Goal: Task Accomplishment & Management: Use online tool/utility

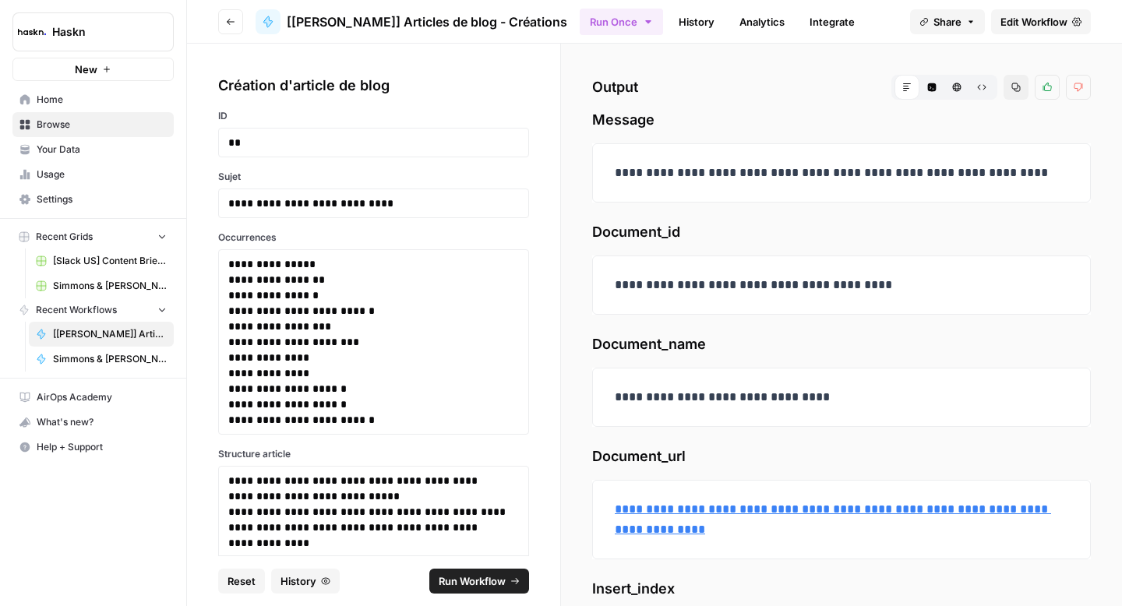
scroll to position [83, 0]
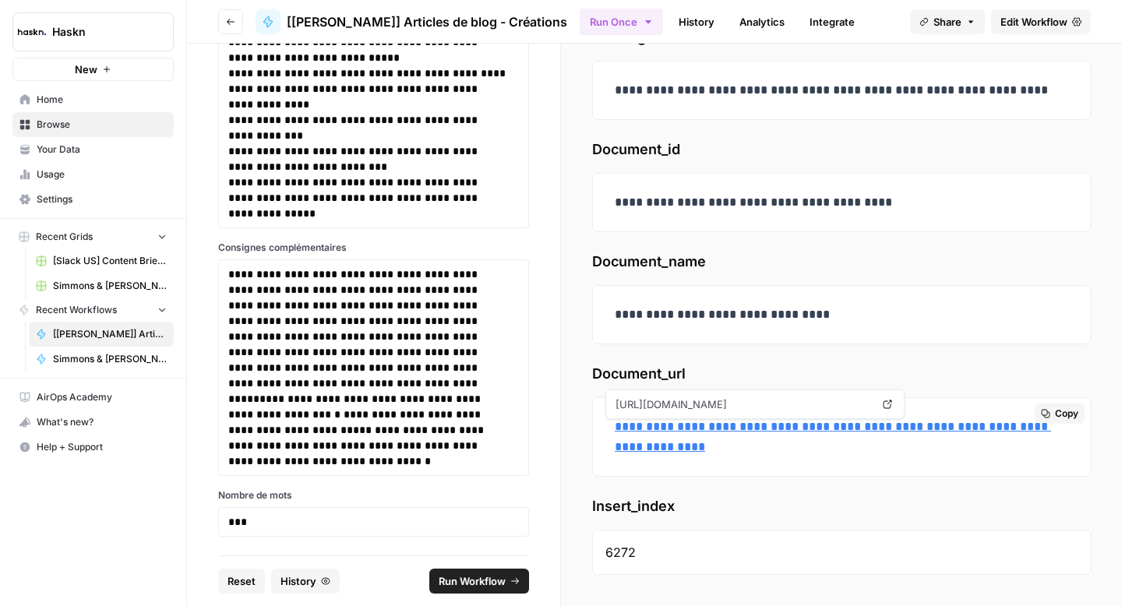
click at [686, 429] on link "**********" at bounding box center [833, 437] width 436 height 32
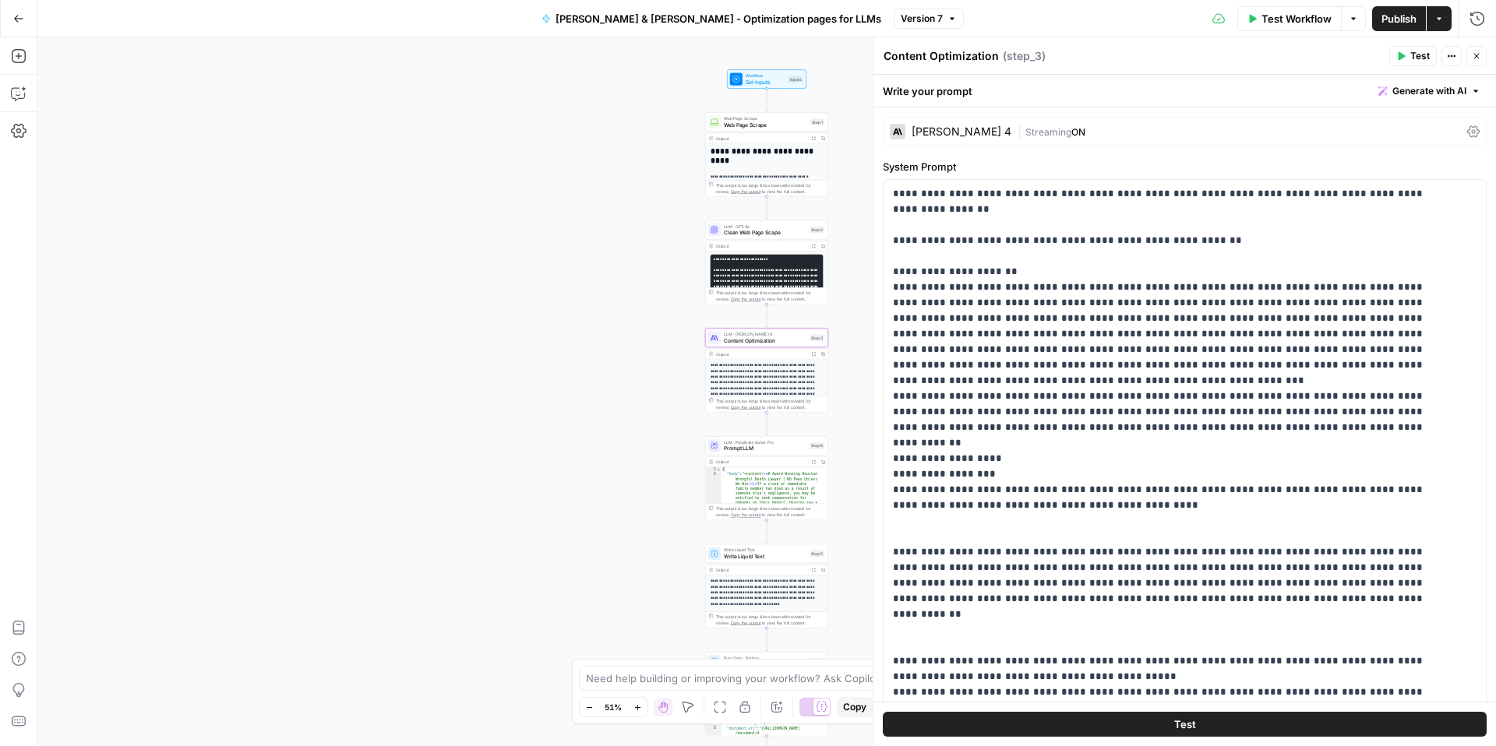
scroll to position [110, 0]
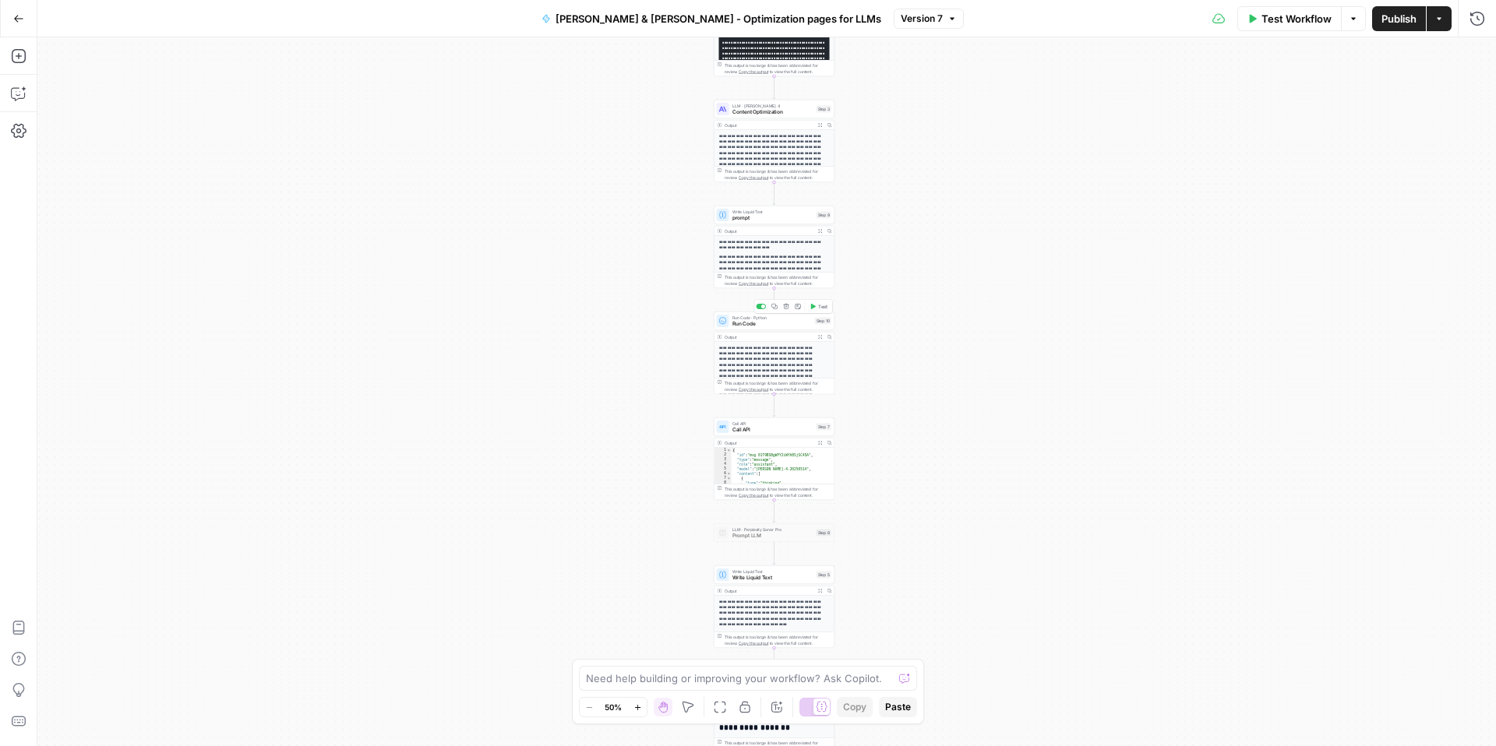
click at [736, 323] on span "Run Code" at bounding box center [771, 324] width 79 height 8
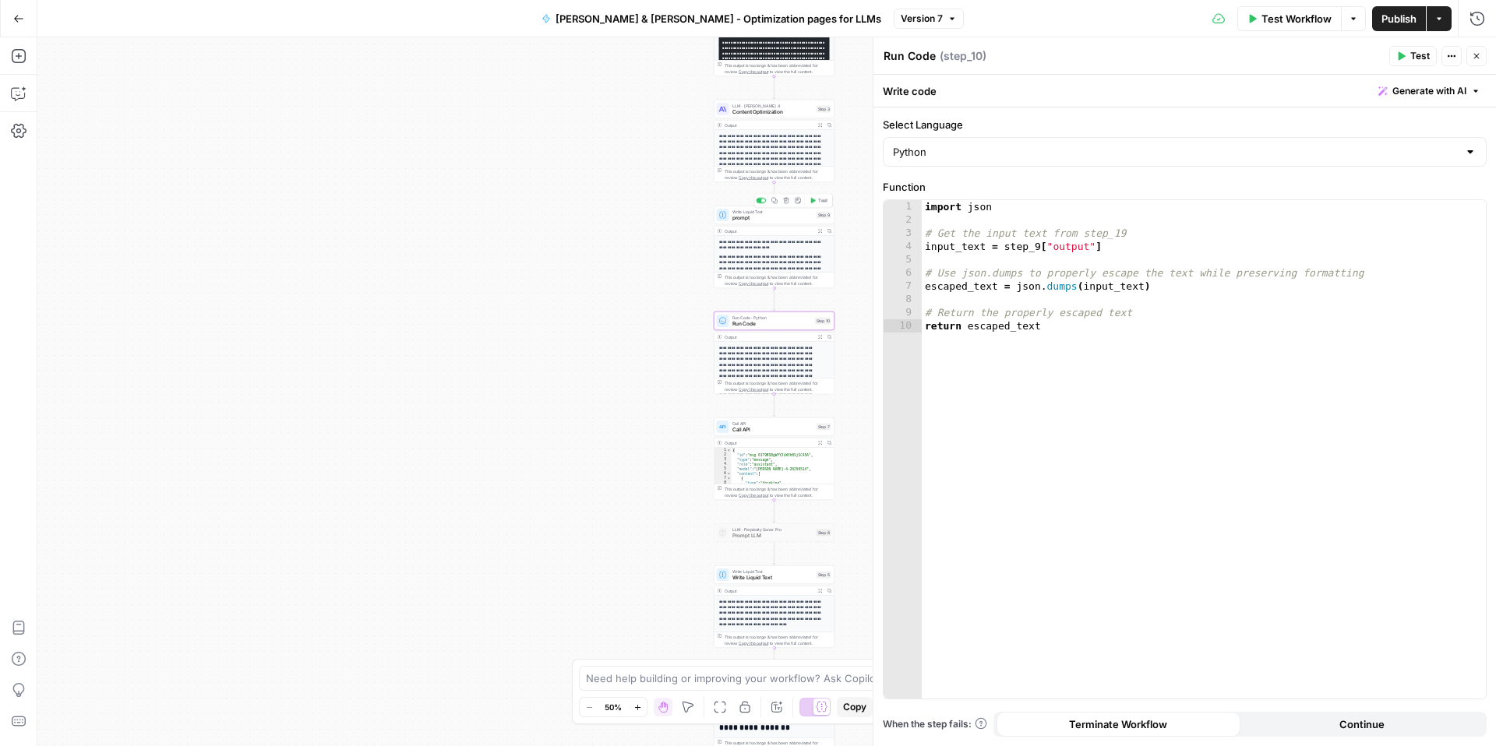
click at [756, 215] on span "prompt" at bounding box center [772, 218] width 81 height 8
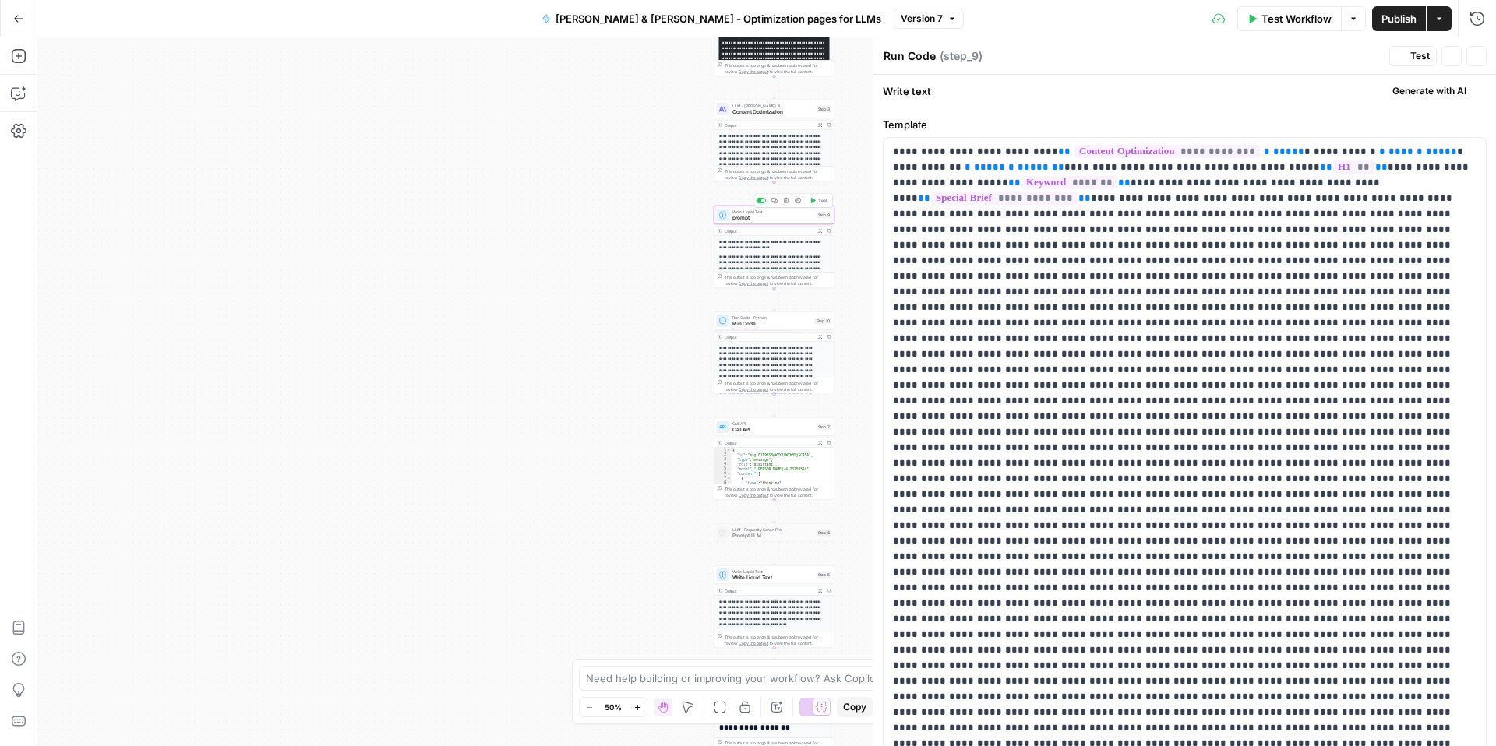
type textarea "prompt"
click at [1000, 231] on p "**********" at bounding box center [1179, 448] width 572 height 608
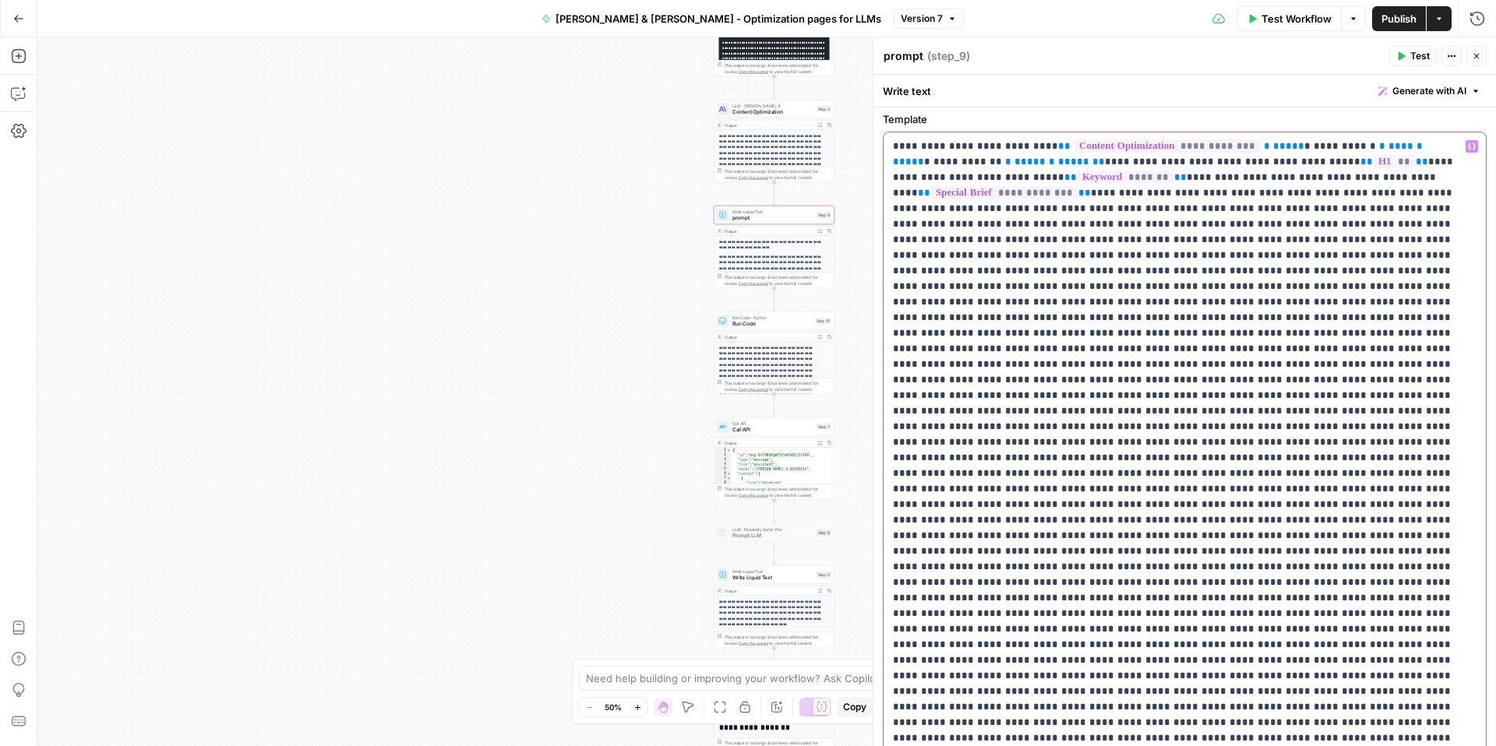
scroll to position [59, 0]
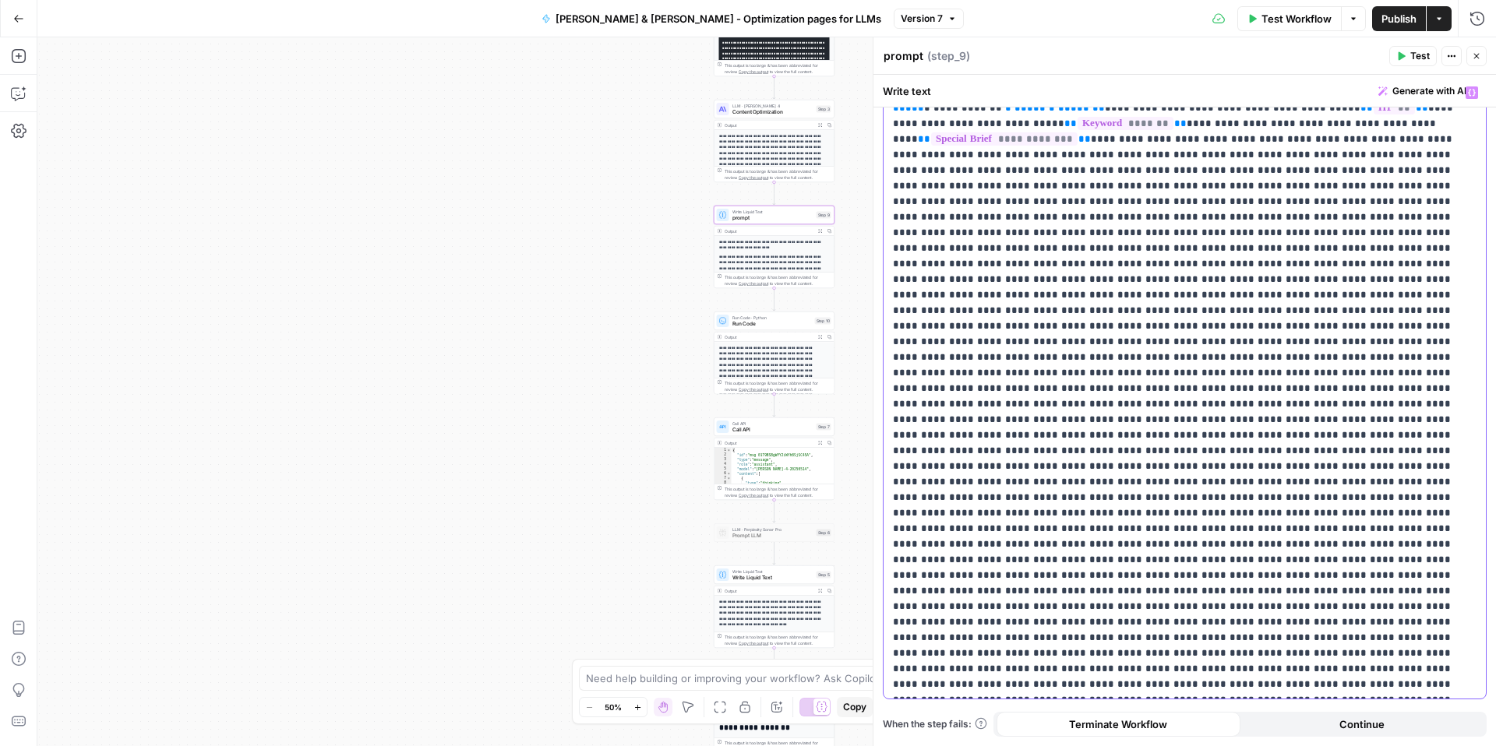
click at [1019, 247] on p "**********" at bounding box center [1179, 389] width 572 height 608
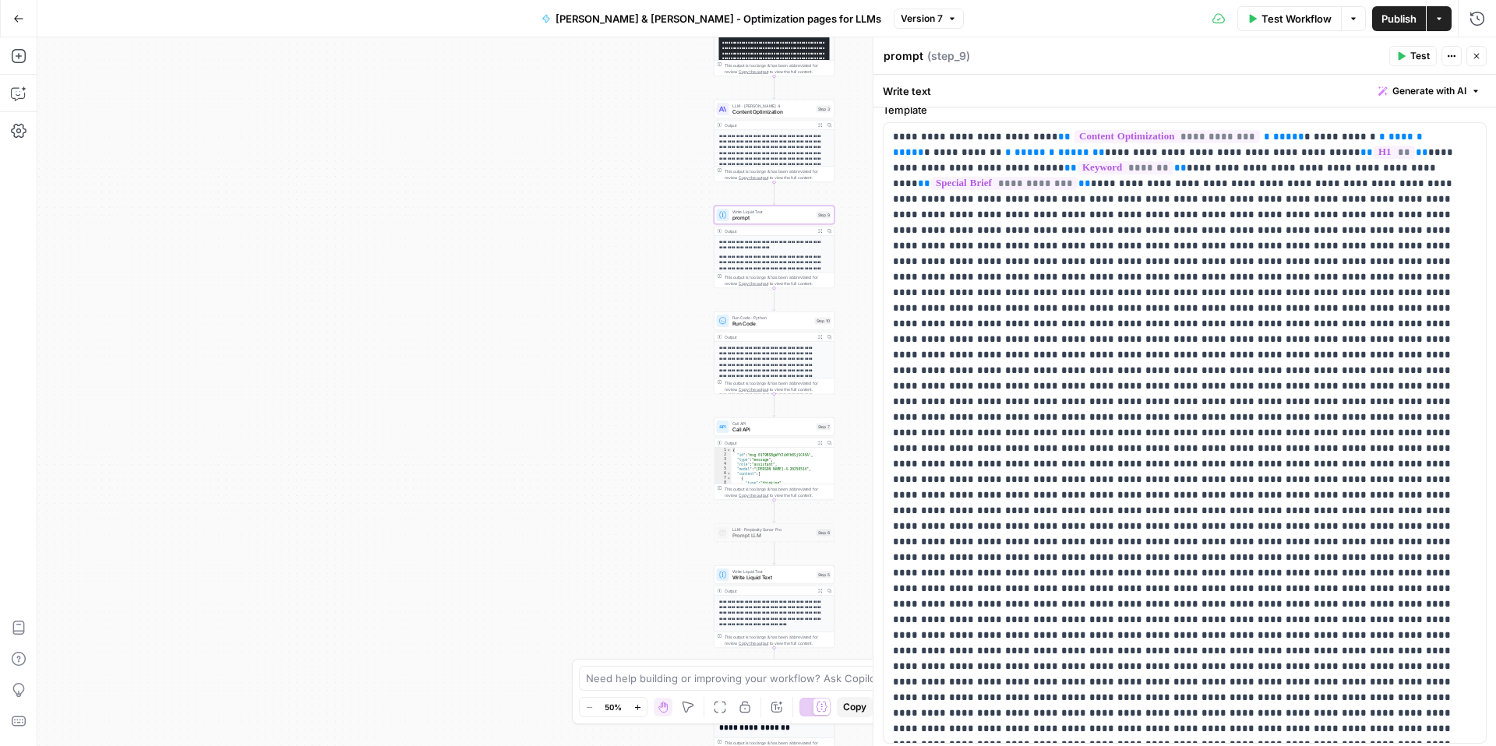
scroll to position [18, 0]
click at [741, 428] on span "Call API" at bounding box center [772, 430] width 81 height 8
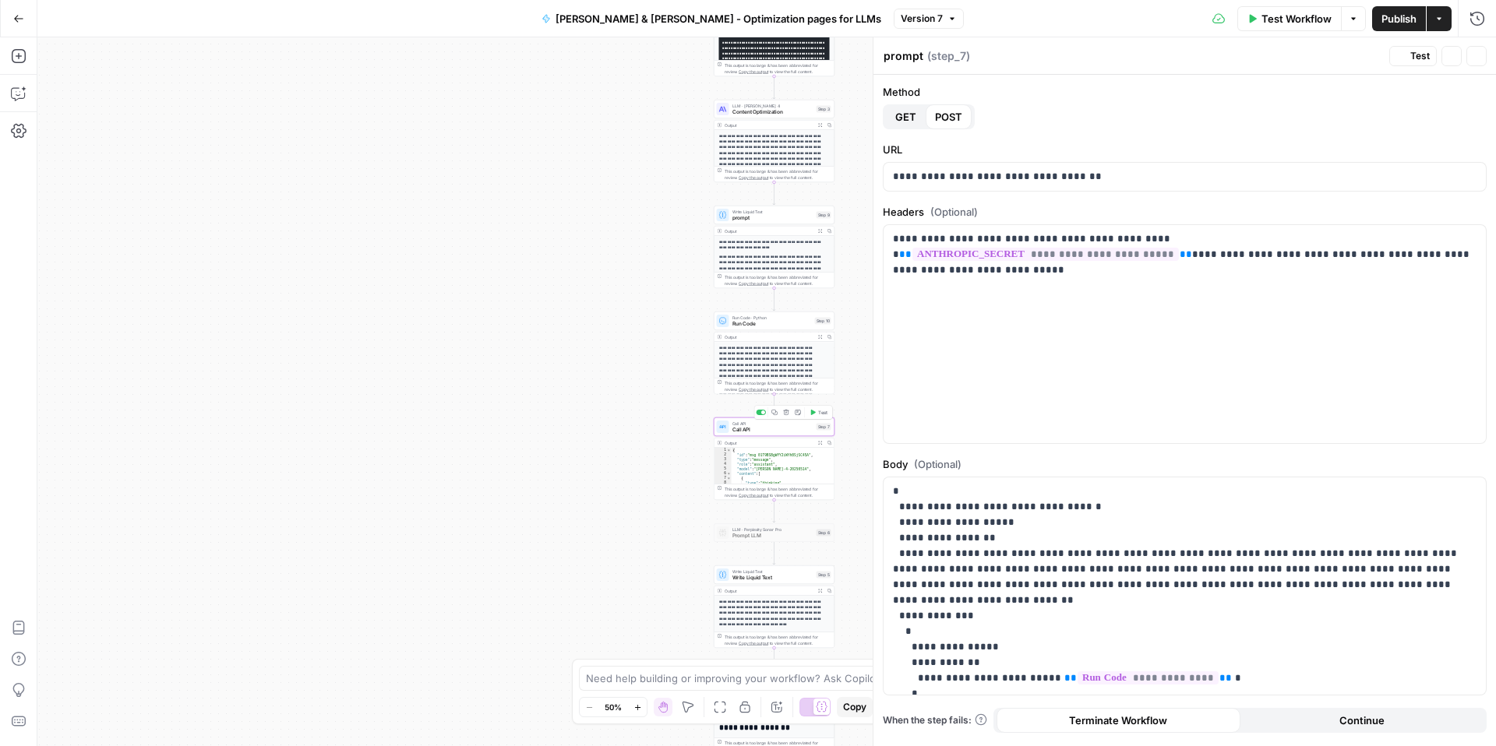
type textarea "Call API"
click at [1179, 248] on span "**********" at bounding box center [1045, 254] width 266 height 13
click at [1174, 372] on div "**********" at bounding box center [1185, 334] width 602 height 218
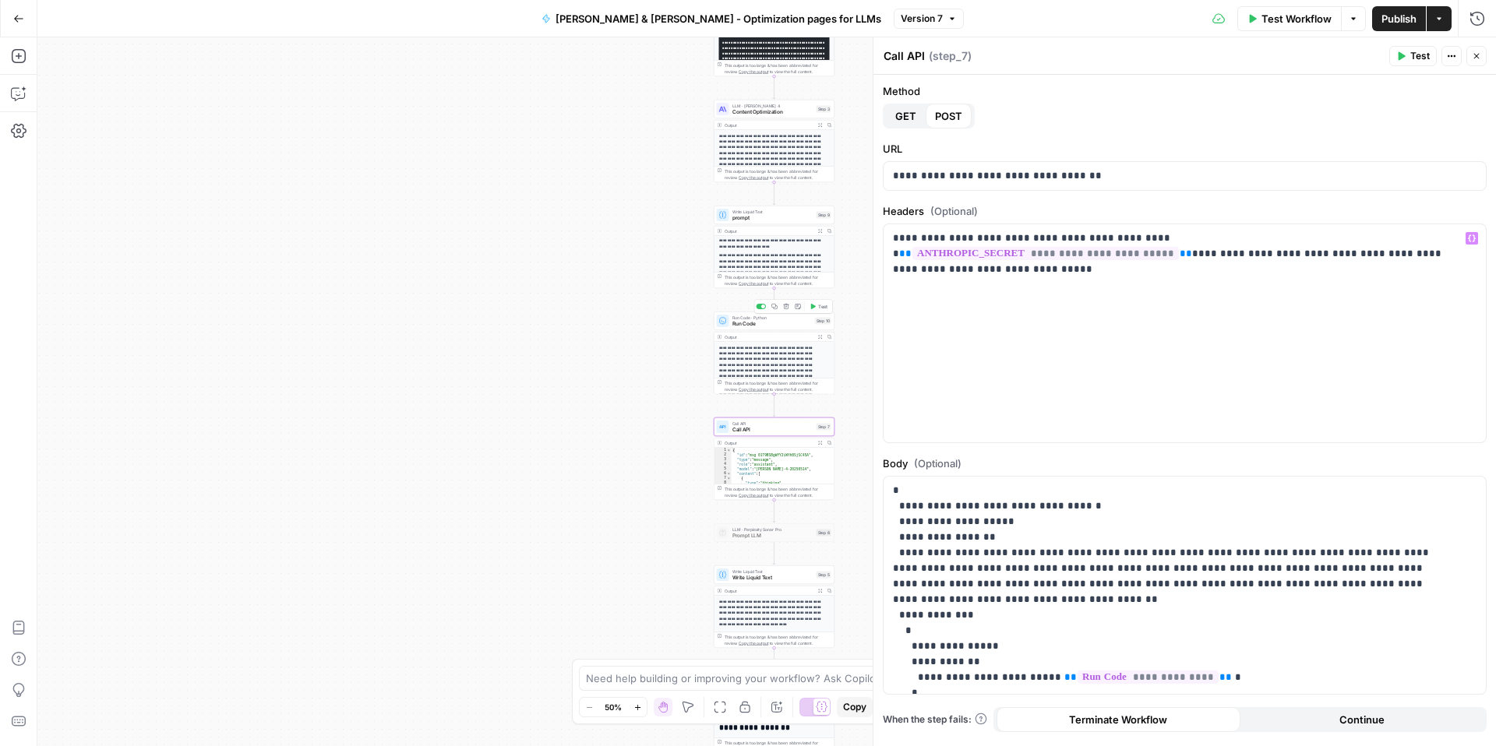
click at [753, 322] on span "Run Code" at bounding box center [771, 324] width 79 height 8
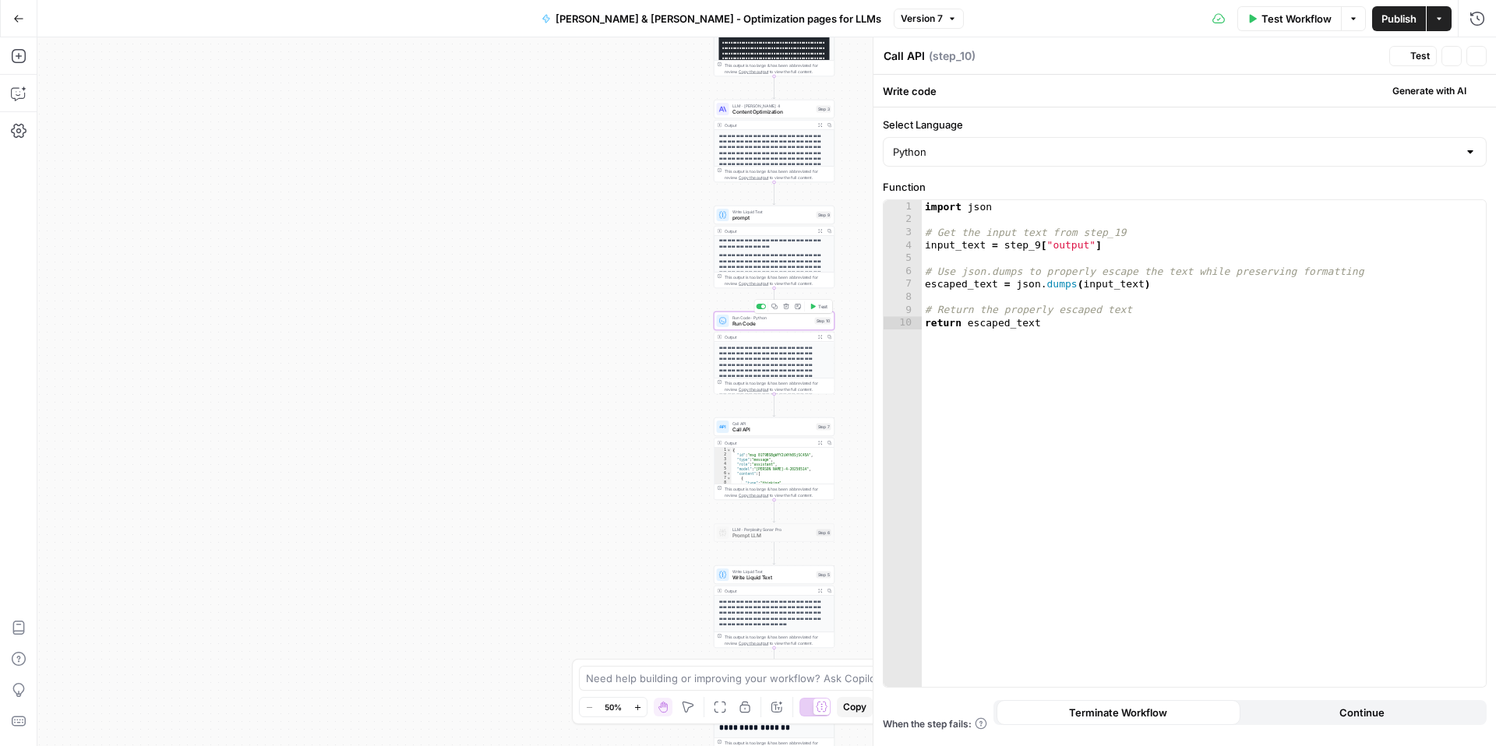
type textarea "Run Code"
click at [816, 337] on button "Expand Output" at bounding box center [820, 337] width 9 height 9
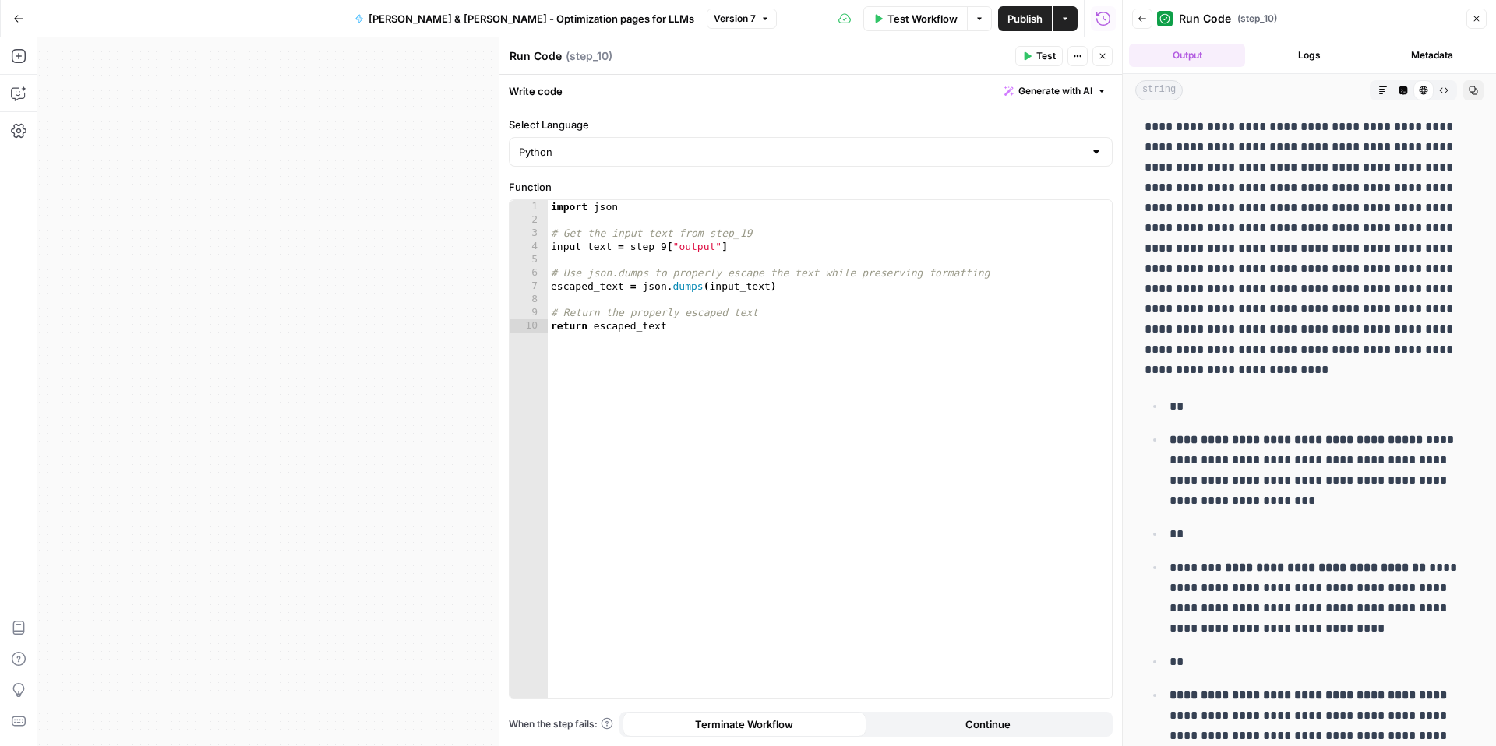
click at [1095, 56] on button "Close" at bounding box center [1102, 56] width 20 height 20
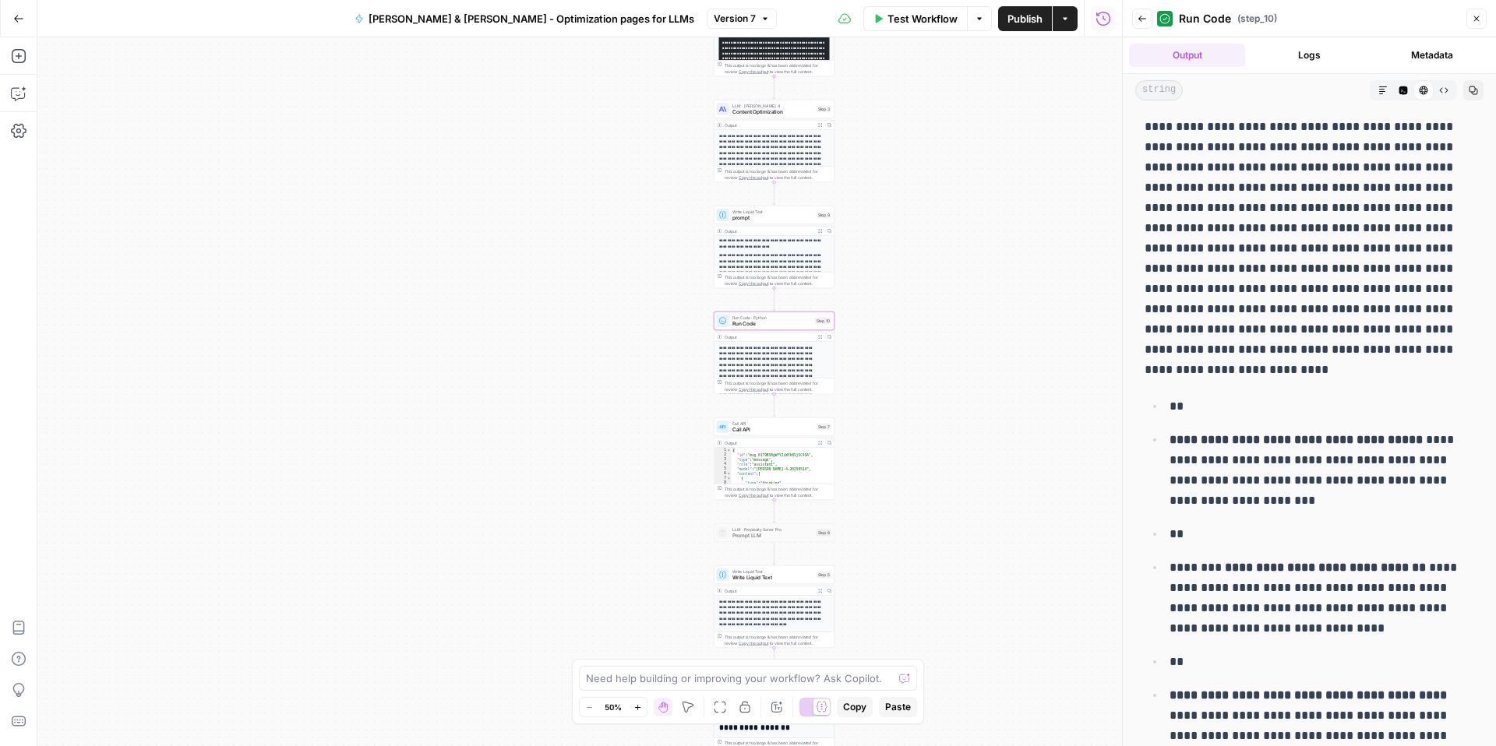
click at [820, 231] on icon "button" at bounding box center [820, 231] width 4 height 4
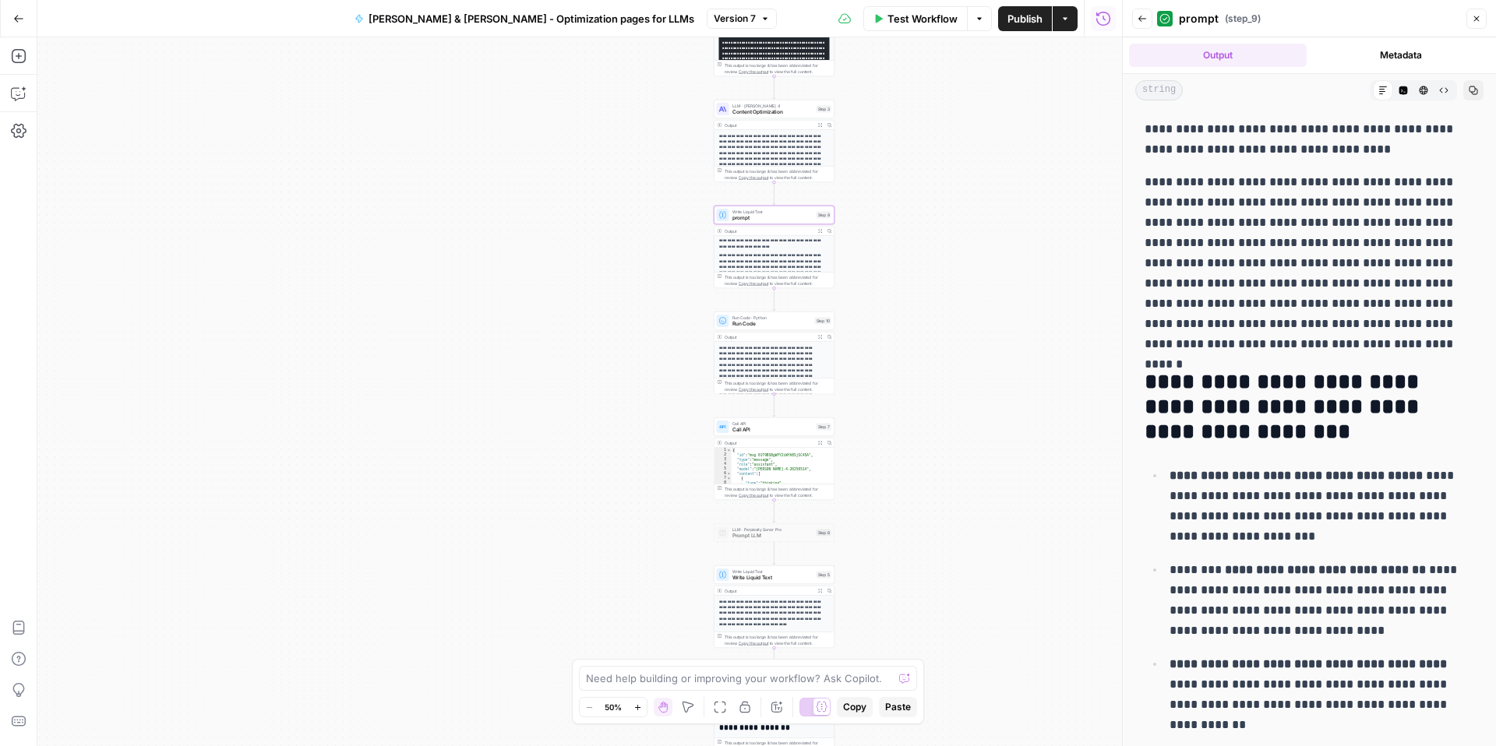
click at [785, 108] on span "Content Optimization" at bounding box center [772, 112] width 81 height 8
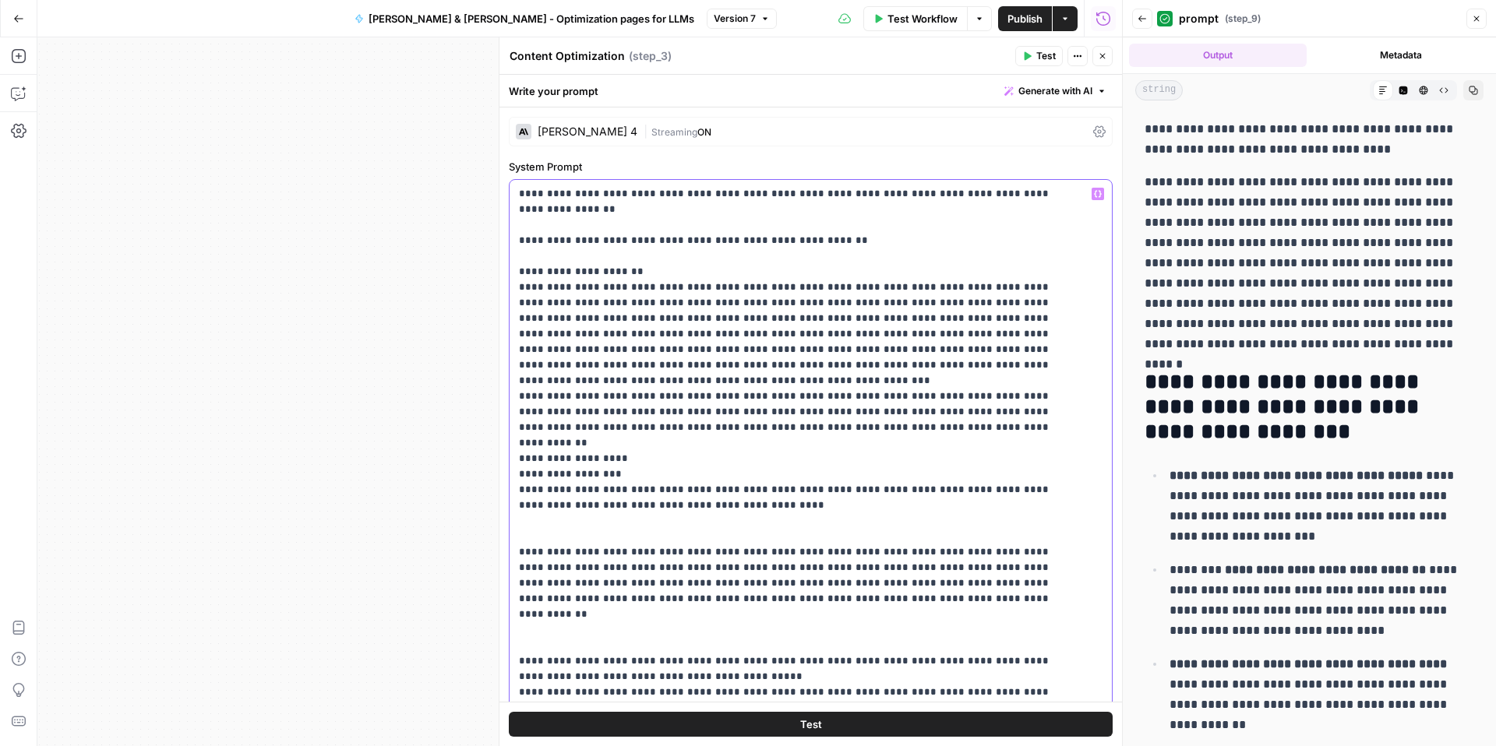
drag, startPoint x: 1067, startPoint y: 192, endPoint x: 657, endPoint y: 175, distance: 411.0
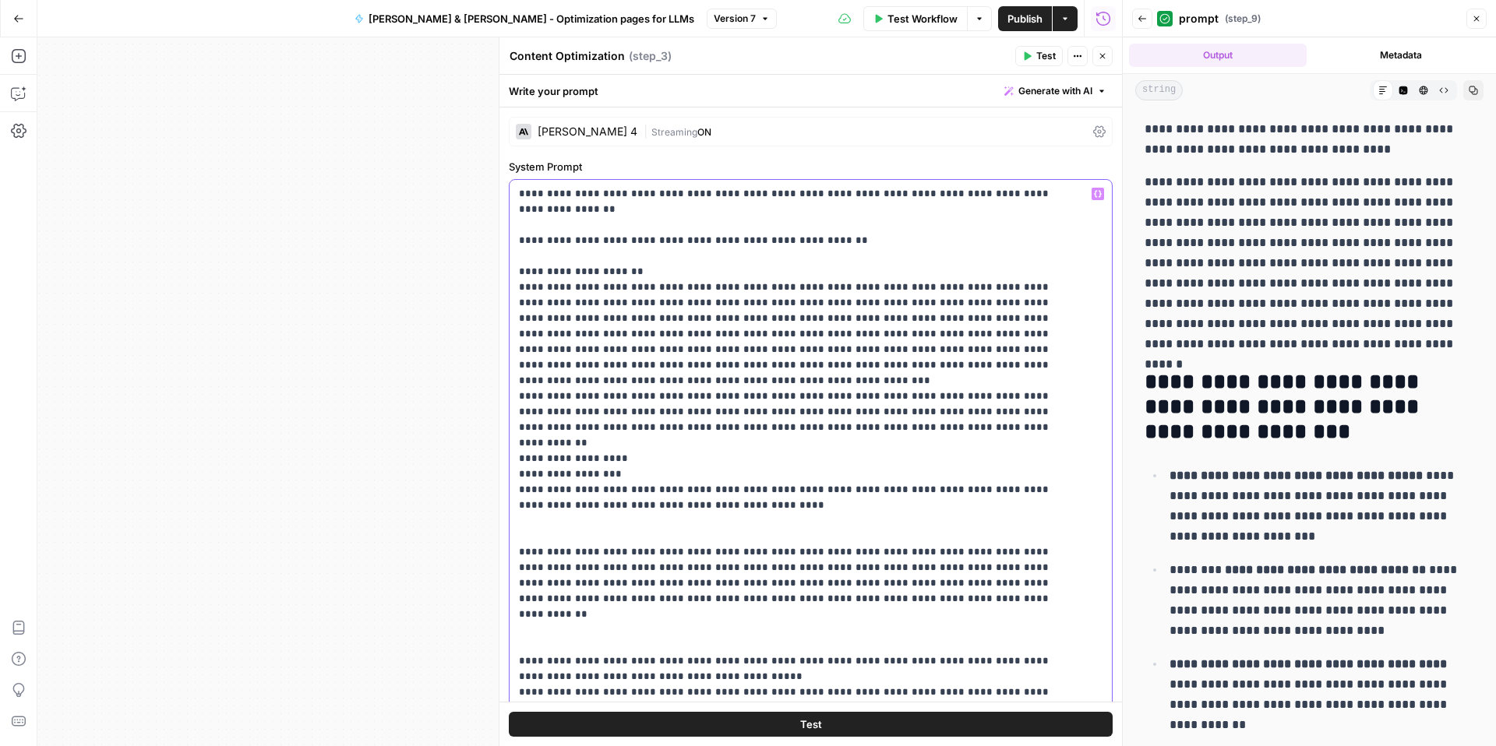
click at [657, 175] on div "**********" at bounding box center [811, 487] width 604 height 657
copy p "**********"
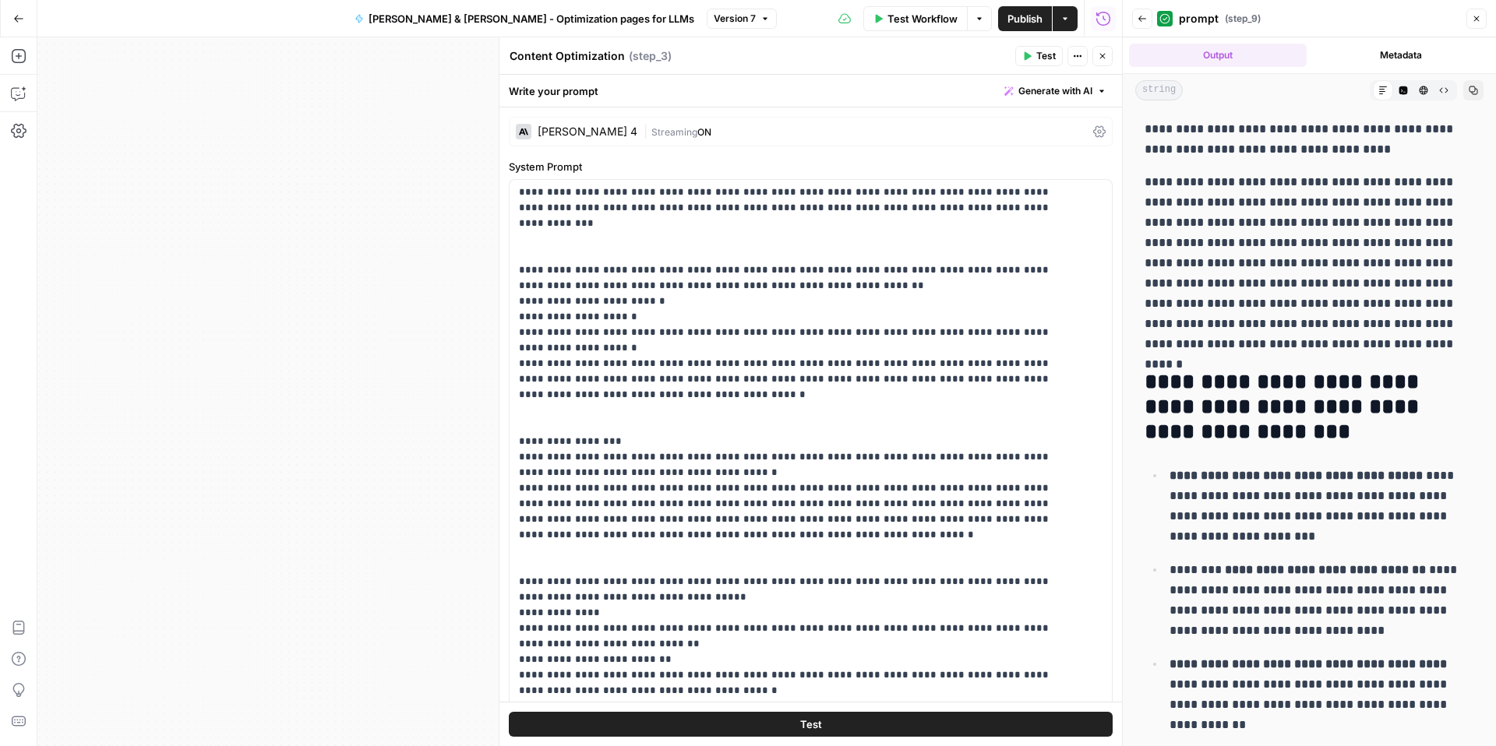
scroll to position [2712, 0]
click at [312, 336] on div "**********" at bounding box center [579, 391] width 1085 height 709
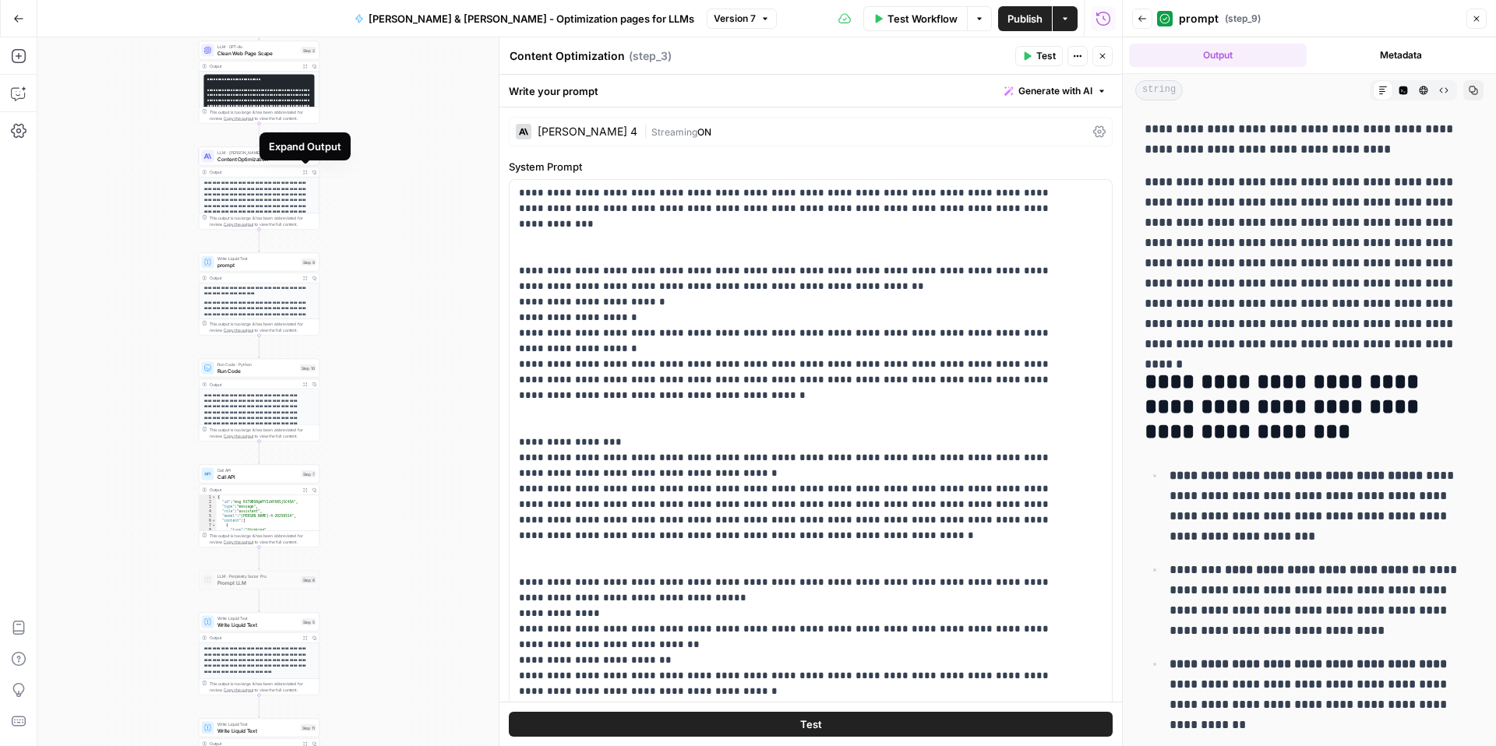
click at [307, 171] on button "Expand Output" at bounding box center [305, 172] width 9 height 9
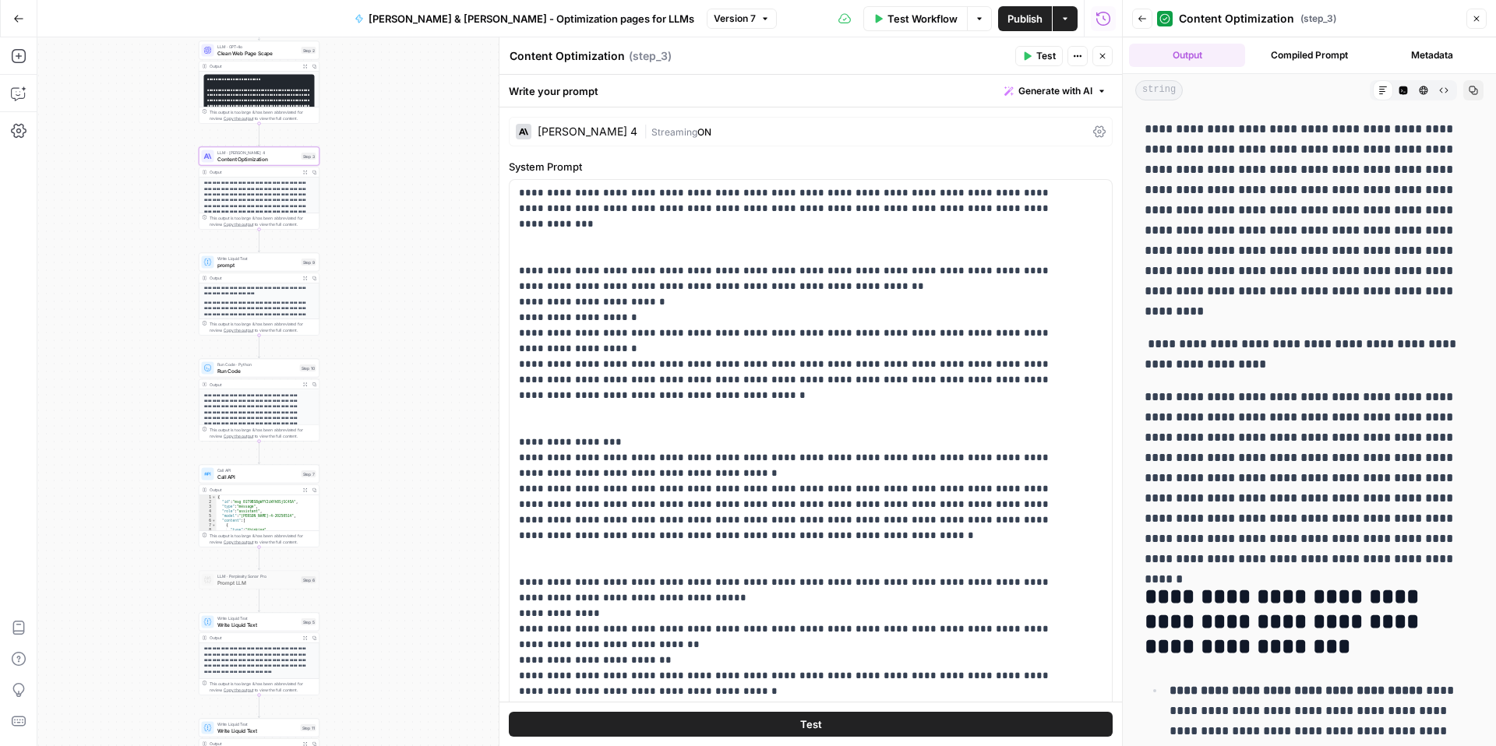
click at [315, 172] on icon "button" at bounding box center [314, 173] width 4 height 4
click at [247, 482] on div "Call API Call API Step 7 Copy step Delete step Add Note Test" at bounding box center [259, 474] width 121 height 19
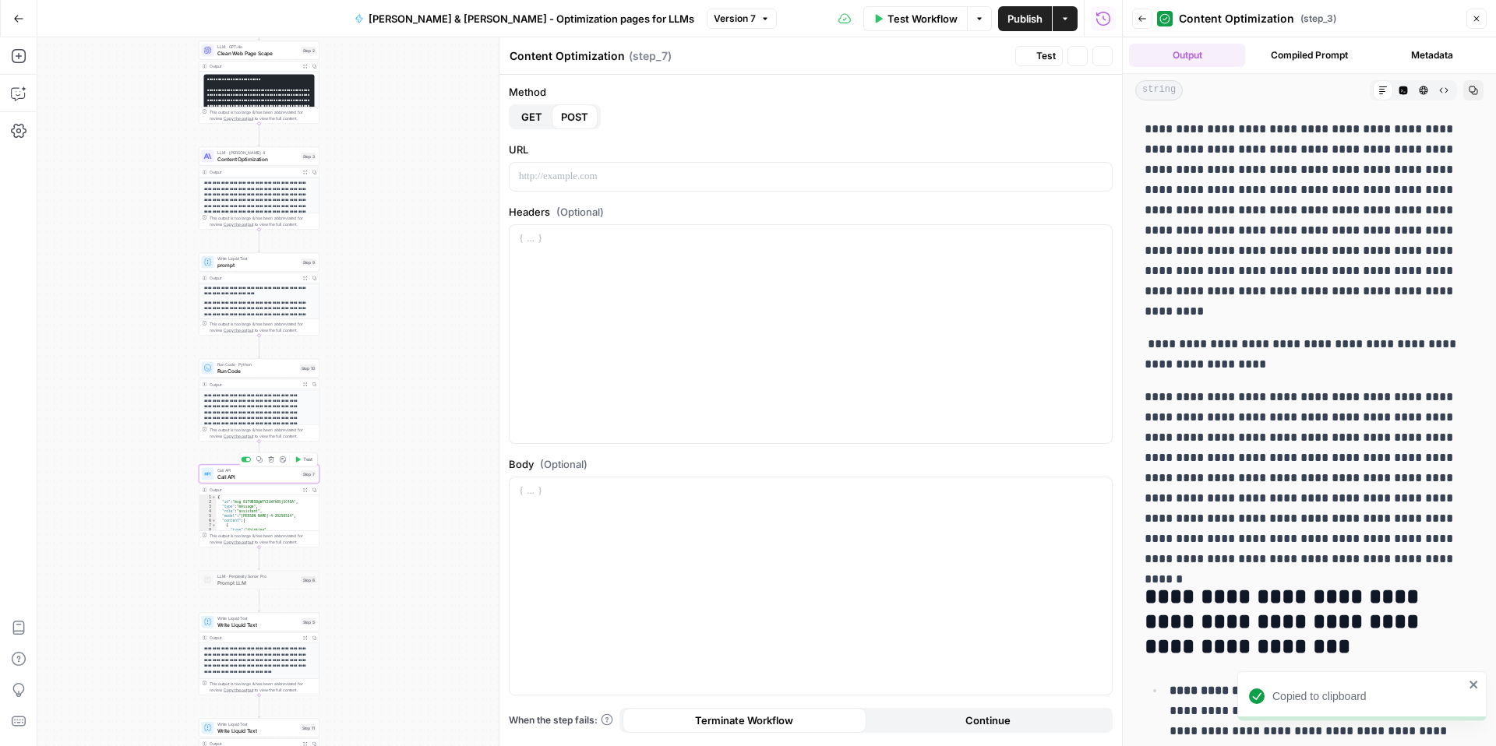
type textarea "Call API"
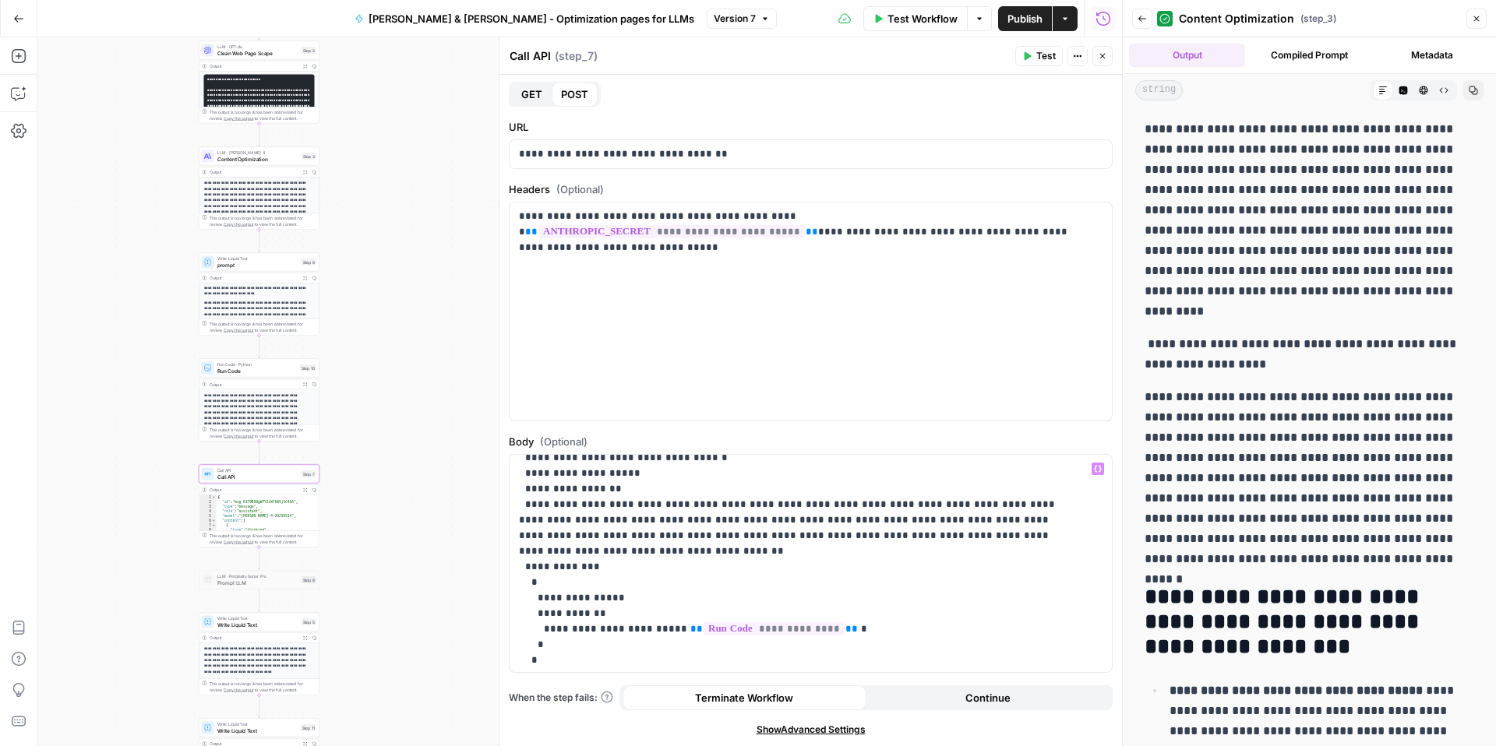
scroll to position [0, 0]
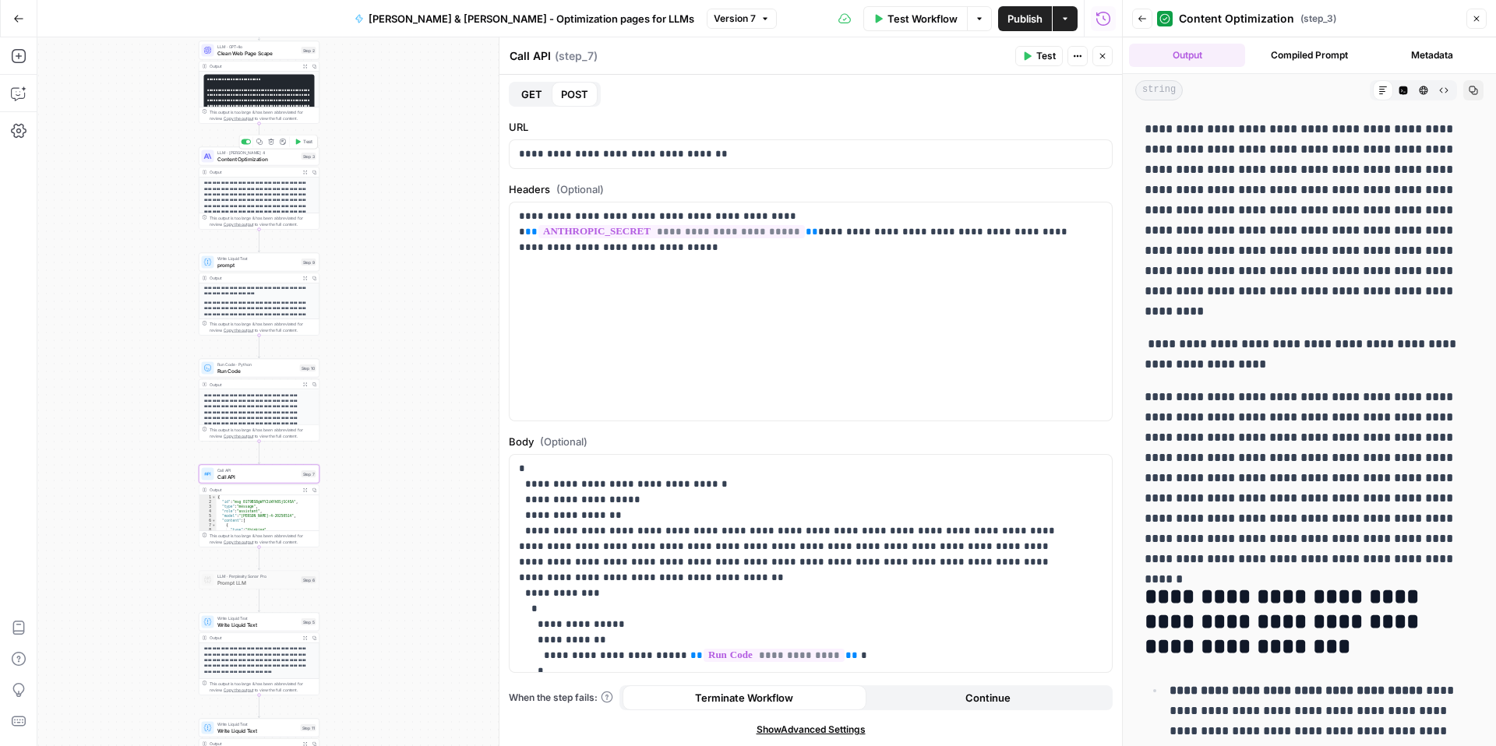
click at [286, 160] on span "Content Optimization" at bounding box center [257, 159] width 81 height 8
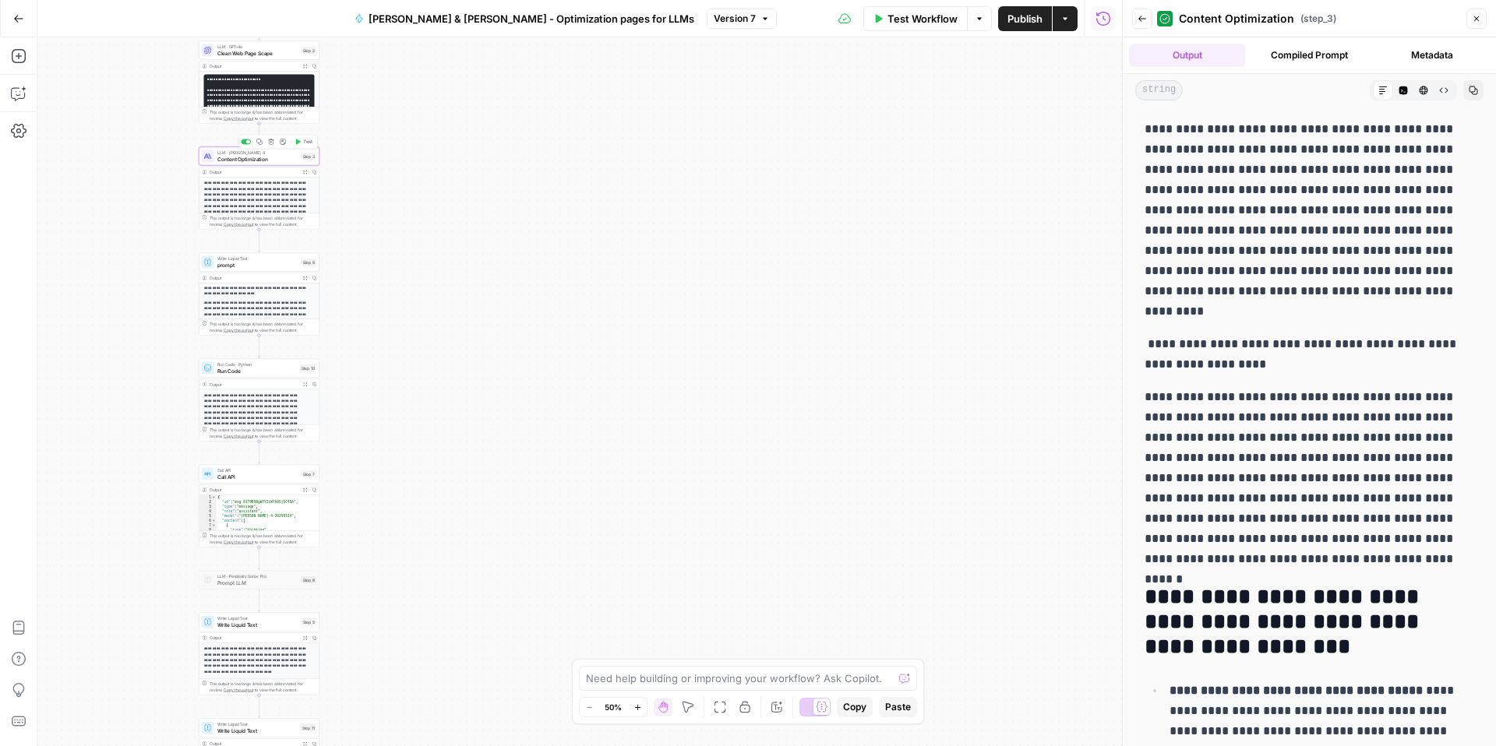
click at [248, 164] on div "LLM · Claude Sonnet 4 Content Optimization Step 3 Copy step Delete step Add Not…" at bounding box center [259, 156] width 121 height 19
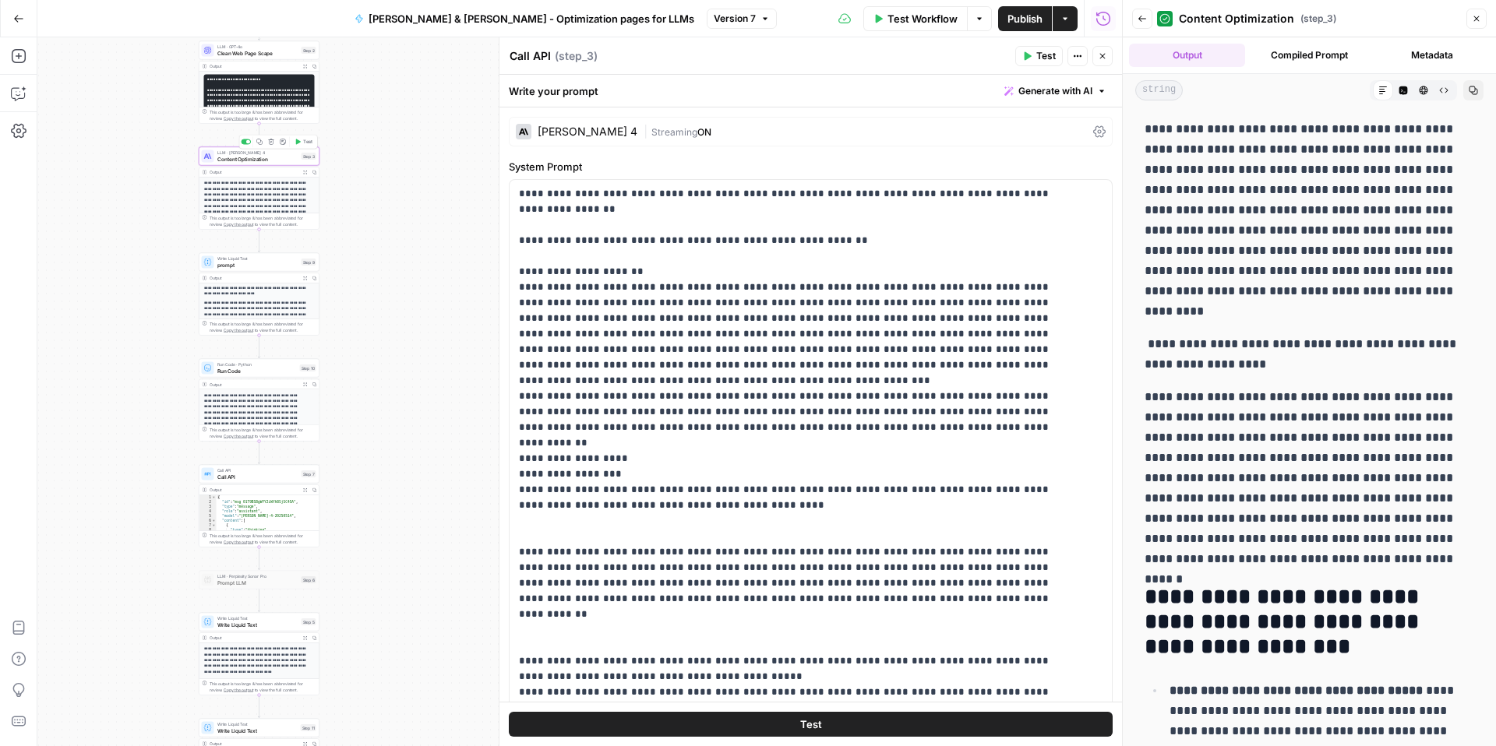
type textarea "Content Optimization"
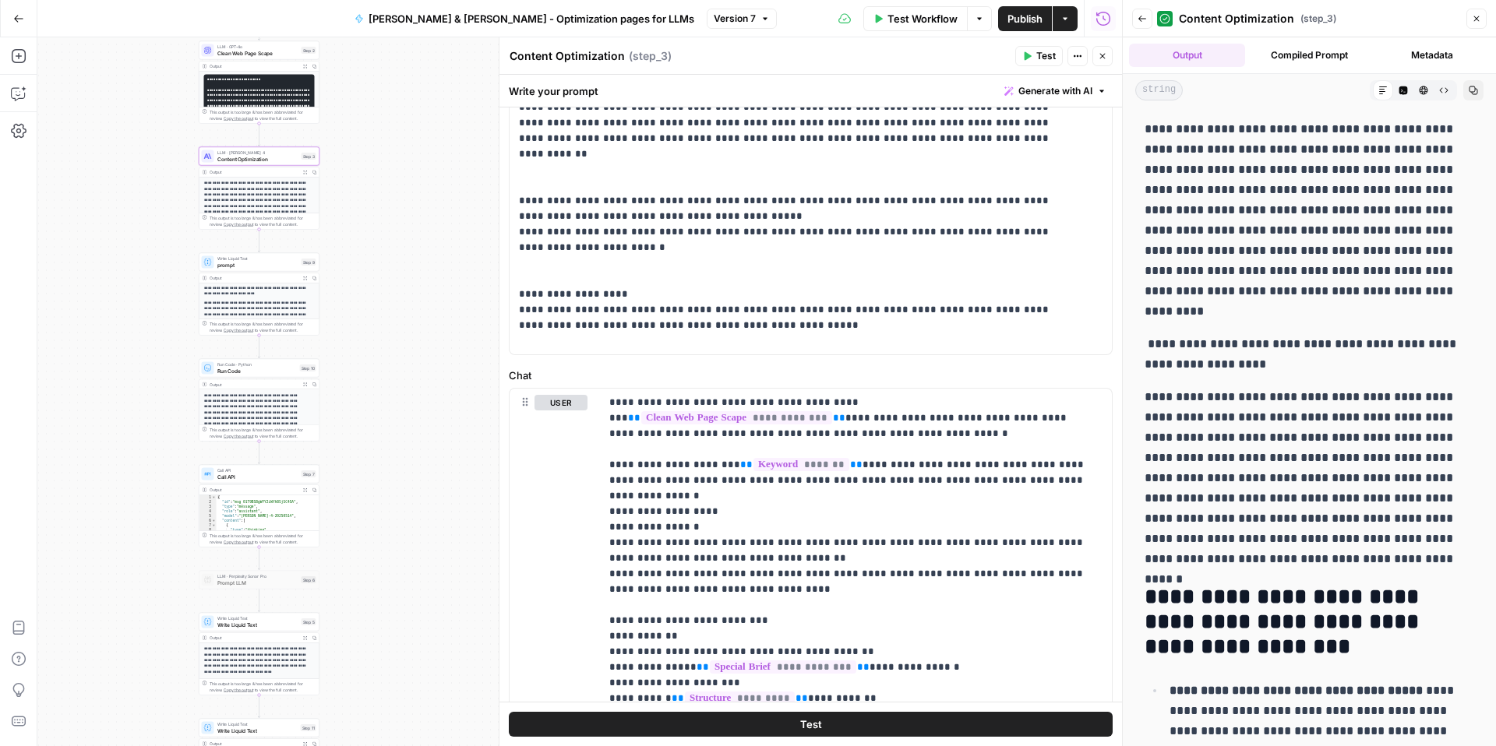
scroll to position [954, 0]
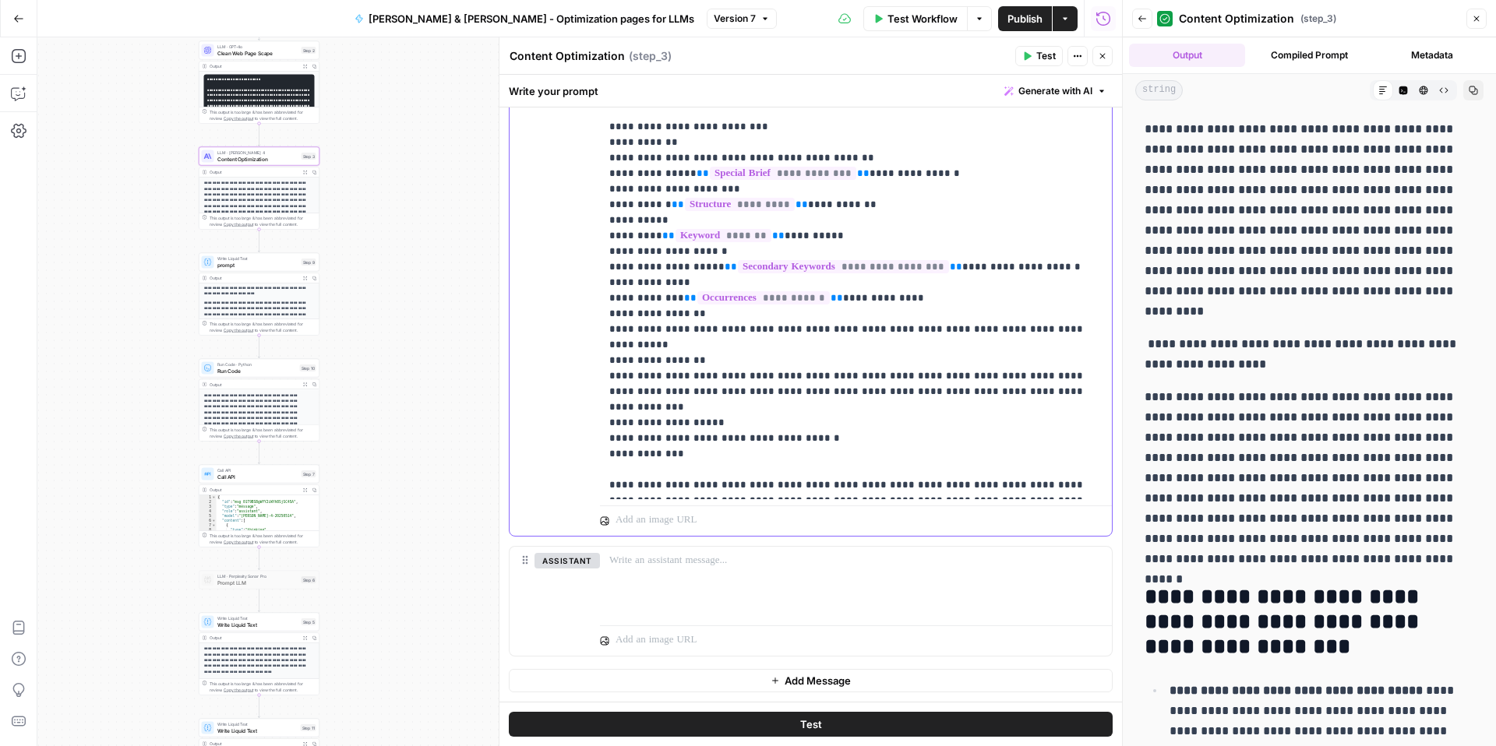
click at [751, 351] on p "**********" at bounding box center [850, 197] width 482 height 592
drag, startPoint x: 994, startPoint y: 365, endPoint x: 605, endPoint y: 333, distance: 390.8
click at [605, 333] on div "**********" at bounding box center [856, 197] width 512 height 605
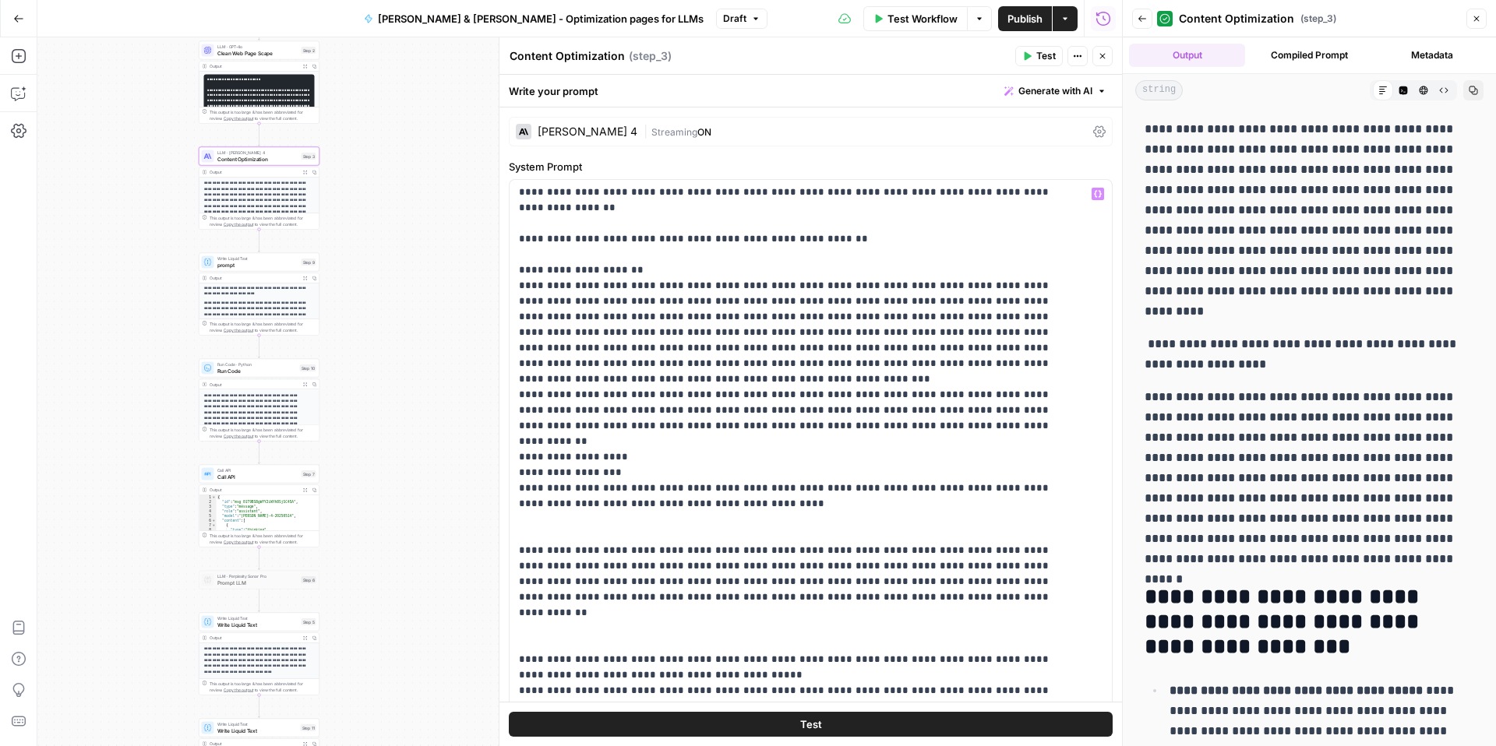
scroll to position [0, 0]
click at [1095, 130] on div "Claude Sonnet 4 | Streaming ON" at bounding box center [811, 132] width 604 height 30
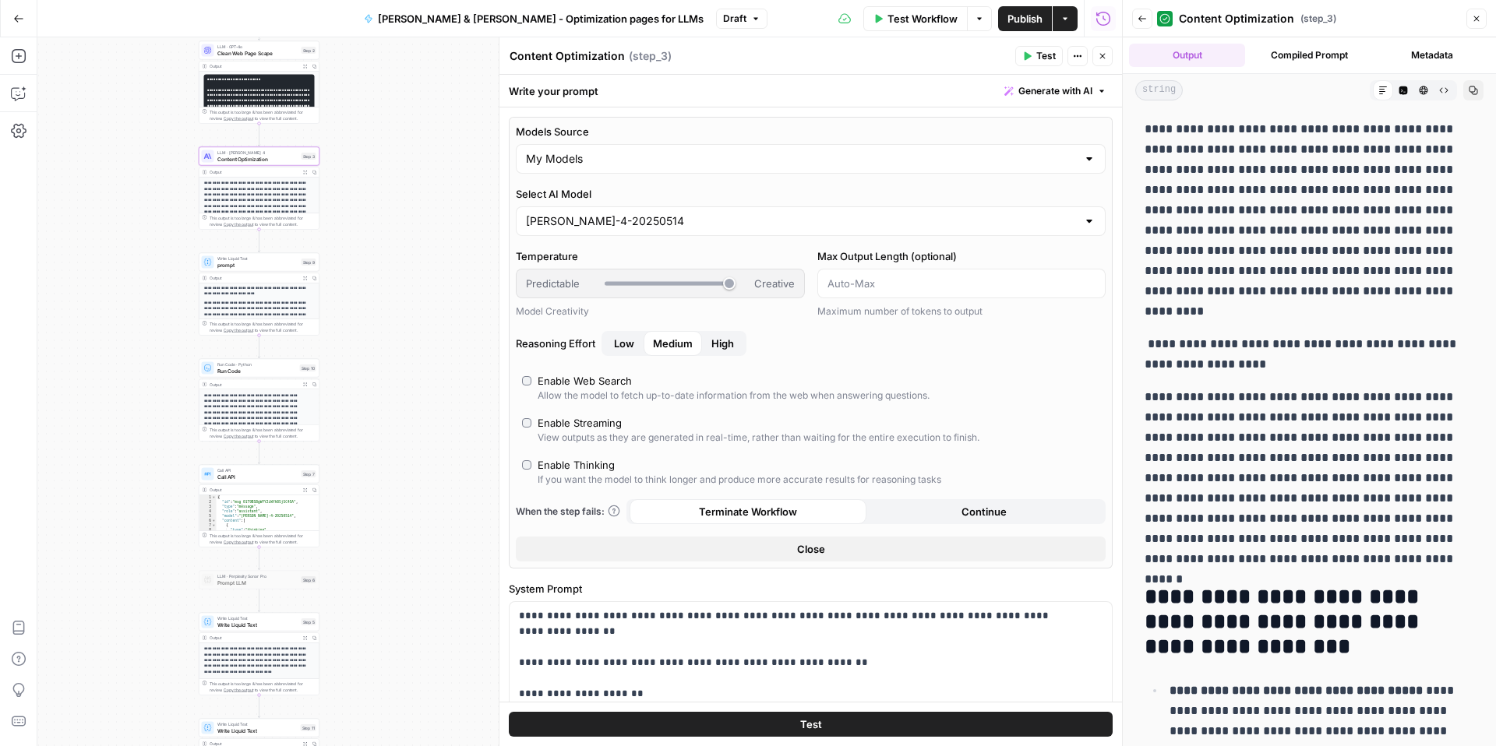
click at [842, 551] on button "Close" at bounding box center [811, 549] width 590 height 25
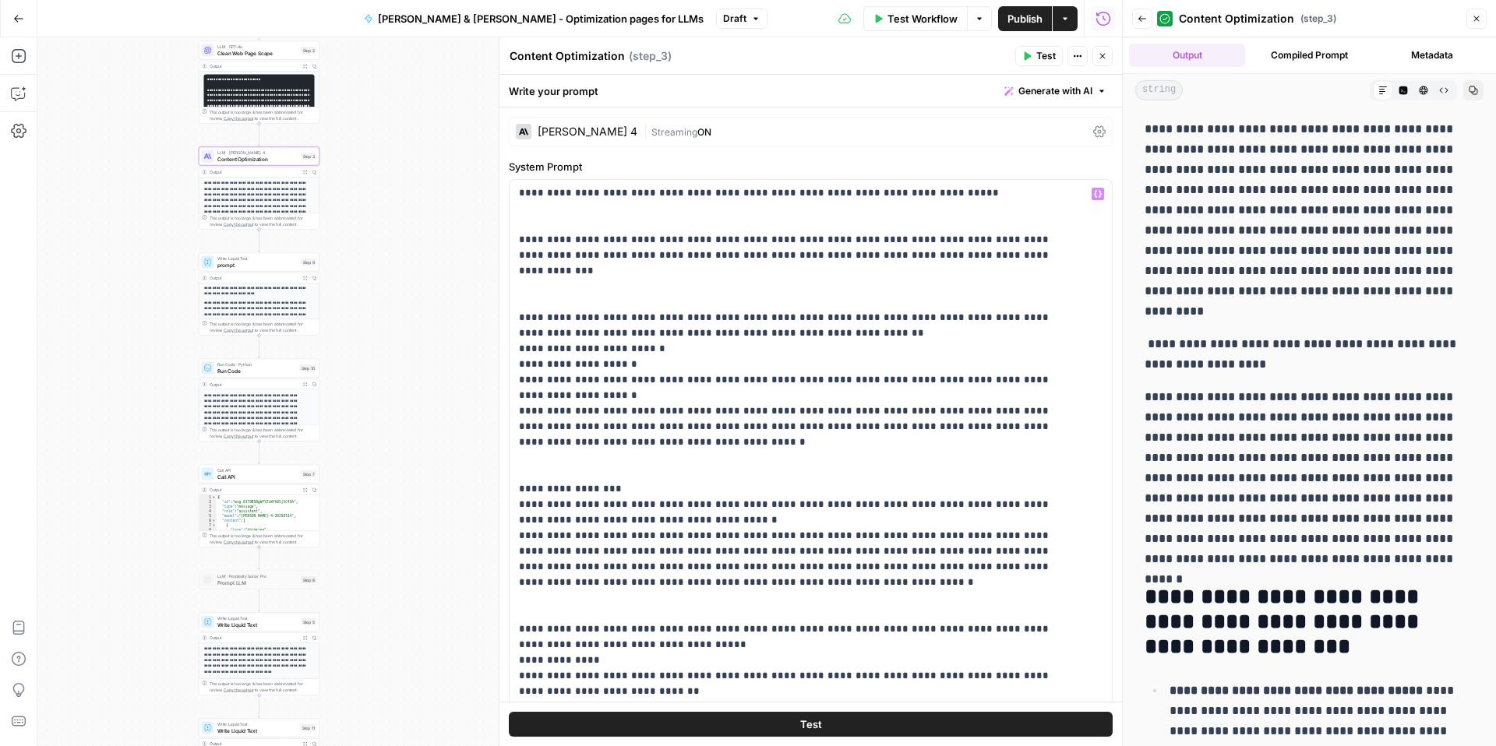
scroll to position [2667, 0]
drag, startPoint x: 551, startPoint y: 573, endPoint x: 518, endPoint y: 494, distance: 85.9
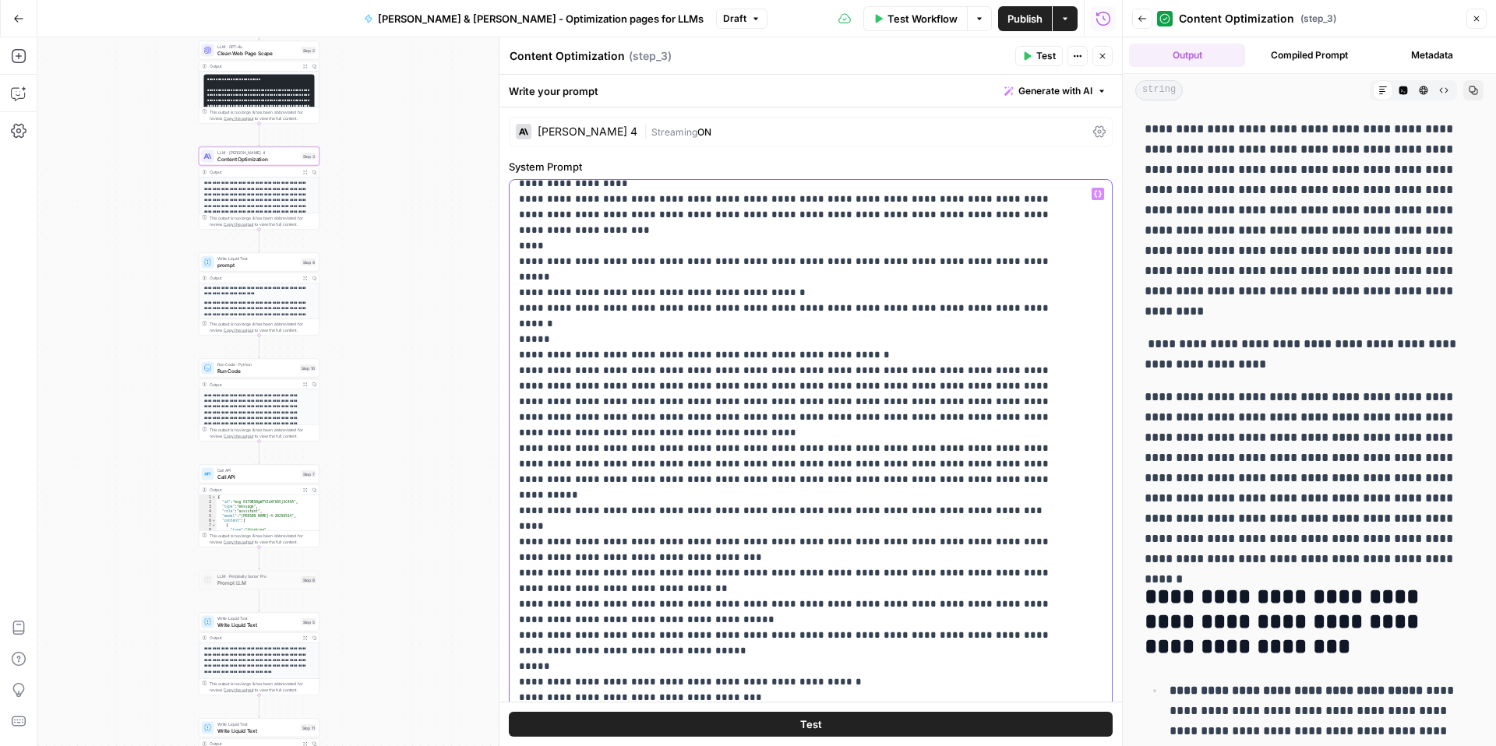
scroll to position [908, 0]
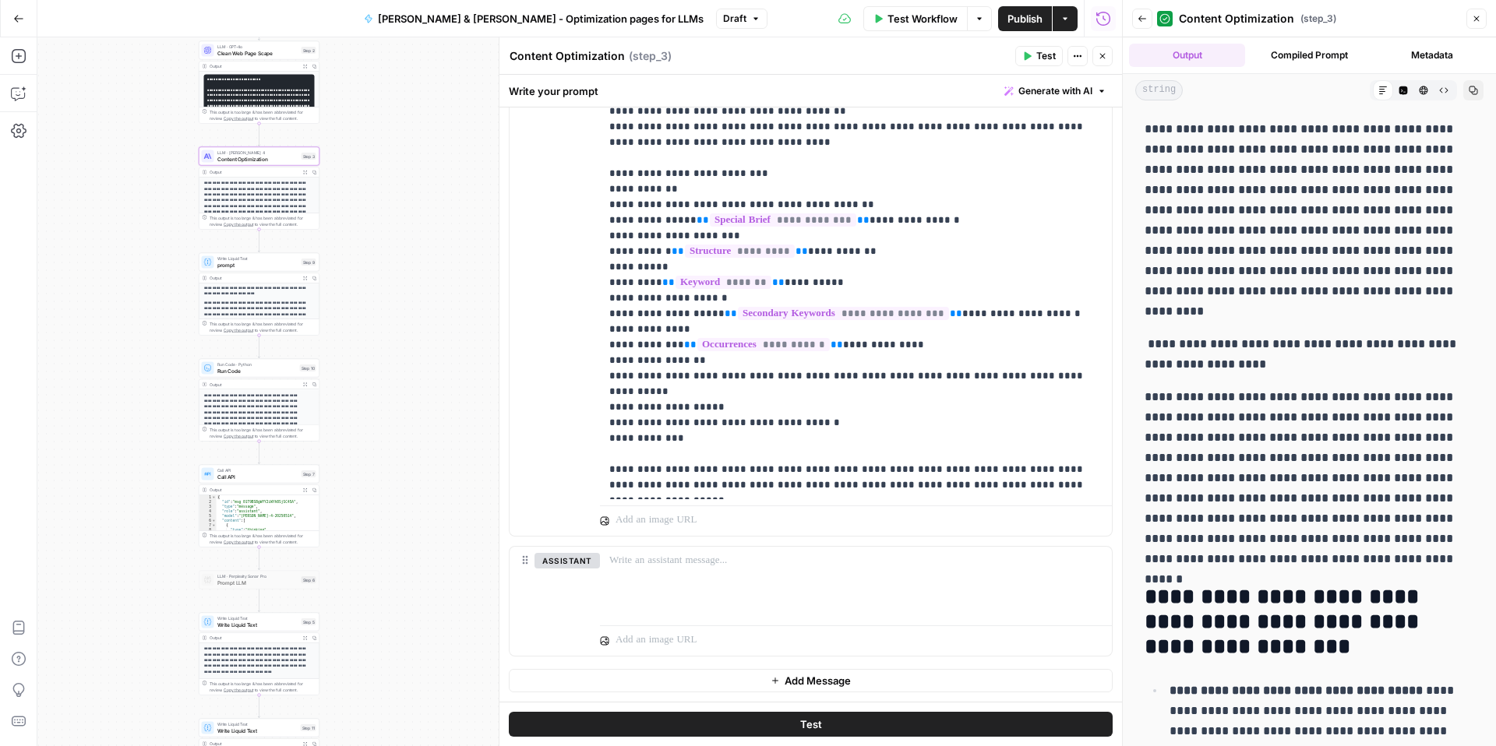
click at [765, 725] on button "Test" at bounding box center [811, 724] width 604 height 25
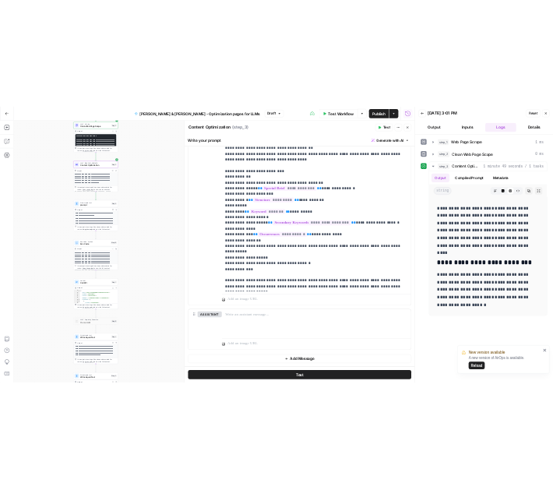
scroll to position [6852, 0]
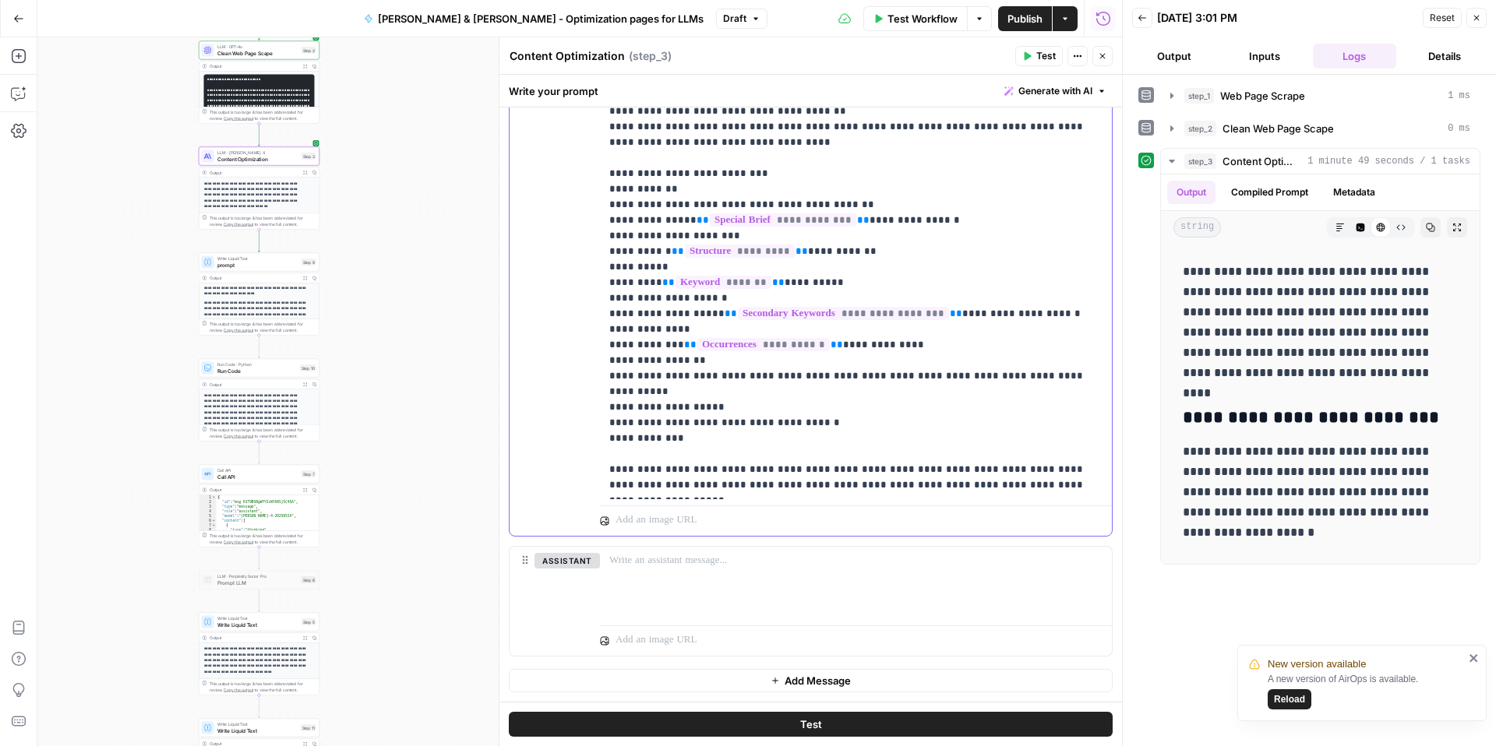
click at [1048, 453] on p "**********" at bounding box center [850, 220] width 482 height 545
click at [906, 452] on p "**********" at bounding box center [850, 220] width 482 height 545
click at [834, 718] on button "Test" at bounding box center [811, 724] width 604 height 25
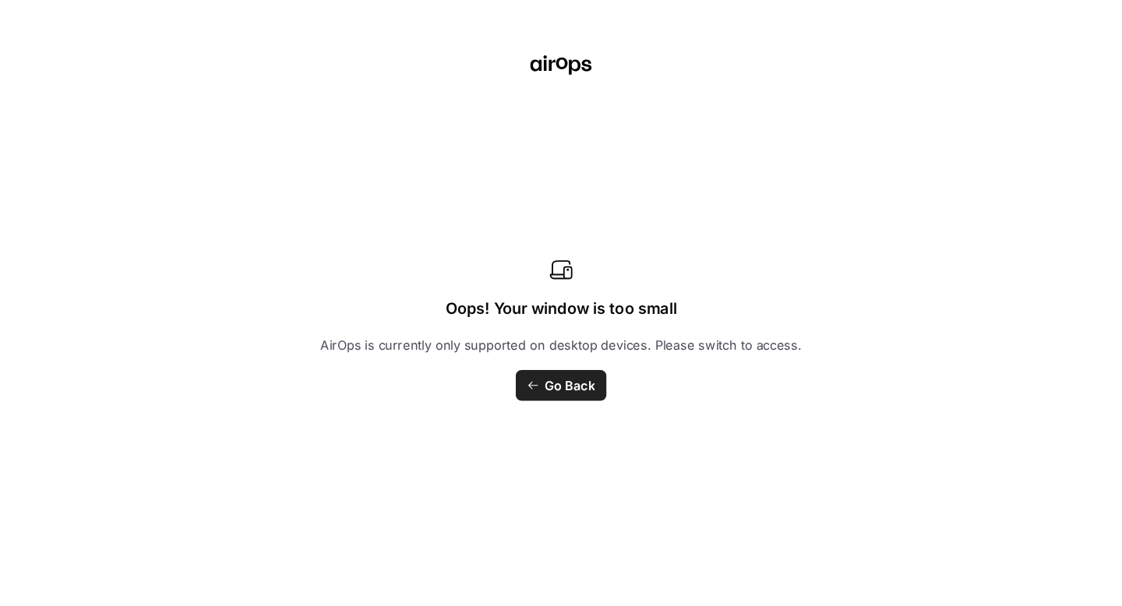
scroll to position [6134, 0]
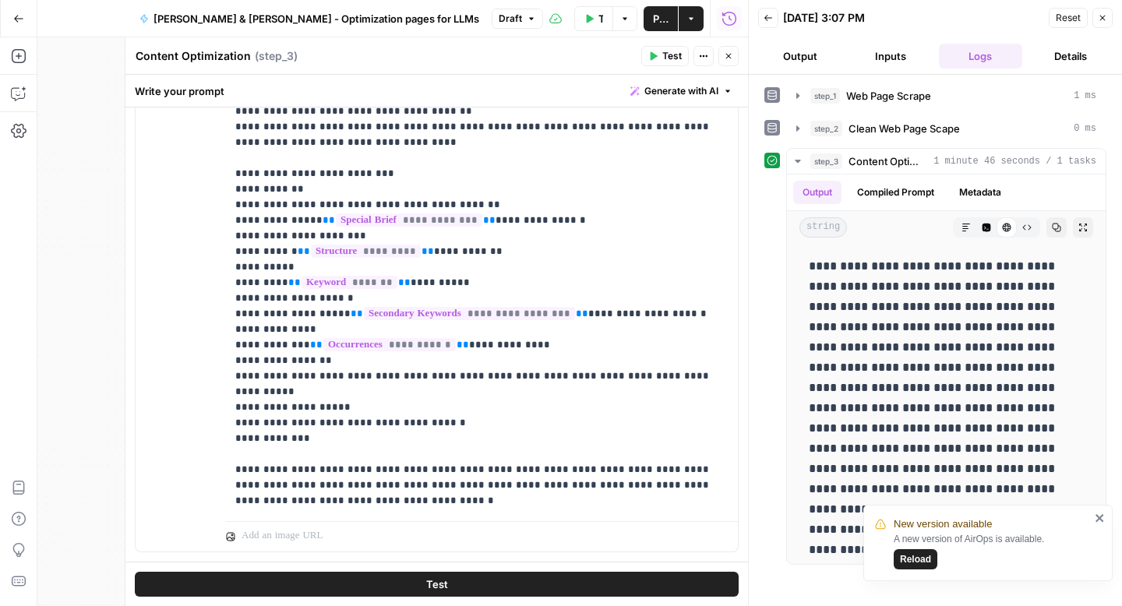
click at [1106, 517] on div "New version available A new version of AirOps is available. Reload" at bounding box center [987, 543] width 249 height 76
click at [1105, 521] on icon "close" at bounding box center [1100, 518] width 11 height 12
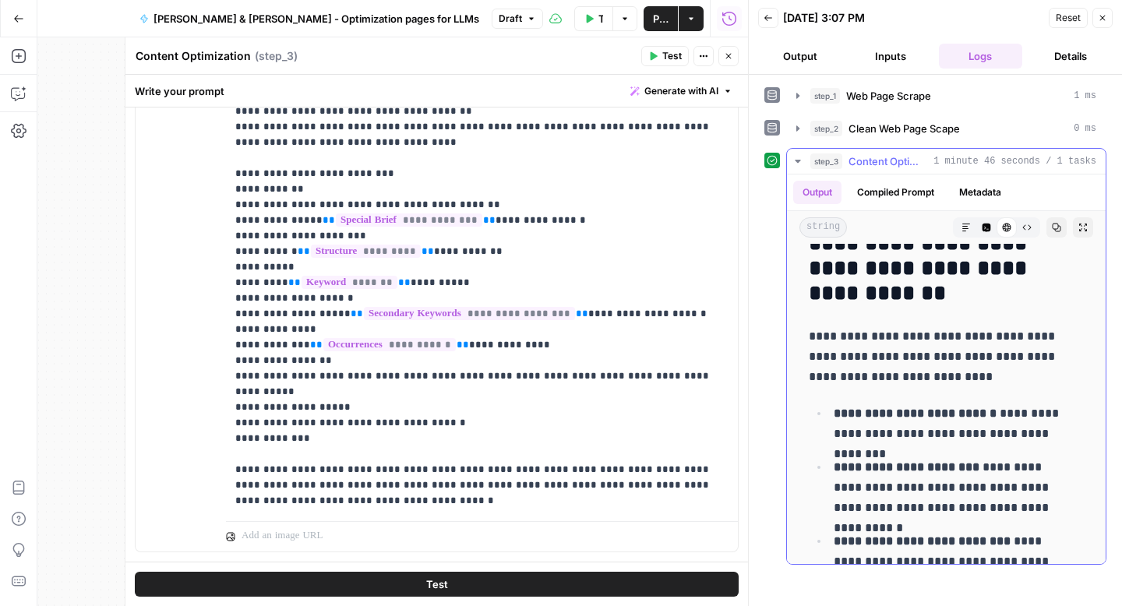
scroll to position [7925, 0]
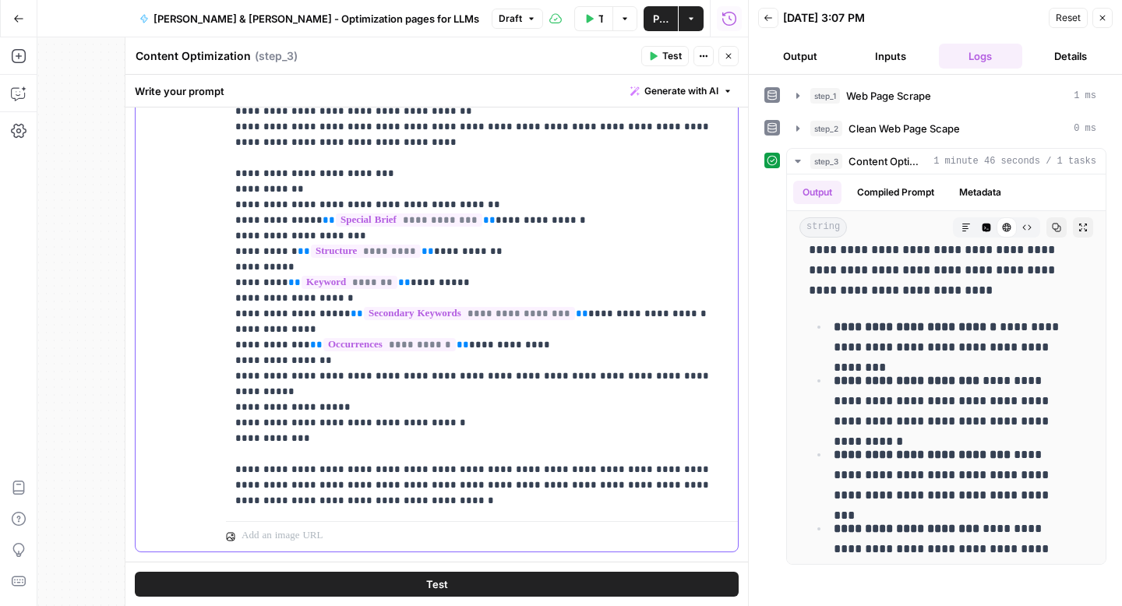
click at [629, 456] on p "**********" at bounding box center [476, 228] width 482 height 561
click at [626, 453] on p "**********" at bounding box center [476, 228] width 482 height 561
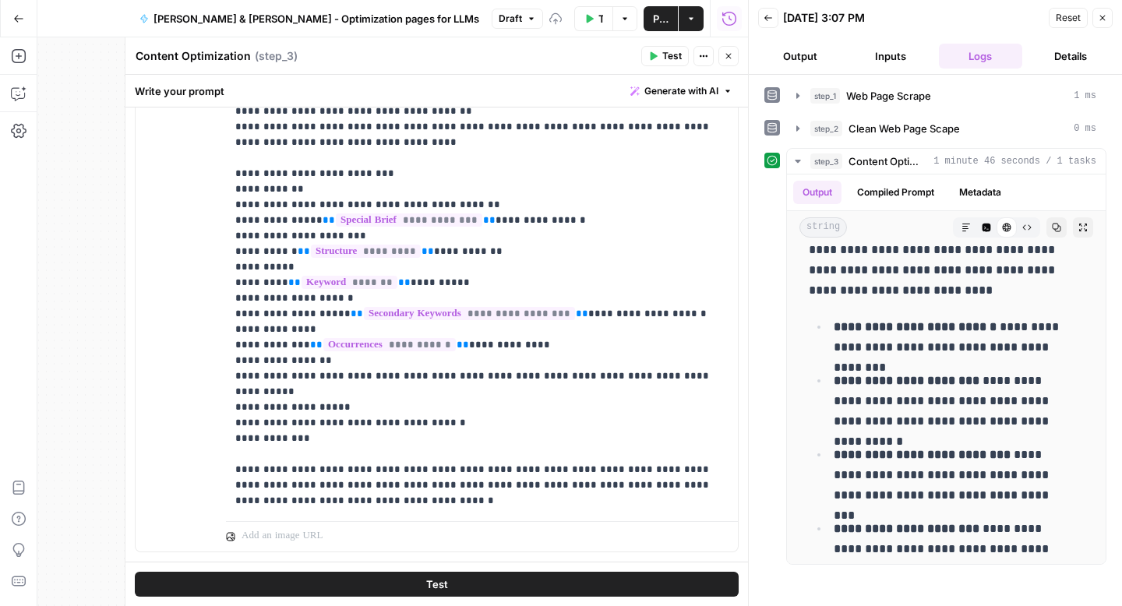
click at [585, 586] on button "Test" at bounding box center [437, 584] width 604 height 25
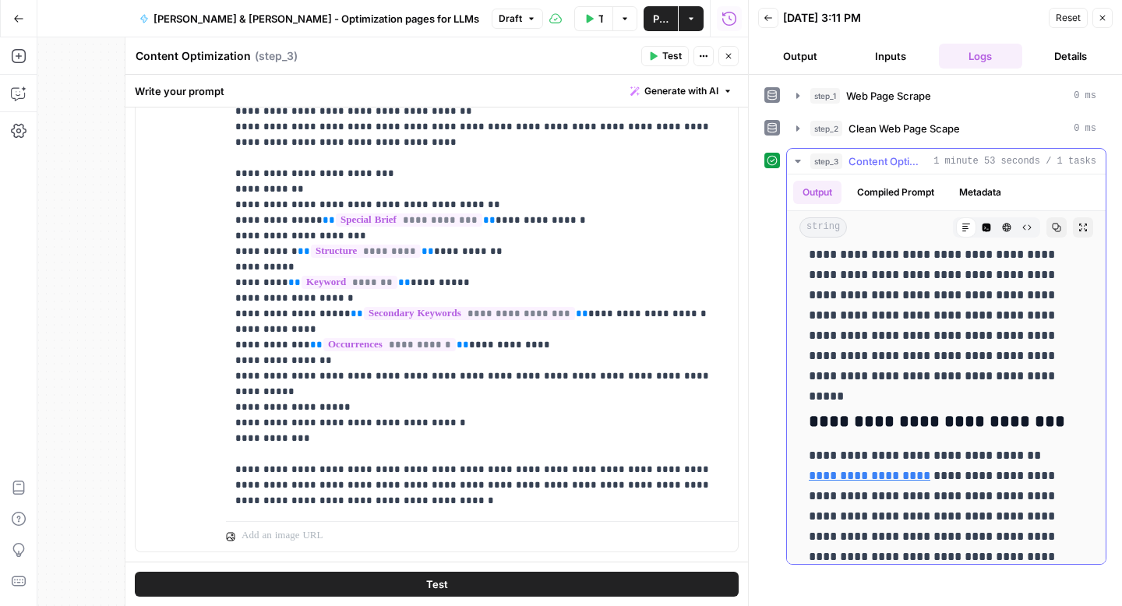
scroll to position [7704, 0]
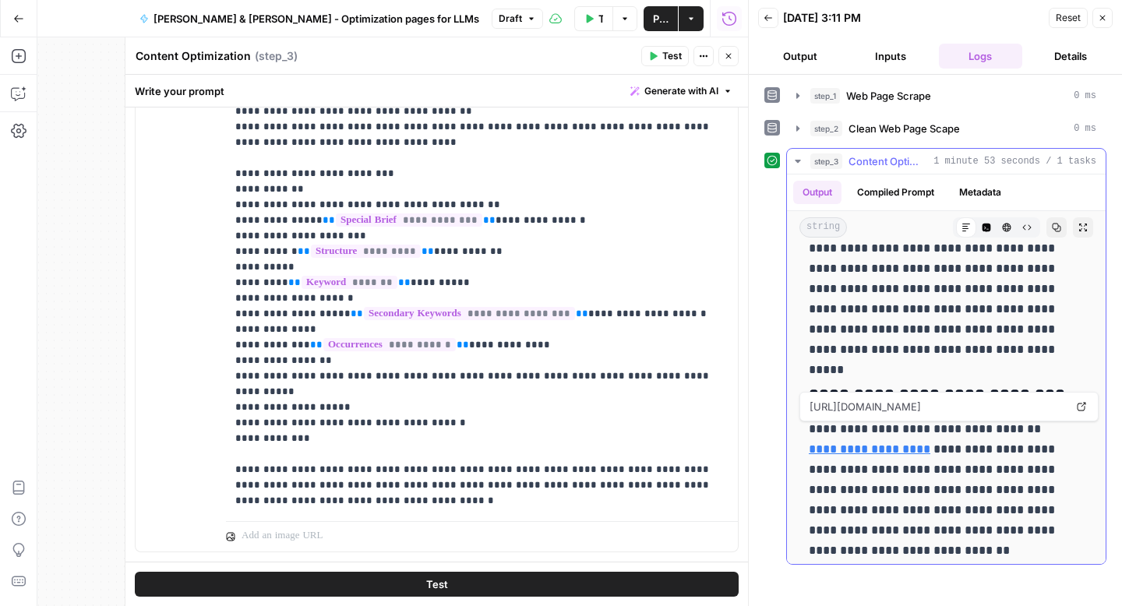
click at [841, 448] on link "**********" at bounding box center [870, 449] width 122 height 12
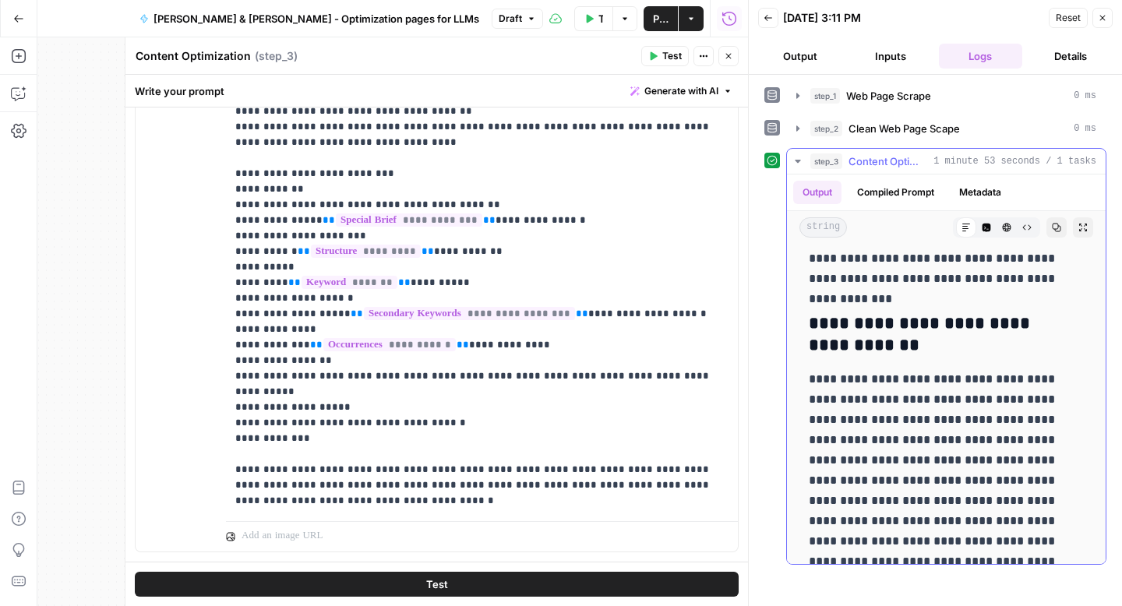
scroll to position [11294, 0]
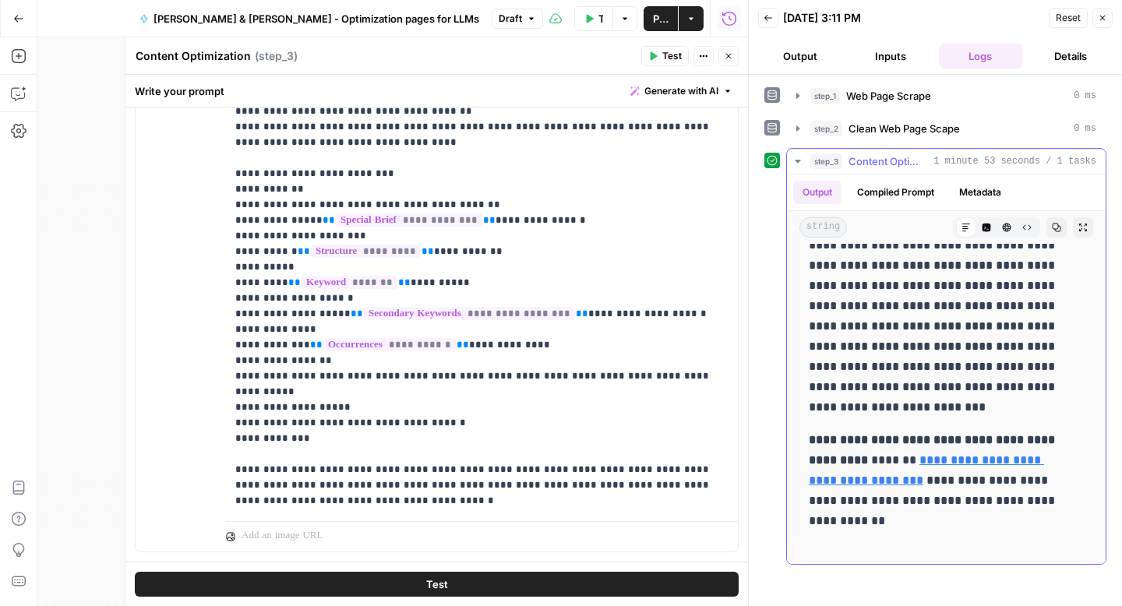
click at [1053, 229] on icon "button" at bounding box center [1057, 228] width 9 height 9
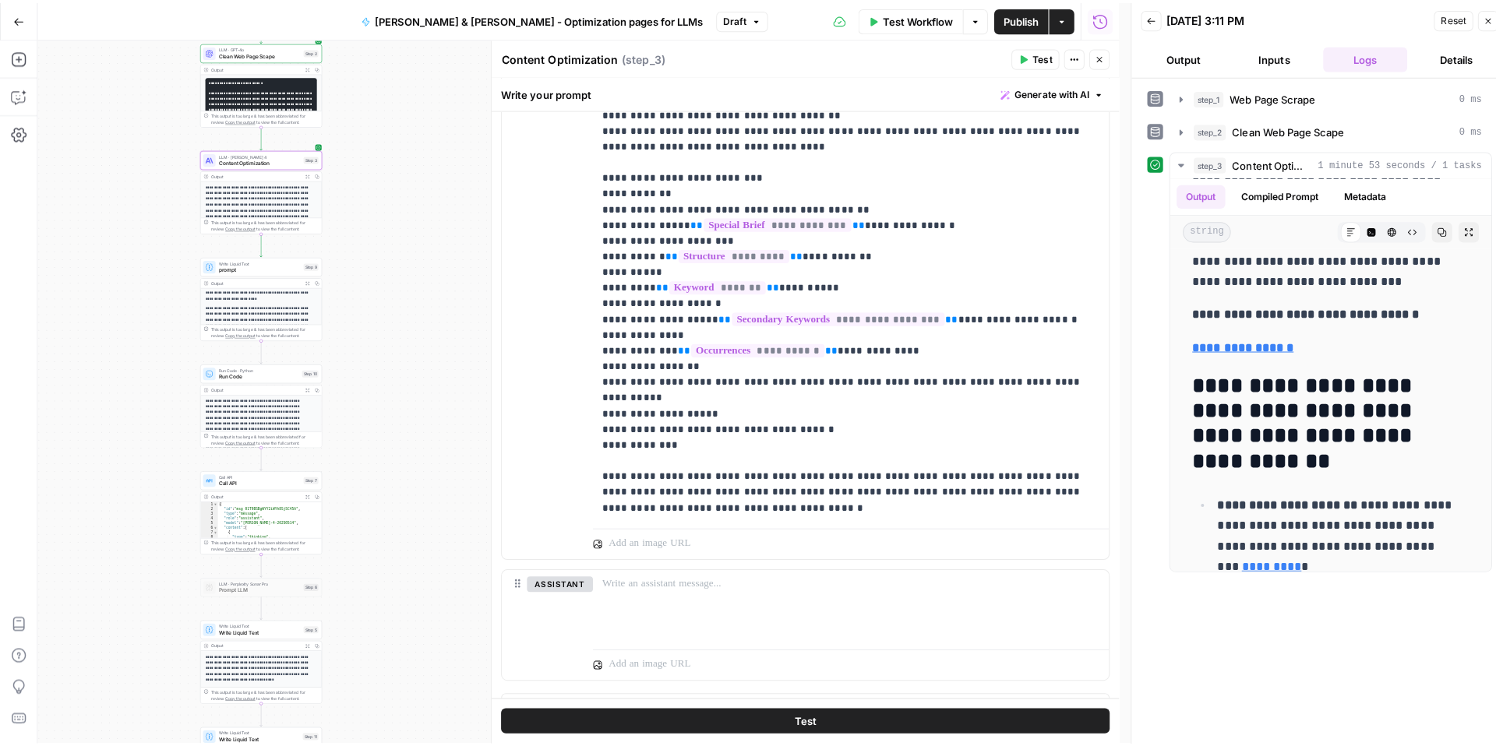
scroll to position [6134, 0]
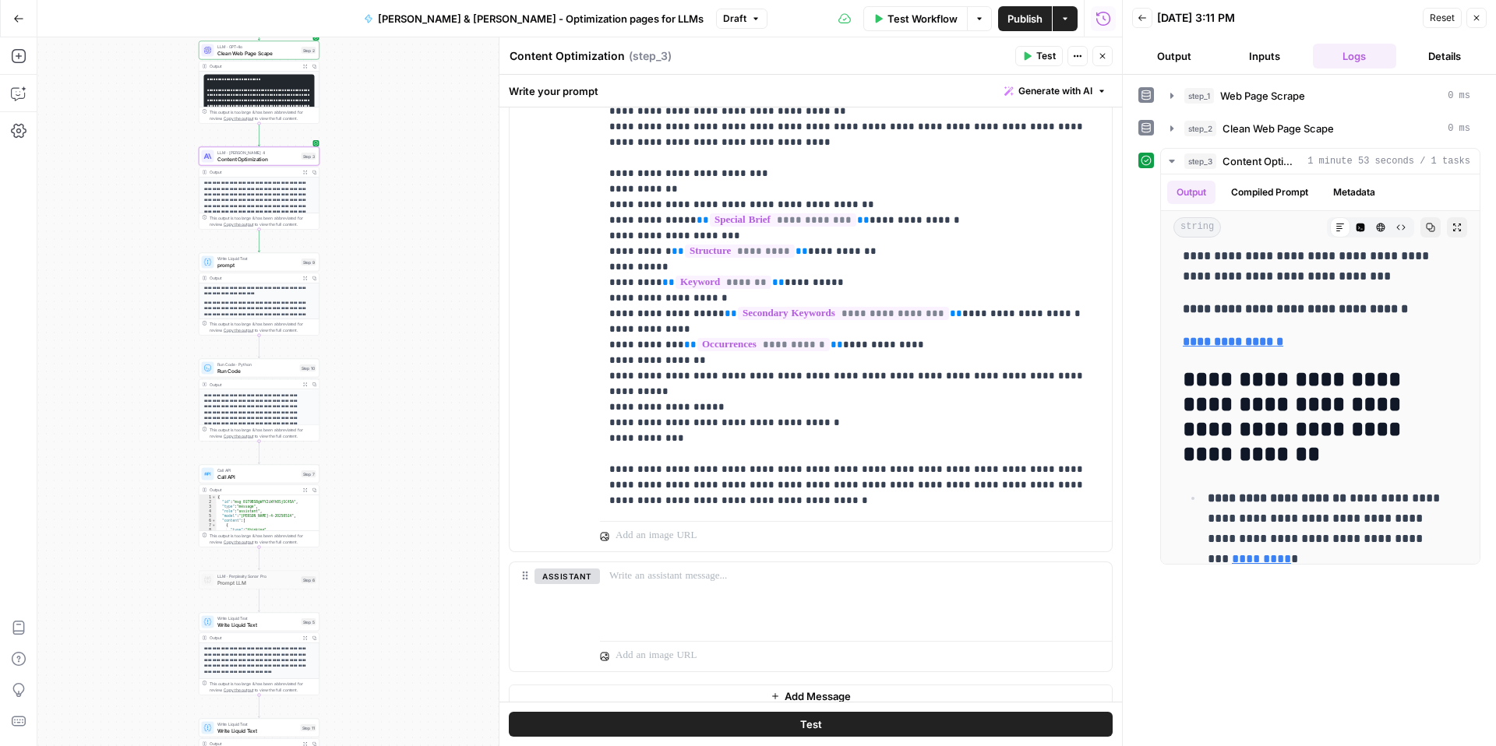
click at [1474, 24] on button "Close" at bounding box center [1476, 18] width 20 height 20
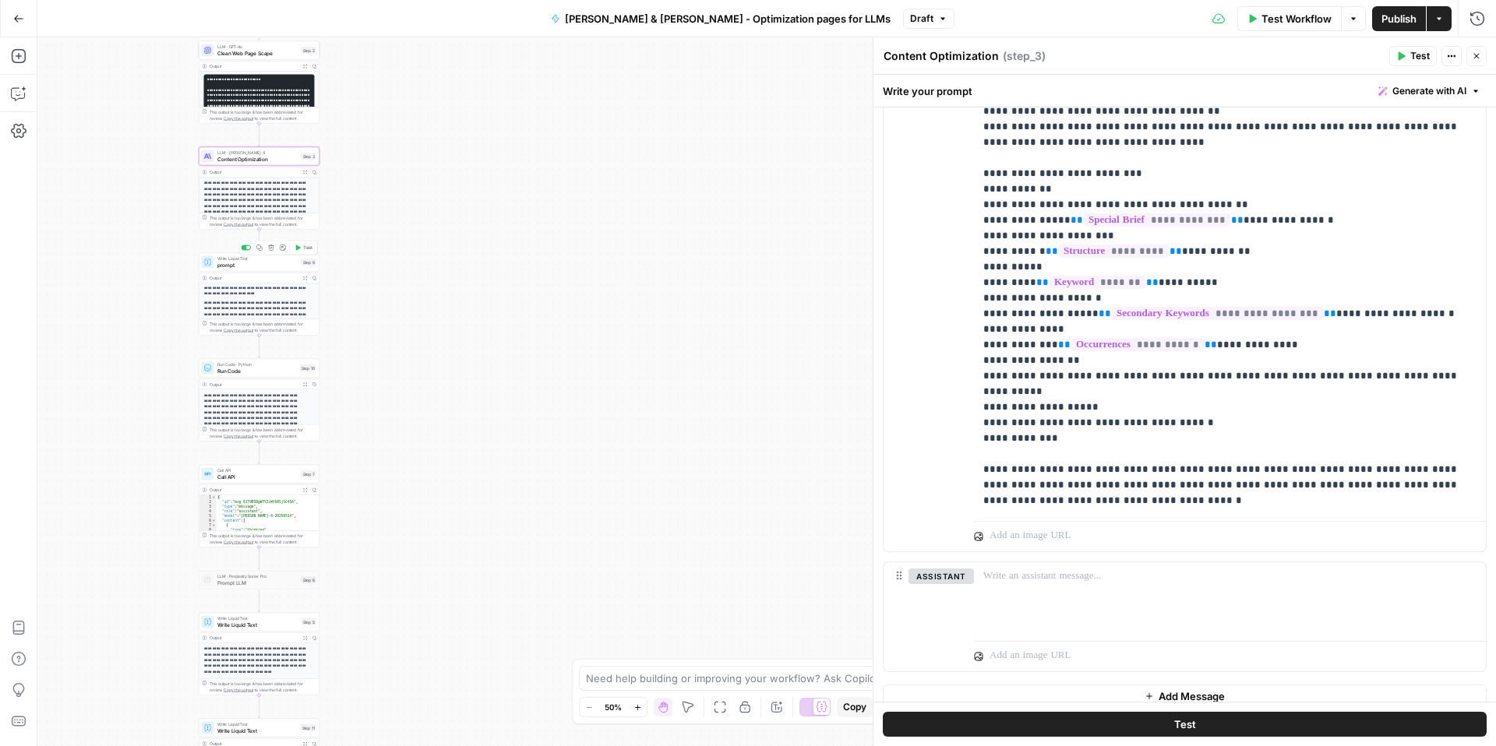
click at [246, 268] on span "prompt" at bounding box center [257, 265] width 81 height 8
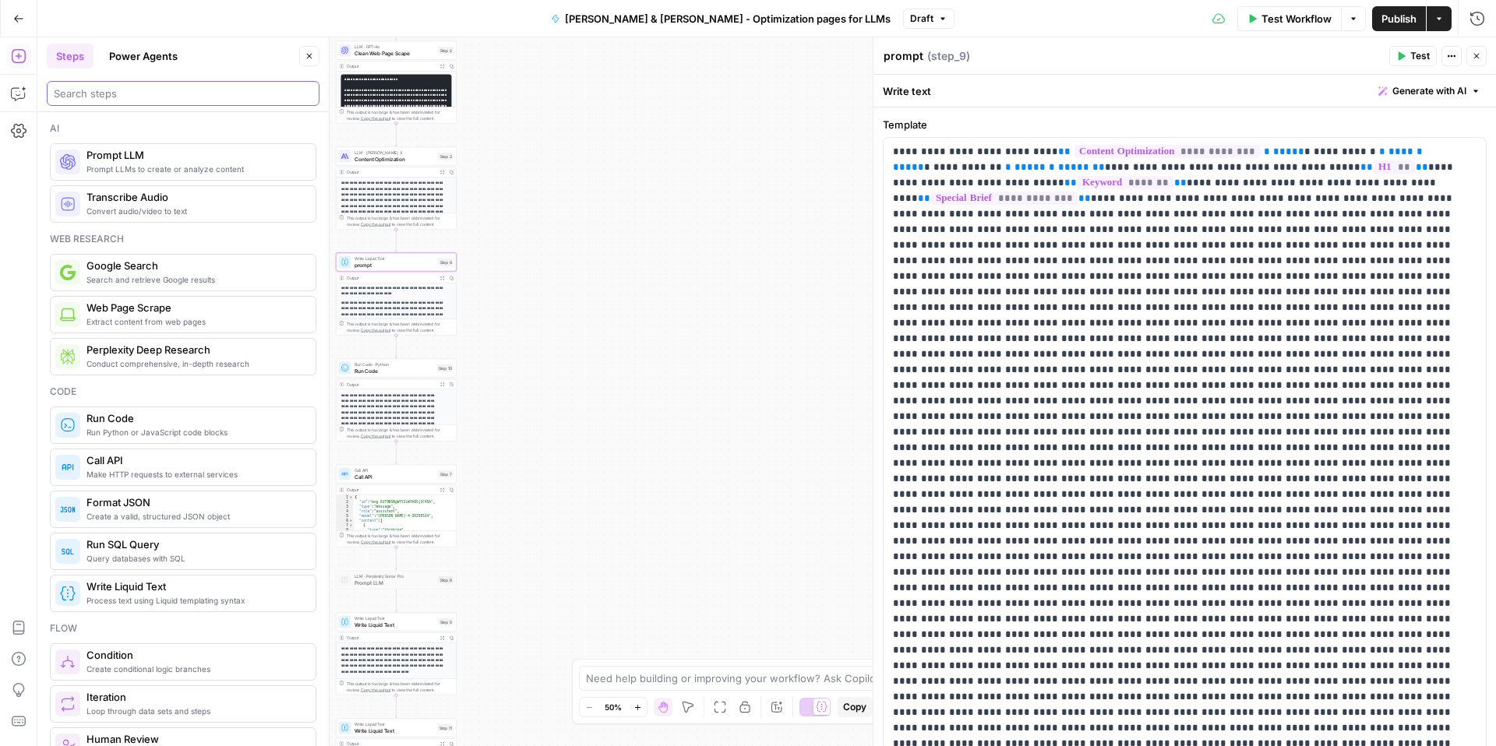
click at [104, 90] on input "search" at bounding box center [183, 94] width 259 height 16
click at [385, 265] on span "prompt" at bounding box center [395, 265] width 81 height 8
click at [910, 65] on div "prompt prompt" at bounding box center [904, 56] width 48 height 19
click at [918, 58] on textarea "prompt" at bounding box center [904, 56] width 40 height 16
click at [922, 56] on div "prompt prompt" at bounding box center [904, 56] width 48 height 19
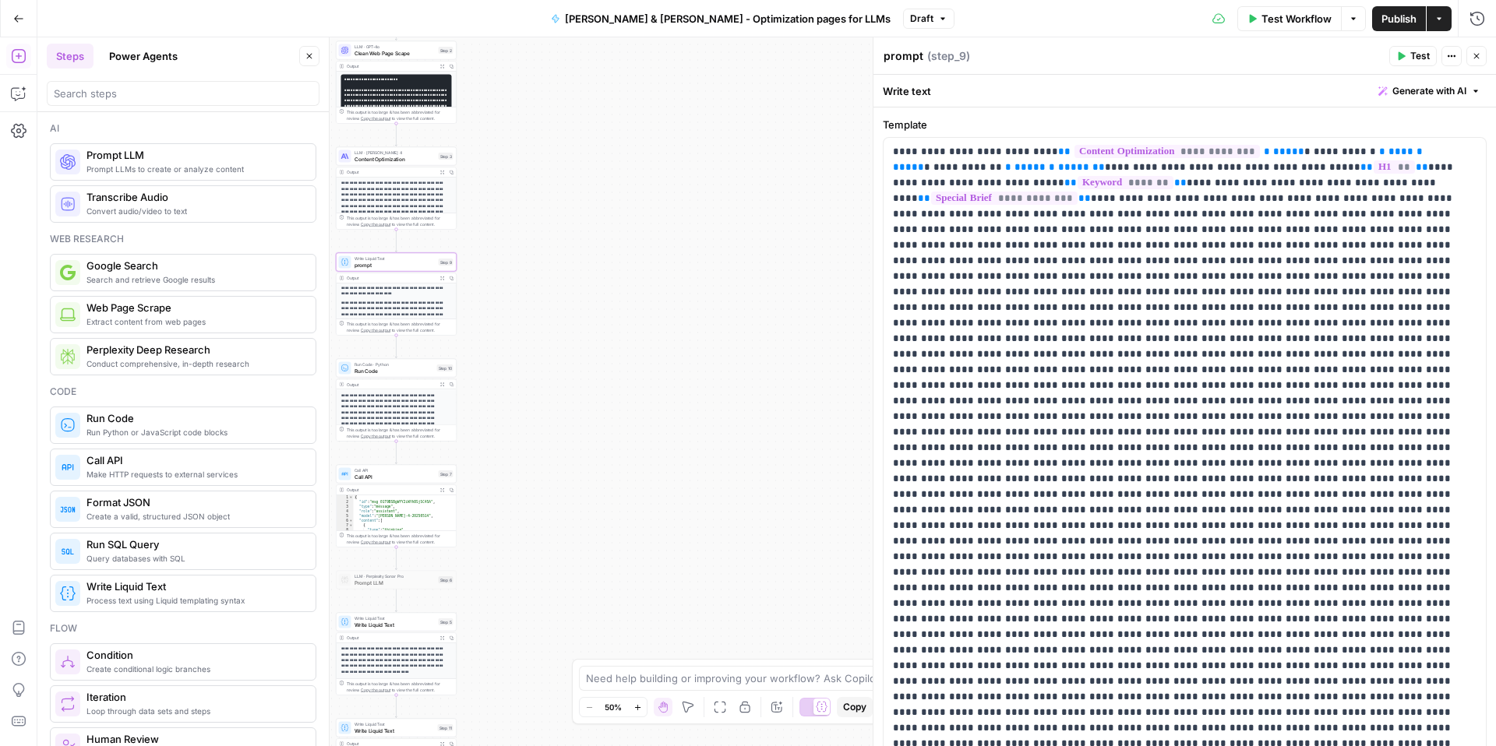
click at [919, 57] on textarea "prompt" at bounding box center [904, 56] width 40 height 16
click at [915, 56] on textarea "prompt" at bounding box center [904, 56] width 40 height 16
click at [916, 56] on textarea "prompt" at bounding box center [904, 56] width 40 height 16
click at [919, 55] on textarea "prompt" at bounding box center [904, 56] width 40 height 16
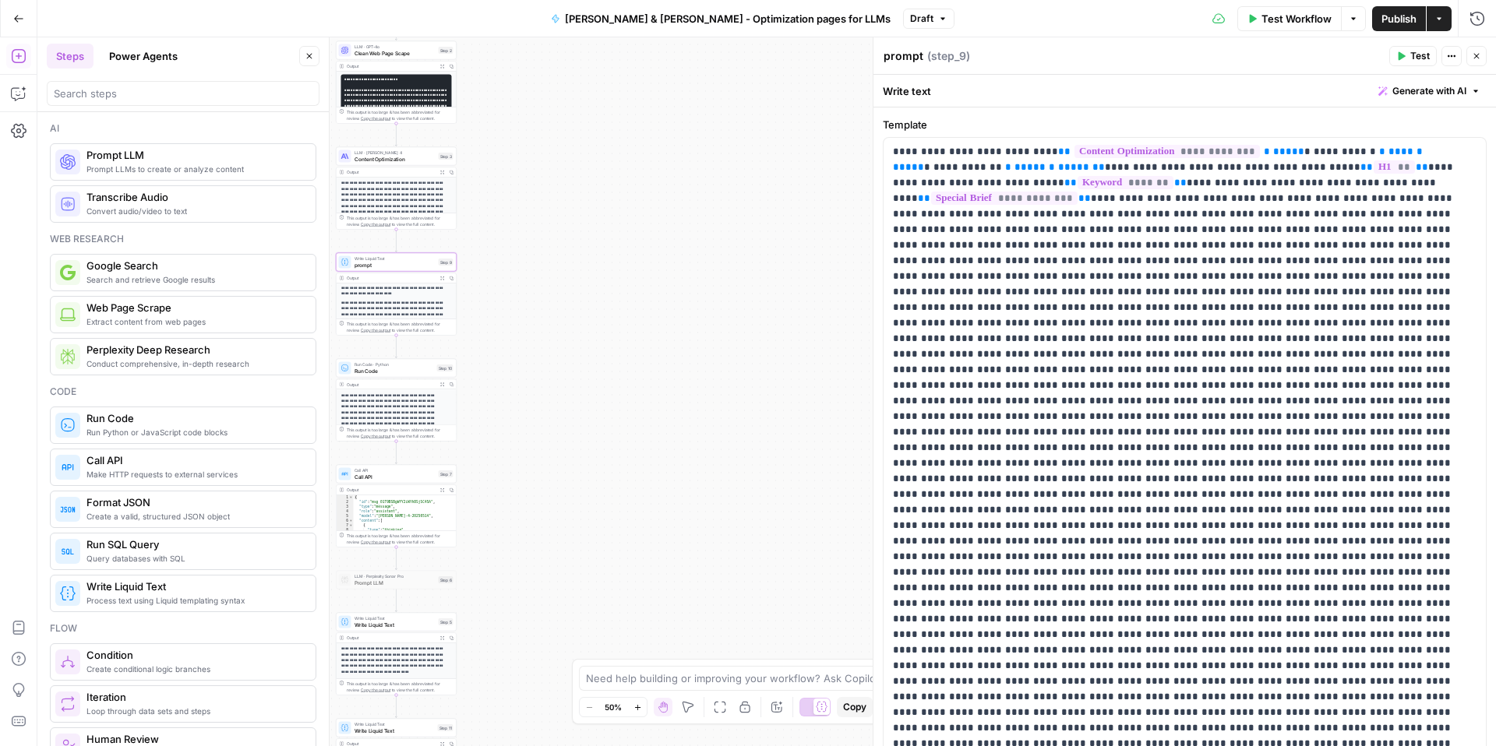
click at [919, 55] on textarea "prompt" at bounding box center [904, 56] width 40 height 16
click at [305, 54] on icon "button" at bounding box center [309, 55] width 9 height 9
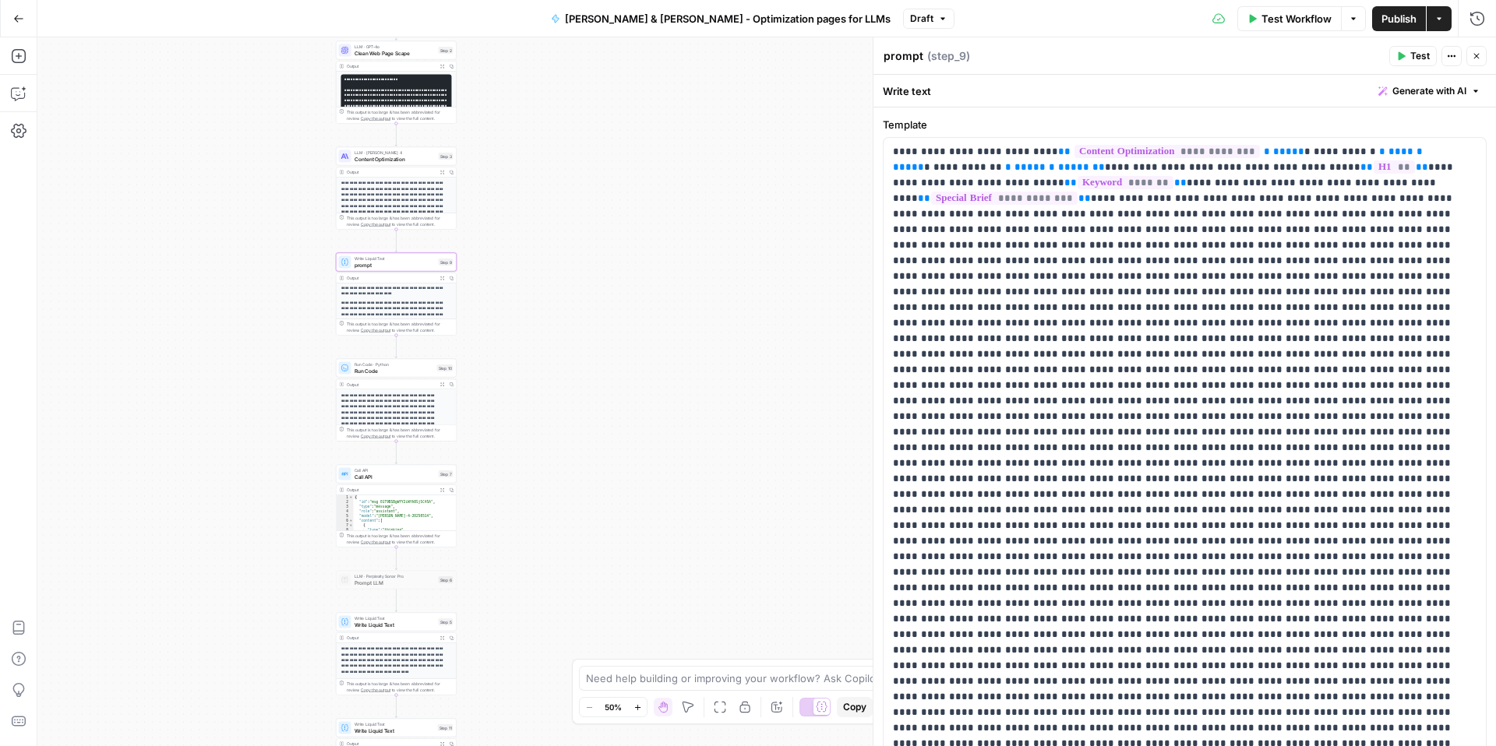
click at [376, 266] on span "prompt" at bounding box center [395, 265] width 81 height 8
click at [894, 57] on textarea "prompt" at bounding box center [904, 56] width 40 height 16
click at [899, 55] on textarea "prompt" at bounding box center [904, 56] width 40 height 16
type textarea "t"
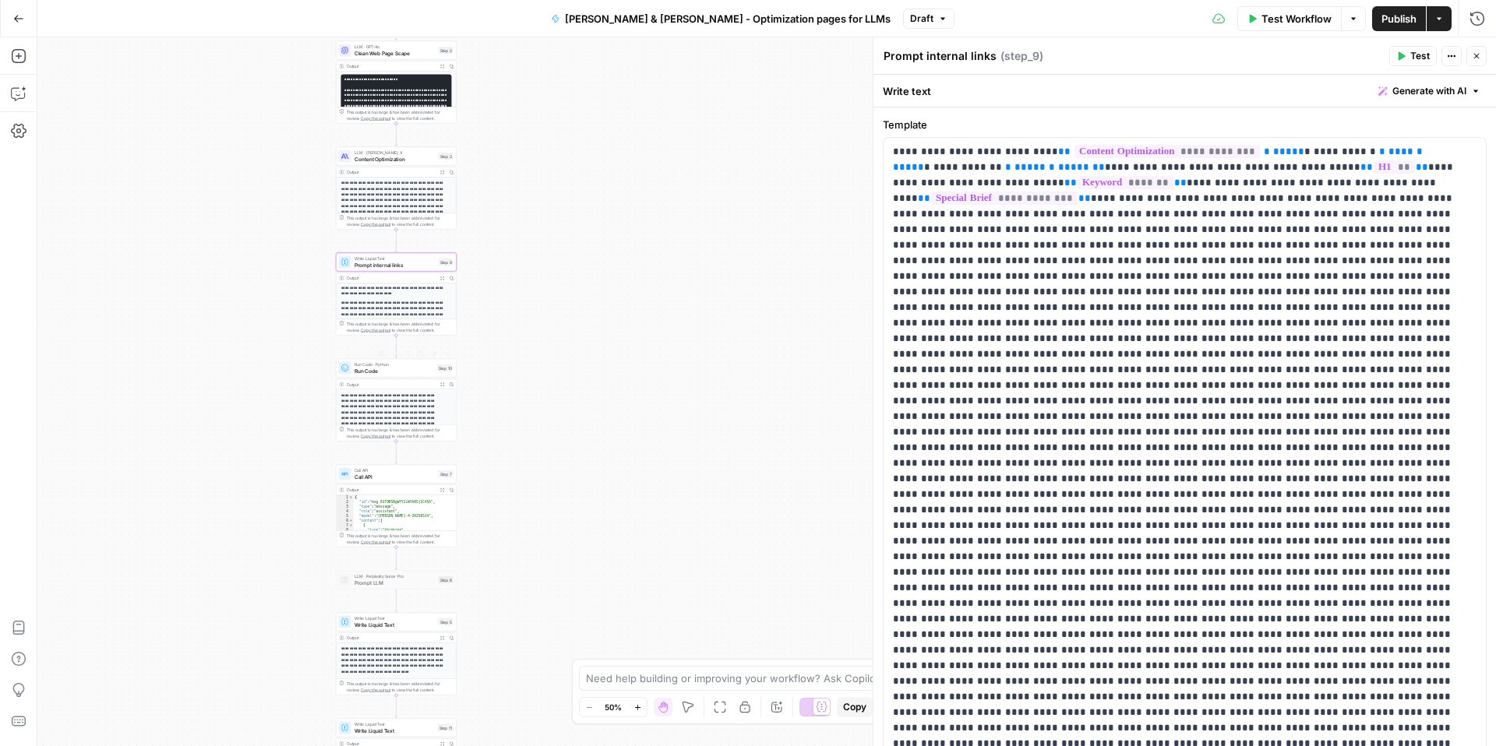
type textarea "Prompt internal links"
click at [382, 374] on span "Run Code" at bounding box center [394, 371] width 79 height 8
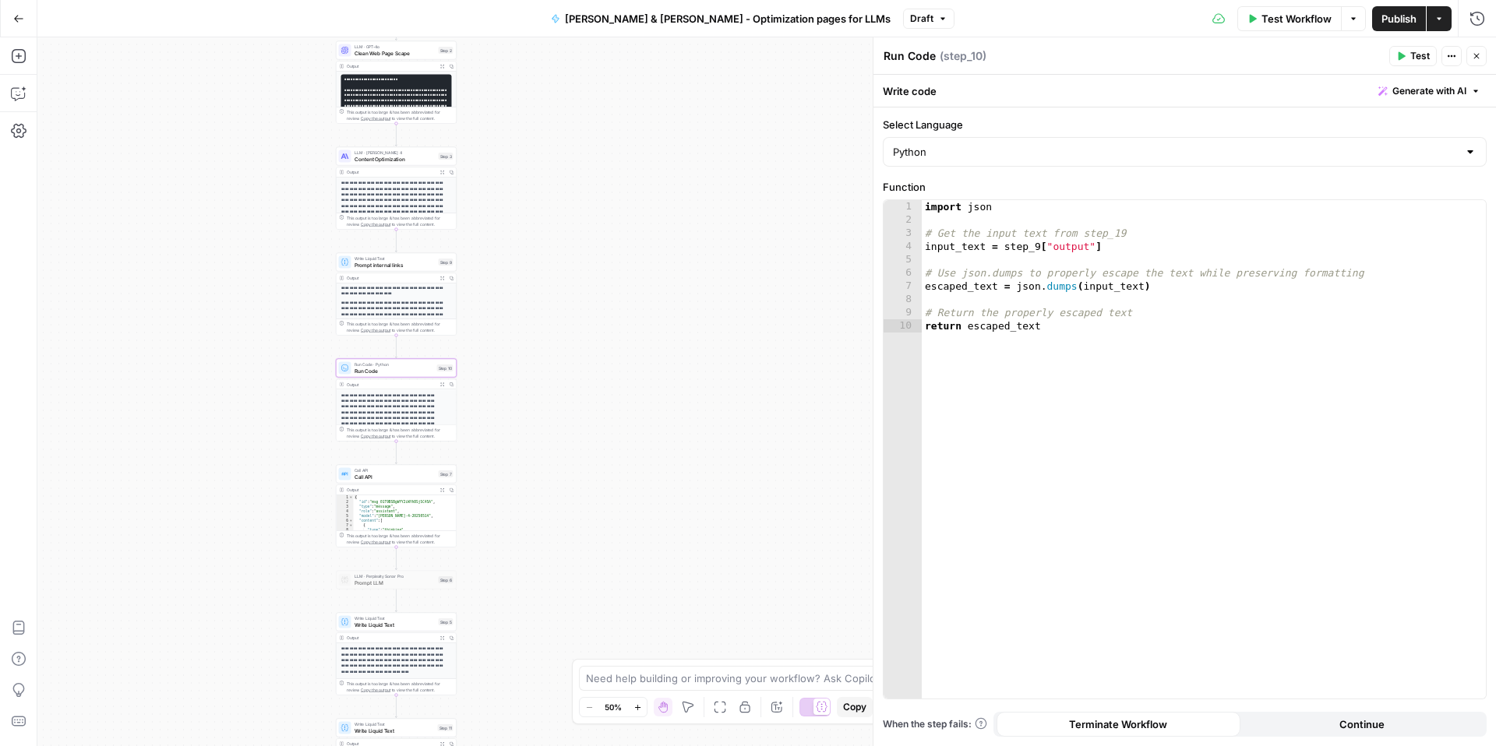
click at [905, 59] on textarea "Run Code" at bounding box center [910, 56] width 52 height 16
click at [977, 60] on textarea "Escape prompt internla links" at bounding box center [961, 56] width 154 height 16
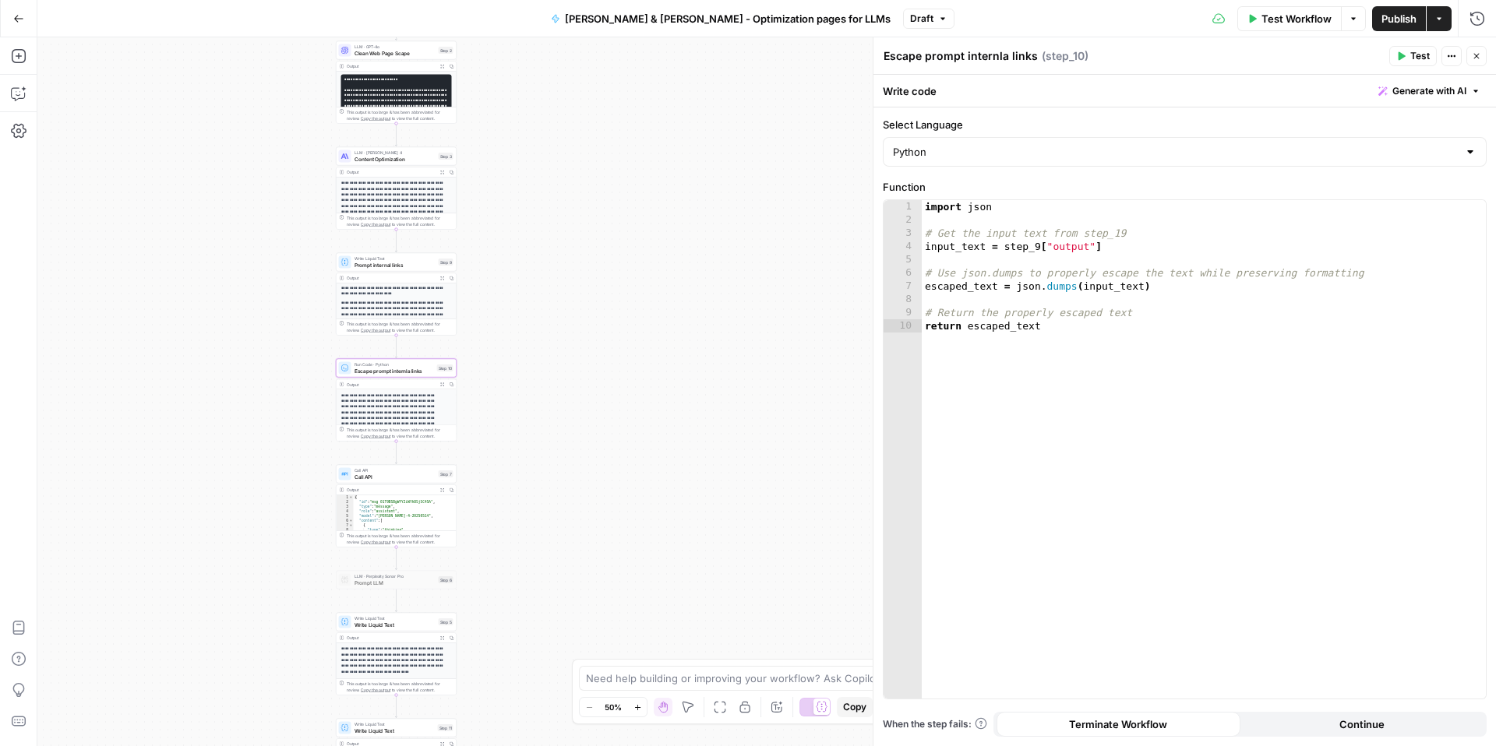
click at [977, 60] on textarea "Escape prompt internla links" at bounding box center [961, 56] width 154 height 16
click at [969, 61] on textarea "Escape prompt internla links" at bounding box center [961, 56] width 154 height 16
drag, startPoint x: 965, startPoint y: 58, endPoint x: 1034, endPoint y: 57, distance: 68.6
click at [1034, 57] on div "Escape prompt internla links Escape prompt internla links" at bounding box center [961, 56] width 162 height 19
type textarea "Escape prompt for internal links"
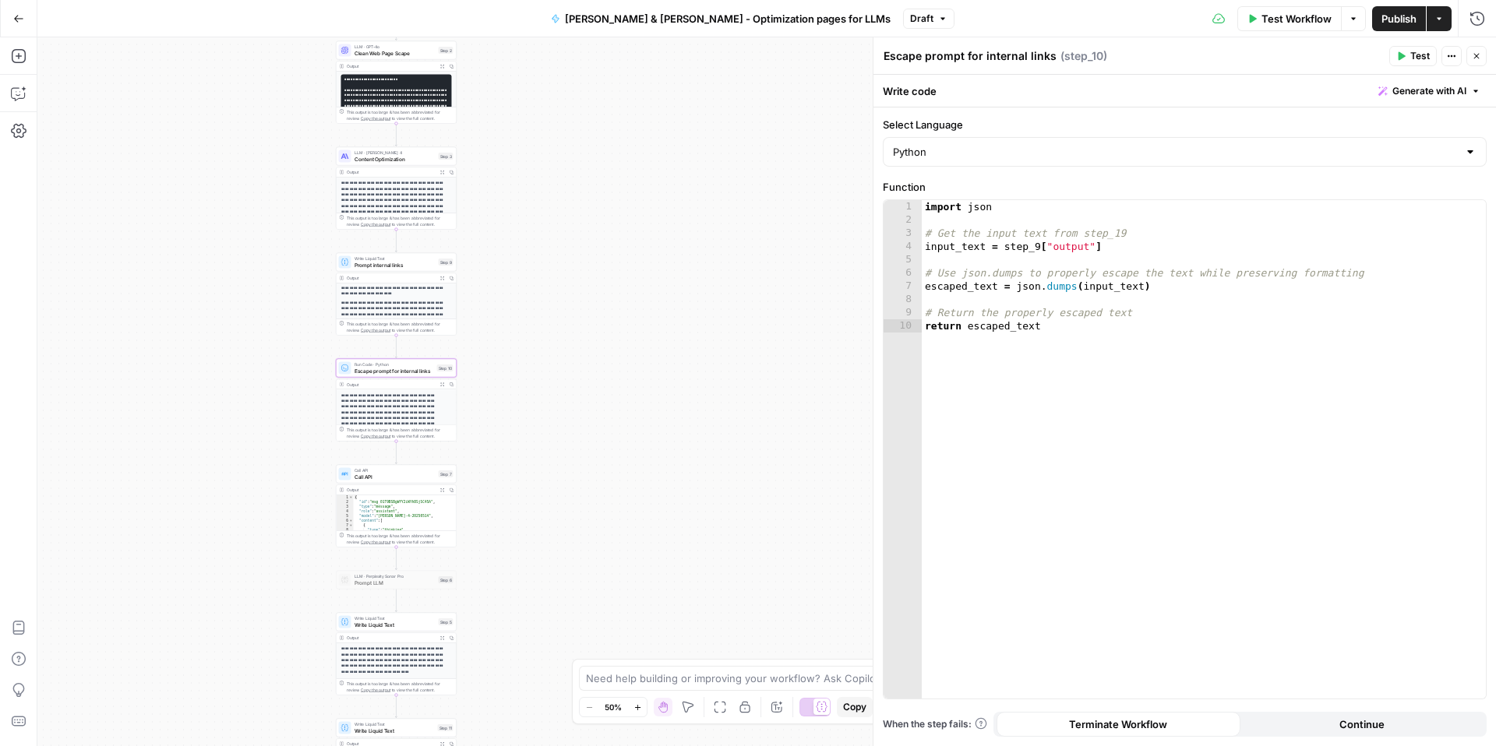
click at [369, 478] on span "Call API" at bounding box center [395, 477] width 81 height 8
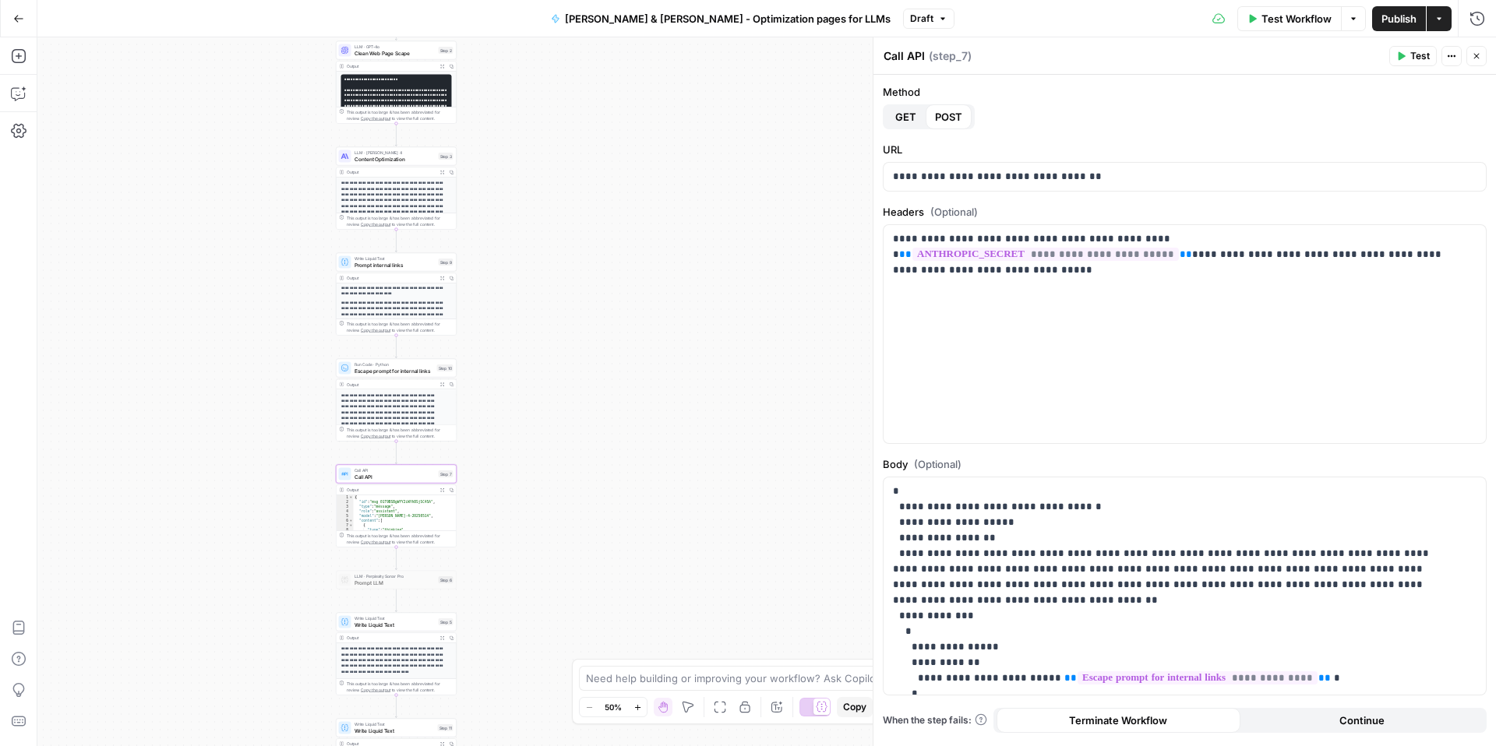
click at [913, 62] on textarea "Call API" at bounding box center [904, 56] width 41 height 16
click at [924, 53] on textarea "Call API" at bounding box center [904, 56] width 41 height 16
type textarea "Call API (internal links)"
click at [260, 263] on div "**********" at bounding box center [766, 391] width 1459 height 709
click at [20, 57] on icon "button" at bounding box center [19, 56] width 16 height 16
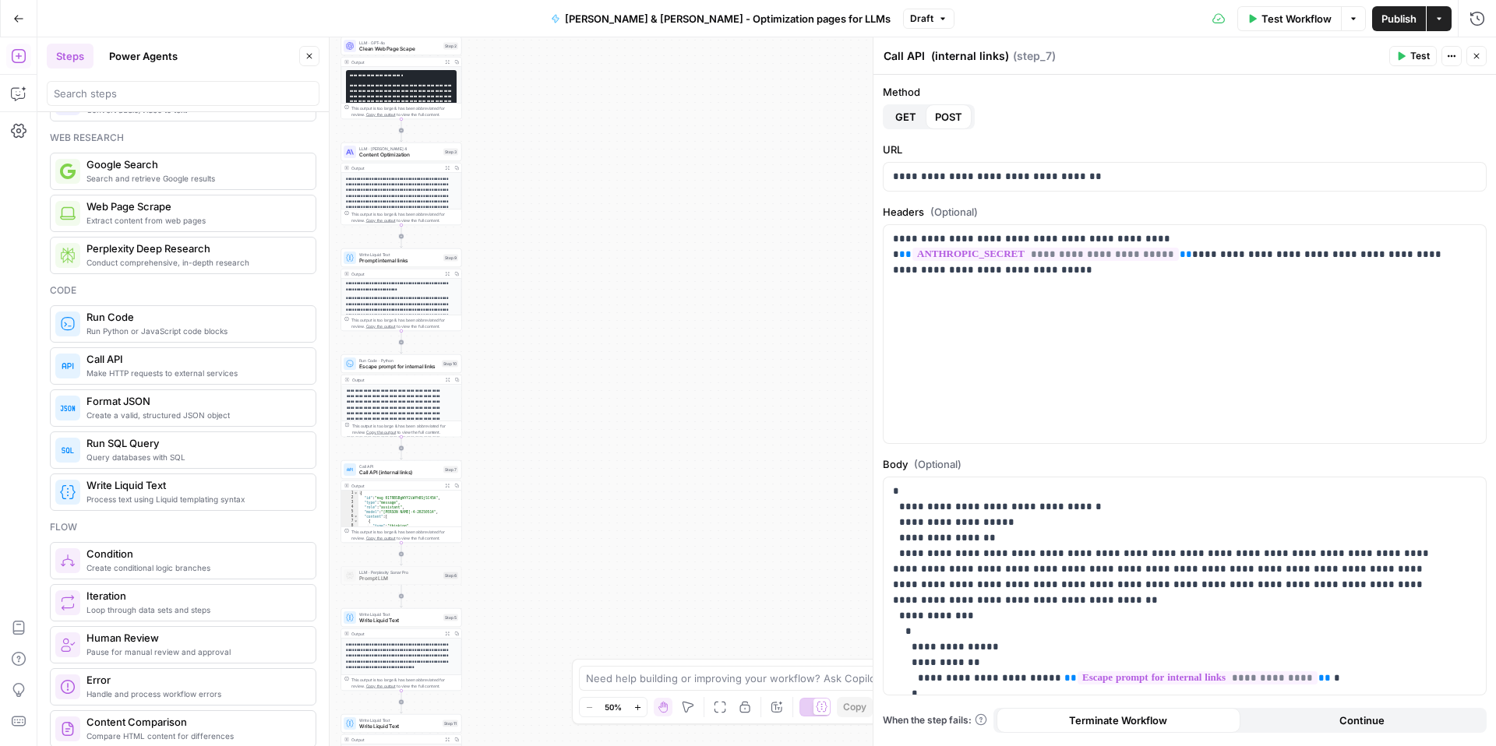
scroll to position [0, 0]
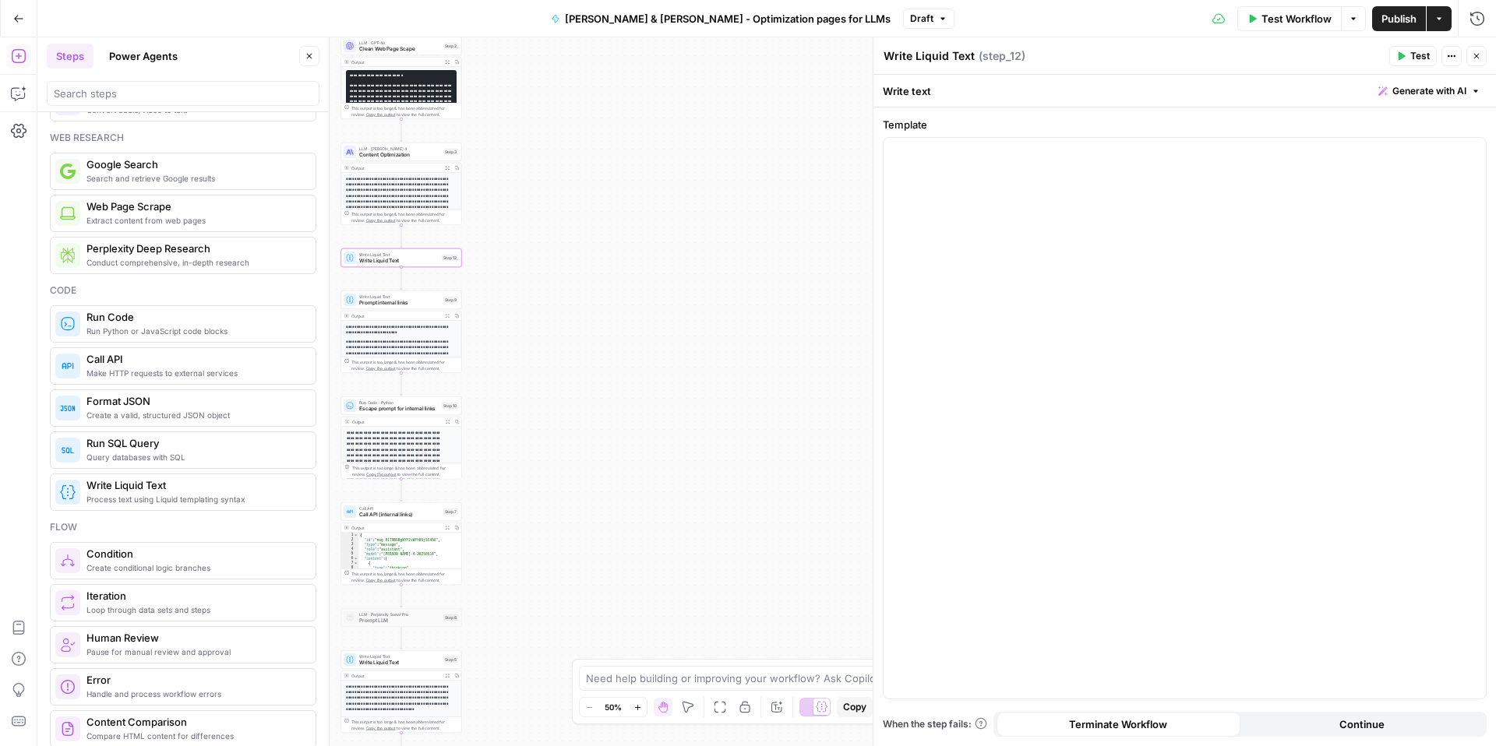
click at [905, 59] on textarea "Write Liquid Text" at bounding box center [929, 56] width 91 height 16
type textarea "Prompt external links"
click at [1094, 383] on div at bounding box center [1185, 418] width 602 height 561
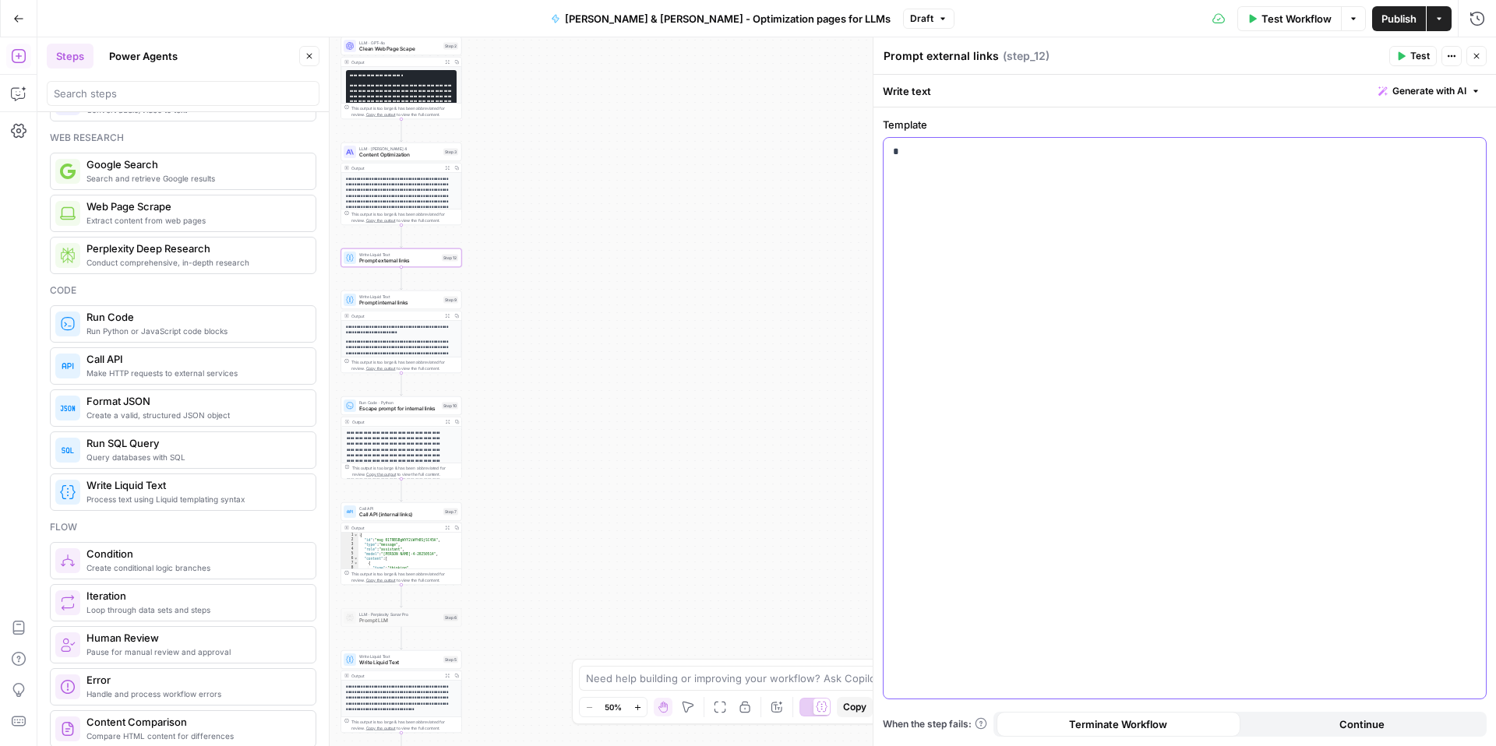
click at [982, 296] on div "*" at bounding box center [1185, 418] width 602 height 561
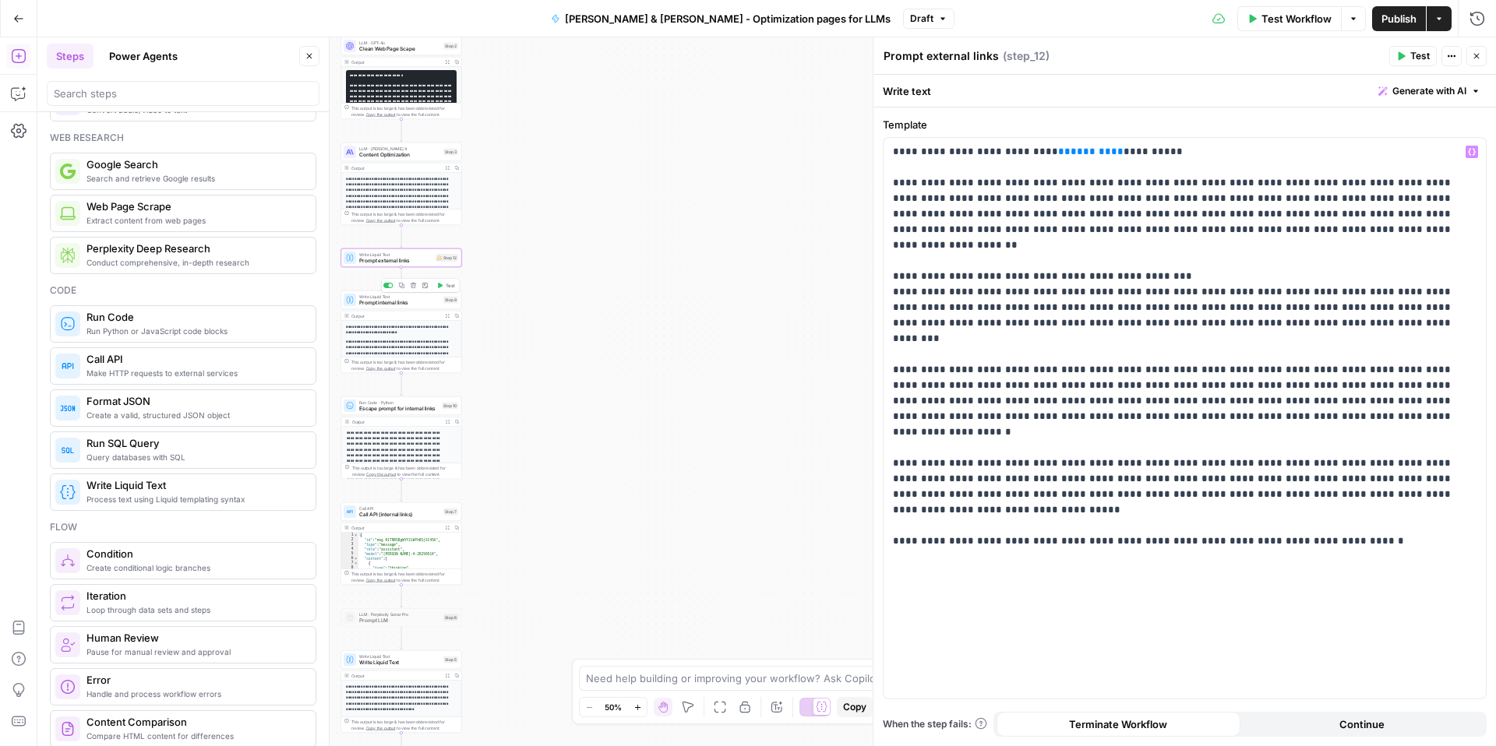
click at [375, 305] on span "Prompt internal links" at bounding box center [399, 303] width 81 height 8
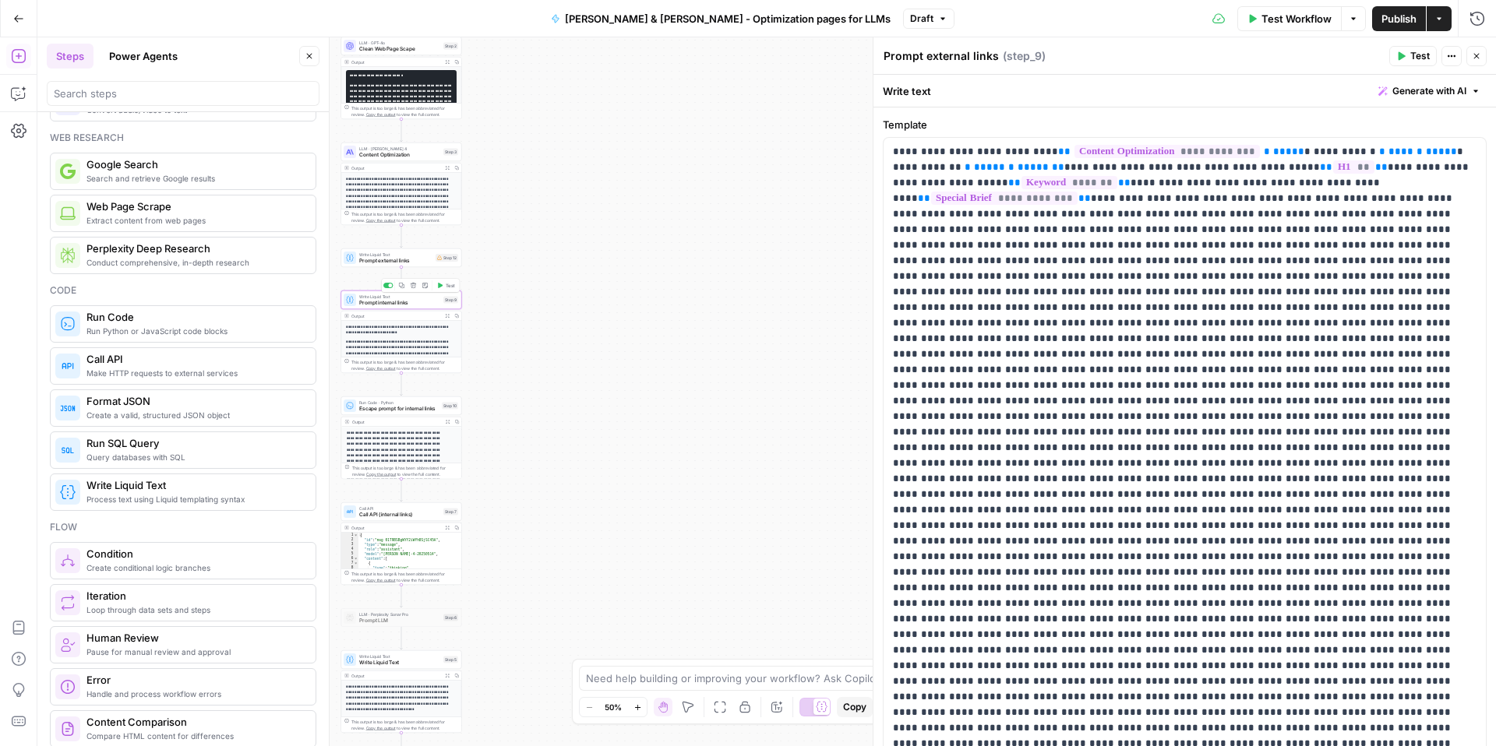
type textarea "Prompt internal links"
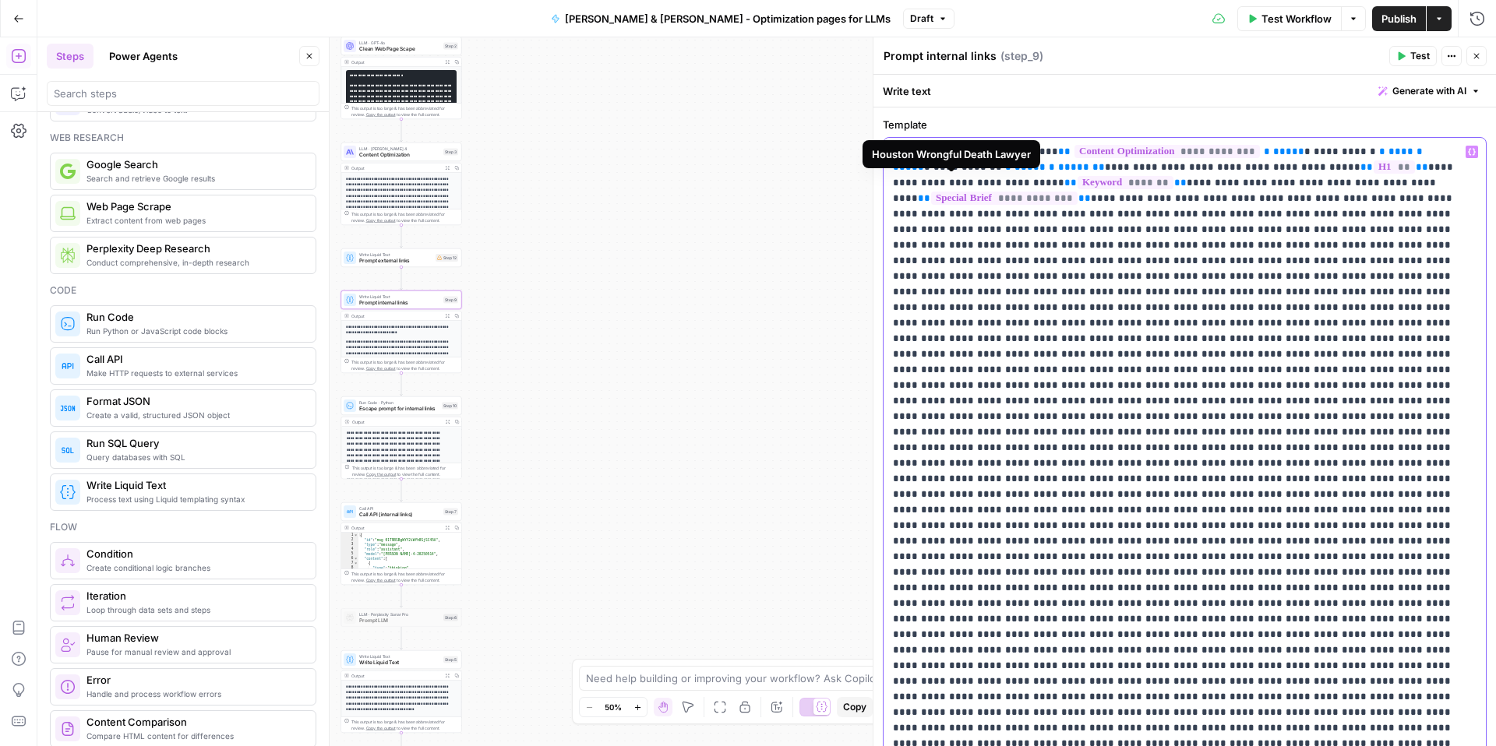
drag, startPoint x: 1036, startPoint y: 150, endPoint x: 954, endPoint y: 175, distance: 86.3
click at [954, 175] on p "**********" at bounding box center [1179, 448] width 572 height 608
copy p "**********"
click at [383, 258] on span "Prompt external links" at bounding box center [395, 261] width 73 height 8
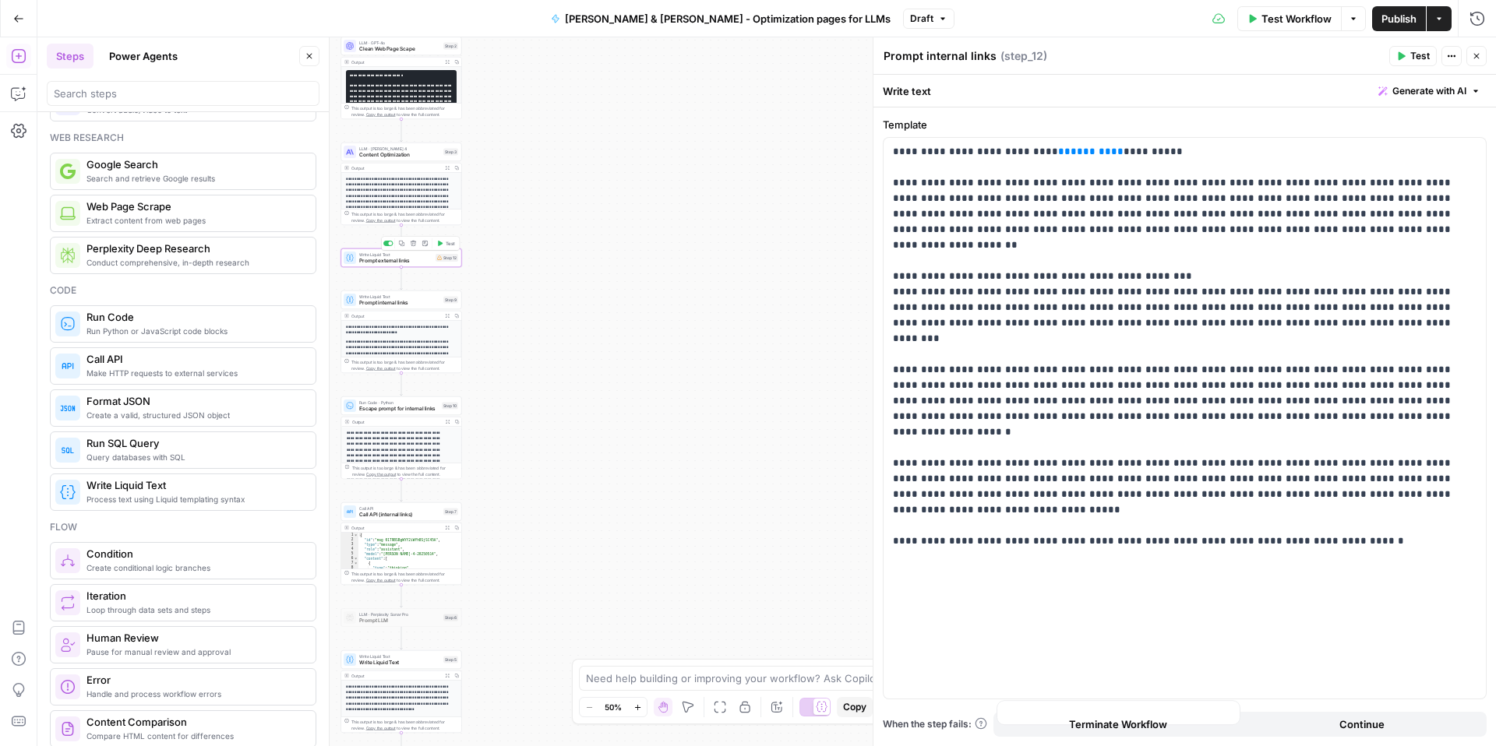
type textarea "Prompt external links"
drag, startPoint x: 1090, startPoint y: 153, endPoint x: 1037, endPoint y: 156, distance: 53.1
click at [1037, 156] on p "**********" at bounding box center [1185, 315] width 584 height 343
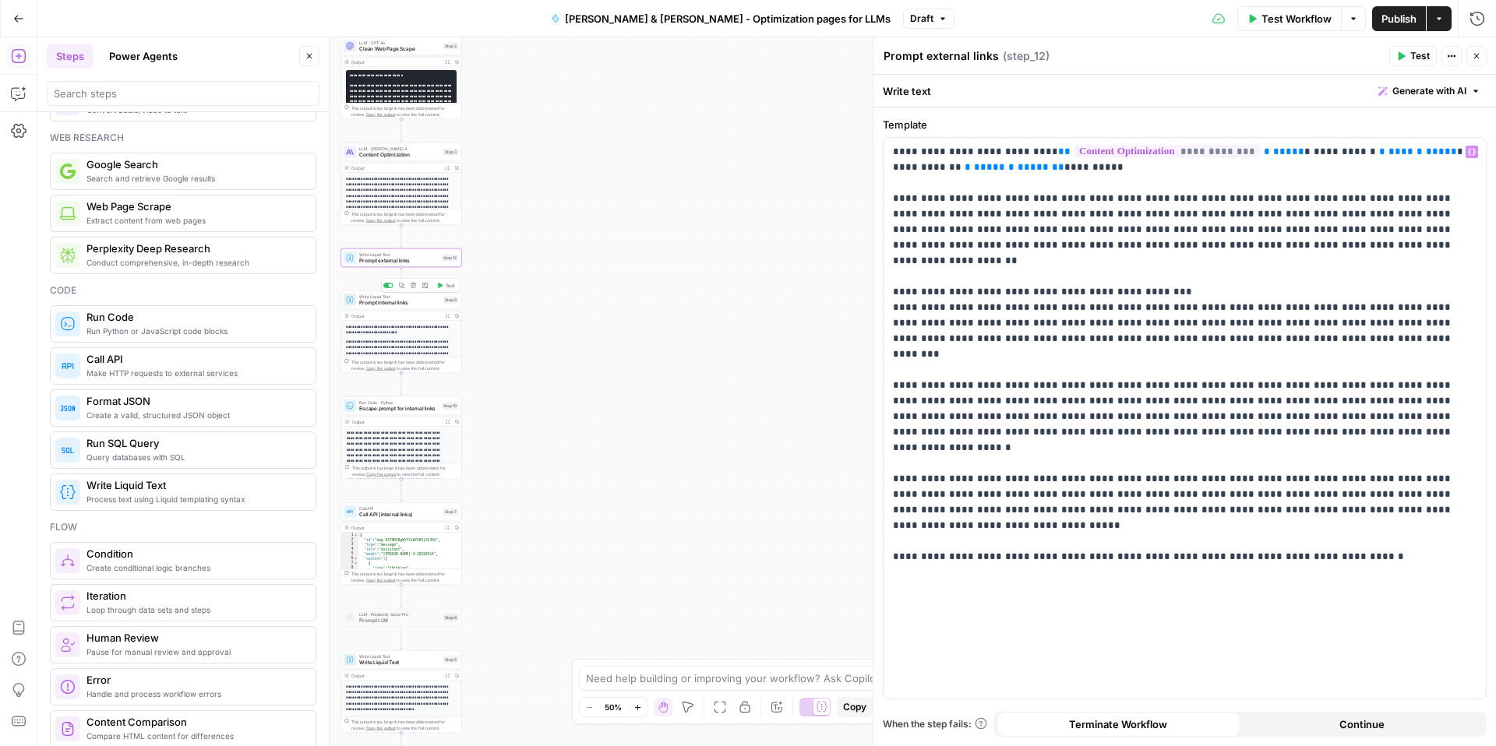
click at [379, 304] on span "Prompt internal links" at bounding box center [399, 303] width 81 height 8
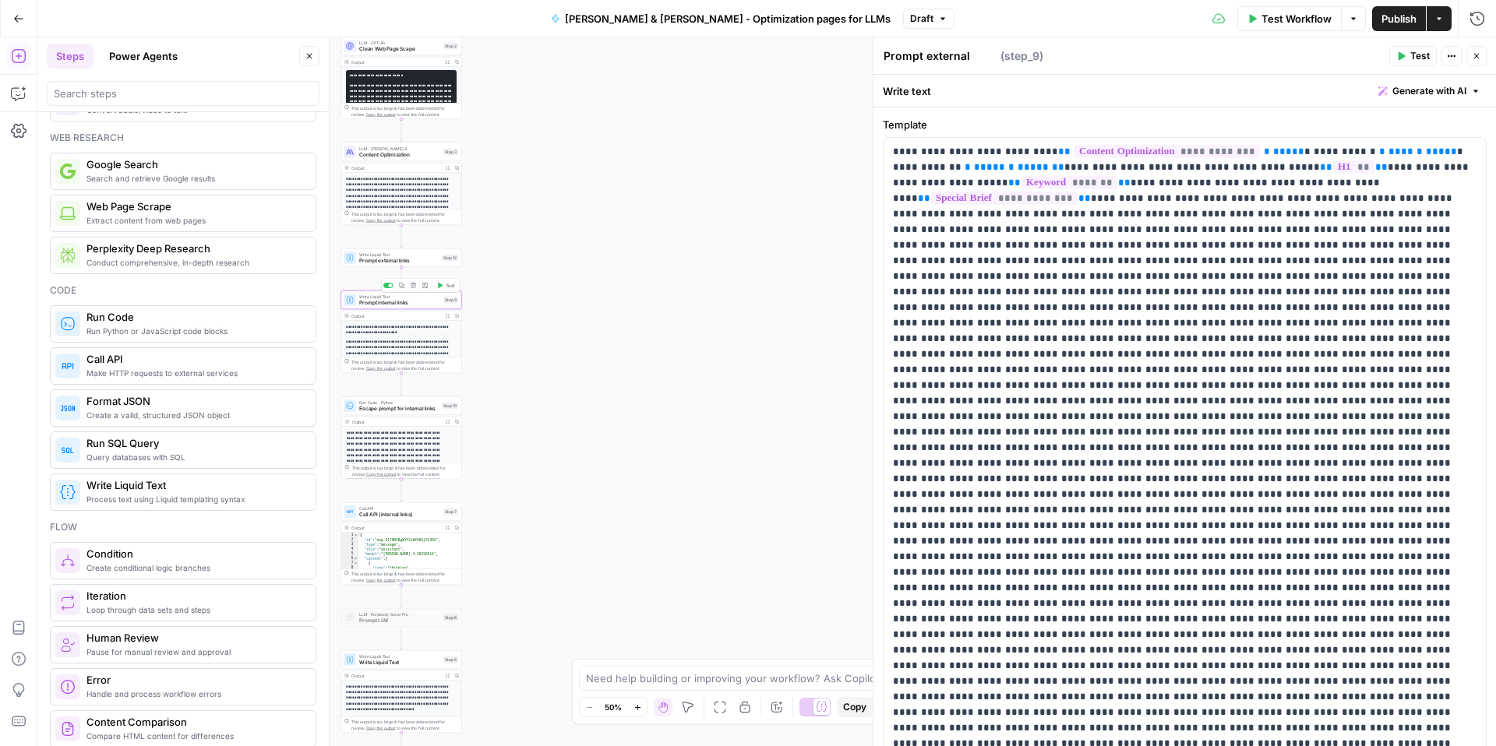
type textarea "Prompt internal links"
click at [363, 411] on span "Escape prompt for internal links" at bounding box center [398, 409] width 79 height 8
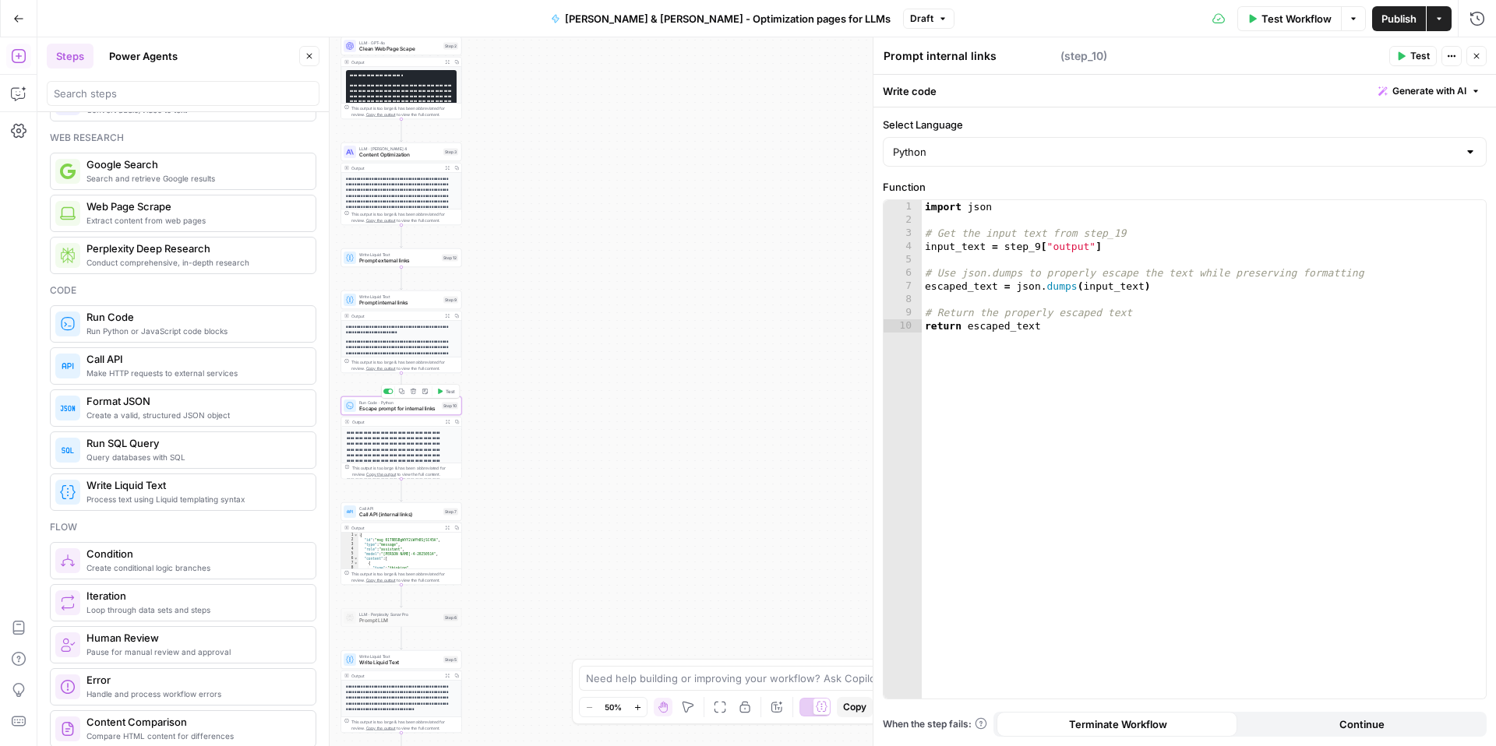
type textarea "Escape prompt for internal links"
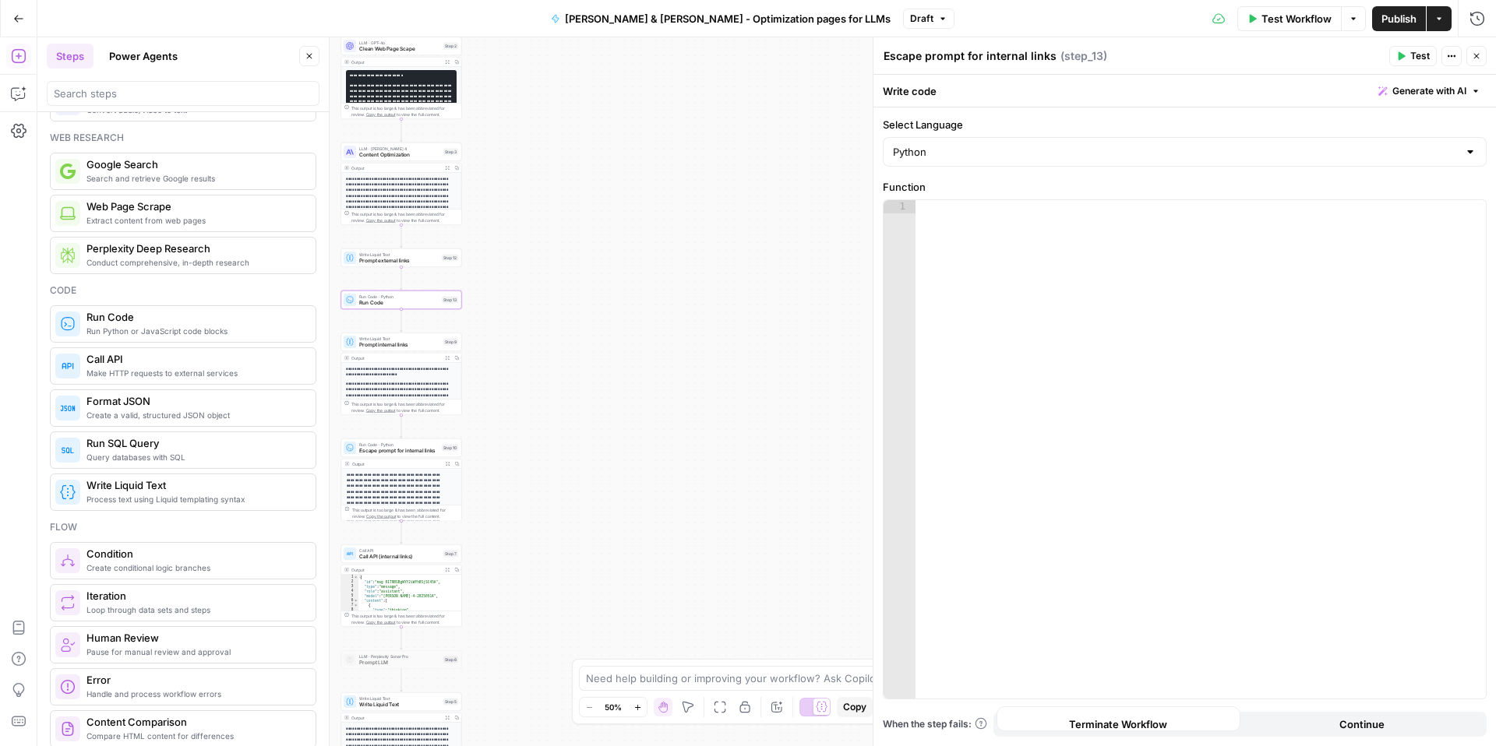
type textarea "Run Code"
click at [374, 447] on span "Escape prompt for internal links" at bounding box center [398, 451] width 79 height 8
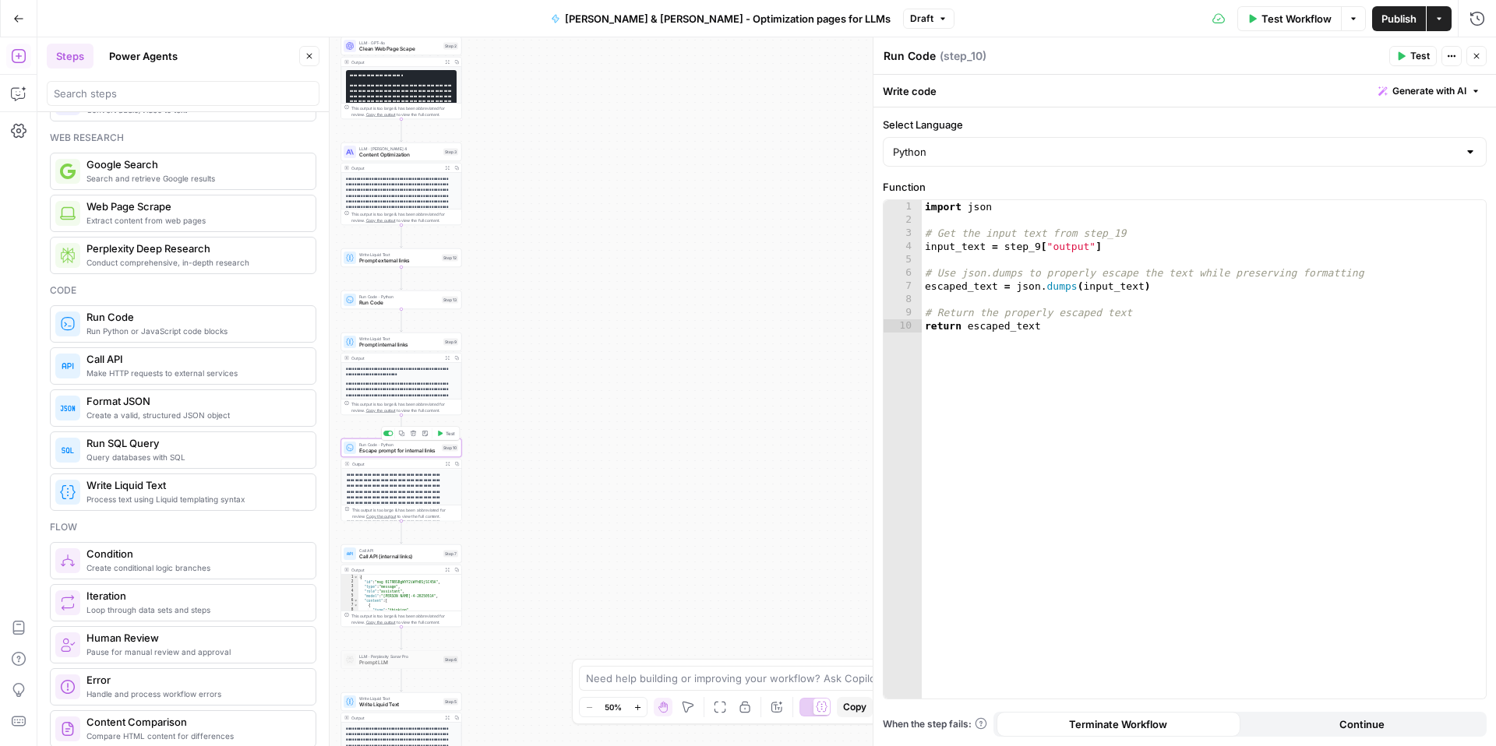
click at [369, 450] on span "Escape prompt for internal links" at bounding box center [398, 451] width 79 height 8
type textarea "Escape prompt for internal links"
click at [908, 58] on textarea "Escape prompt for internal links" at bounding box center [970, 56] width 173 height 16
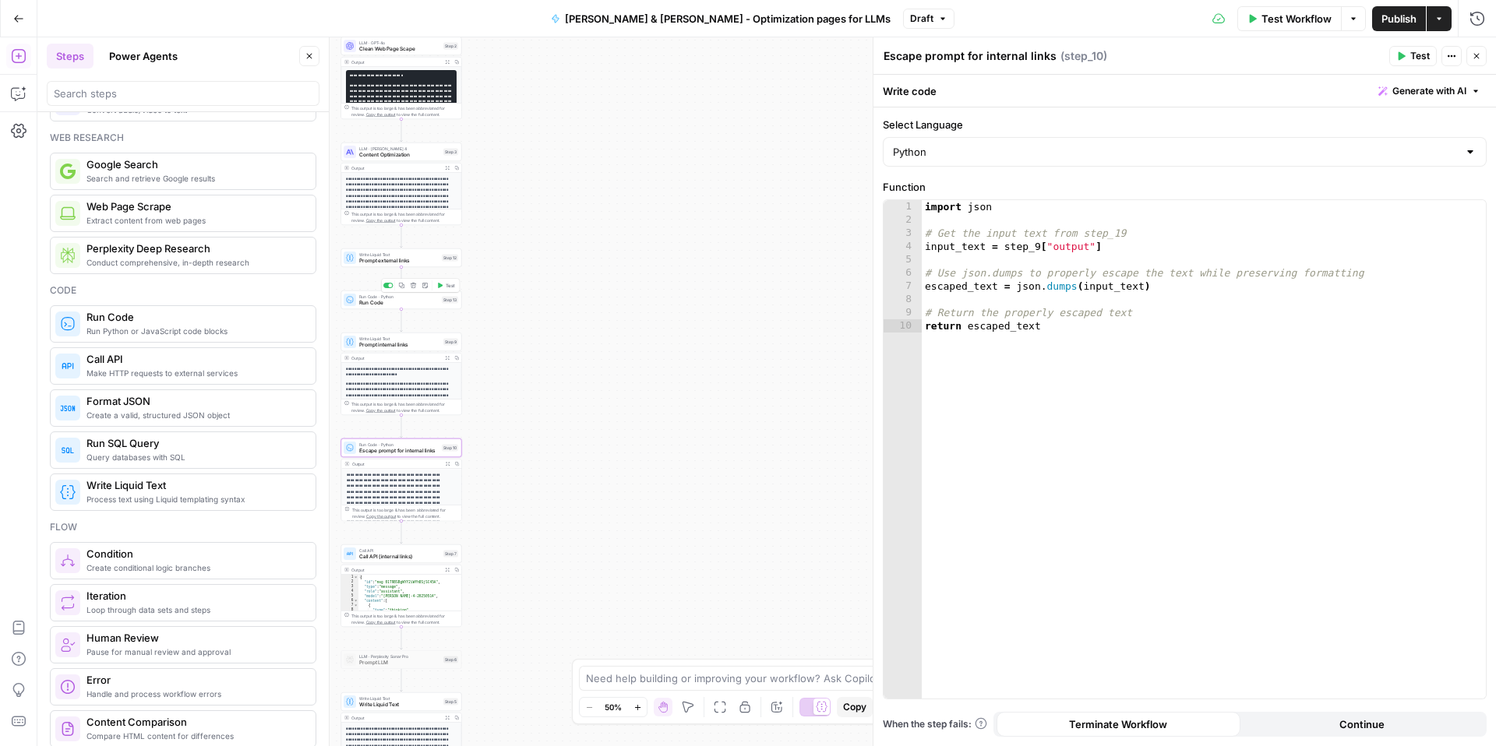
drag, startPoint x: 388, startPoint y: 303, endPoint x: 623, endPoint y: 186, distance: 262.0
click at [388, 303] on span "Run Code" at bounding box center [398, 303] width 79 height 8
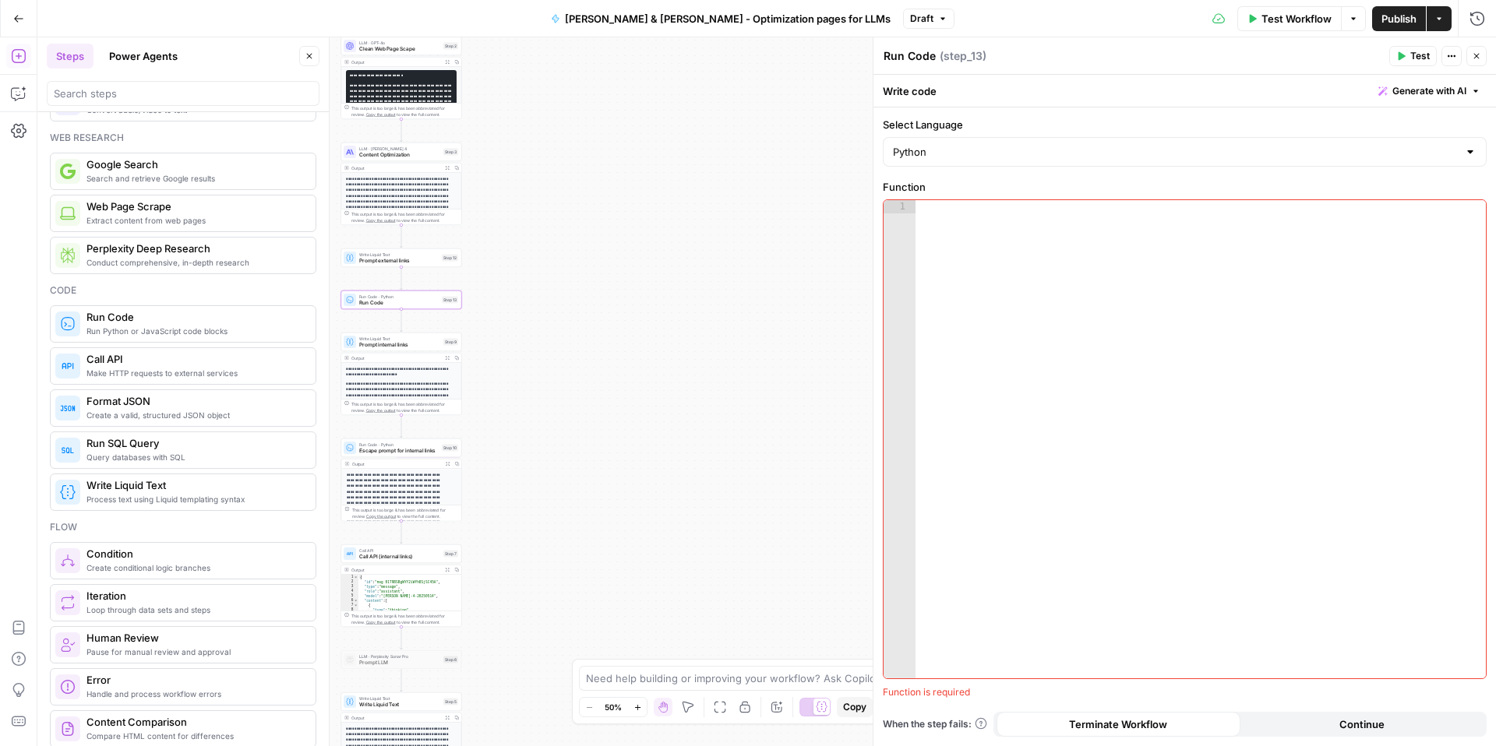
click at [913, 62] on textarea "Run Code" at bounding box center [910, 56] width 52 height 16
paste textarea "Escape prompt for internal links"
type textarea "Escape prompt for internal links"
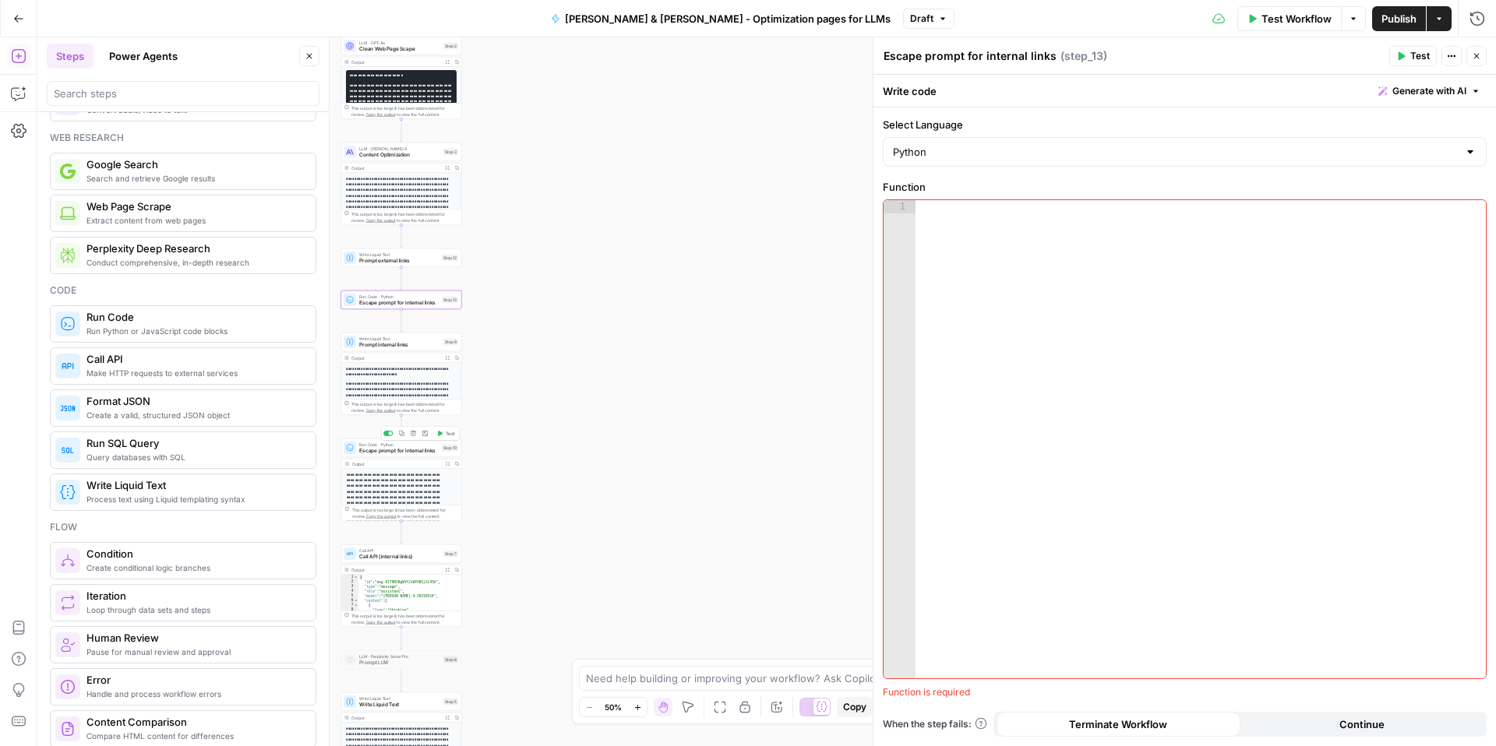
click at [378, 453] on span "Escape prompt for internal links" at bounding box center [398, 451] width 79 height 8
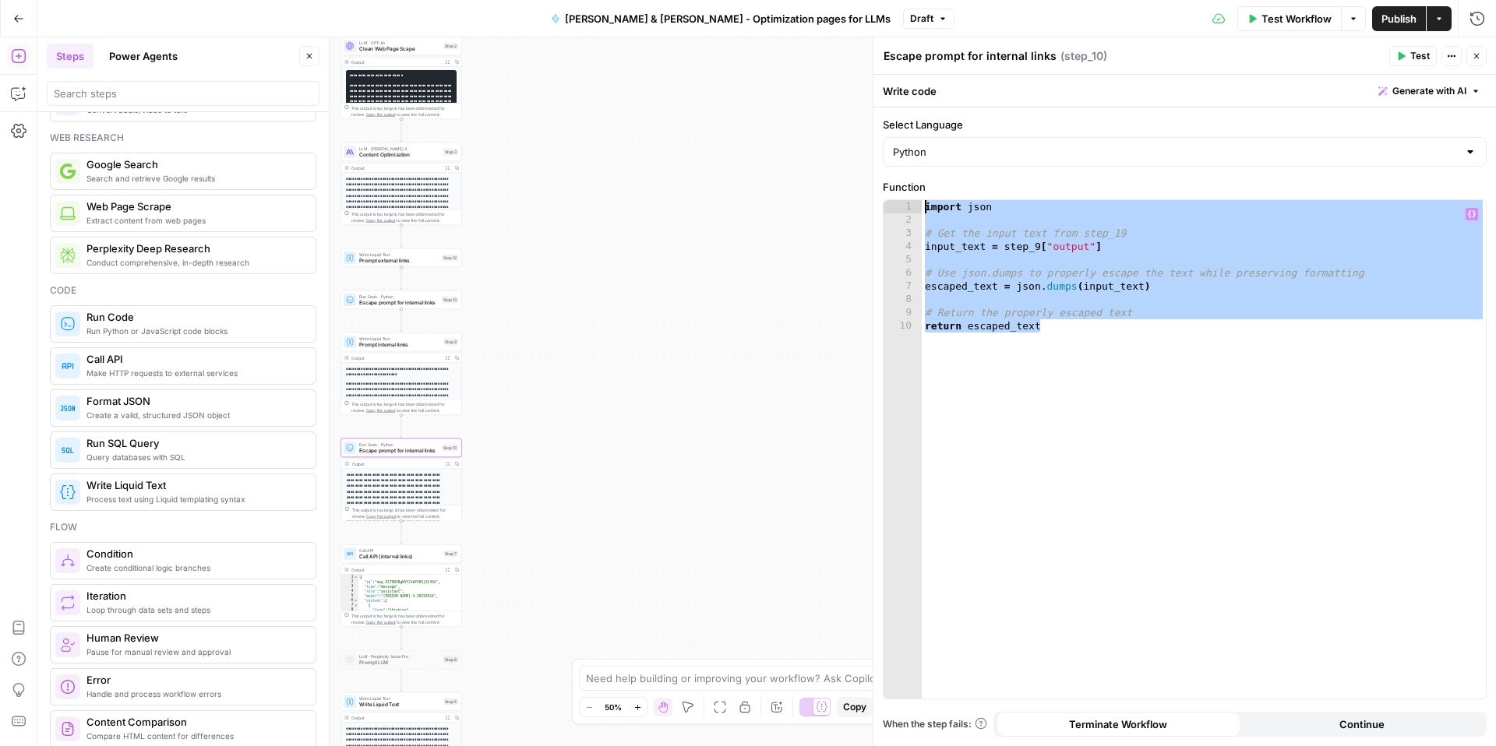
drag, startPoint x: 1045, startPoint y: 326, endPoint x: 922, endPoint y: 203, distance: 174.1
click at [922, 203] on div "import json # Get the input text from step_19 input_text = step_9 [ "output" ] …" at bounding box center [1204, 462] width 564 height 525
type textarea "**********"
click at [384, 309] on div "Run Code · Python Escape prompt for internal links Step 13 Copy step Delete ste…" at bounding box center [401, 300] width 121 height 19
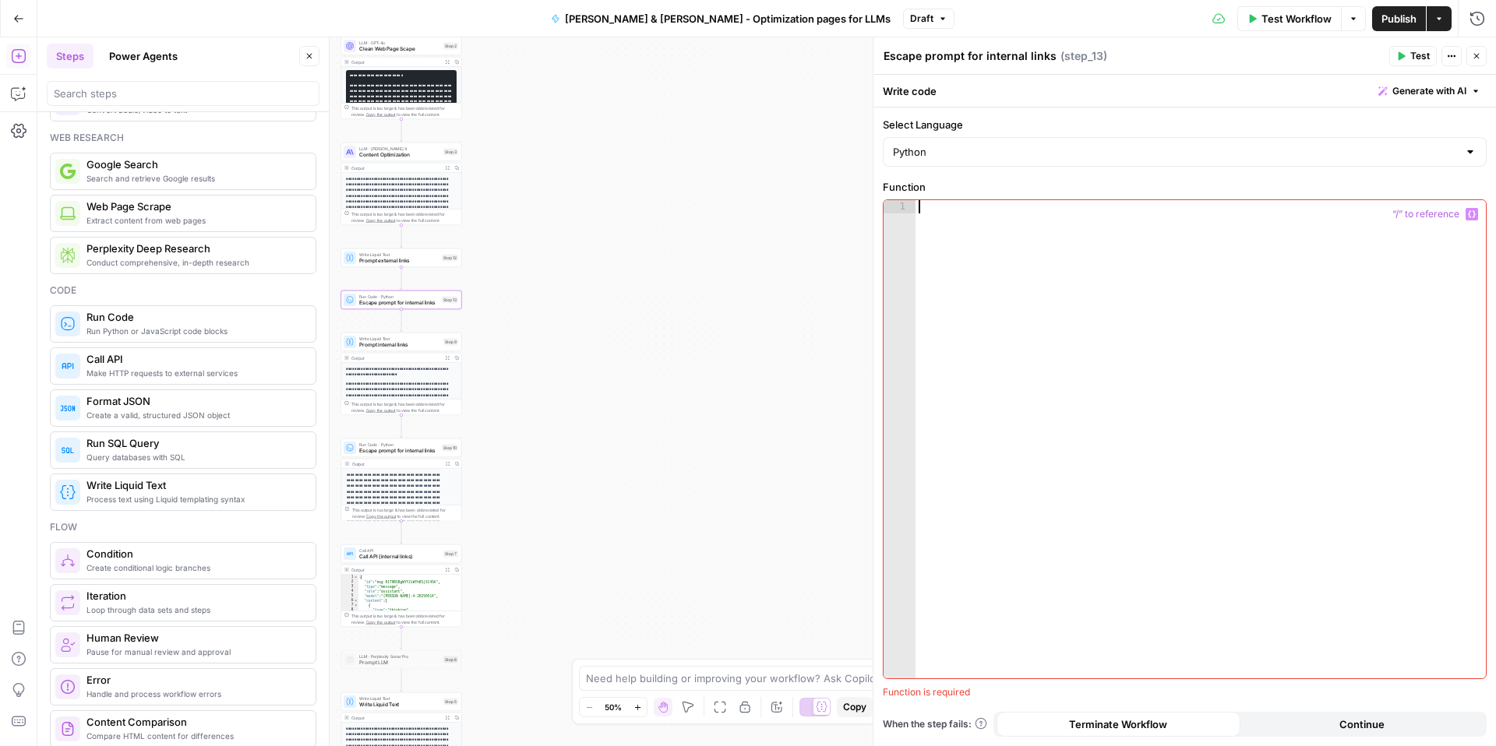
click at [986, 286] on div at bounding box center [1200, 452] width 570 height 505
paste textarea "**********"
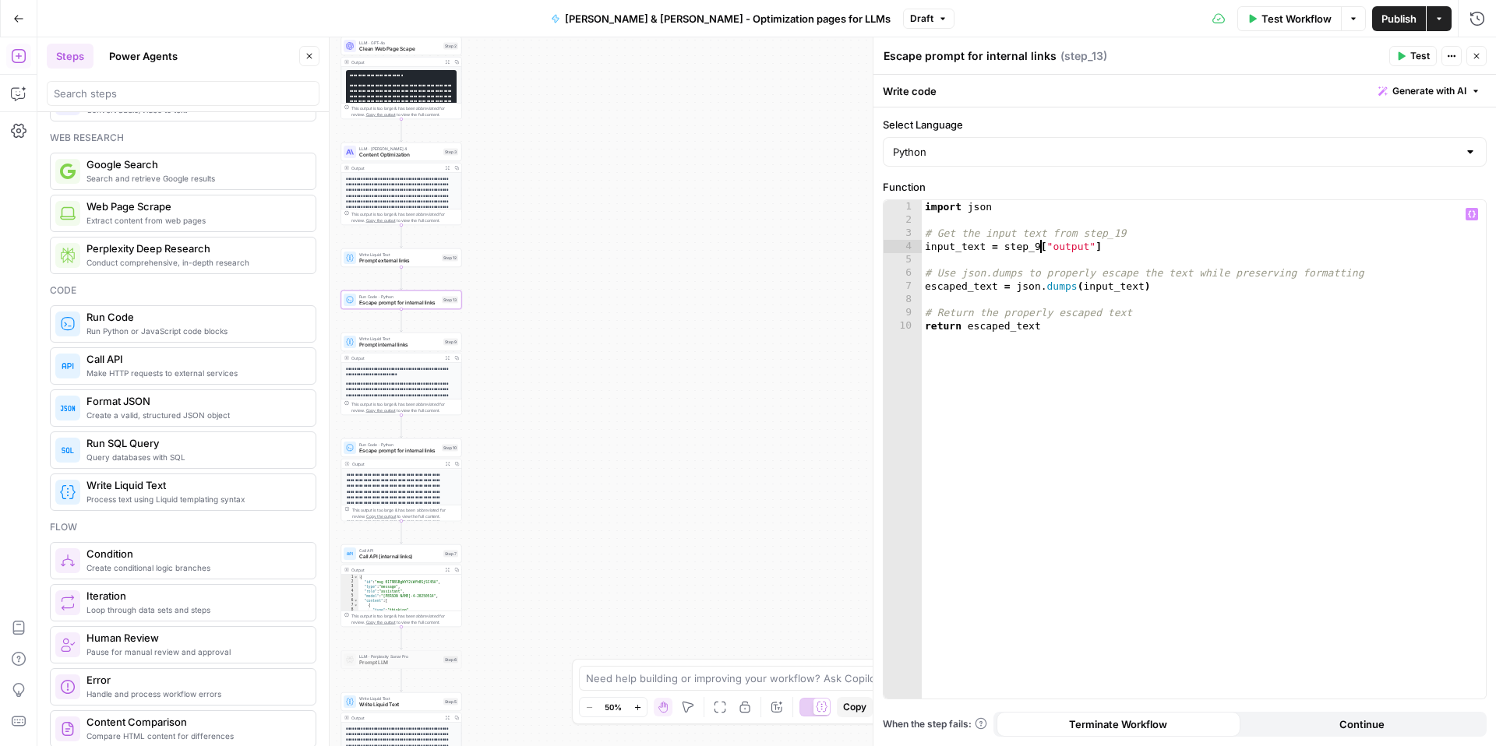
drag, startPoint x: 1040, startPoint y: 246, endPoint x: 1049, endPoint y: 244, distance: 9.6
click at [1040, 246] on div "import json # Get the input text from step_19 input_text = step_9 [ "output" ] …" at bounding box center [1204, 462] width 564 height 525
type textarea "**********"
click at [443, 247] on button "Test" at bounding box center [446, 243] width 24 height 10
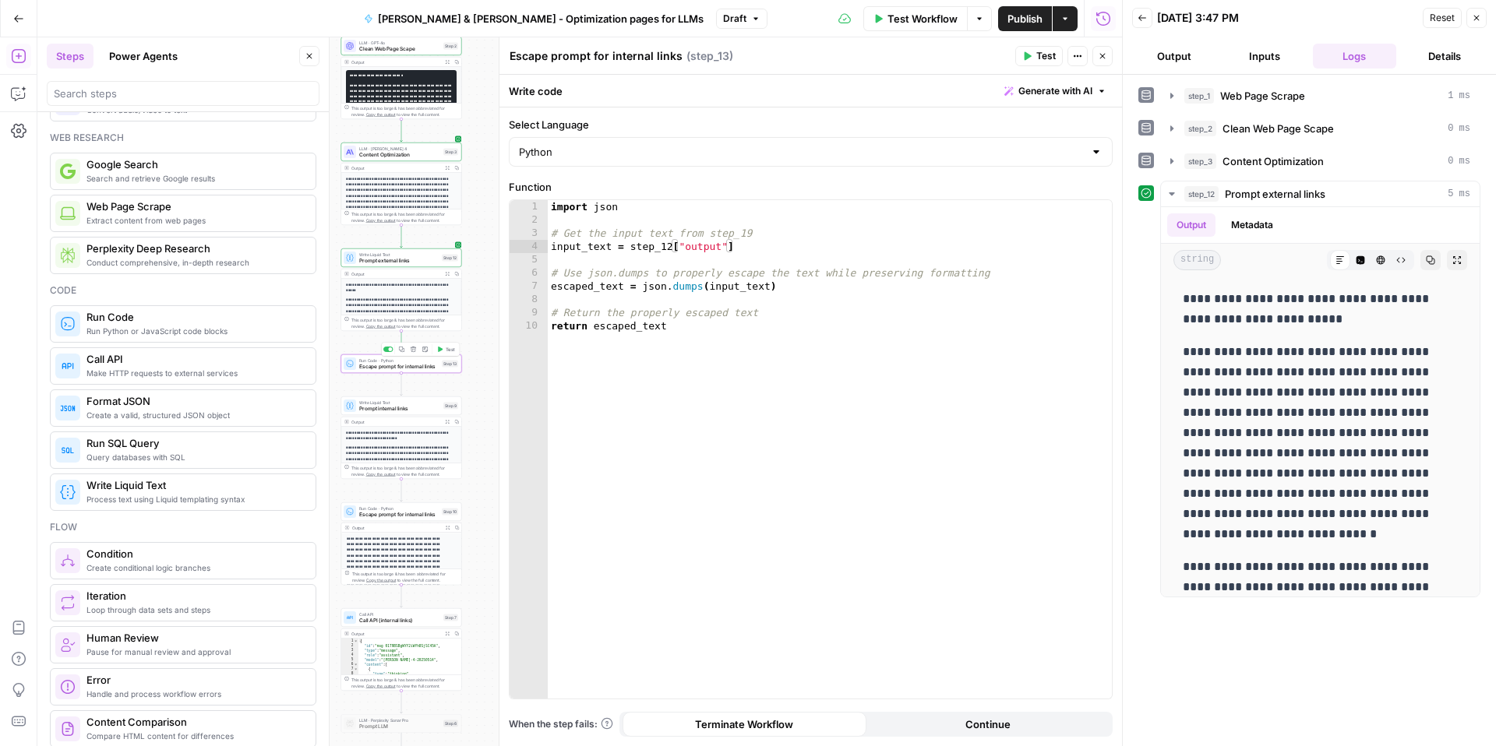
click at [451, 358] on div "Run Code · Python Escape prompt for internal links Step 13 Copy step Delete ste…" at bounding box center [401, 364] width 115 height 13
click at [450, 352] on span "Test" at bounding box center [450, 349] width 9 height 7
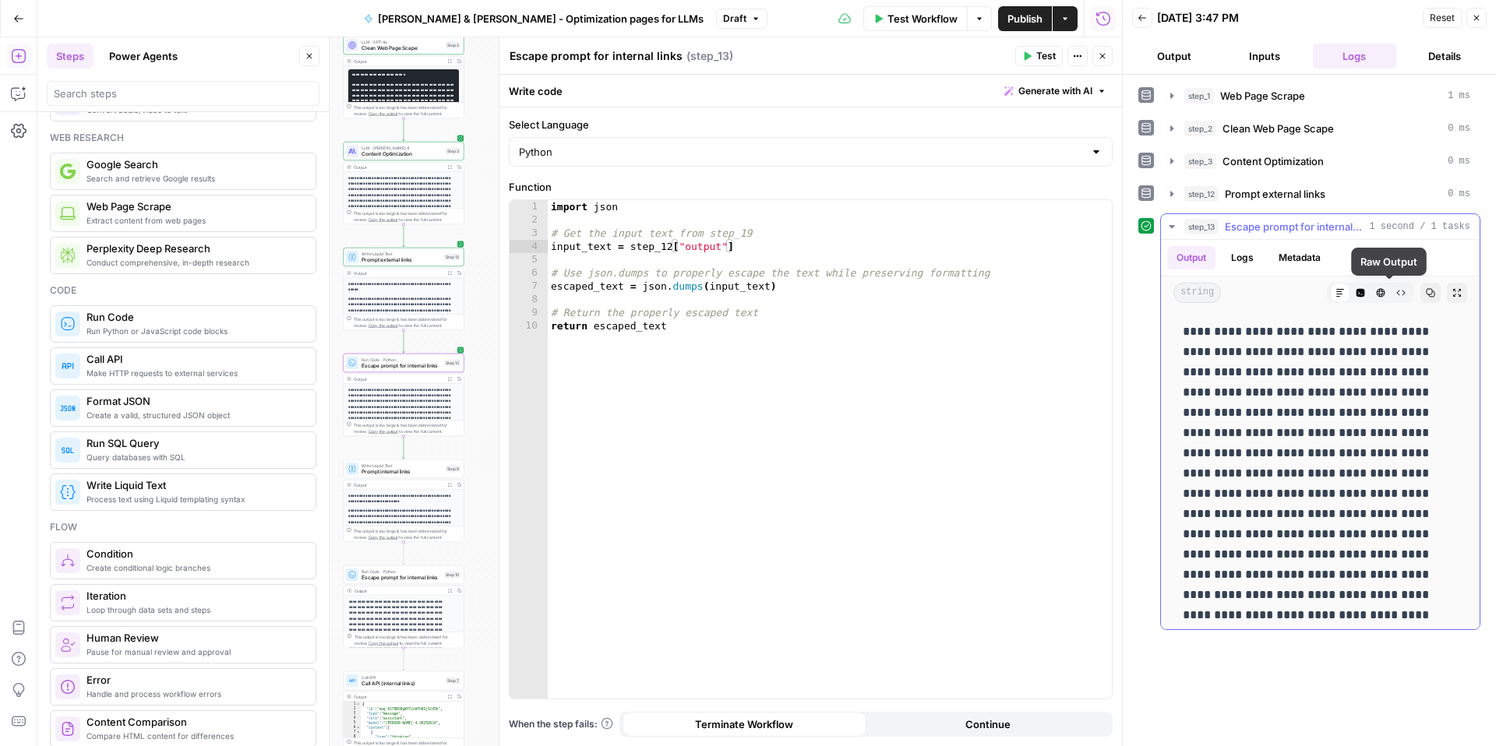
click at [1396, 294] on icon "button" at bounding box center [1400, 292] width 9 height 9
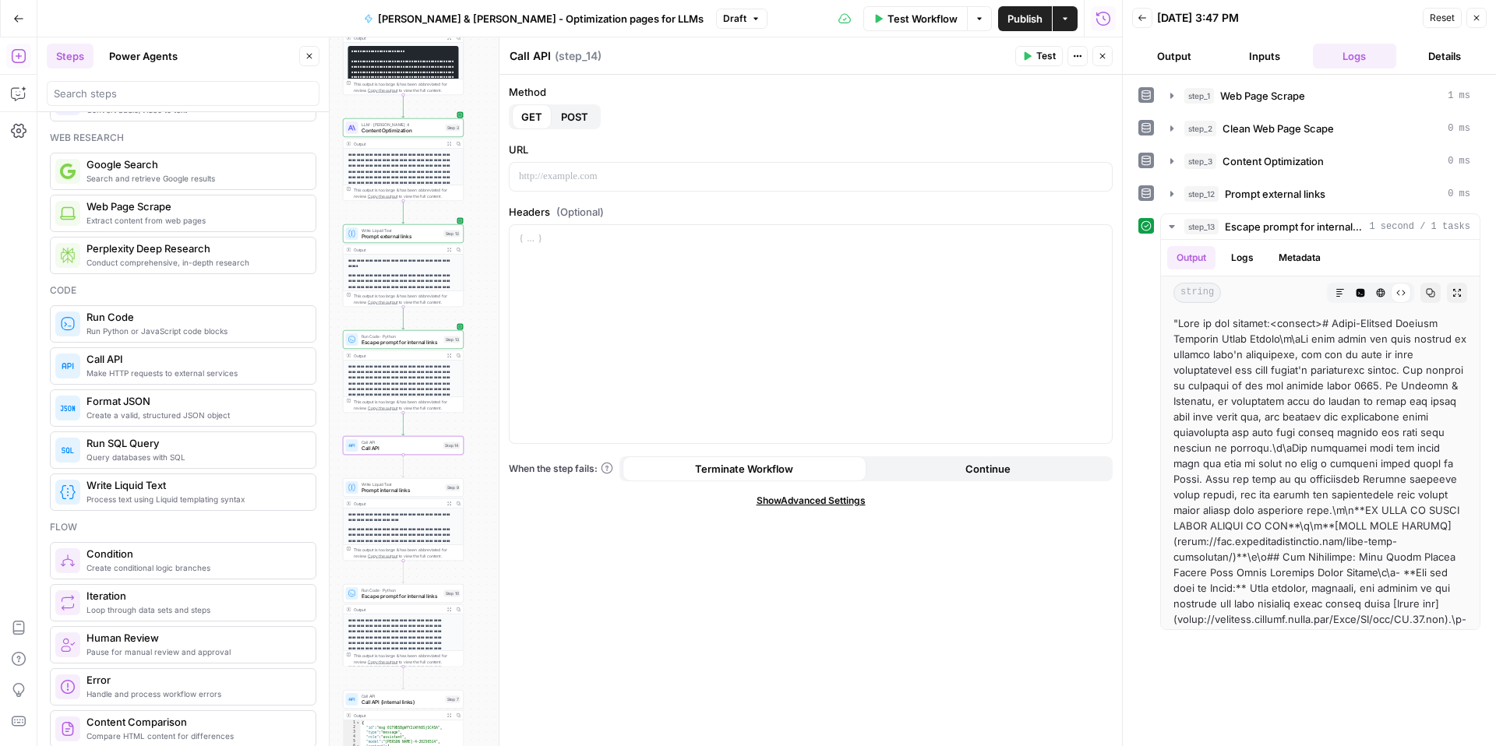
click at [547, 62] on textarea "Call API" at bounding box center [530, 56] width 41 height 16
click at [549, 58] on textarea "Call API" at bounding box center [530, 56] width 41 height 16
type textarea "Call API (external links)"
click at [372, 489] on span "Prompt internal links" at bounding box center [402, 491] width 81 height 8
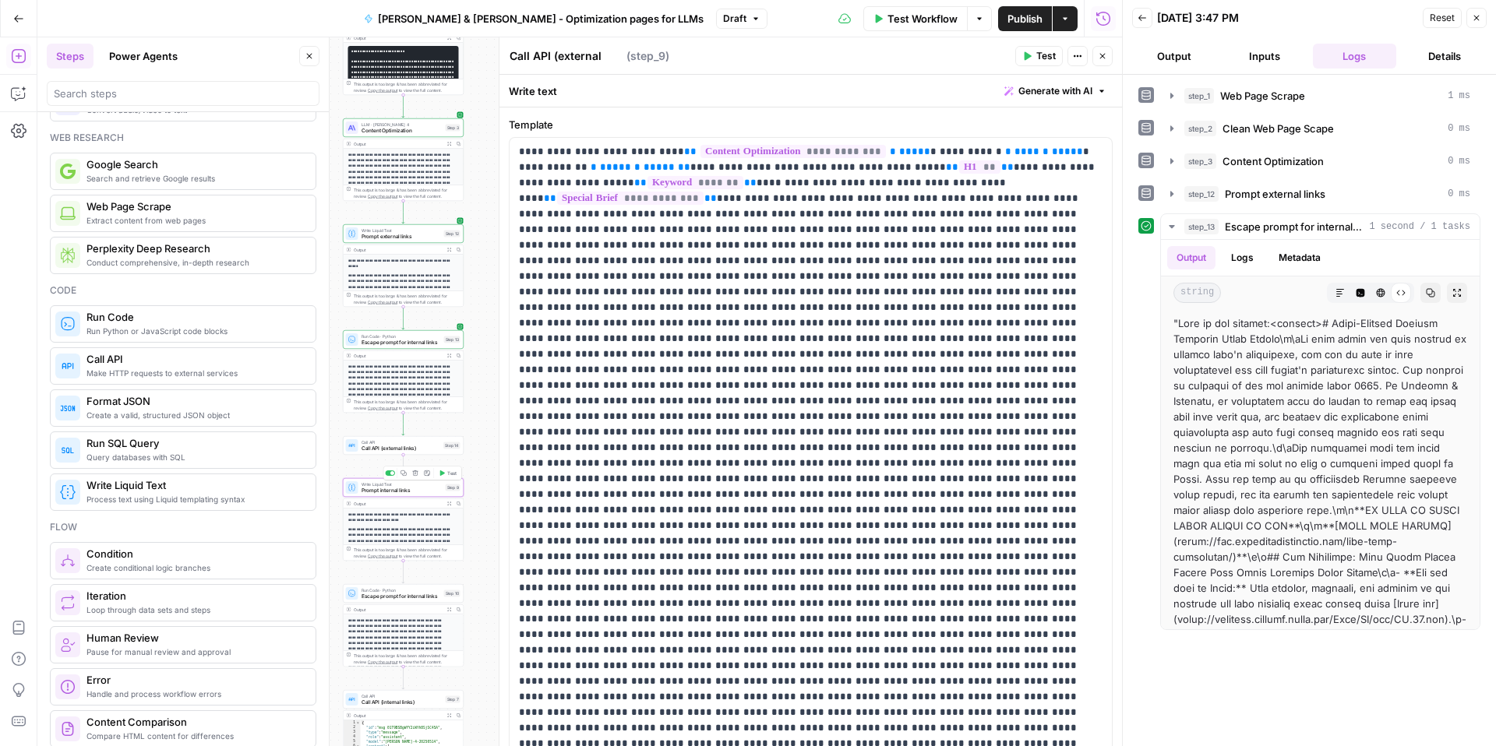
type textarea "Prompt internal links"
click at [389, 704] on span "Call API (internal links)" at bounding box center [402, 703] width 81 height 8
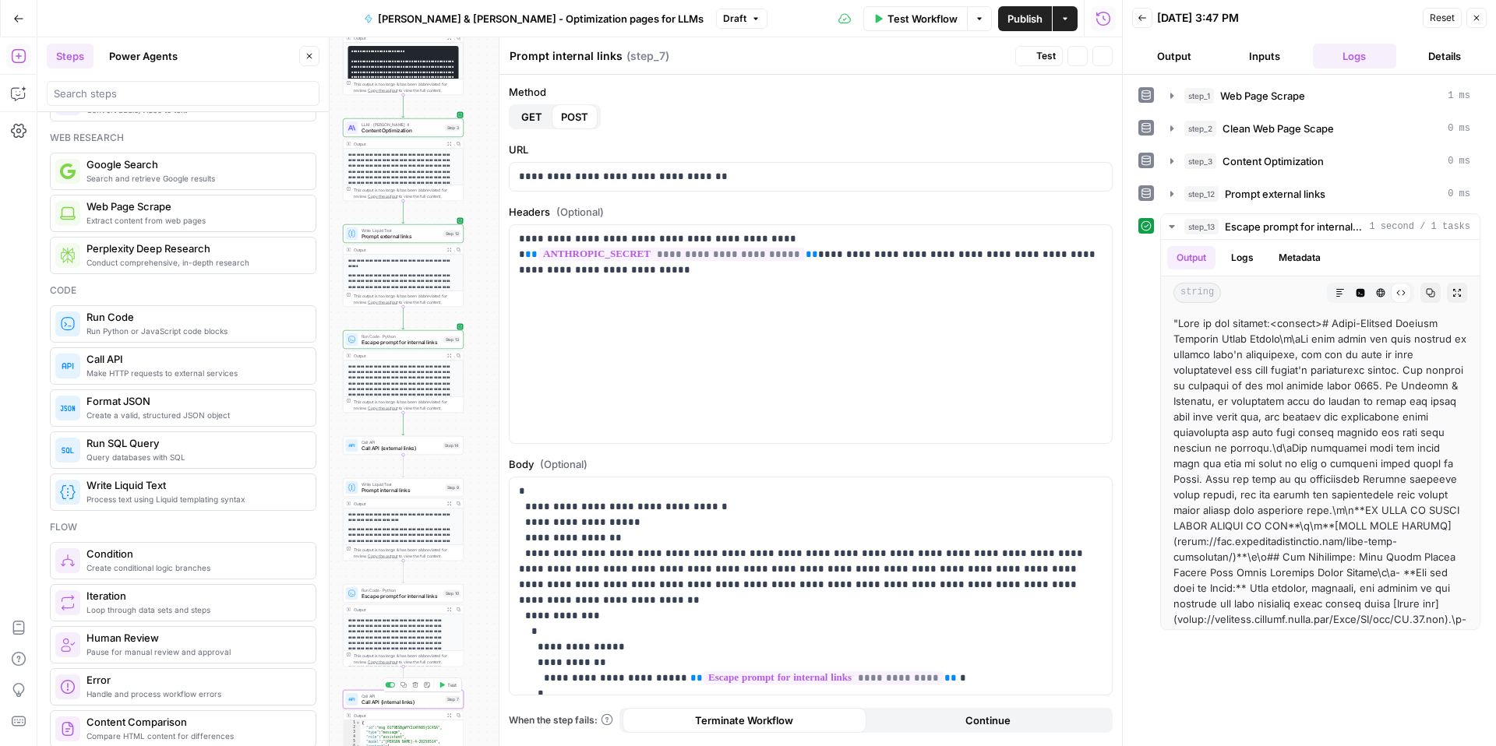
type textarea "Call API (internal links)"
click at [368, 450] on span "Call API (external links)" at bounding box center [401, 449] width 79 height 8
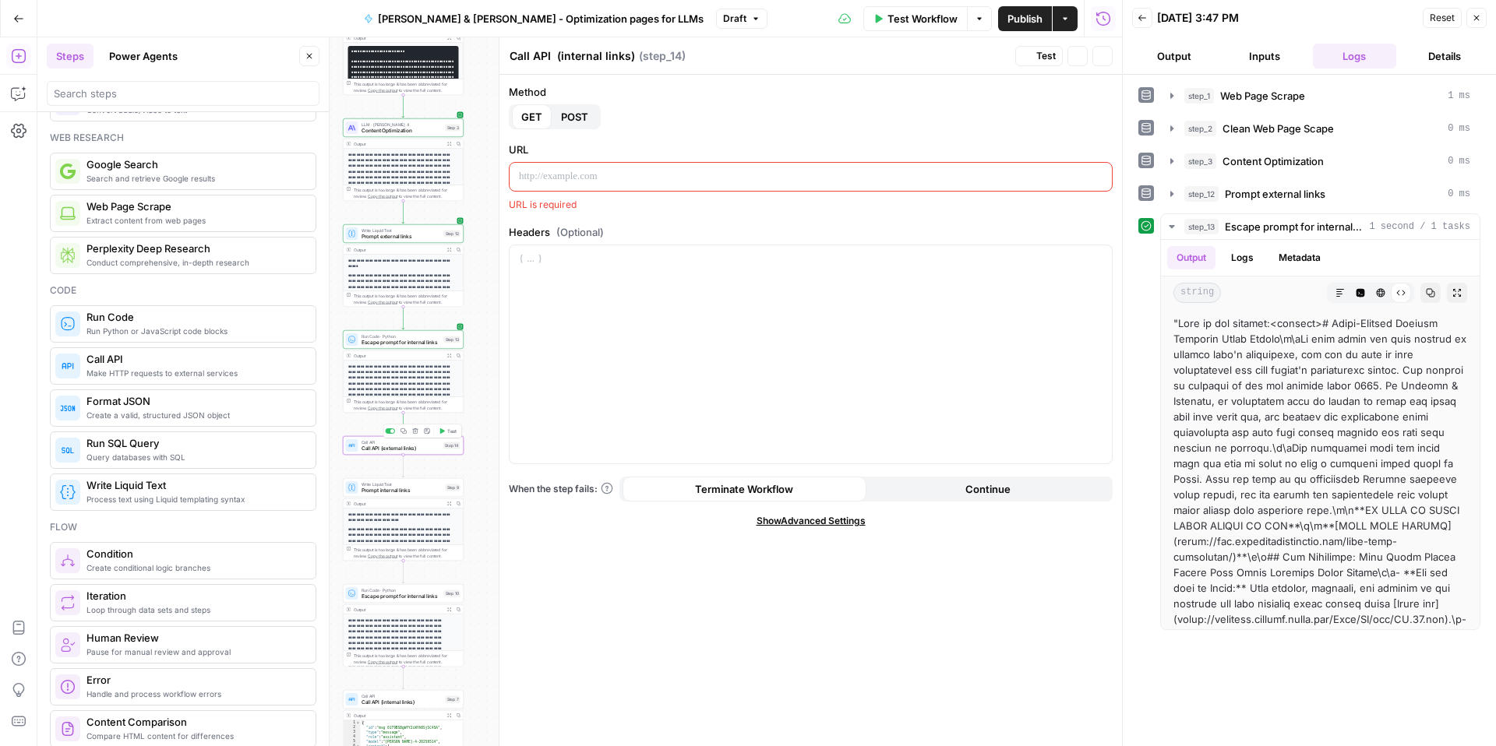
type textarea "Call API (external links)"
drag, startPoint x: 571, startPoint y: 112, endPoint x: 571, endPoint y: 133, distance: 21.0
click at [571, 112] on span "POST" at bounding box center [574, 117] width 27 height 16
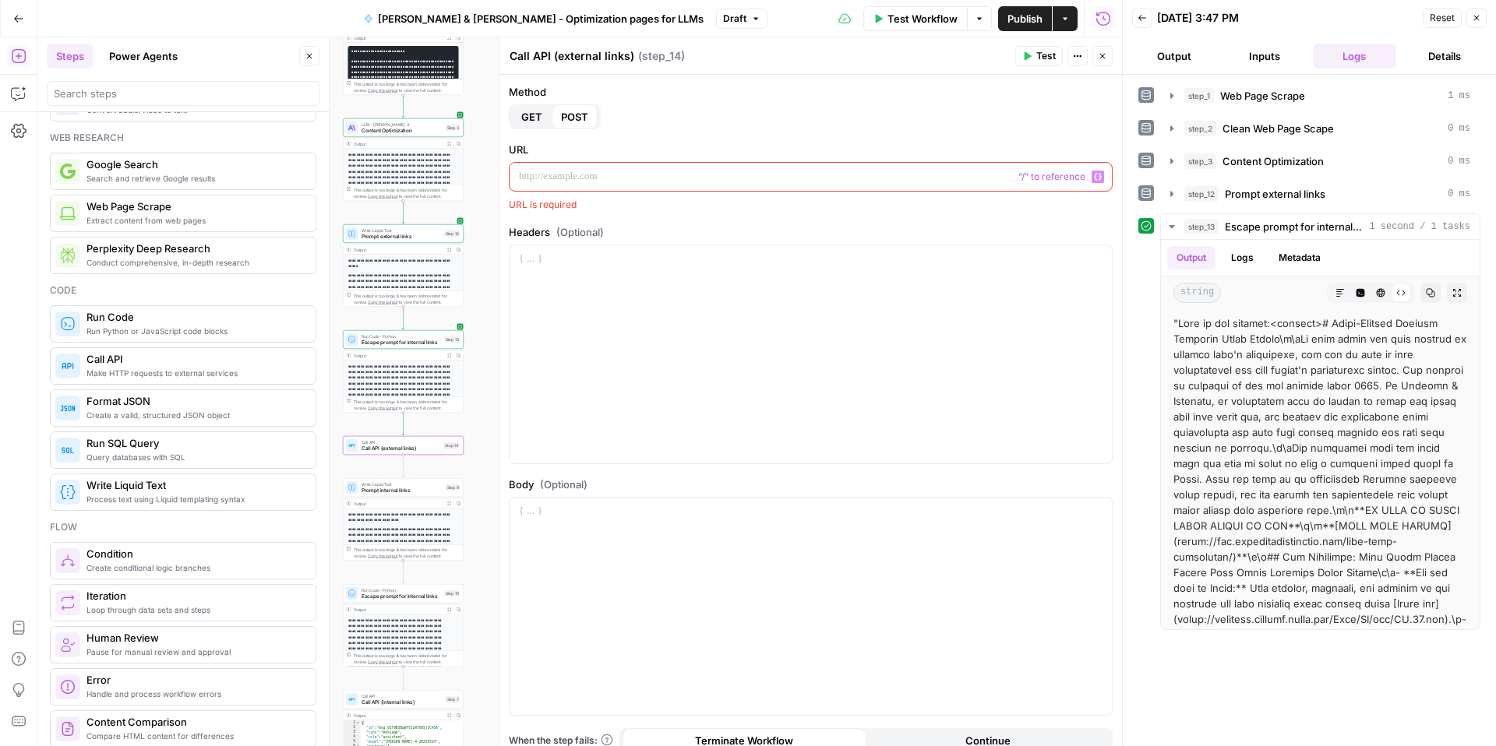
click at [559, 178] on p at bounding box center [811, 177] width 584 height 16
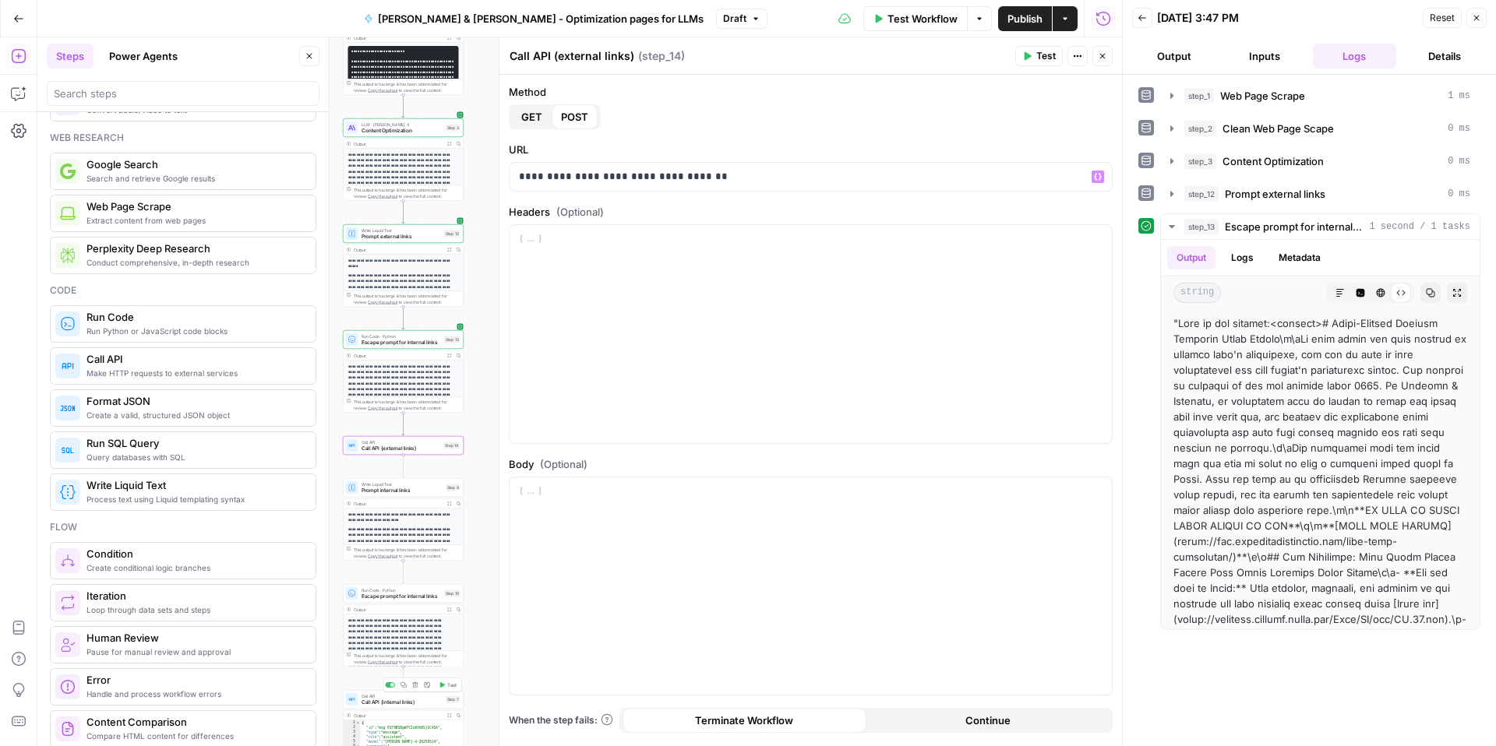
click at [380, 702] on span "Call API (internal links)" at bounding box center [402, 703] width 81 height 8
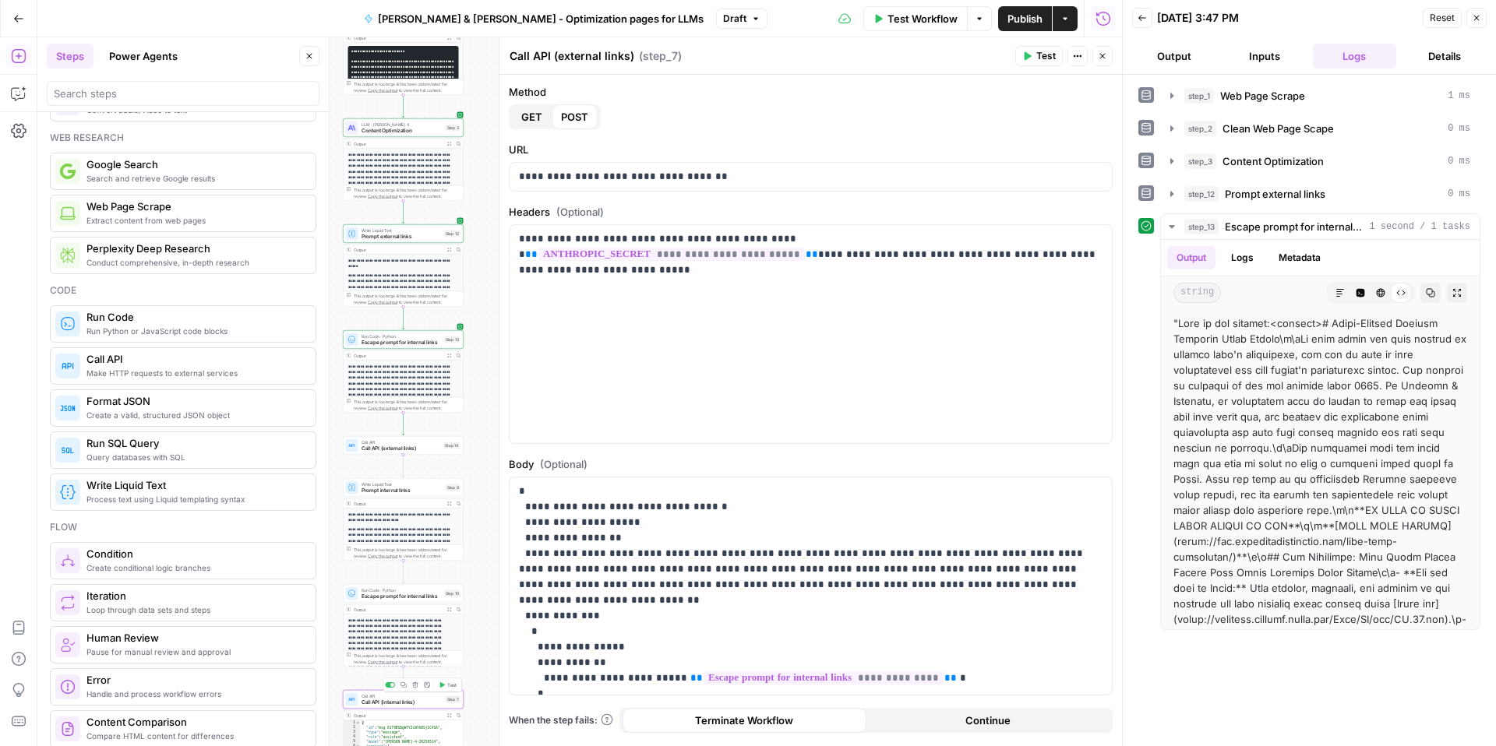
type textarea "Call API (internal links)"
click at [625, 250] on p "**********" at bounding box center [805, 246] width 572 height 31
copy p "**********"
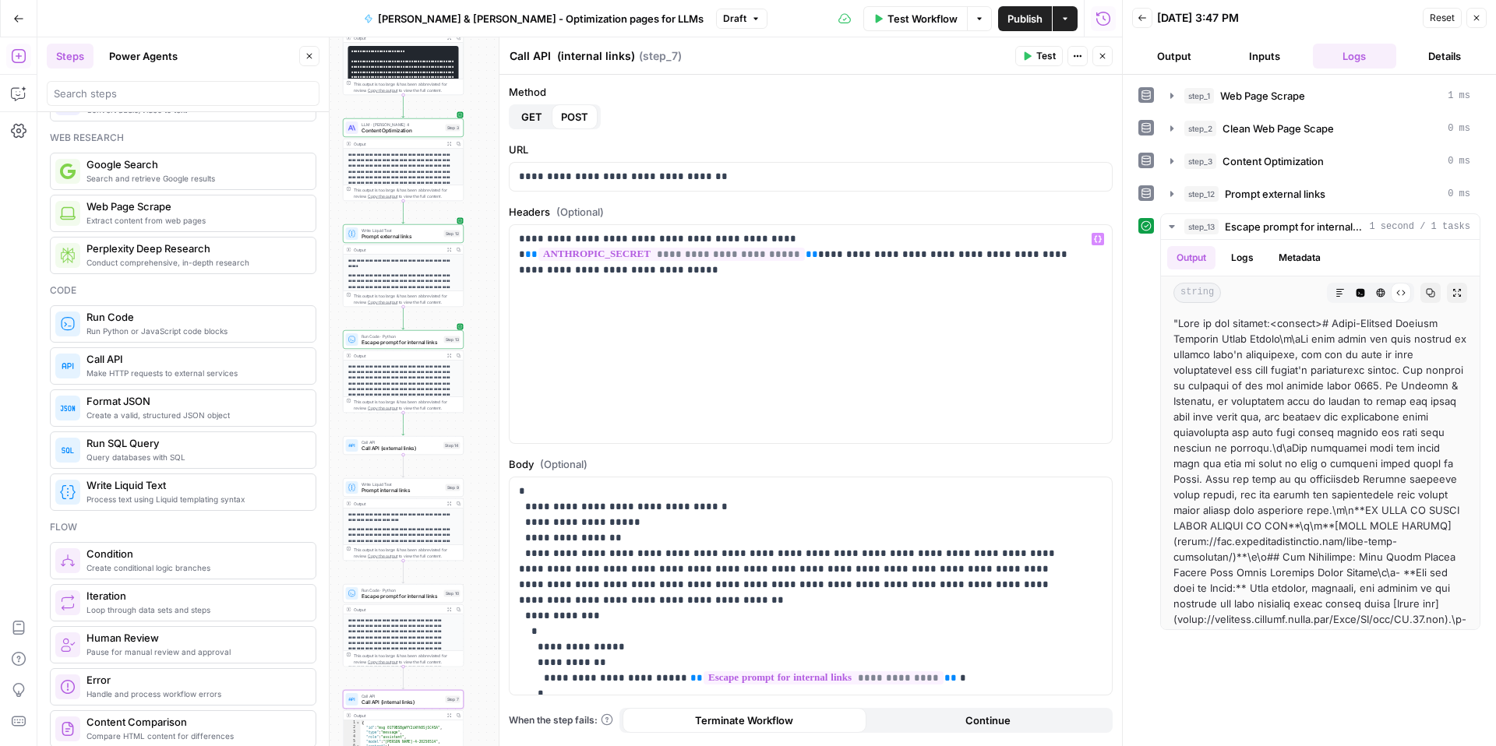
click at [383, 452] on div "Call API Call API (external links) Step 14 Copy step Delete step Add Note Test" at bounding box center [403, 445] width 121 height 19
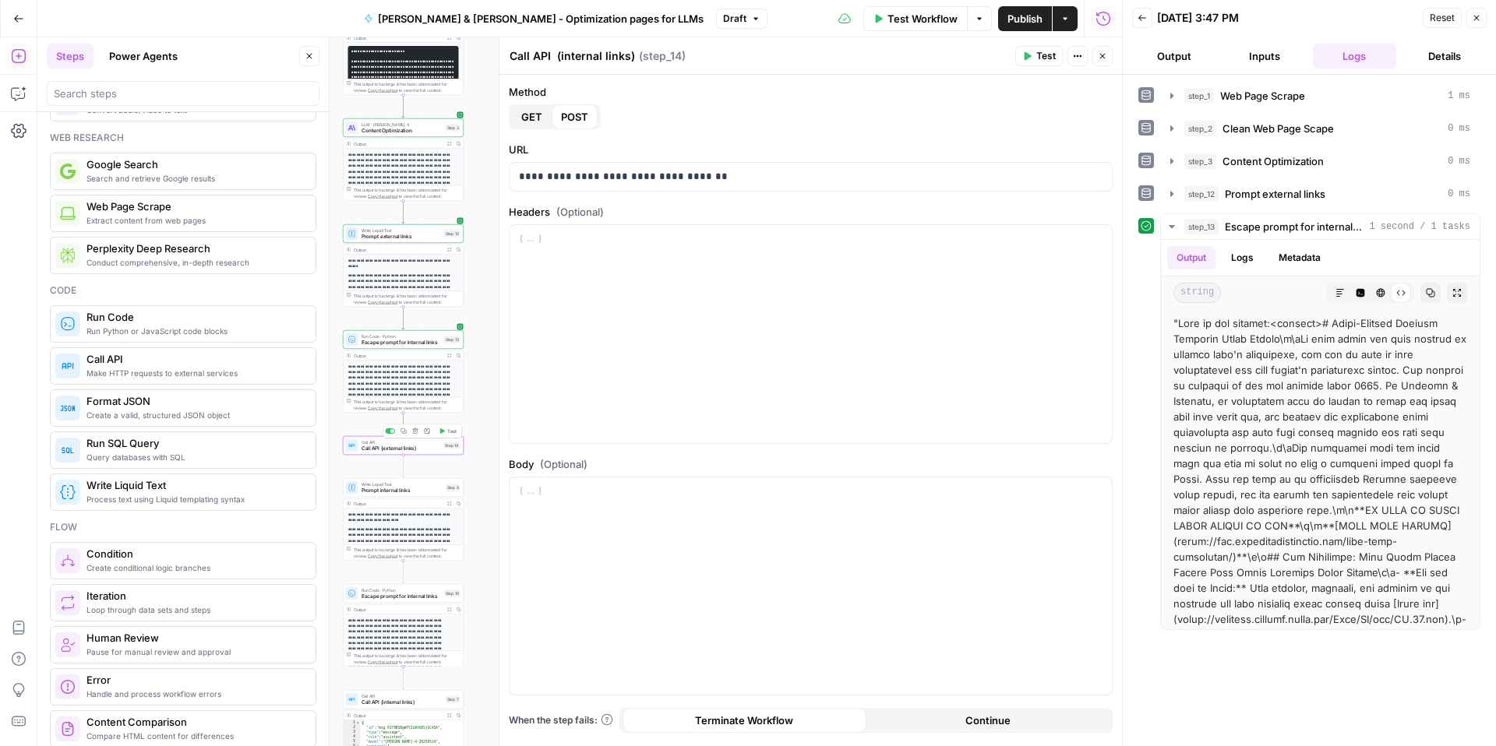
type textarea "Call API (external links)"
click at [550, 363] on div at bounding box center [811, 334] width 602 height 218
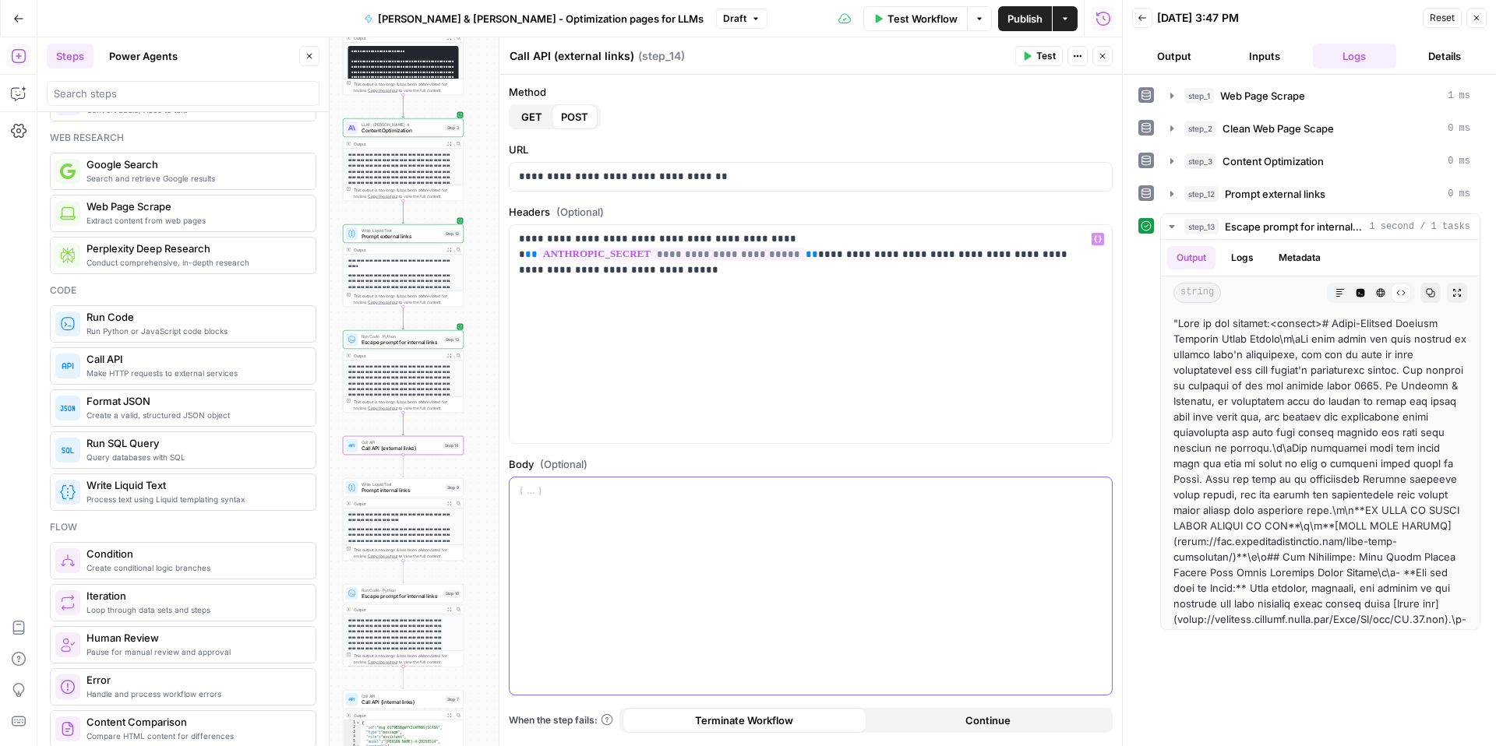
drag, startPoint x: 567, startPoint y: 545, endPoint x: 549, endPoint y: 545, distance: 17.9
click at [567, 545] on div at bounding box center [811, 587] width 602 height 218
click at [397, 707] on div "Call API Call API (internal links) Step 7 Copy step Delete step Add Note Test" at bounding box center [403, 699] width 121 height 19
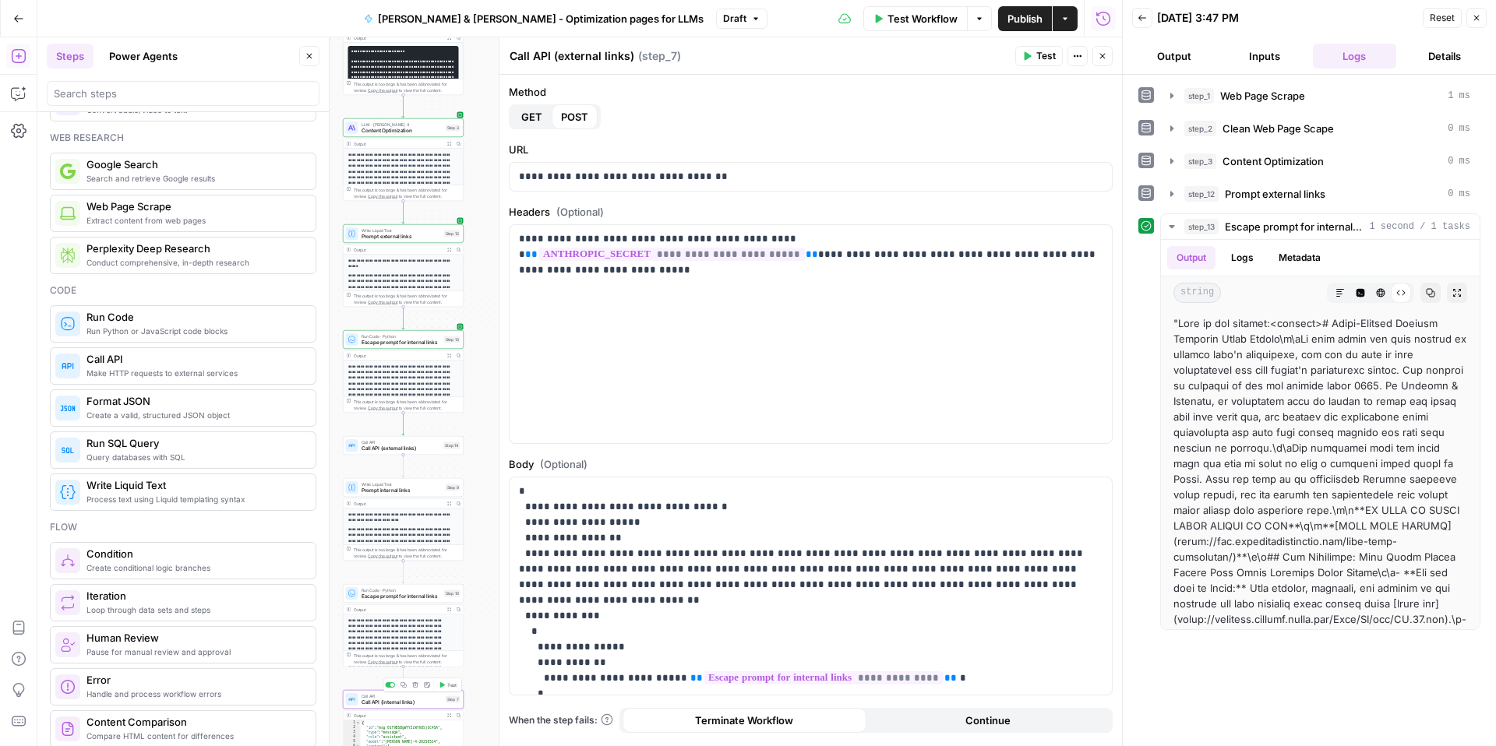
type textarea "Call API (internal links)"
click at [390, 452] on span "Call API (external links)" at bounding box center [401, 449] width 79 height 8
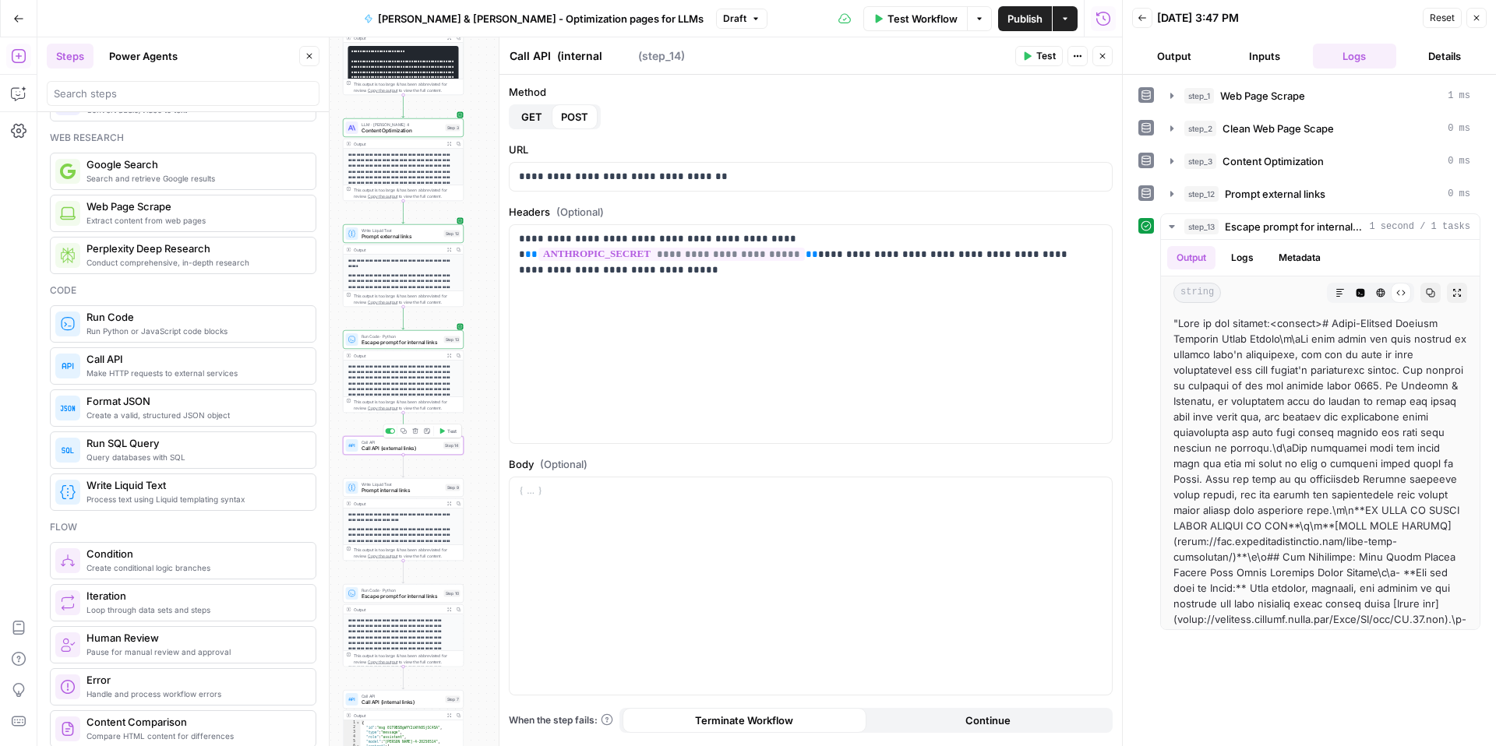
type textarea "Call API (external links)"
click at [545, 510] on div at bounding box center [811, 587] width 602 height 218
drag, startPoint x: 548, startPoint y: 524, endPoint x: 505, endPoint y: 496, distance: 51.2
click at [505, 496] on div "**********" at bounding box center [810, 391] width 623 height 709
click at [534, 534] on div "** **" at bounding box center [811, 587] width 602 height 218
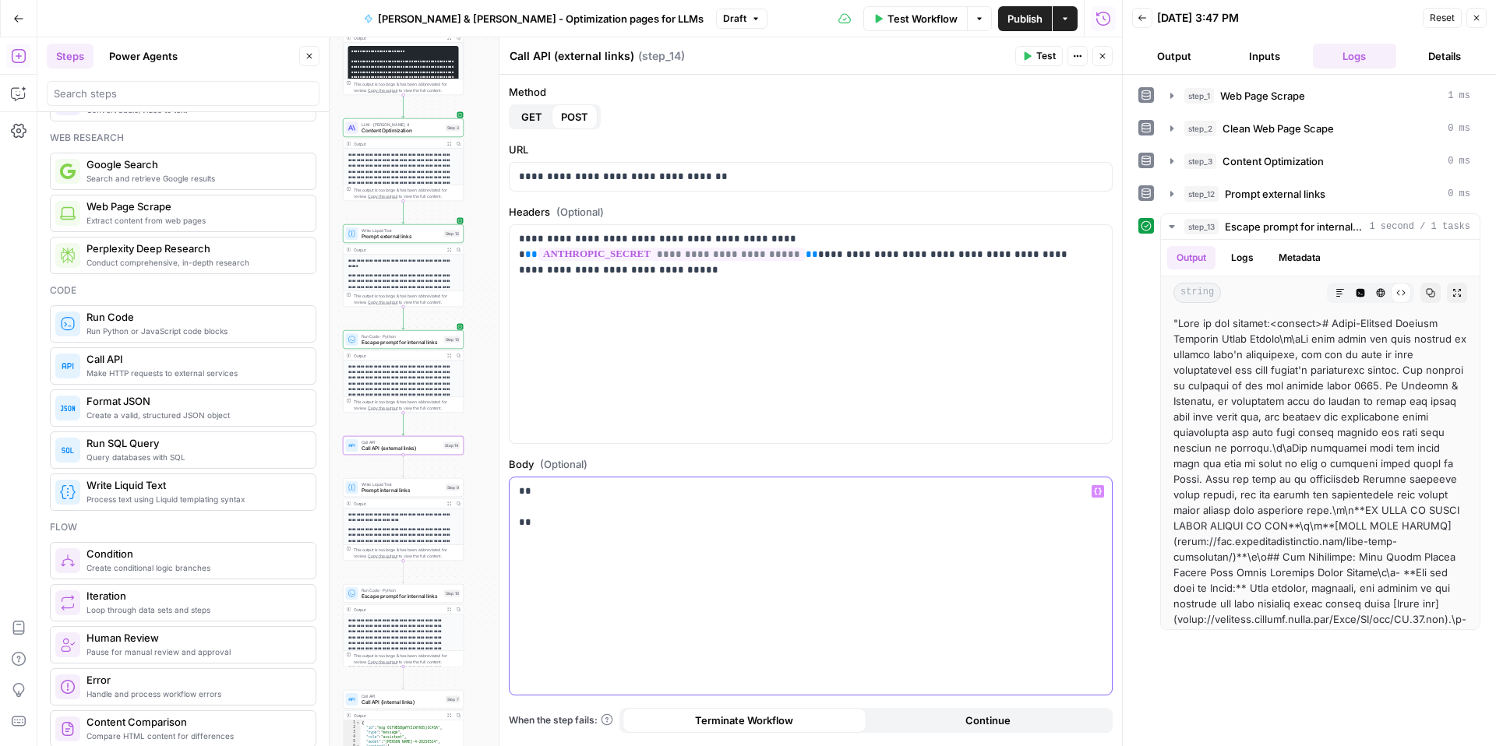
drag, startPoint x: 534, startPoint y: 525, endPoint x: 503, endPoint y: 489, distance: 47.0
click at [504, 489] on div "**********" at bounding box center [810, 391] width 623 height 709
click at [387, 705] on span "Call API (internal links)" at bounding box center [402, 703] width 81 height 8
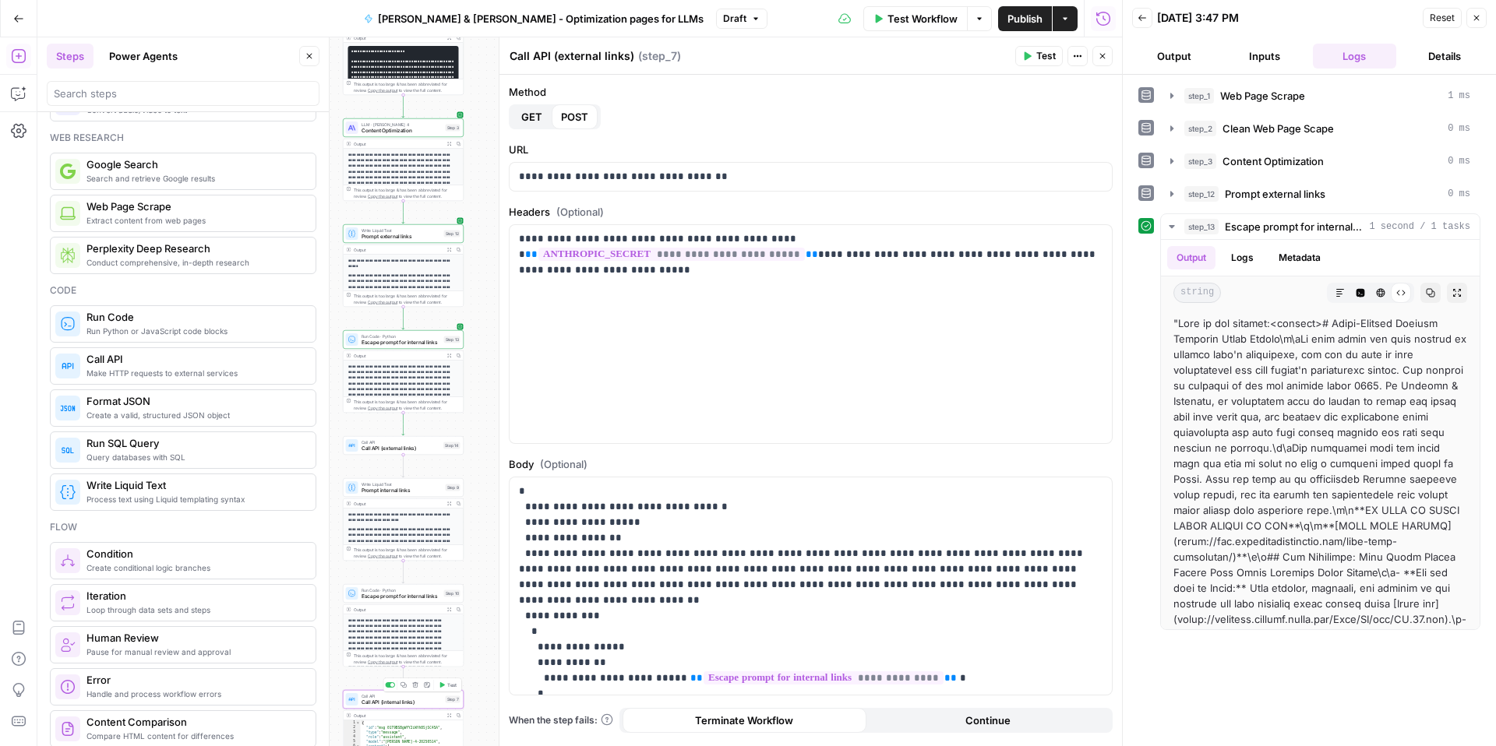
type textarea "Call API (internal links)"
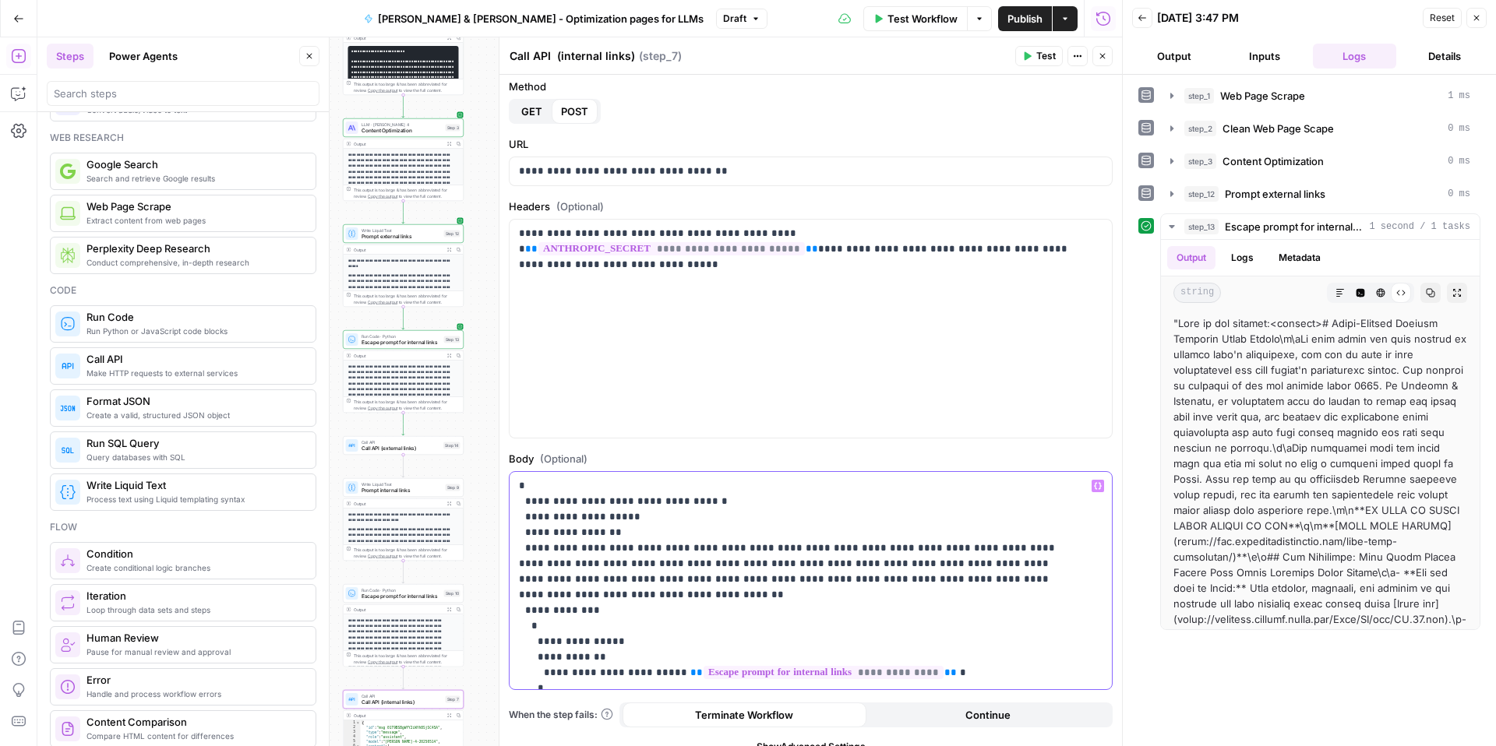
click at [572, 532] on p "**********" at bounding box center [799, 673] width 560 height 390
click at [386, 449] on span "Call API (external links)" at bounding box center [401, 449] width 79 height 8
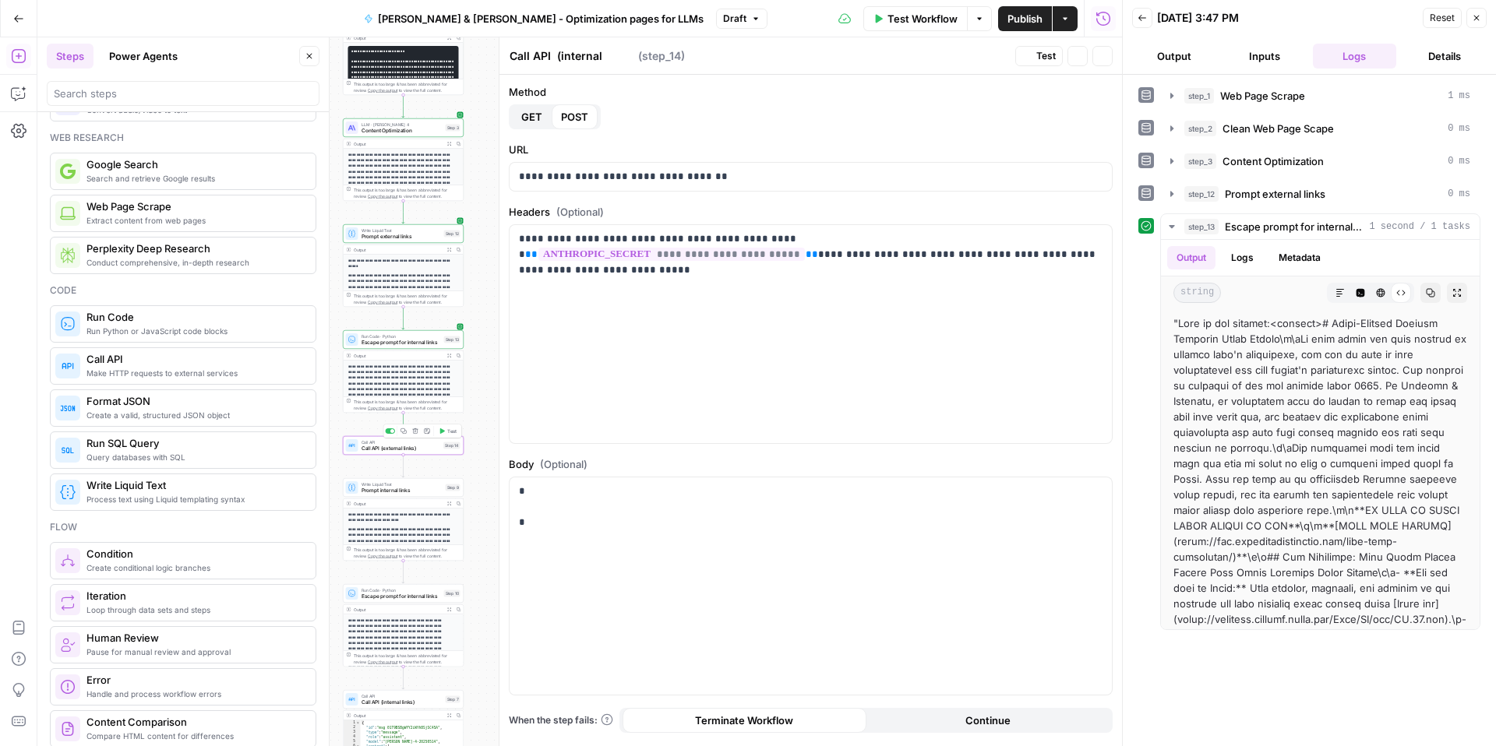
type textarea "Call API (external links)"
click at [609, 531] on div "* *" at bounding box center [811, 587] width 602 height 218
drag, startPoint x: 559, startPoint y: 527, endPoint x: 496, endPoint y: 486, distance: 75.4
click at [499, 486] on div "**********" at bounding box center [810, 391] width 623 height 709
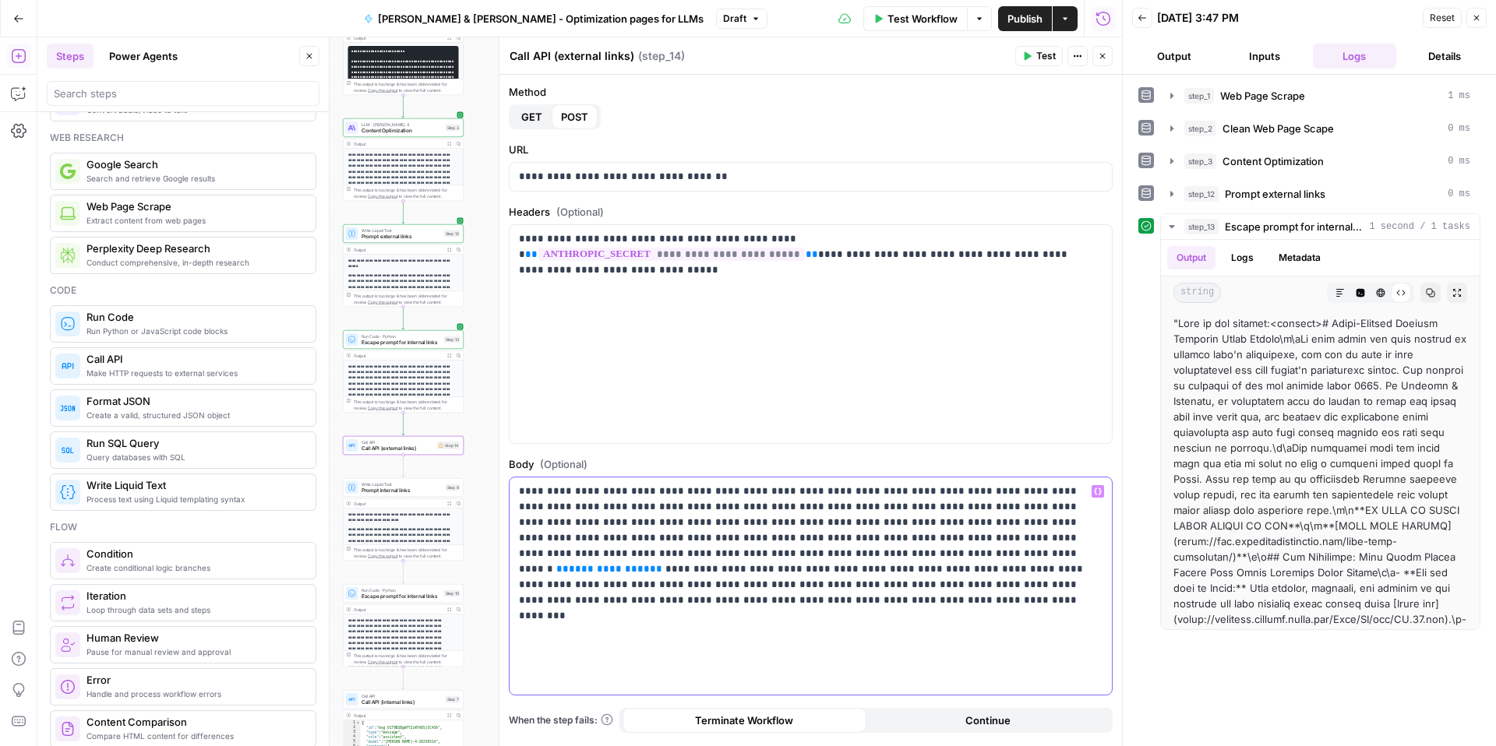
drag, startPoint x: 979, startPoint y: 493, endPoint x: 842, endPoint y: 537, distance: 143.2
click at [842, 537] on p "**********" at bounding box center [805, 538] width 572 height 109
click at [664, 551] on span "**********" at bounding box center [796, 562] width 555 height 26
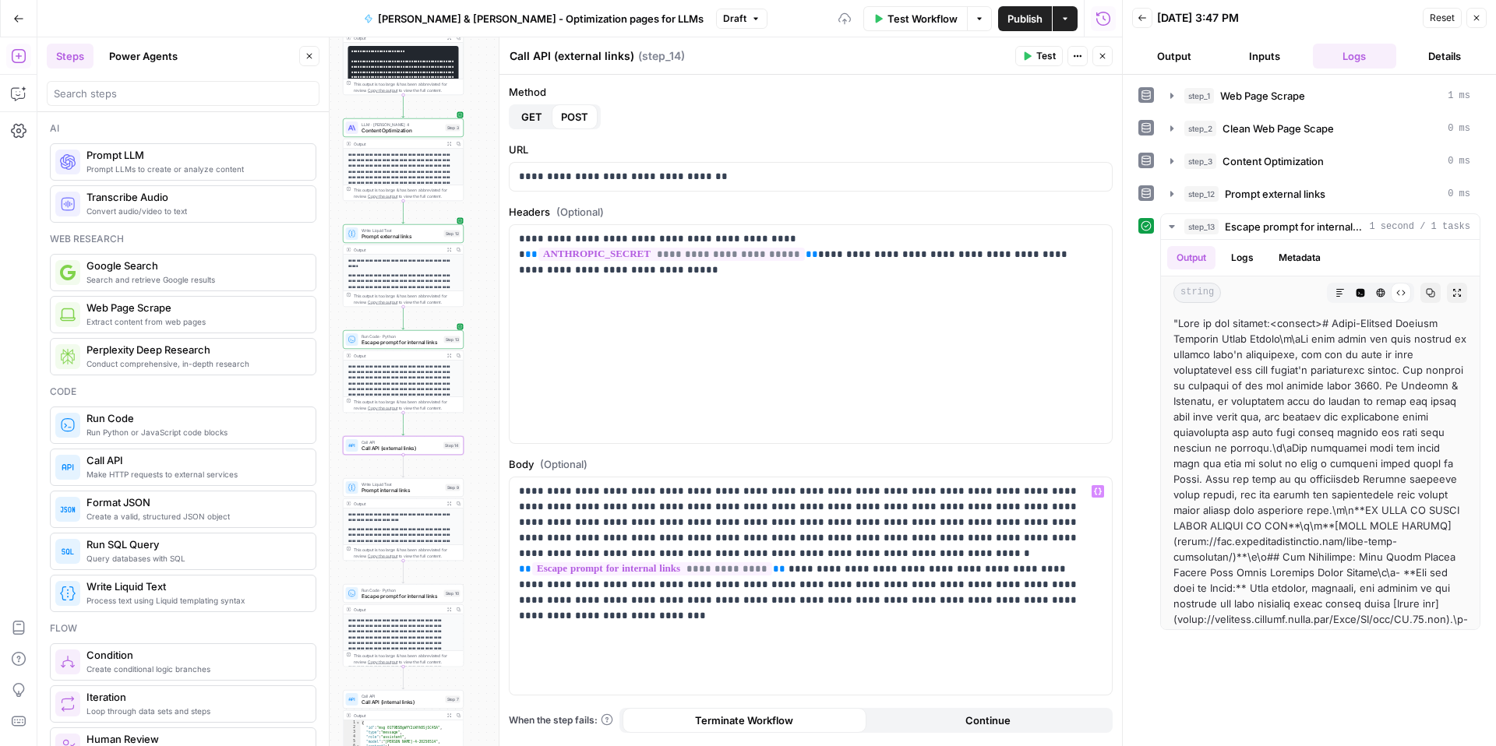
scroll to position [101, 0]
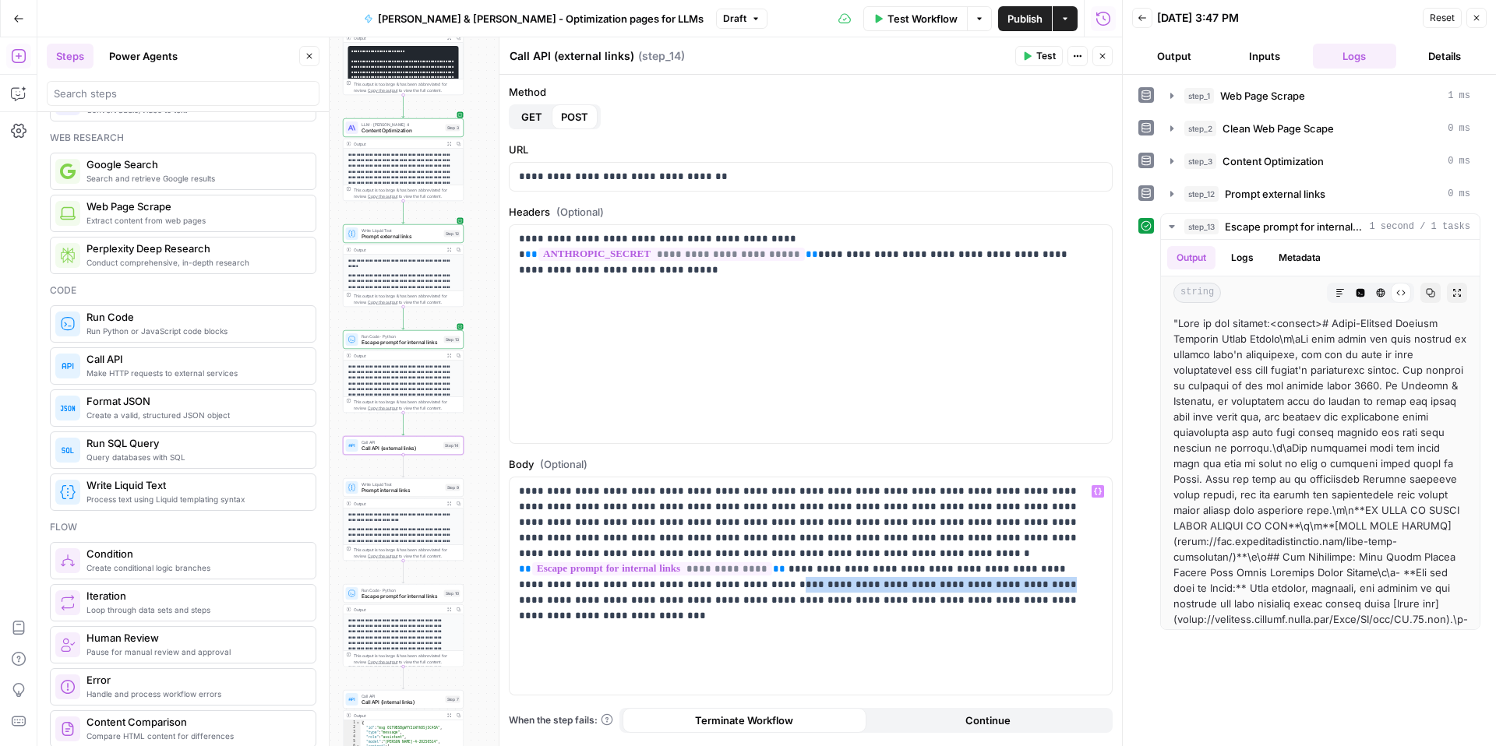
drag, startPoint x: 660, startPoint y: 587, endPoint x: 778, endPoint y: 567, distance: 120.1
click at [777, 568] on p "**********" at bounding box center [805, 546] width 572 height 125
drag, startPoint x: 682, startPoint y: 582, endPoint x: 666, endPoint y: 589, distance: 17.1
click at [679, 584] on p "**********" at bounding box center [805, 546] width 572 height 125
drag, startPoint x: 659, startPoint y: 587, endPoint x: 783, endPoint y: 573, distance: 124.7
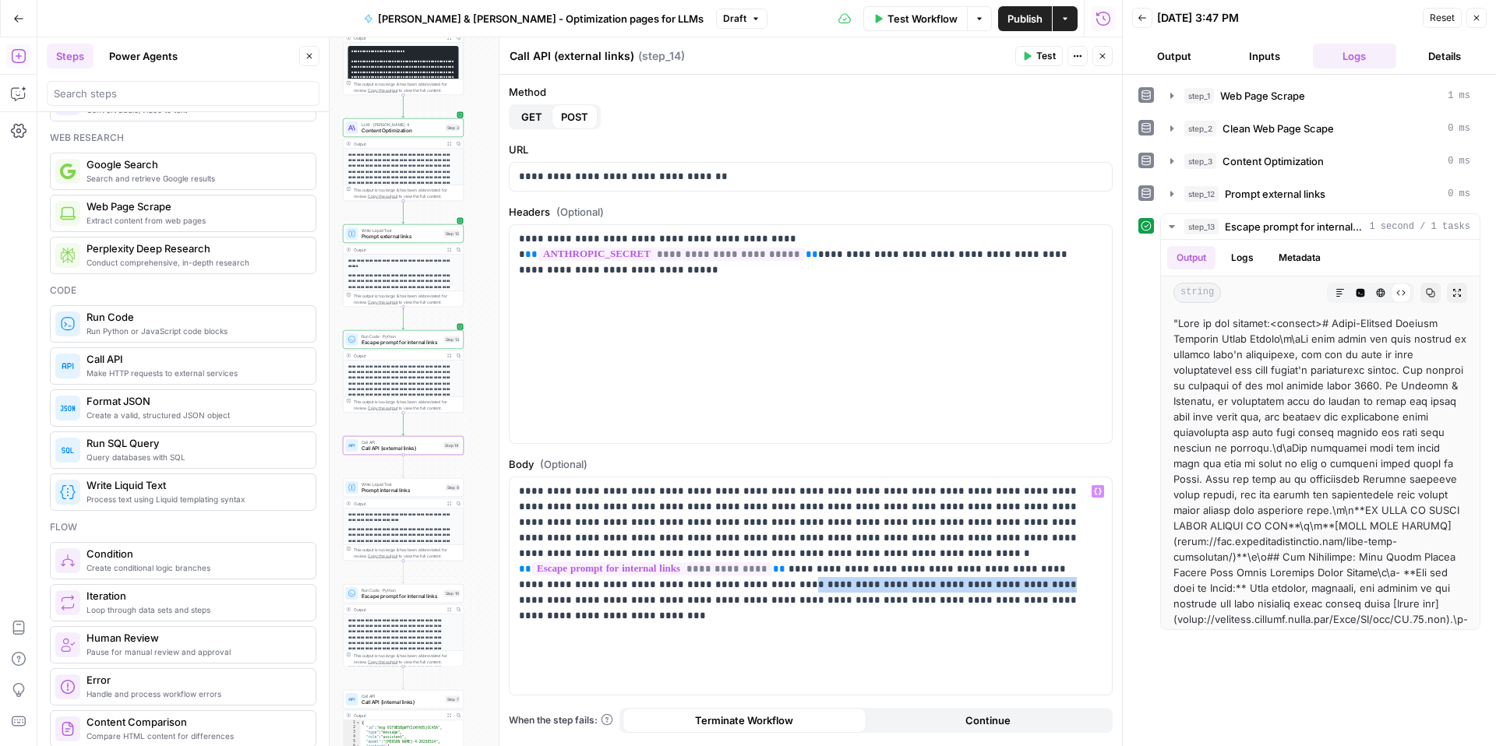
click at [783, 573] on p "**********" at bounding box center [805, 546] width 572 height 125
click at [1052, 574] on p "**********" at bounding box center [805, 538] width 572 height 109
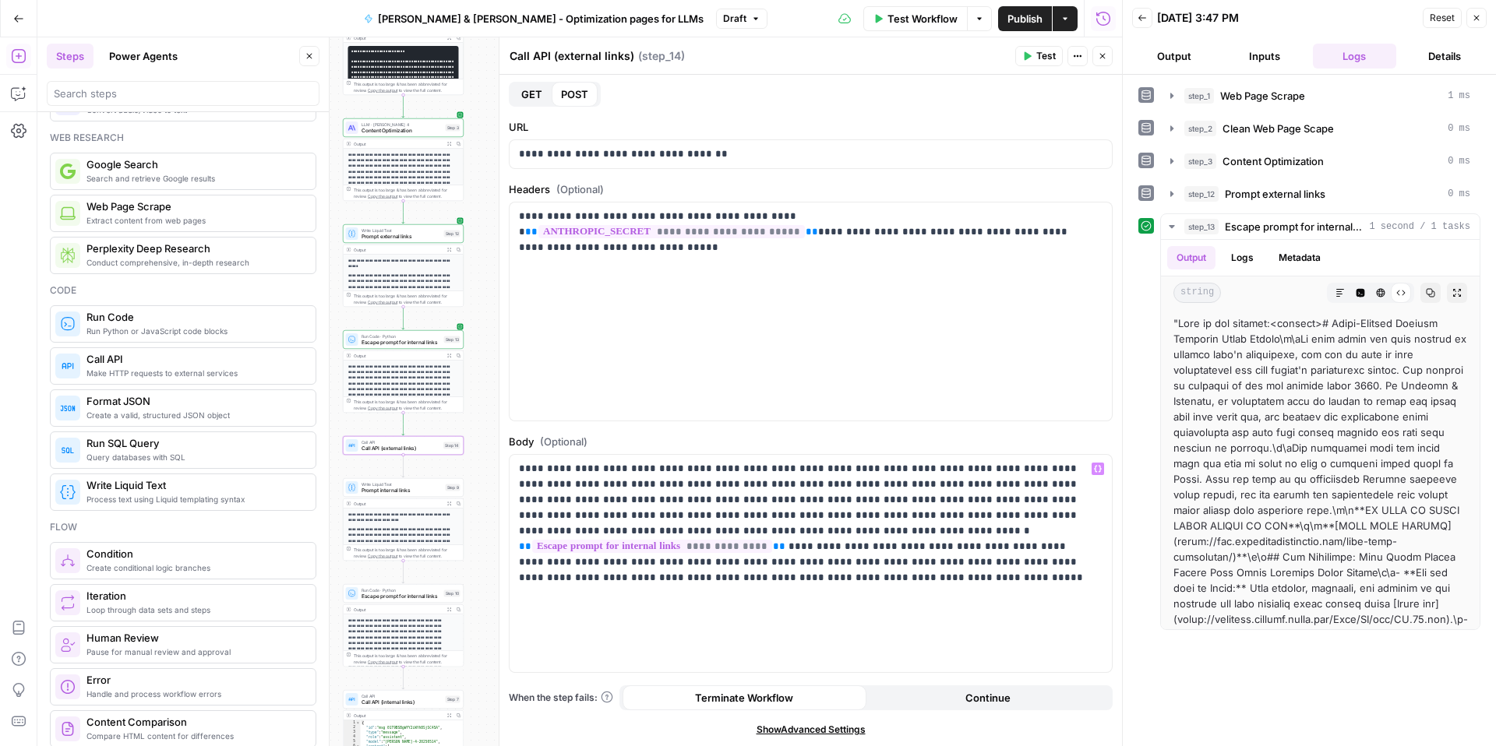
click at [1047, 56] on span "Test" at bounding box center [1045, 56] width 19 height 14
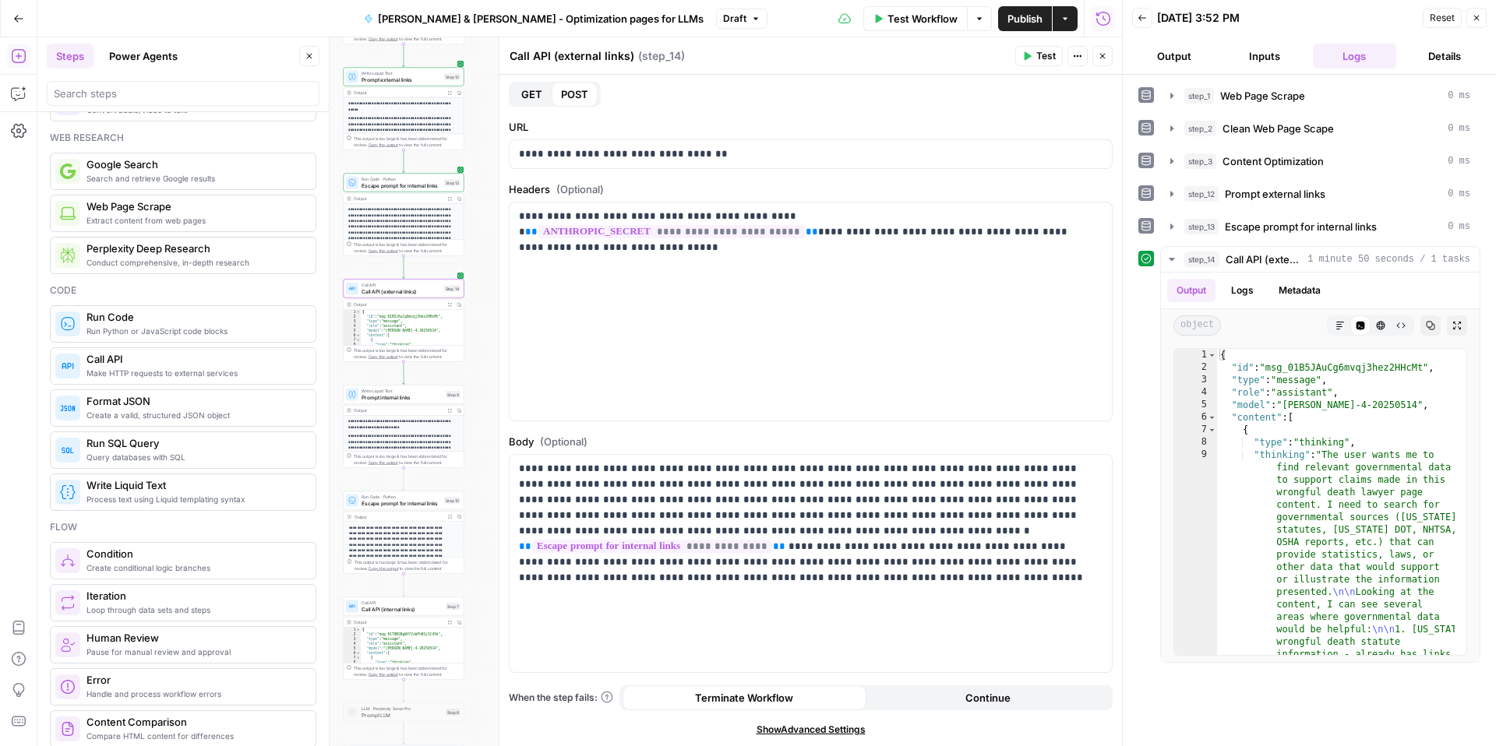
drag, startPoint x: 470, startPoint y: 526, endPoint x: 473, endPoint y: 377, distance: 148.8
click at [473, 377] on div "**********" at bounding box center [579, 391] width 1085 height 709
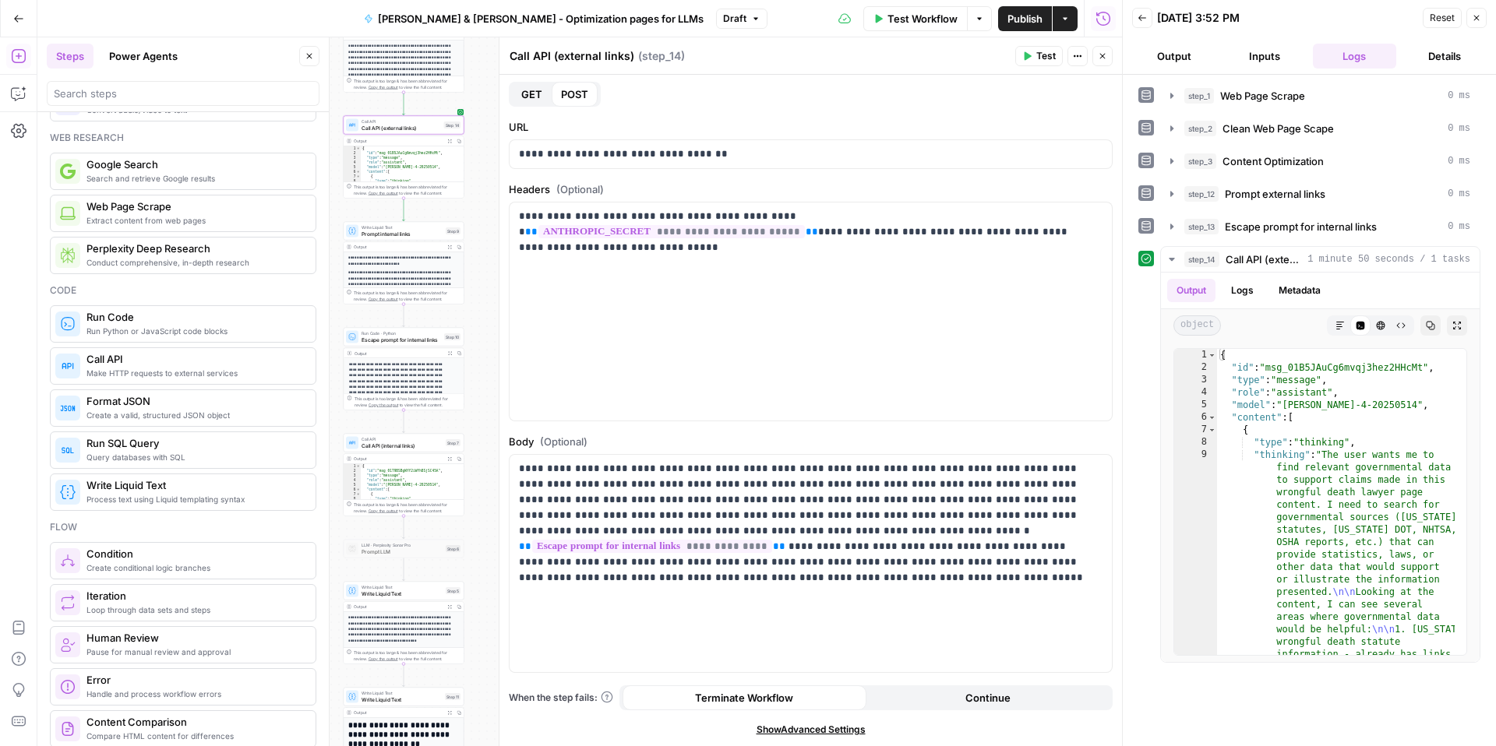
drag, startPoint x: 476, startPoint y: 533, endPoint x: 478, endPoint y: 390, distance: 142.6
click at [478, 390] on div "**********" at bounding box center [579, 391] width 1085 height 709
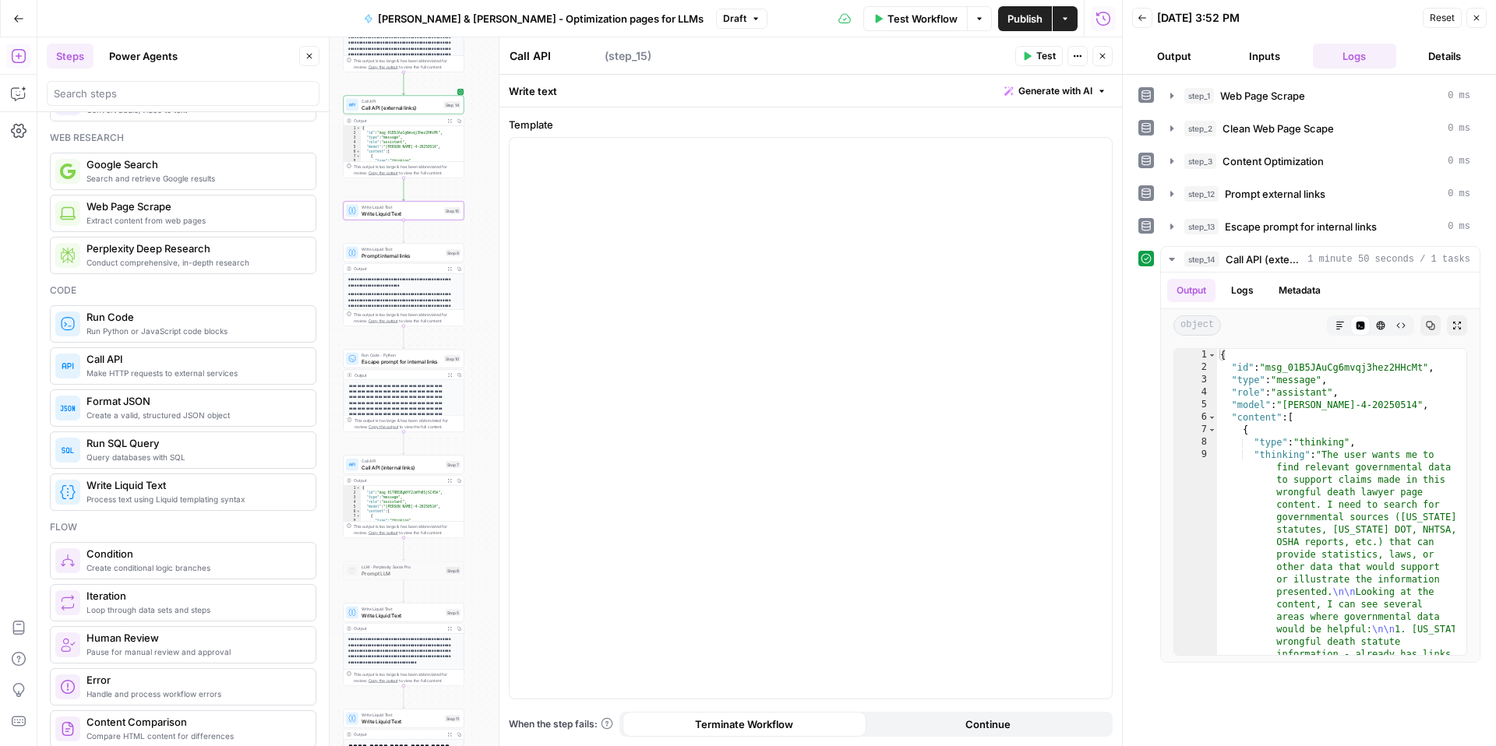
type textarea "Write Liquid Text"
click at [376, 615] on span "Write Liquid Text" at bounding box center [402, 616] width 81 height 8
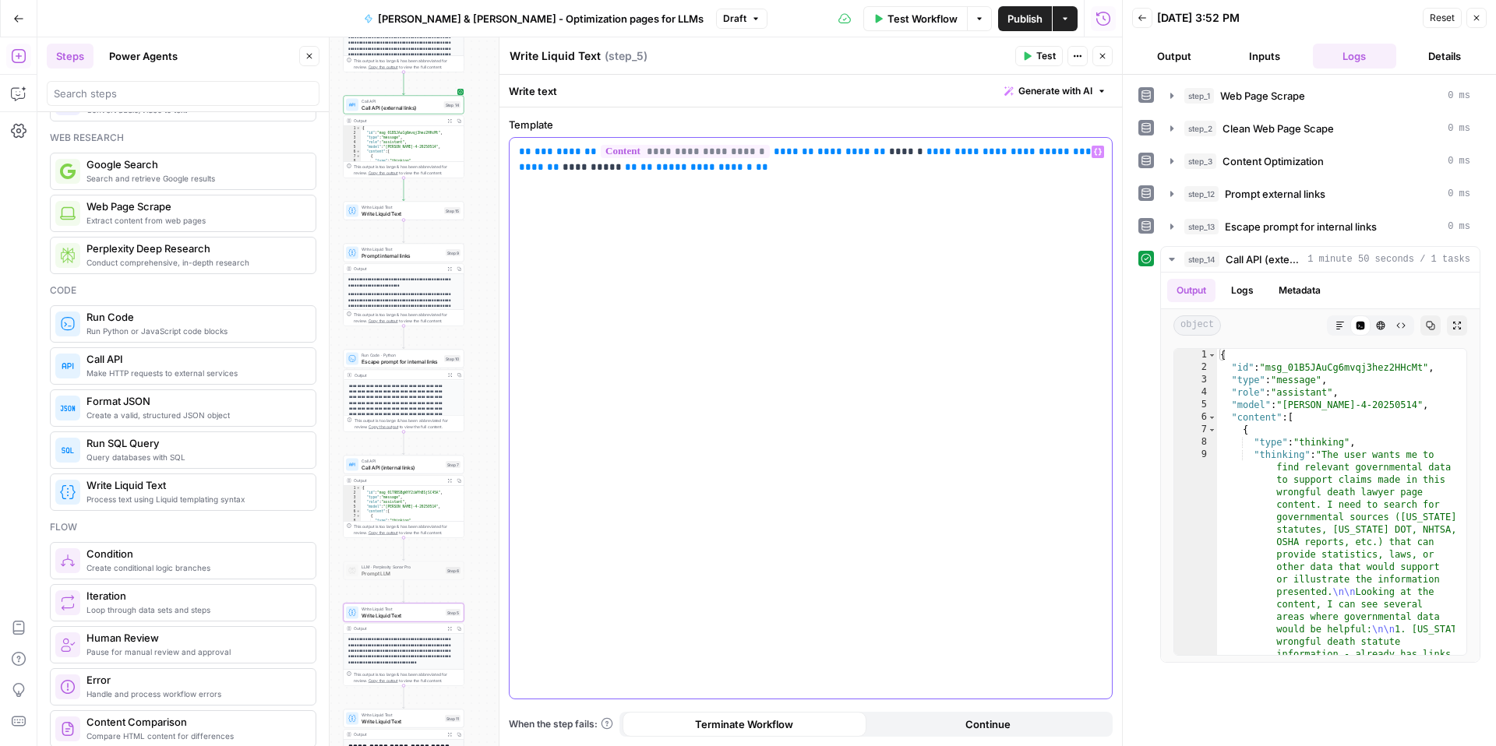
drag, startPoint x: 743, startPoint y: 174, endPoint x: 492, endPoint y: 158, distance: 250.6
click at [499, 158] on div "**********" at bounding box center [810, 391] width 623 height 709
copy p "**********"
click at [376, 213] on span "Write Liquid Text" at bounding box center [401, 214] width 79 height 8
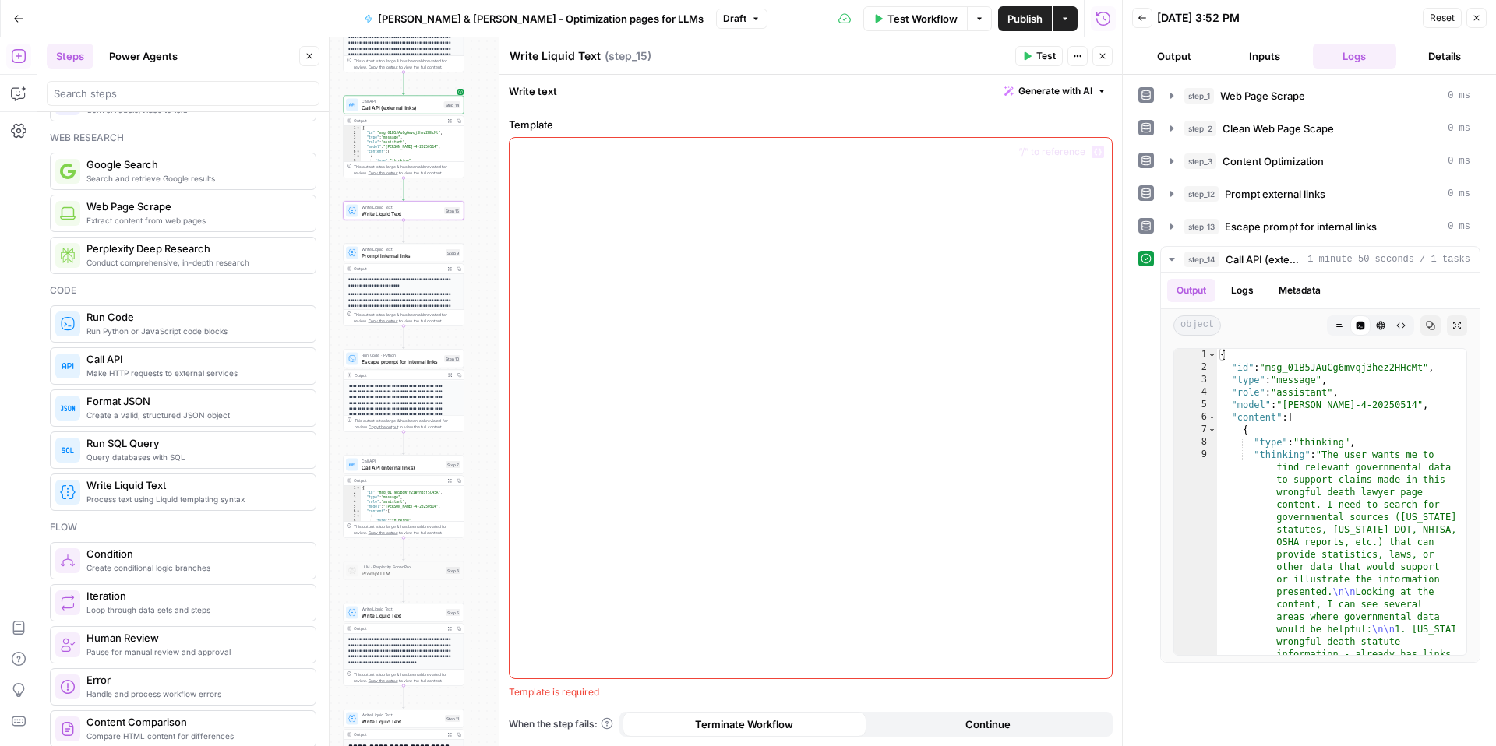
click at [546, 211] on div at bounding box center [811, 408] width 602 height 541
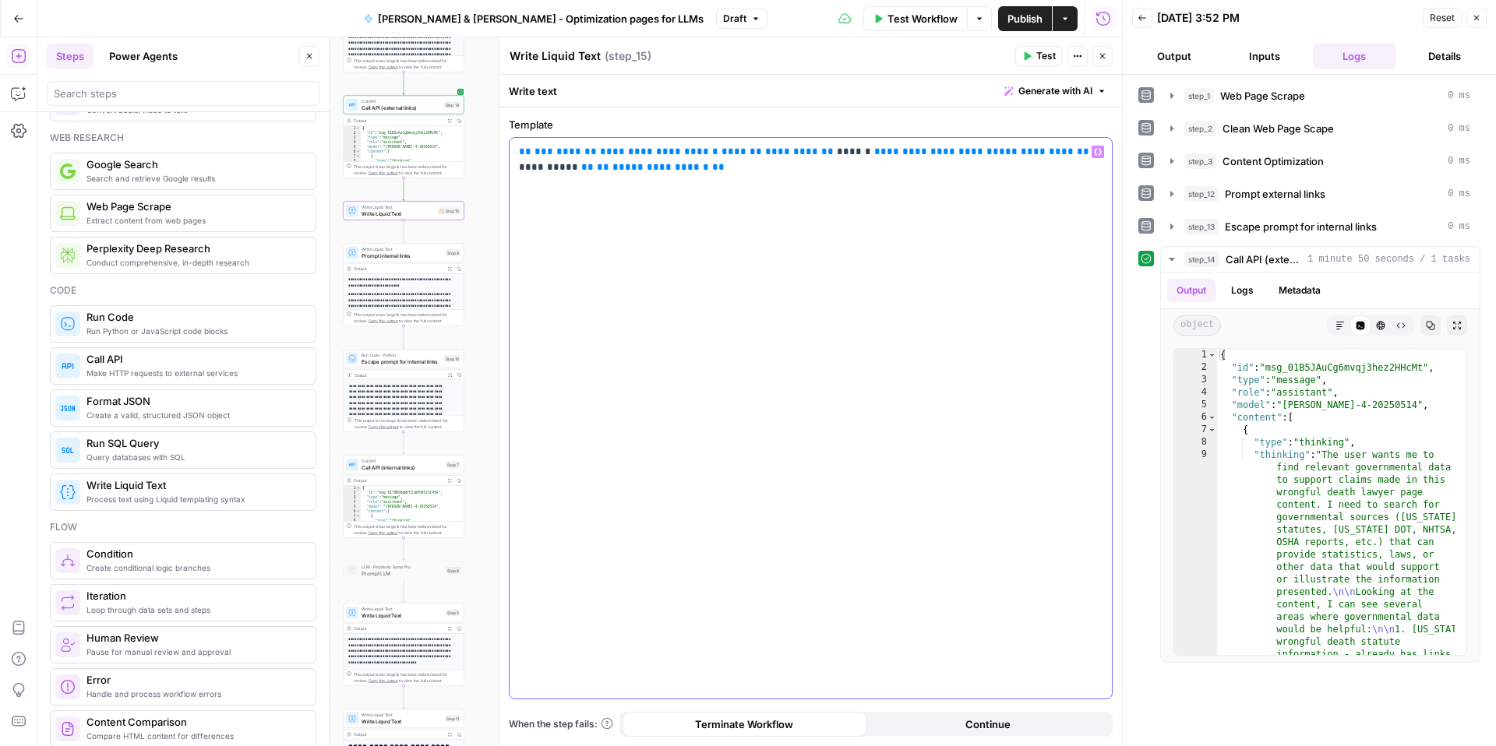
click at [617, 153] on span "**********" at bounding box center [659, 151] width 118 height 10
click at [1021, 60] on button "Test" at bounding box center [1039, 56] width 48 height 20
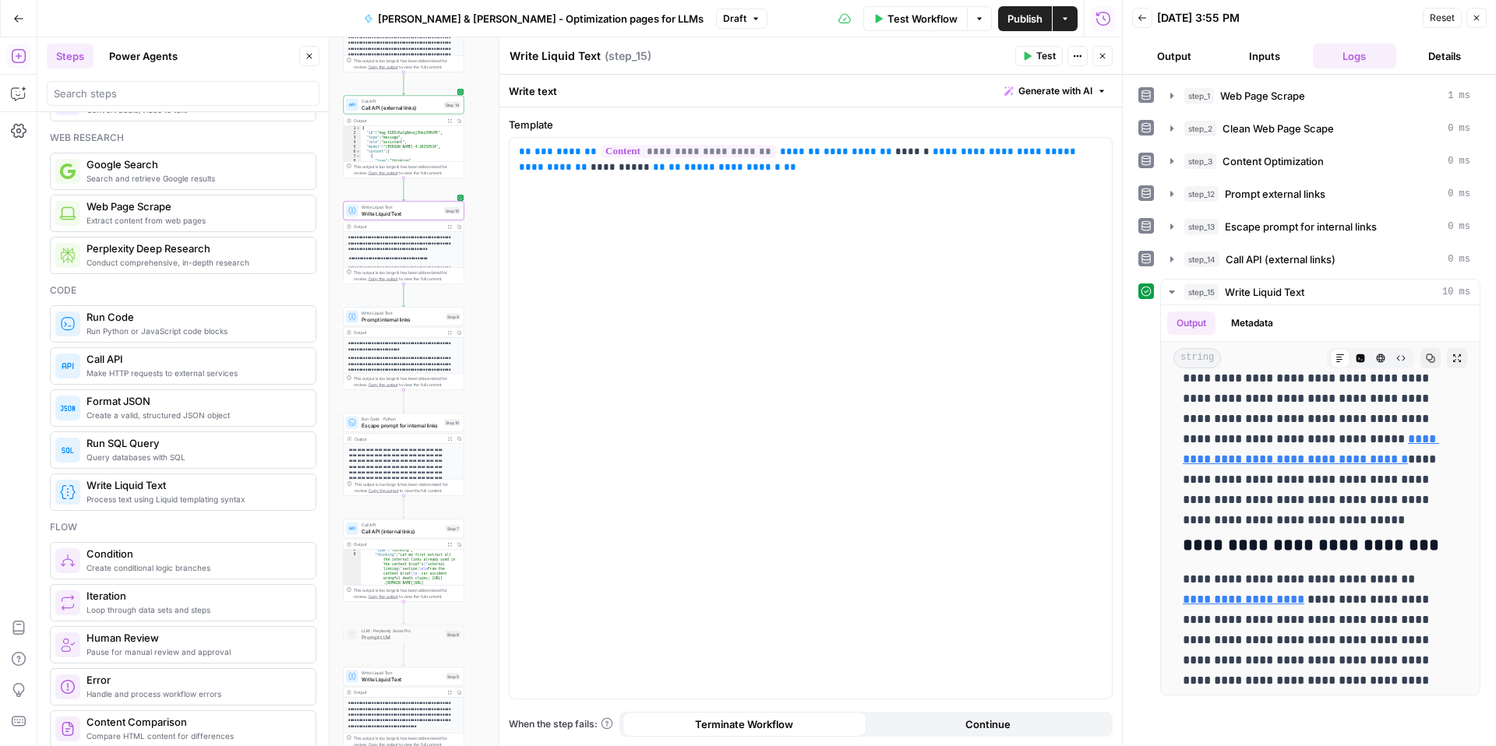
scroll to position [69, 0]
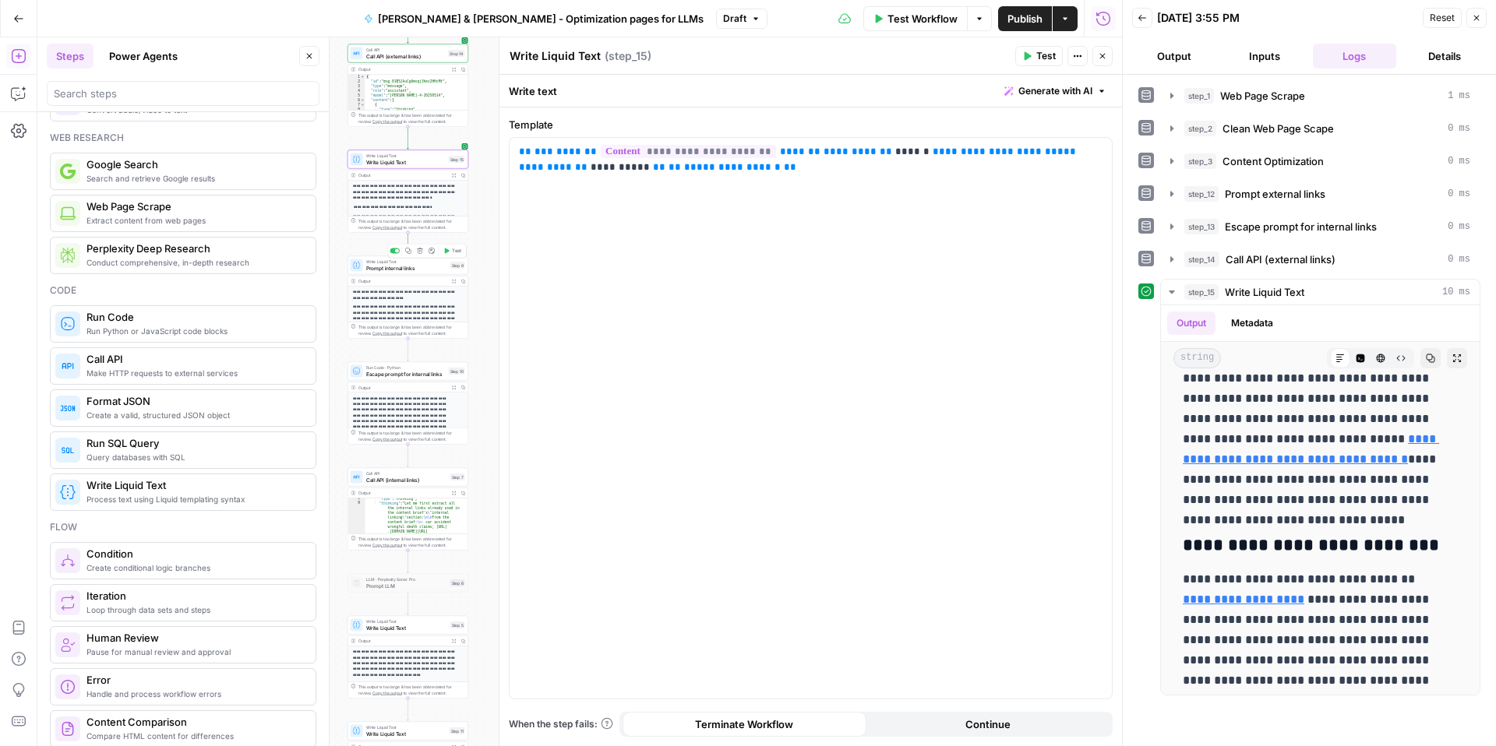
click at [399, 269] on span "Prompt internal links" at bounding box center [406, 268] width 81 height 8
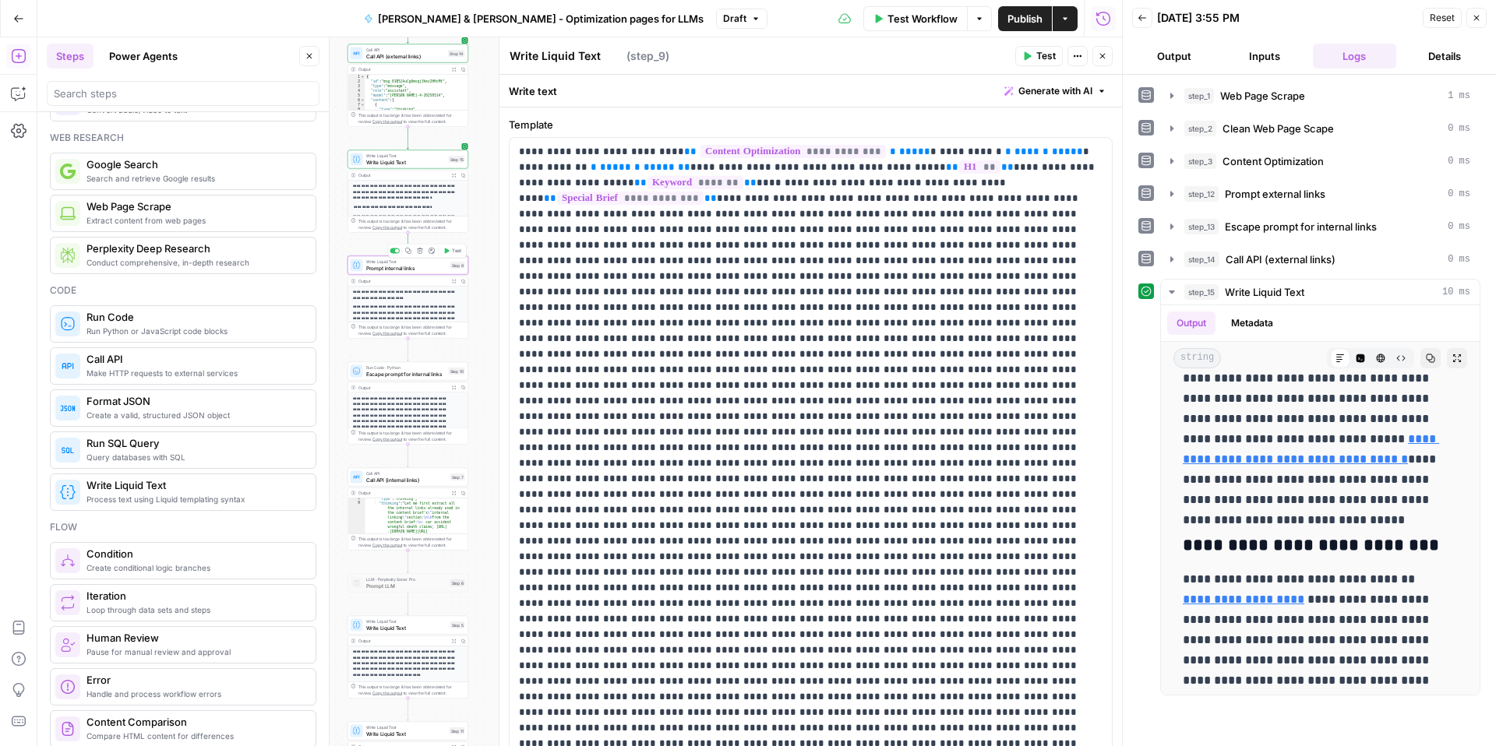
type textarea "Prompt internal links"
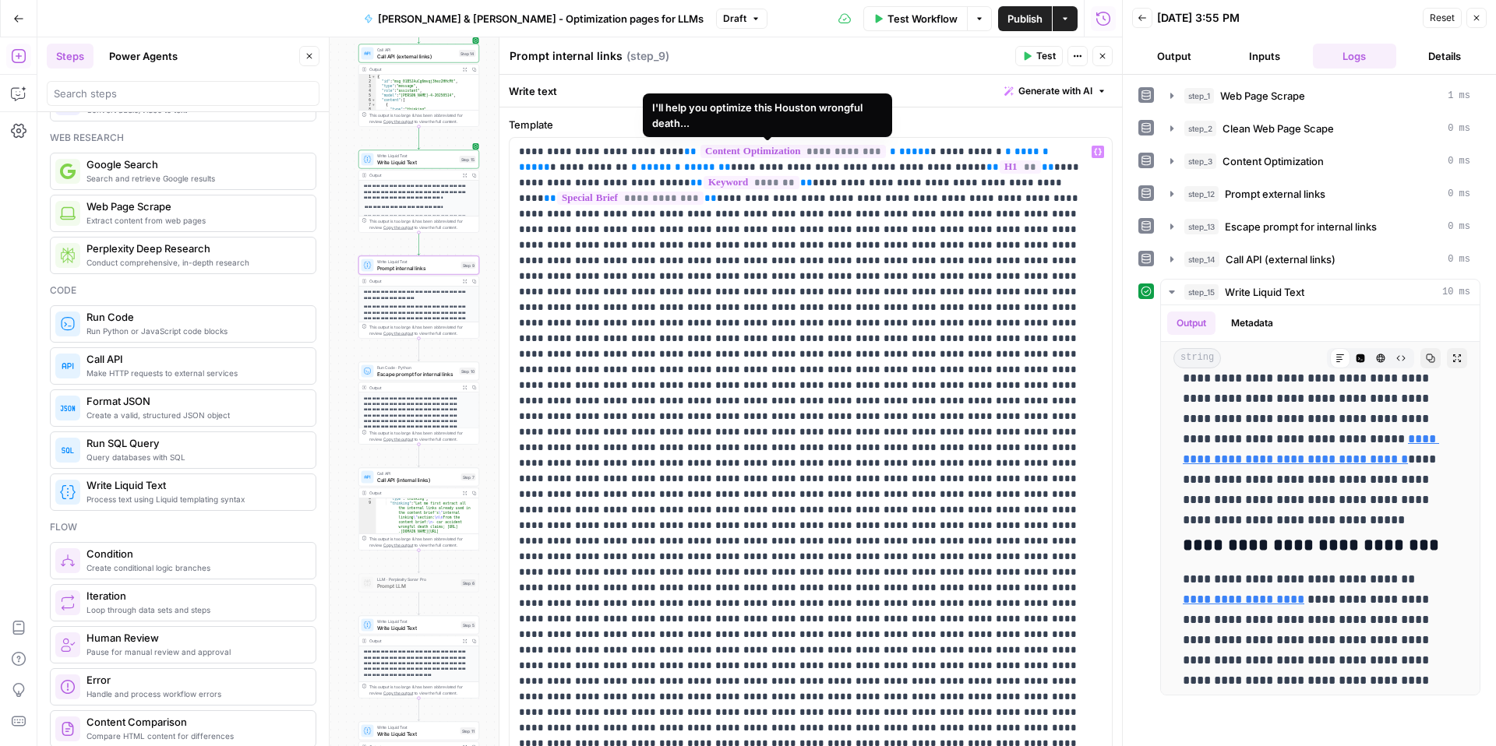
click at [824, 151] on span "**********" at bounding box center [792, 151] width 185 height 13
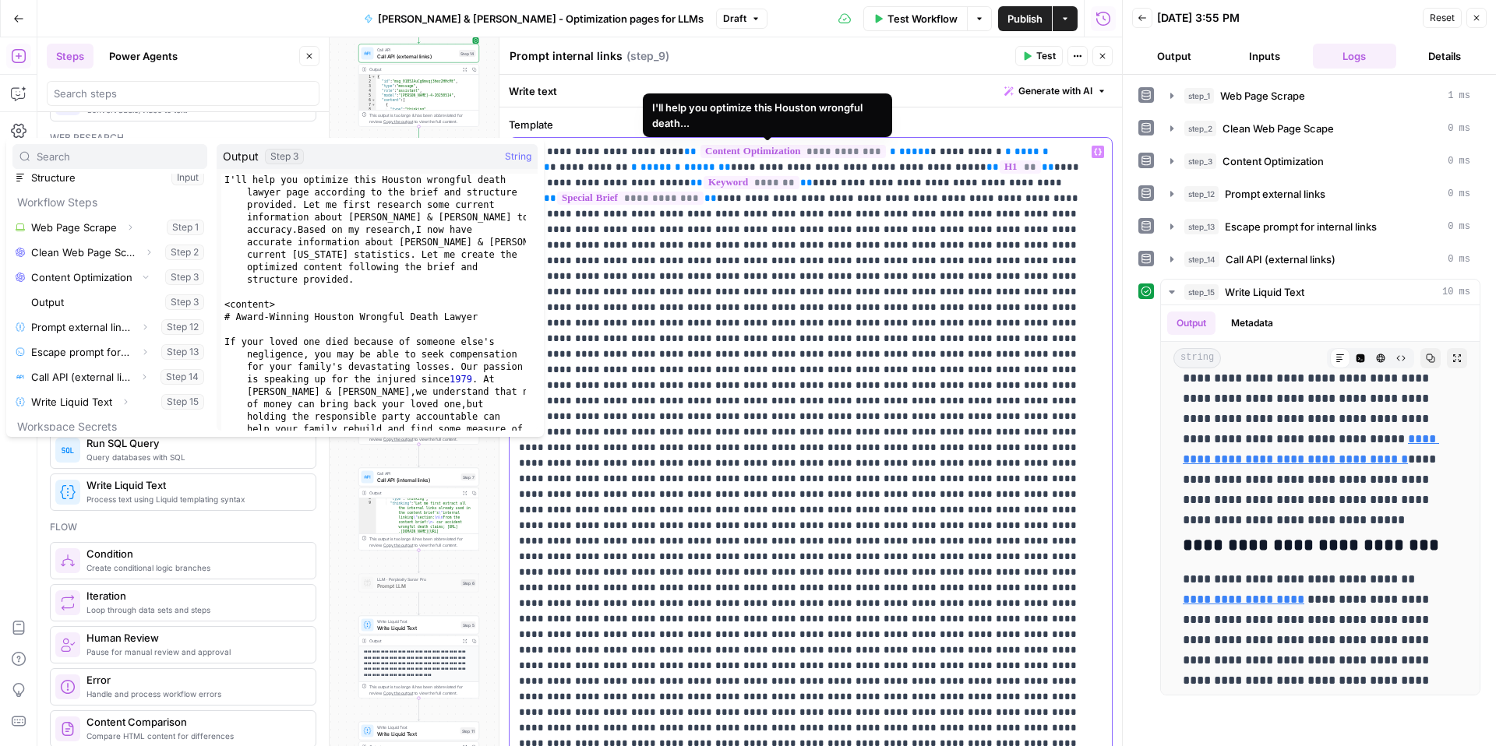
click at [824, 152] on span "**********" at bounding box center [792, 151] width 185 height 13
click at [822, 153] on span "**********" at bounding box center [792, 151] width 185 height 13
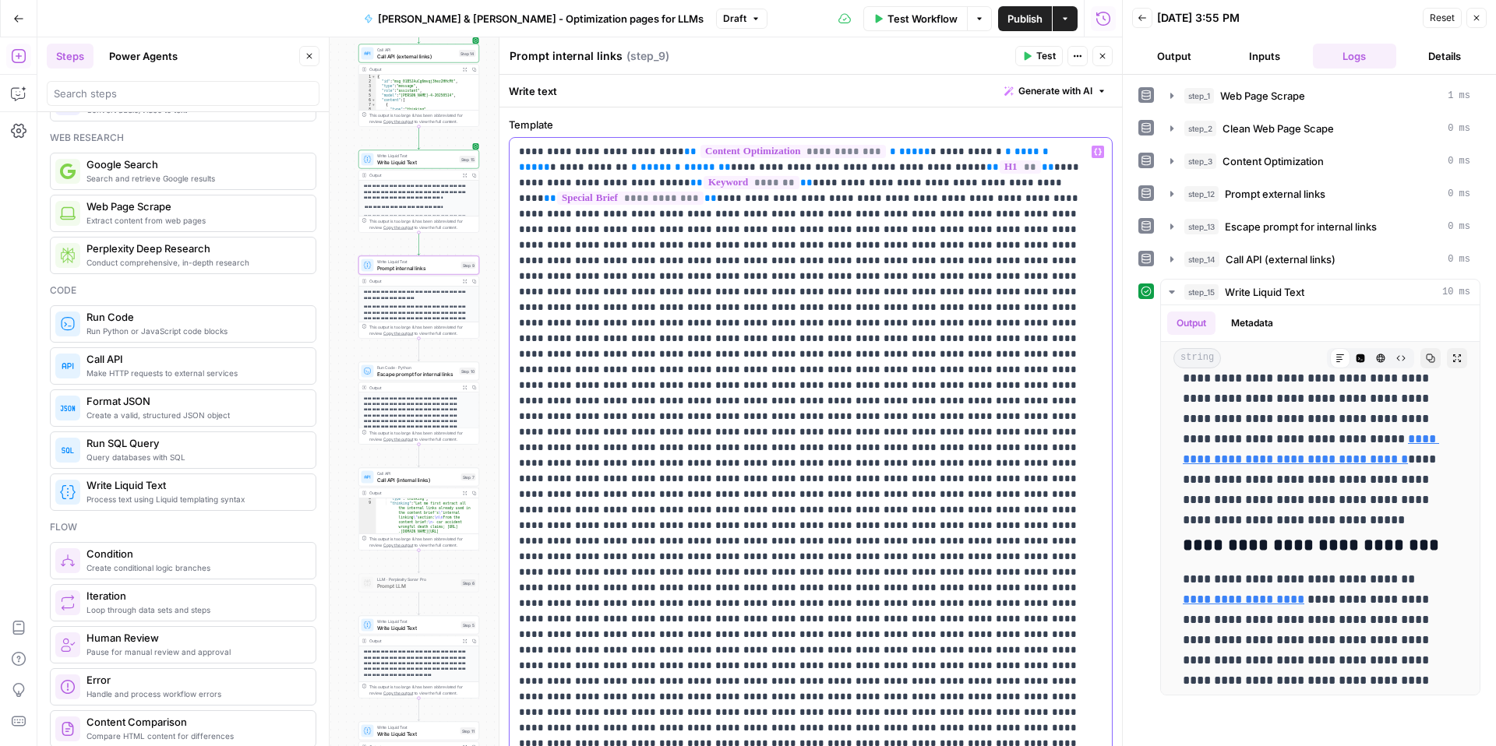
drag, startPoint x: 631, startPoint y: 169, endPoint x: 664, endPoint y: 155, distance: 35.6
click at [664, 155] on p "**********" at bounding box center [805, 448] width 572 height 608
click at [1396, 362] on icon "button" at bounding box center [1400, 358] width 9 height 9
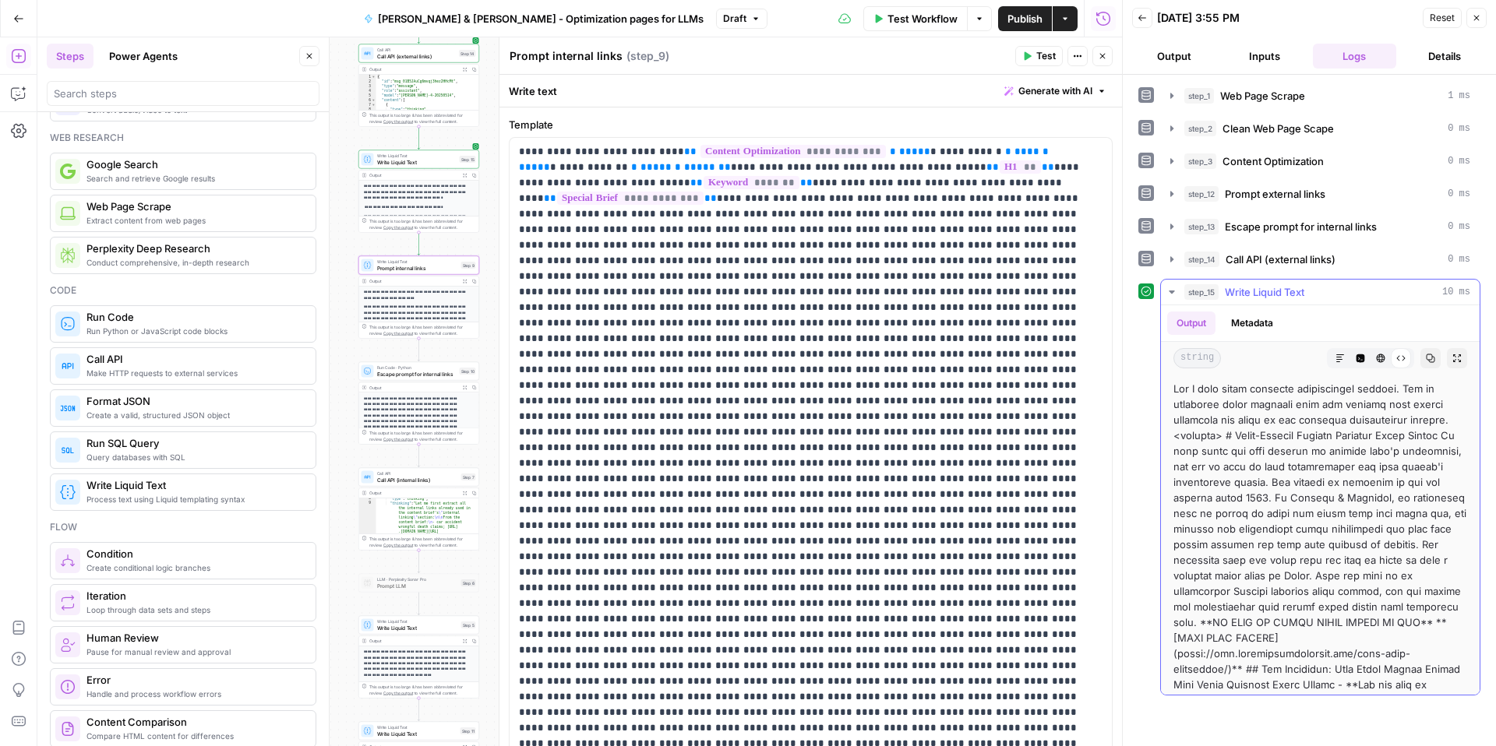
scroll to position [2, 0]
click at [820, 156] on span "**********" at bounding box center [792, 151] width 185 height 13
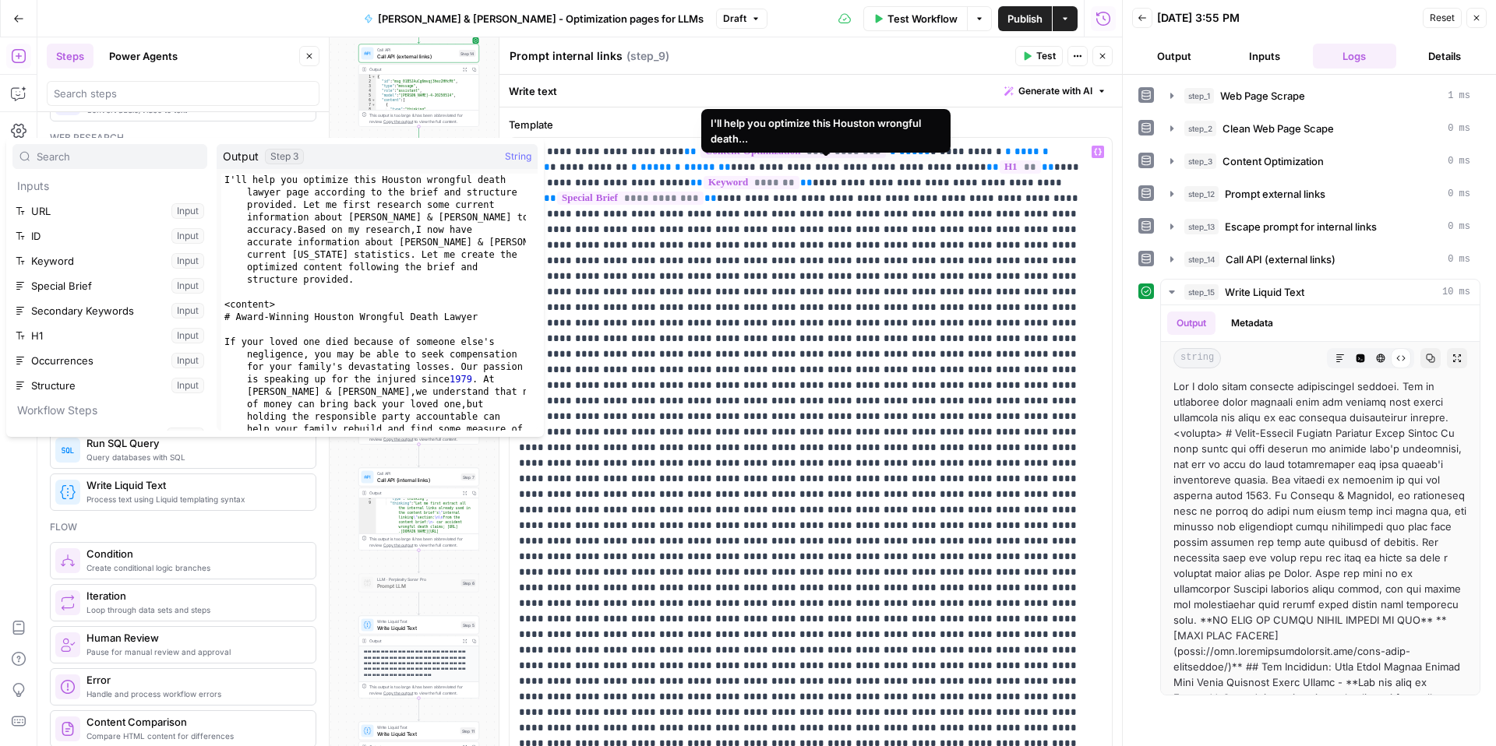
scroll to position [208, 0]
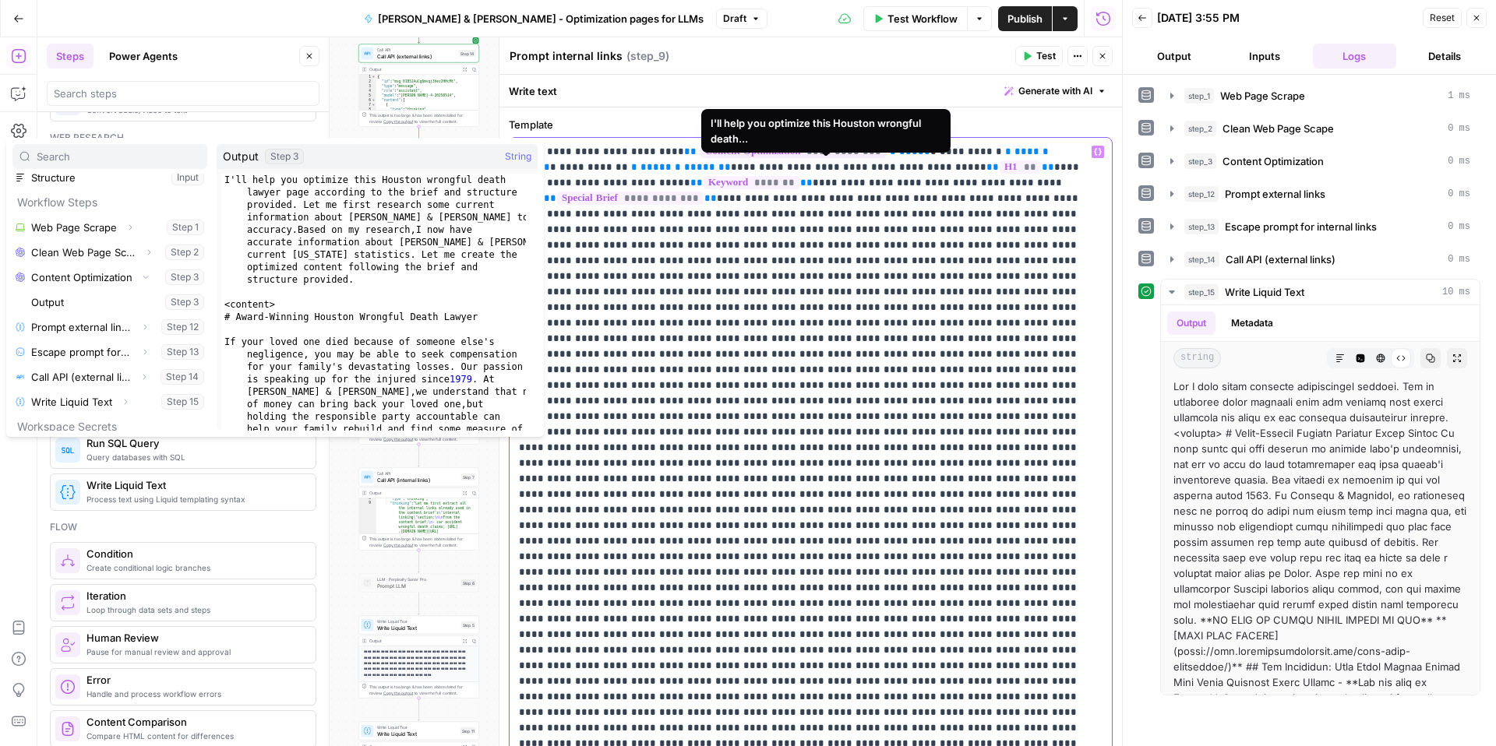
click at [821, 155] on span "**********" at bounding box center [792, 151] width 185 height 13
click at [839, 222] on p "**********" at bounding box center [805, 448] width 572 height 608
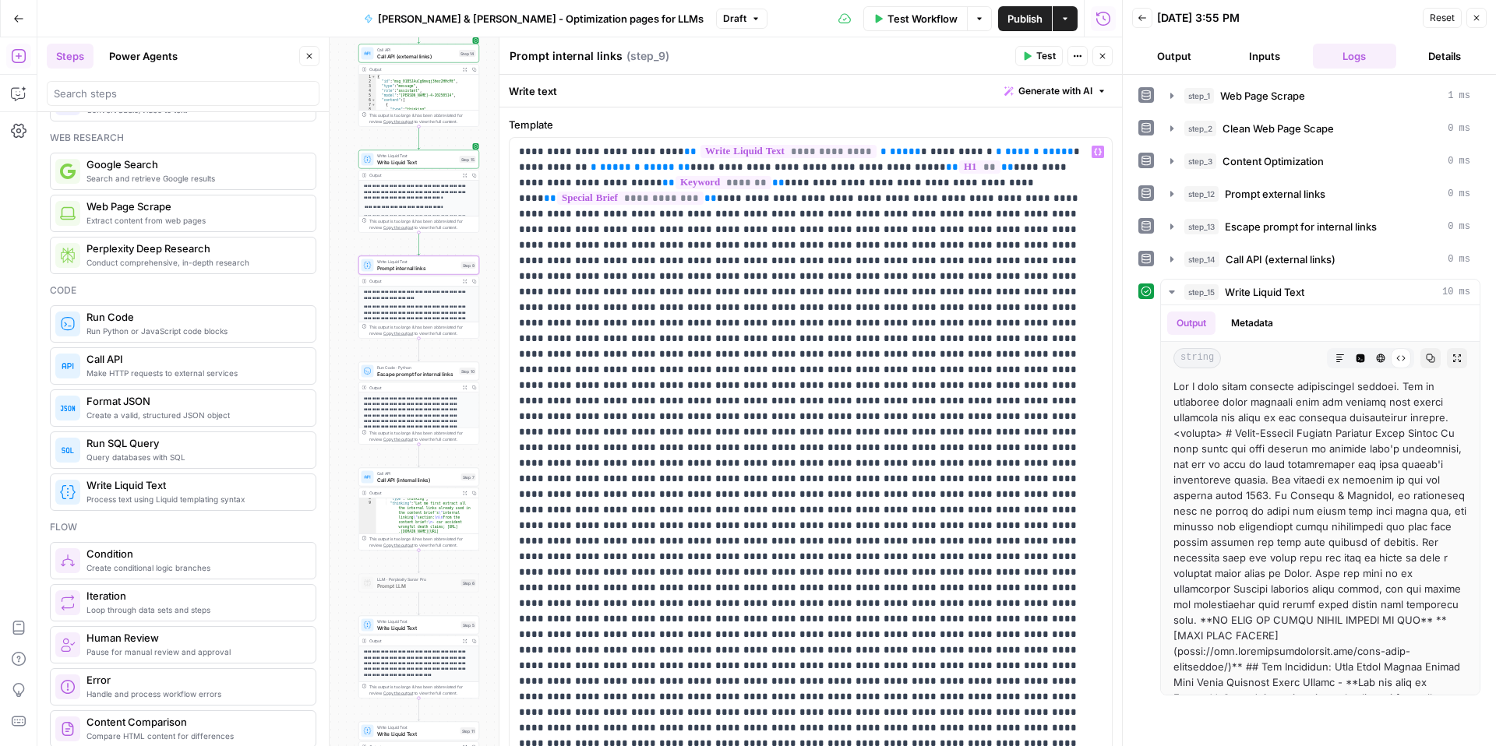
click at [1024, 65] on button "Test" at bounding box center [1039, 56] width 48 height 20
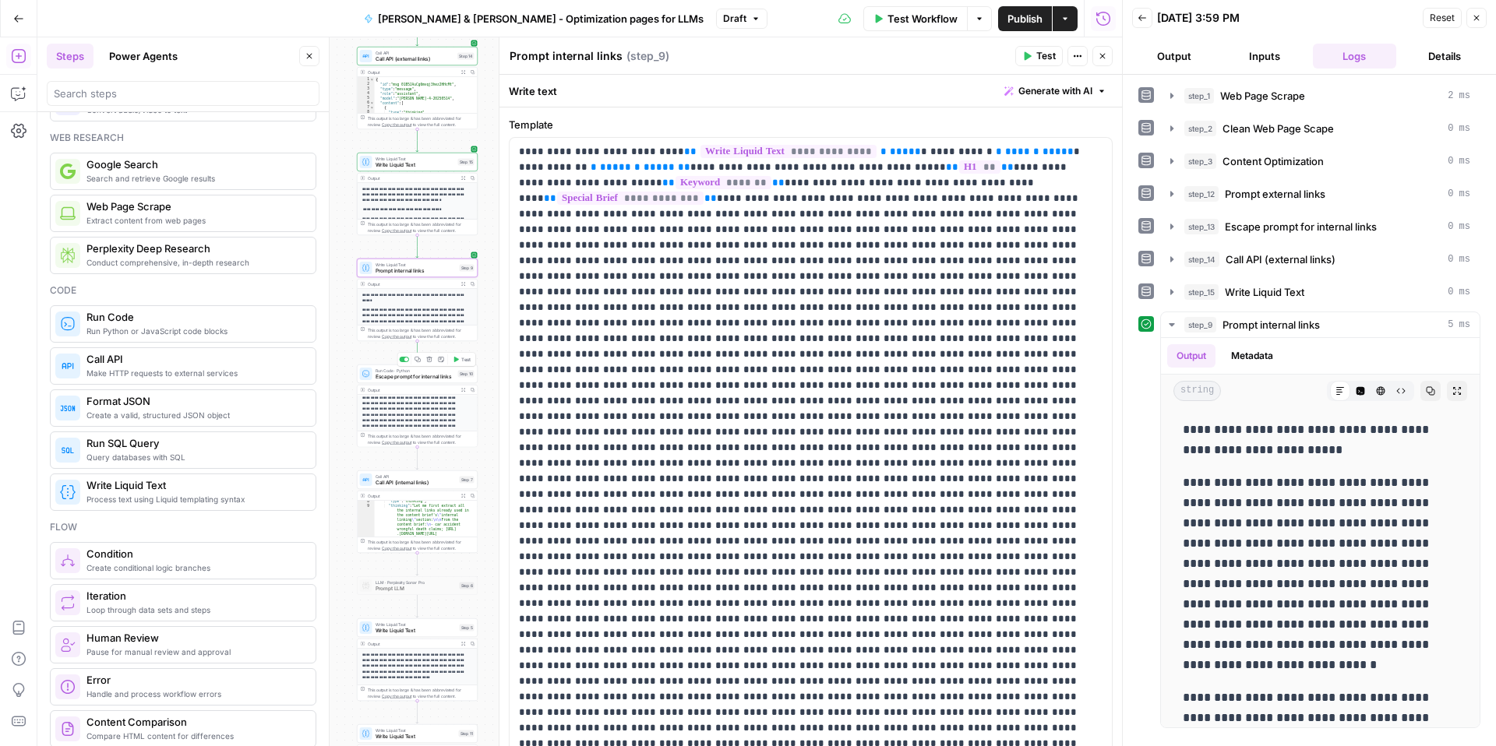
scroll to position [9, 0]
click at [404, 379] on span "Escape prompt for internal links" at bounding box center [415, 377] width 79 height 8
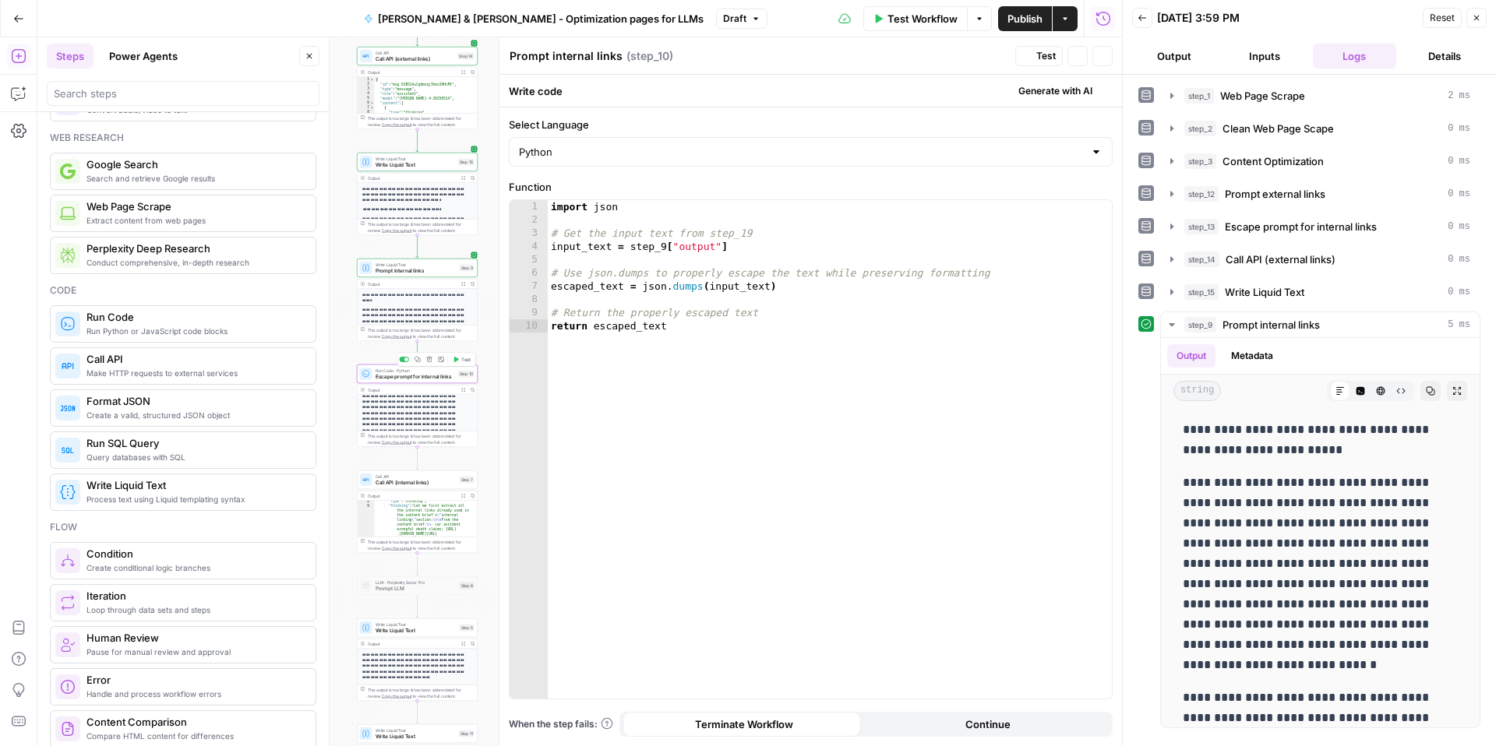
type textarea "Escape prompt for internal links"
click at [390, 485] on span "Call API (internal links)" at bounding box center [416, 483] width 81 height 8
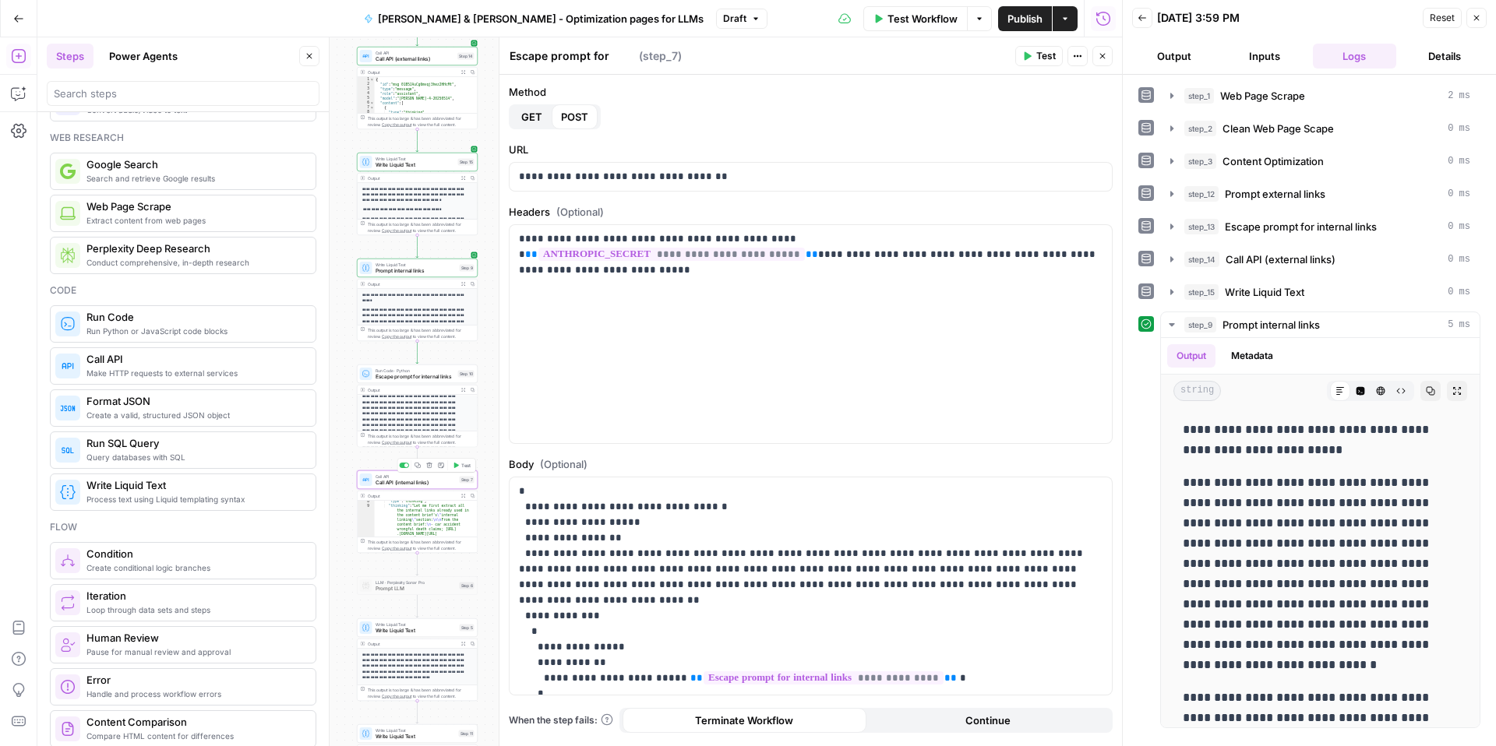
type textarea "Call API (internal links)"
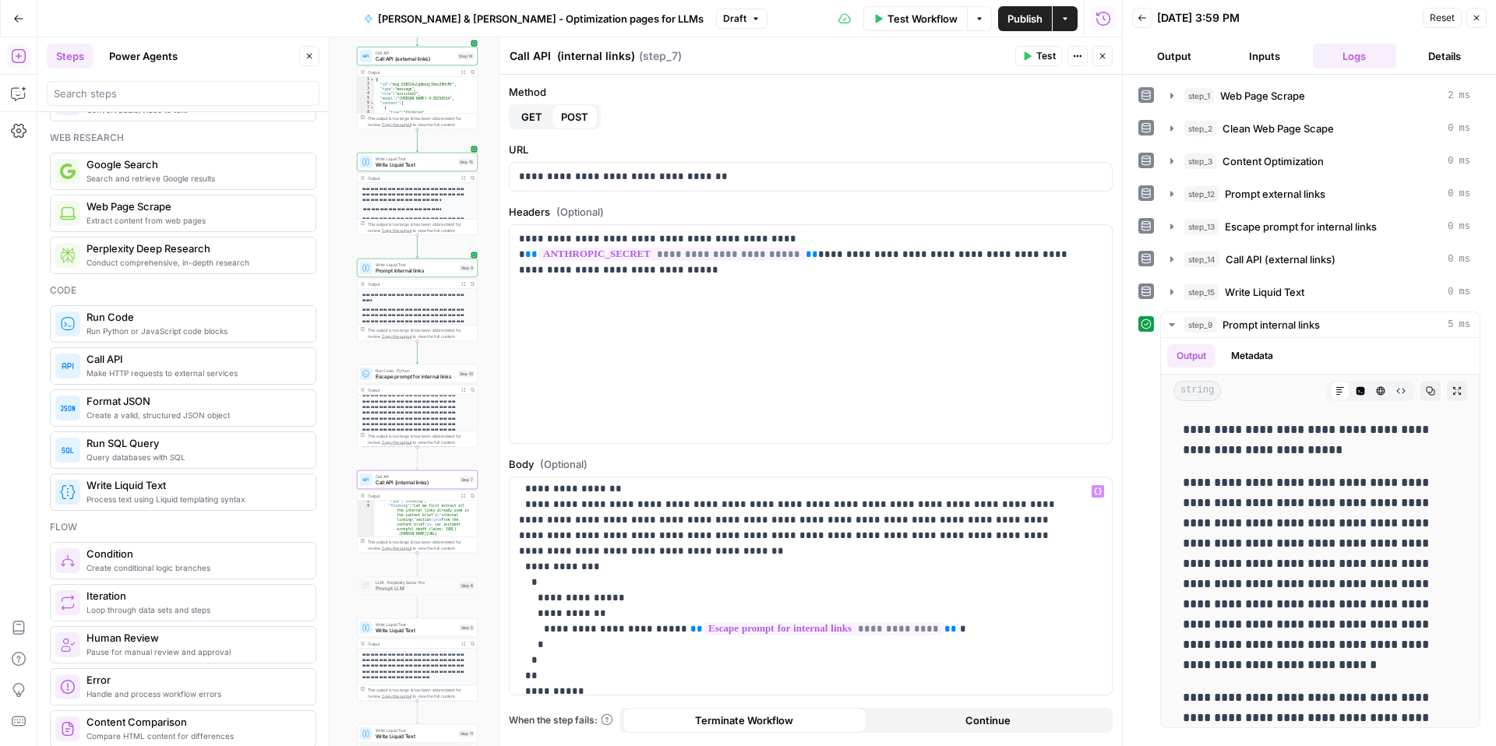
scroll to position [69, 0]
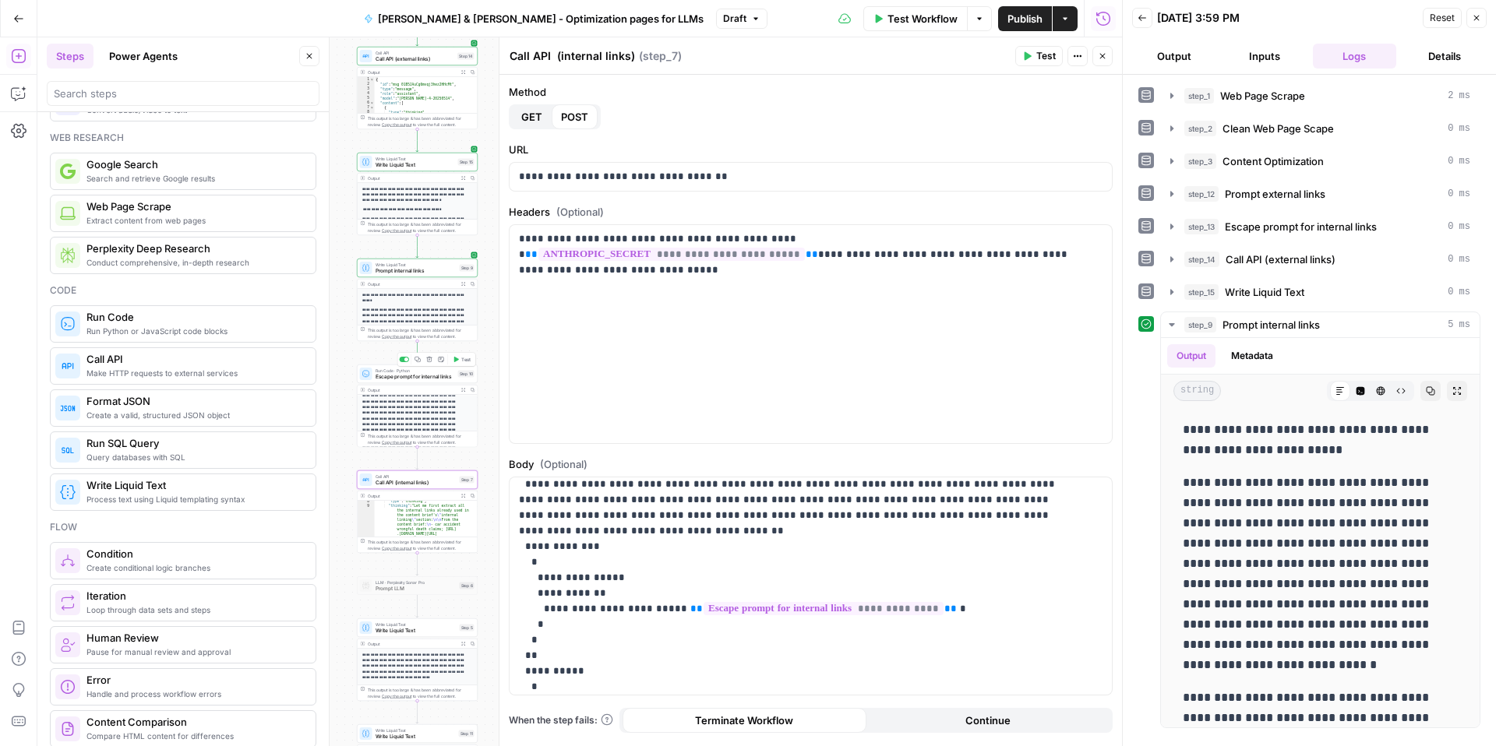
click at [439, 376] on span "Escape prompt for internal links" at bounding box center [415, 377] width 79 height 8
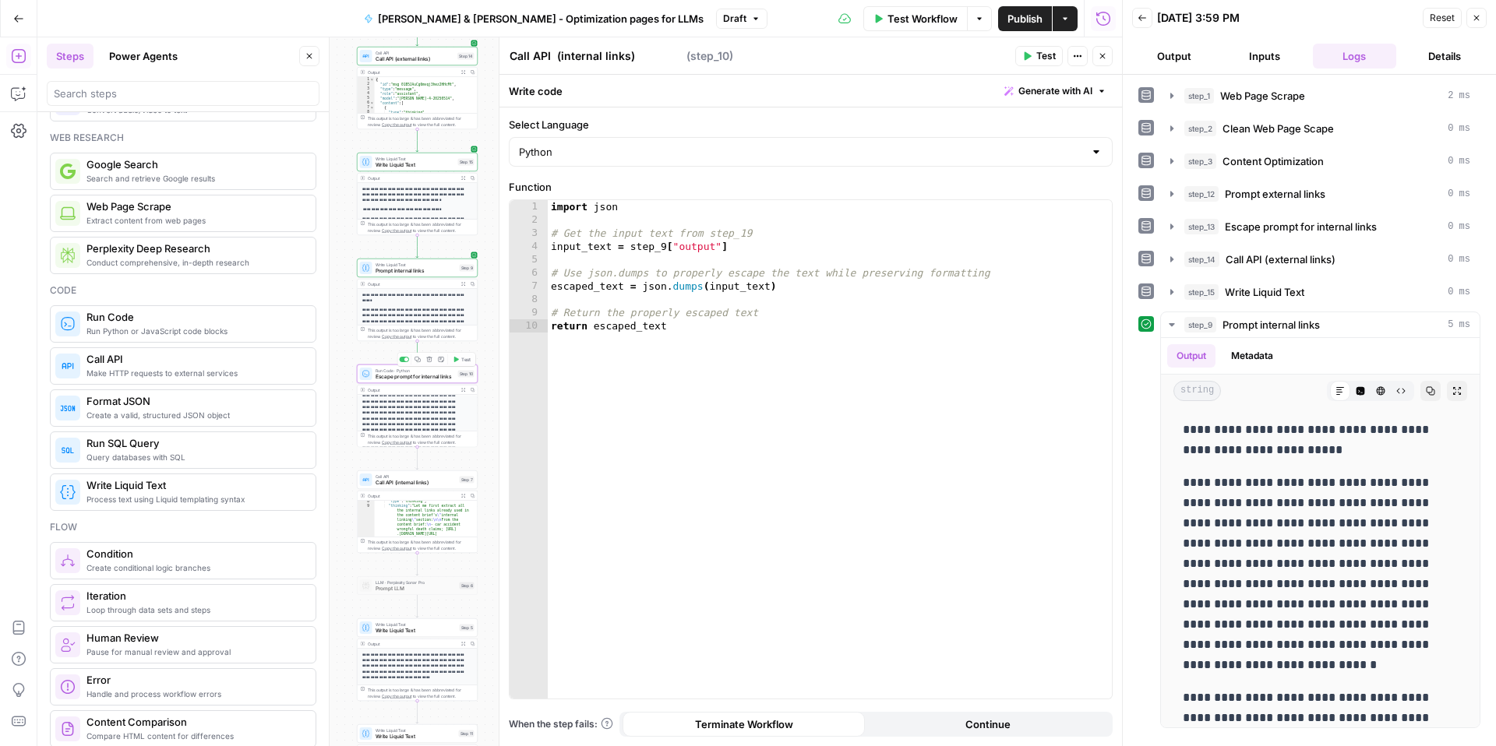
type textarea "Escape prompt for internal links"
click at [1033, 62] on button "Test" at bounding box center [1039, 56] width 48 height 20
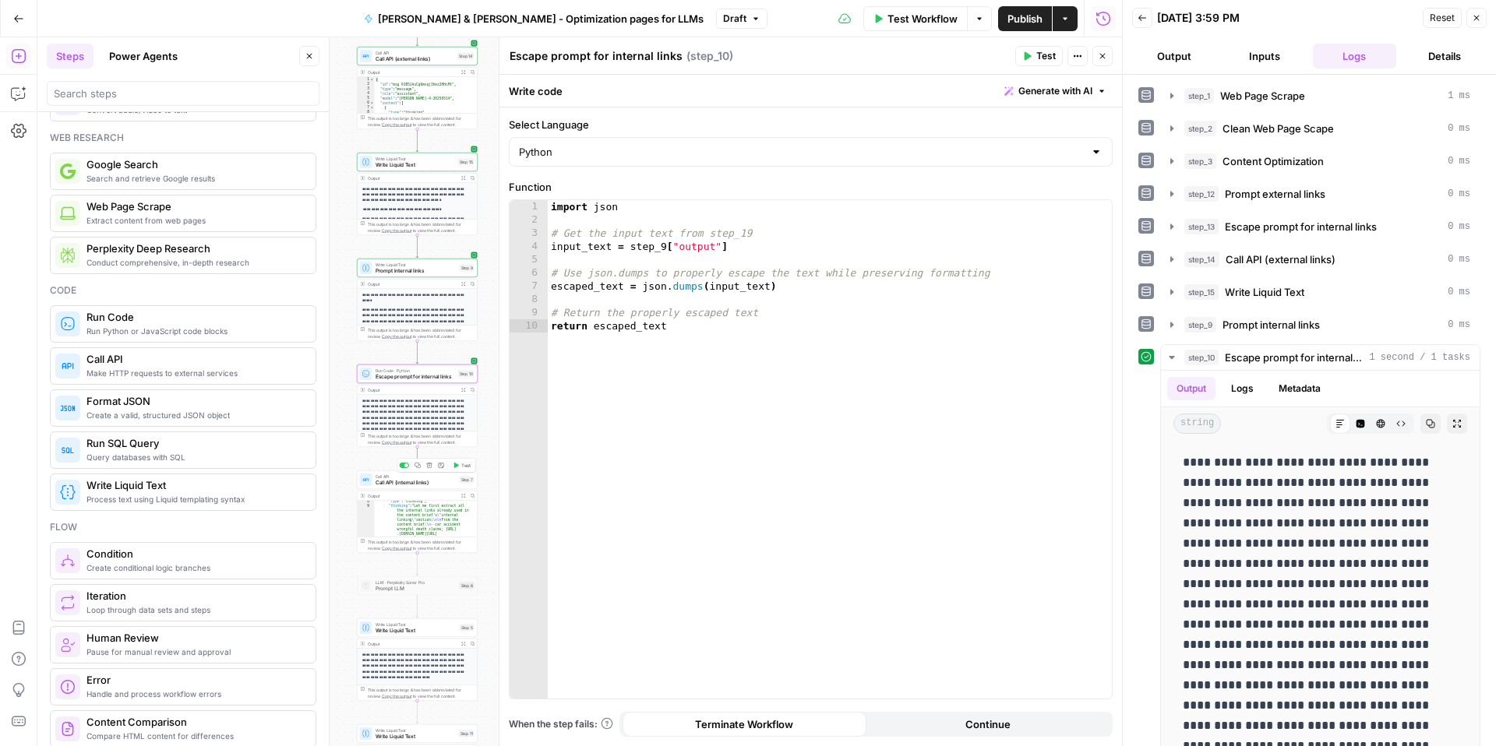
click at [439, 488] on div "Call API Call API (internal links) Step 7 Copy step Delete step Add Note Test" at bounding box center [417, 480] width 121 height 19
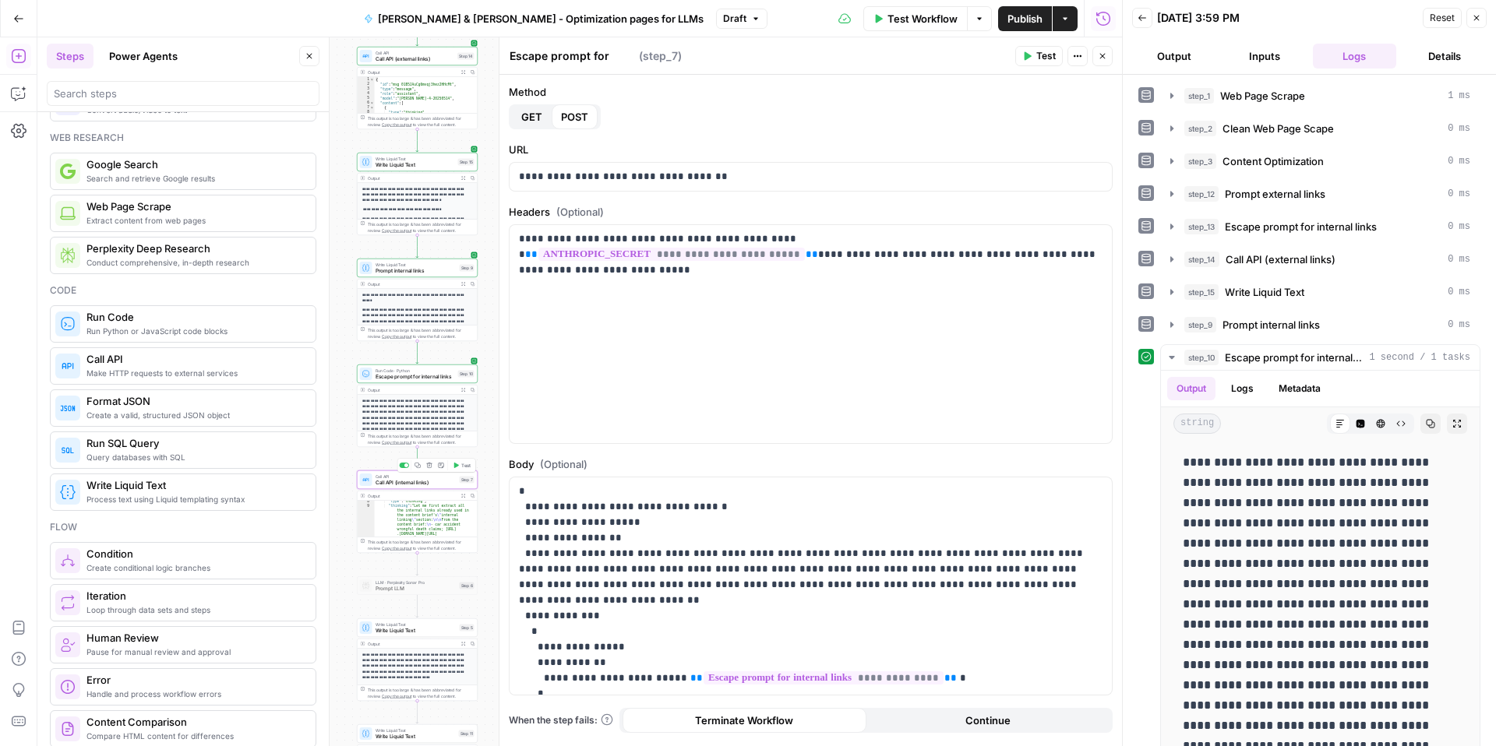
type textarea "Call API (internal links)"
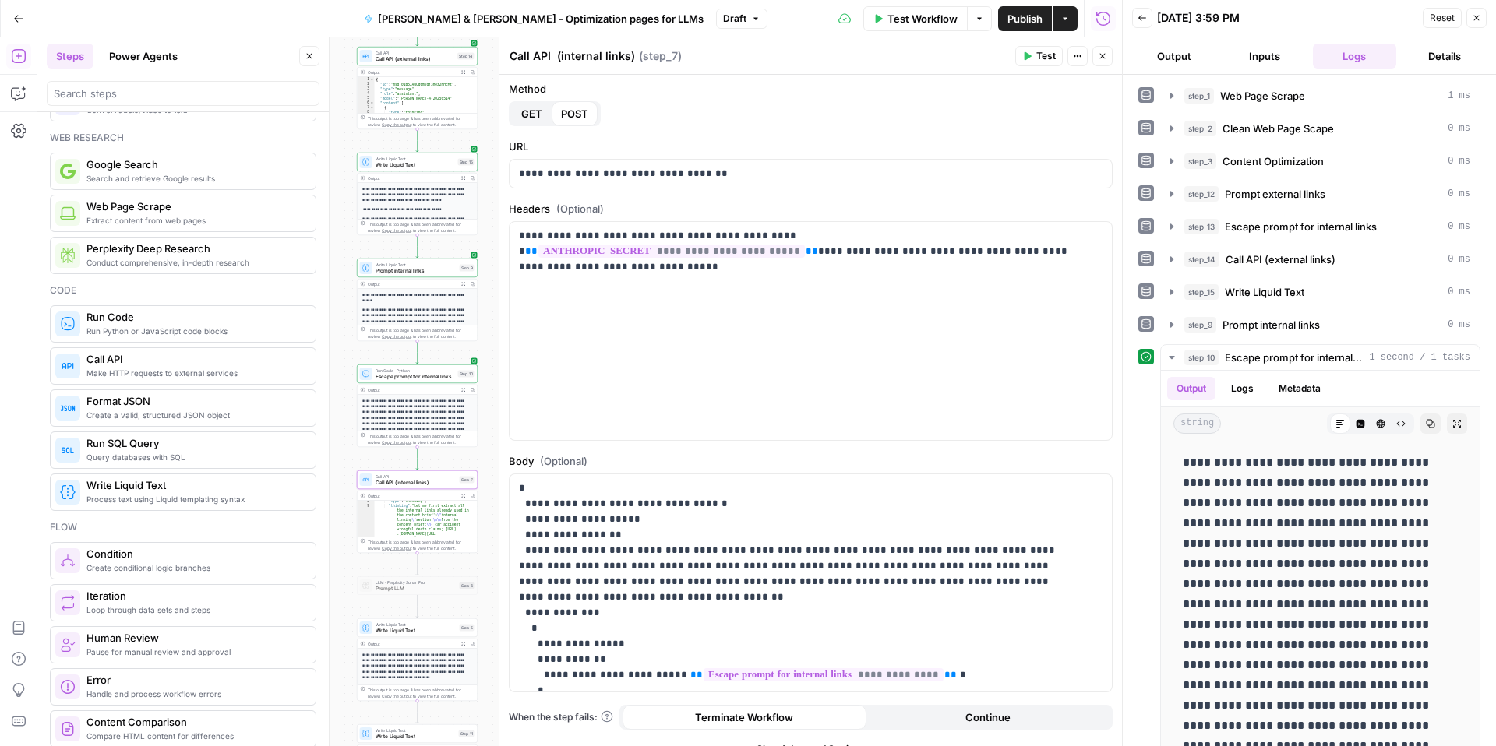
click at [1029, 50] on button "Test" at bounding box center [1039, 56] width 48 height 20
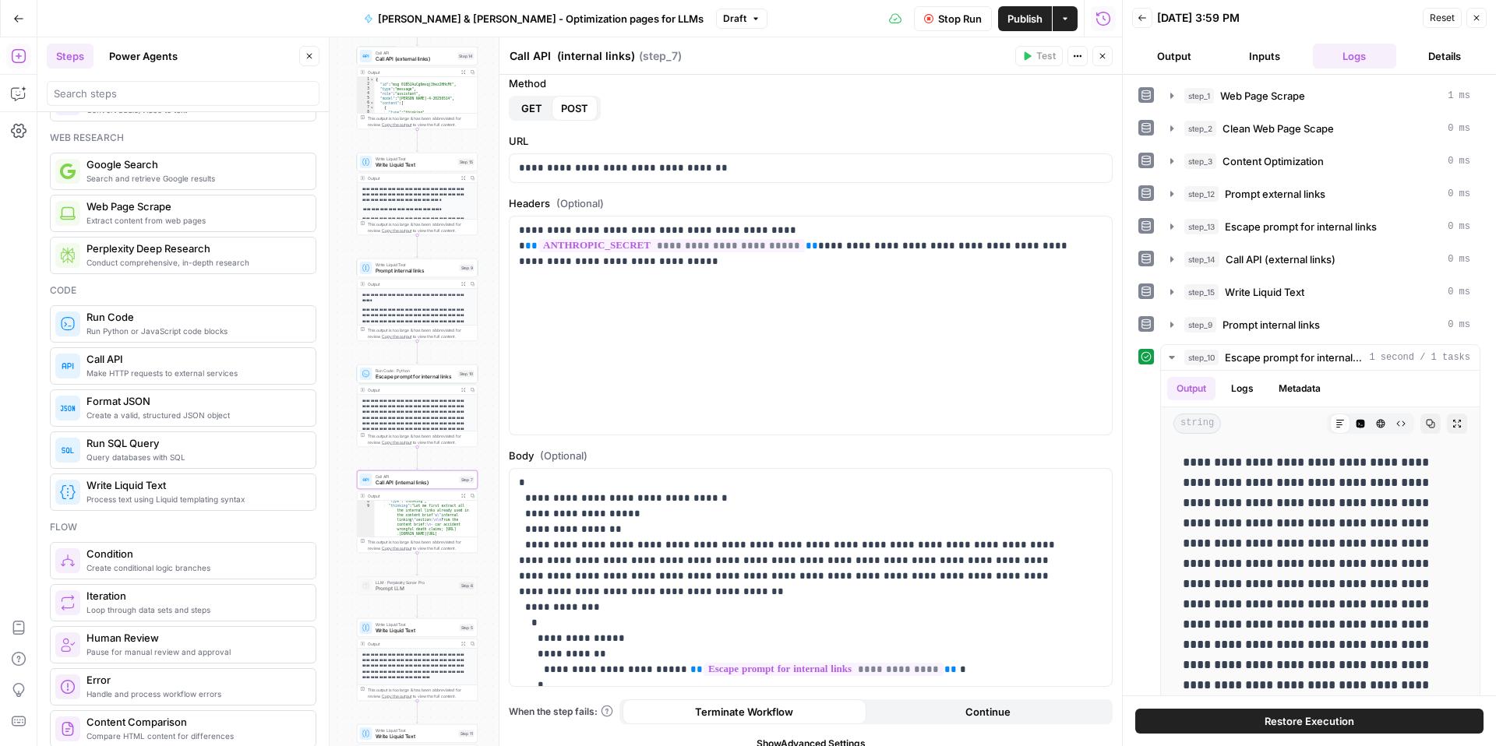
scroll to position [9, 0]
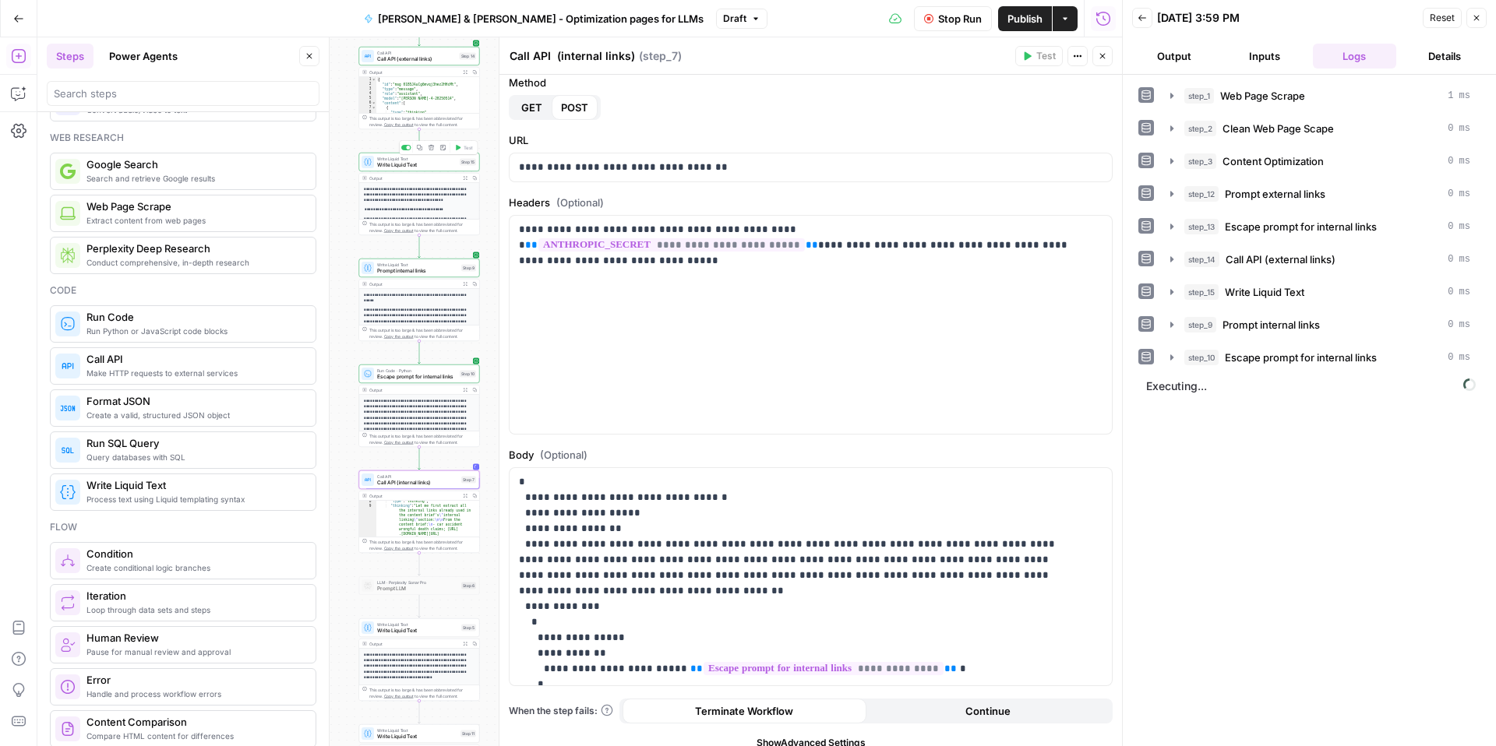
click at [404, 167] on span "Write Liquid Text" at bounding box center [416, 165] width 79 height 8
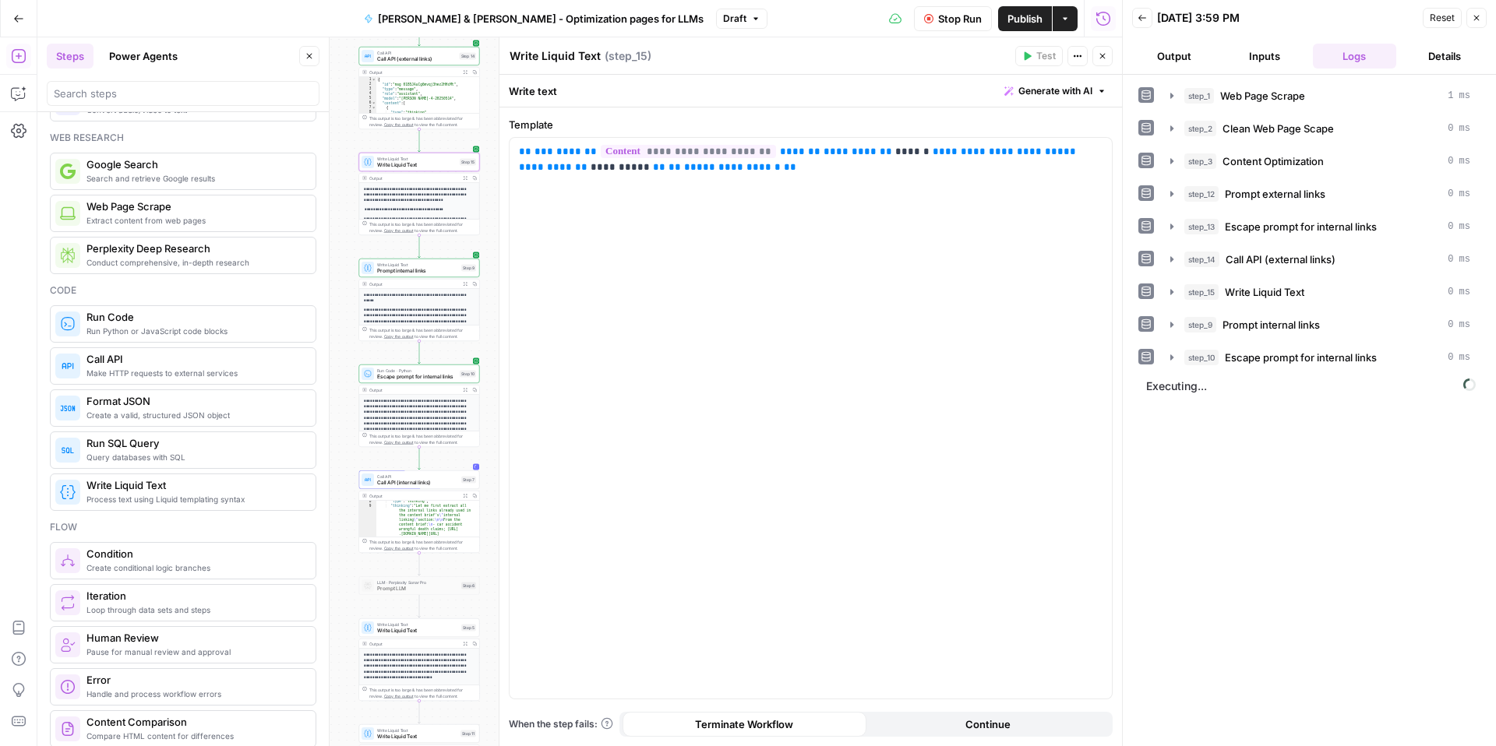
drag, startPoint x: 542, startPoint y: 54, endPoint x: 511, endPoint y: 54, distance: 31.2
click at [511, 54] on textarea "Write Liquid Text" at bounding box center [555, 56] width 91 height 16
click at [569, 53] on div "Liquid Text Liquid Text" at bounding box center [539, 56] width 67 height 19
type textarea "Liquid Text with External Links"
click at [405, 636] on div "Write Liquid Text Write Liquid Text Step 5 Copy step Delete step Add Note Test" at bounding box center [419, 628] width 121 height 19
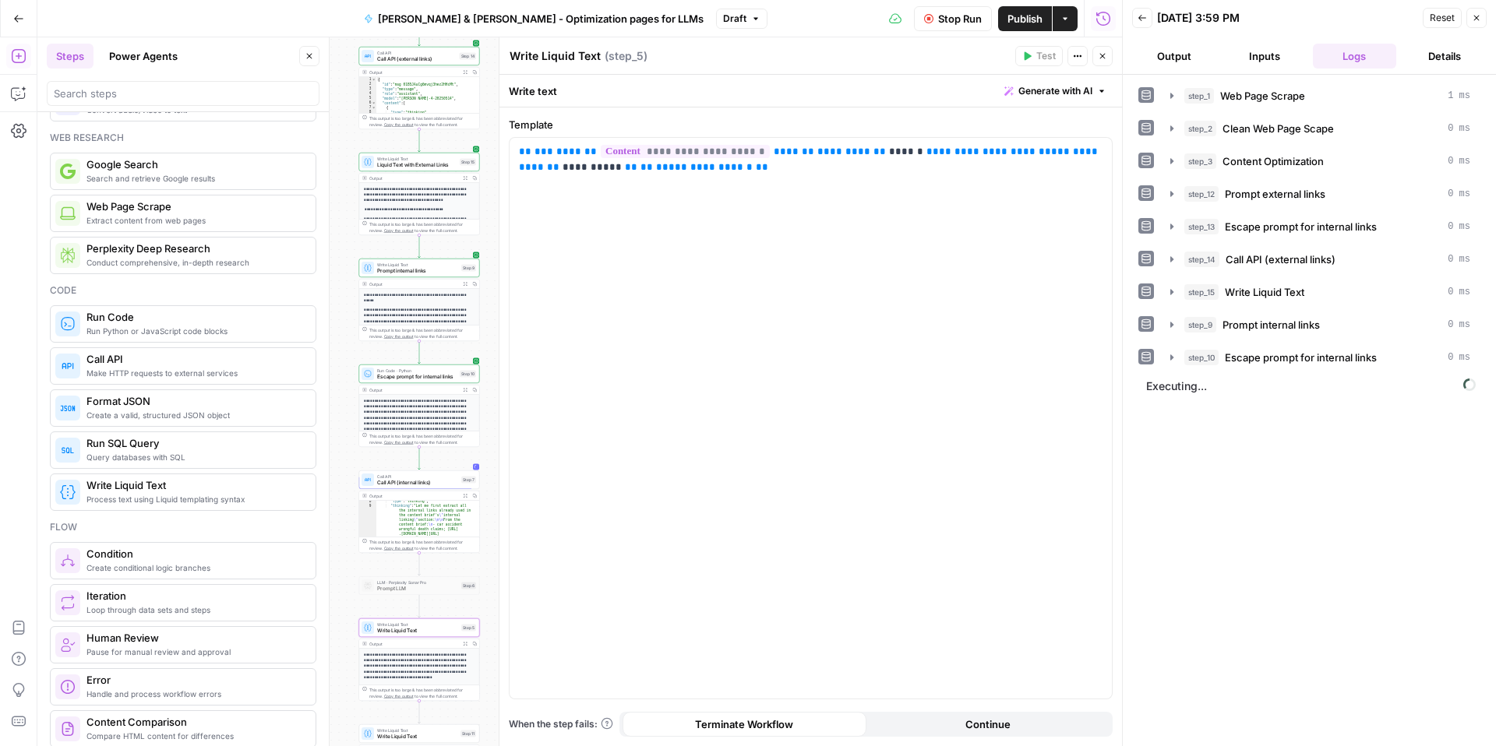
click at [577, 57] on textarea "Write Liquid Text" at bounding box center [555, 56] width 91 height 16
click at [598, 53] on div "Write Liquid Text Write Liquid Text" at bounding box center [555, 56] width 99 height 19
click at [600, 58] on div "Write Liquid Text Write Liquid Text" at bounding box center [555, 56] width 99 height 19
click at [597, 58] on textarea "Write Liquid Text" at bounding box center [555, 56] width 91 height 16
click at [636, 48] on textarea "Write Liquid Text with everything" at bounding box center [599, 56] width 178 height 16
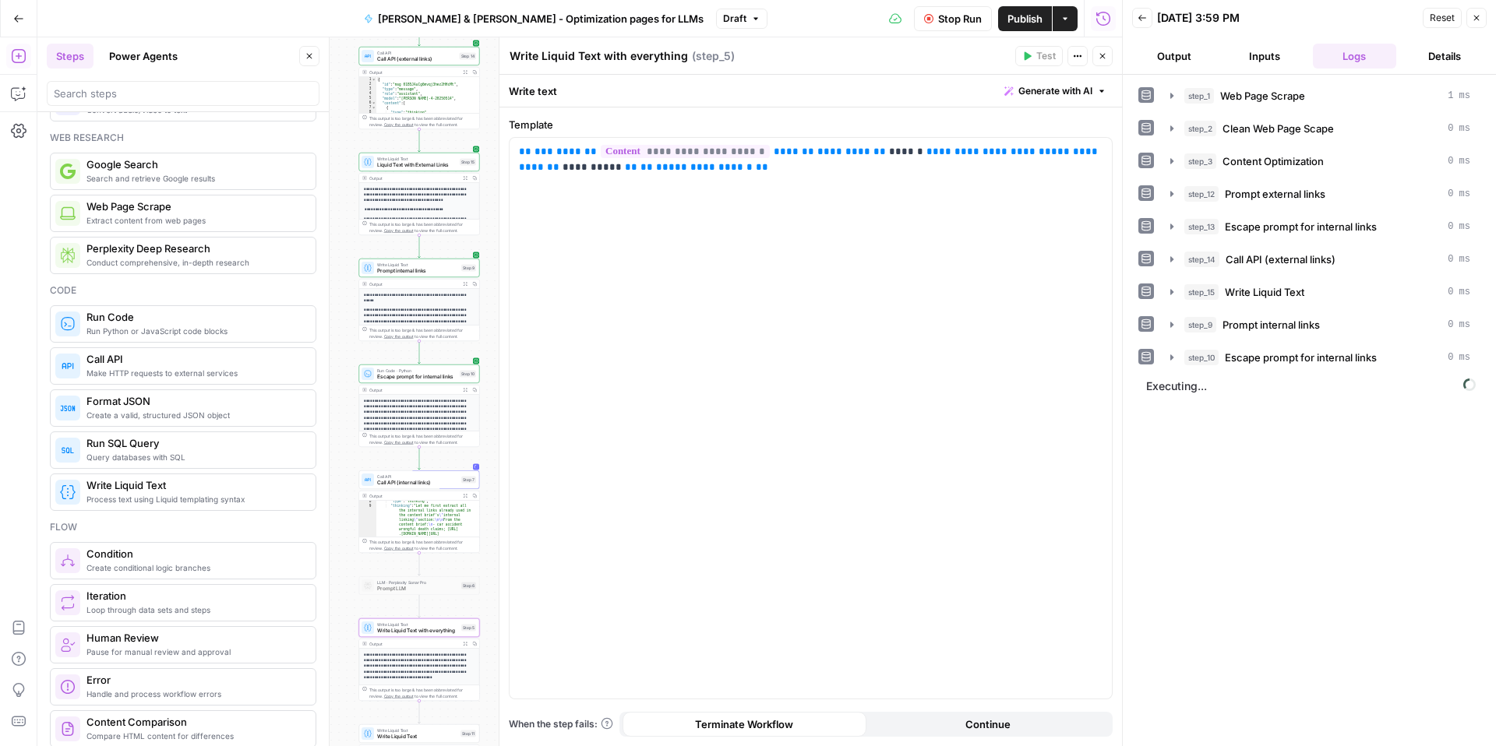
click at [636, 48] on textarea "Write Liquid Text with everything" at bounding box center [599, 56] width 178 height 16
type textarea "Write Liquid Text with internal links"
click at [396, 736] on span "Write Liquid Text" at bounding box center [417, 737] width 80 height 8
type textarea "Write Liquid Text"
click at [378, 632] on span "Write Liquid Text with internal links" at bounding box center [417, 631] width 81 height 8
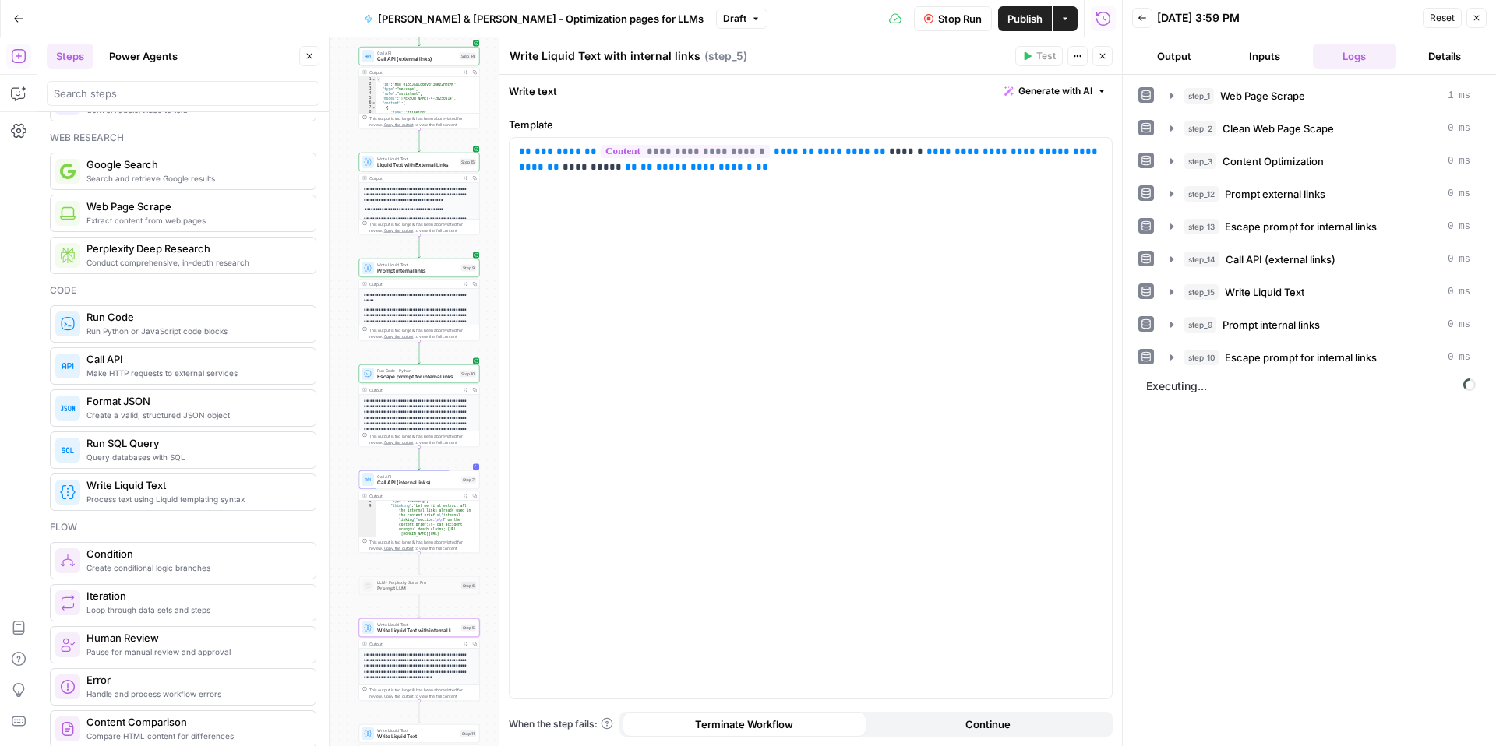
drag, startPoint x: 540, startPoint y: 56, endPoint x: 489, endPoint y: 55, distance: 50.7
click at [490, 55] on body "**********" at bounding box center [748, 373] width 1496 height 746
click at [544, 61] on textarea "Write Liquid Text with internal links" at bounding box center [605, 56] width 191 height 16
drag, startPoint x: 541, startPoint y: 57, endPoint x: 514, endPoint y: 58, distance: 27.3
click at [515, 55] on textarea "Write Liquid Text with internal links" at bounding box center [605, 56] width 191 height 16
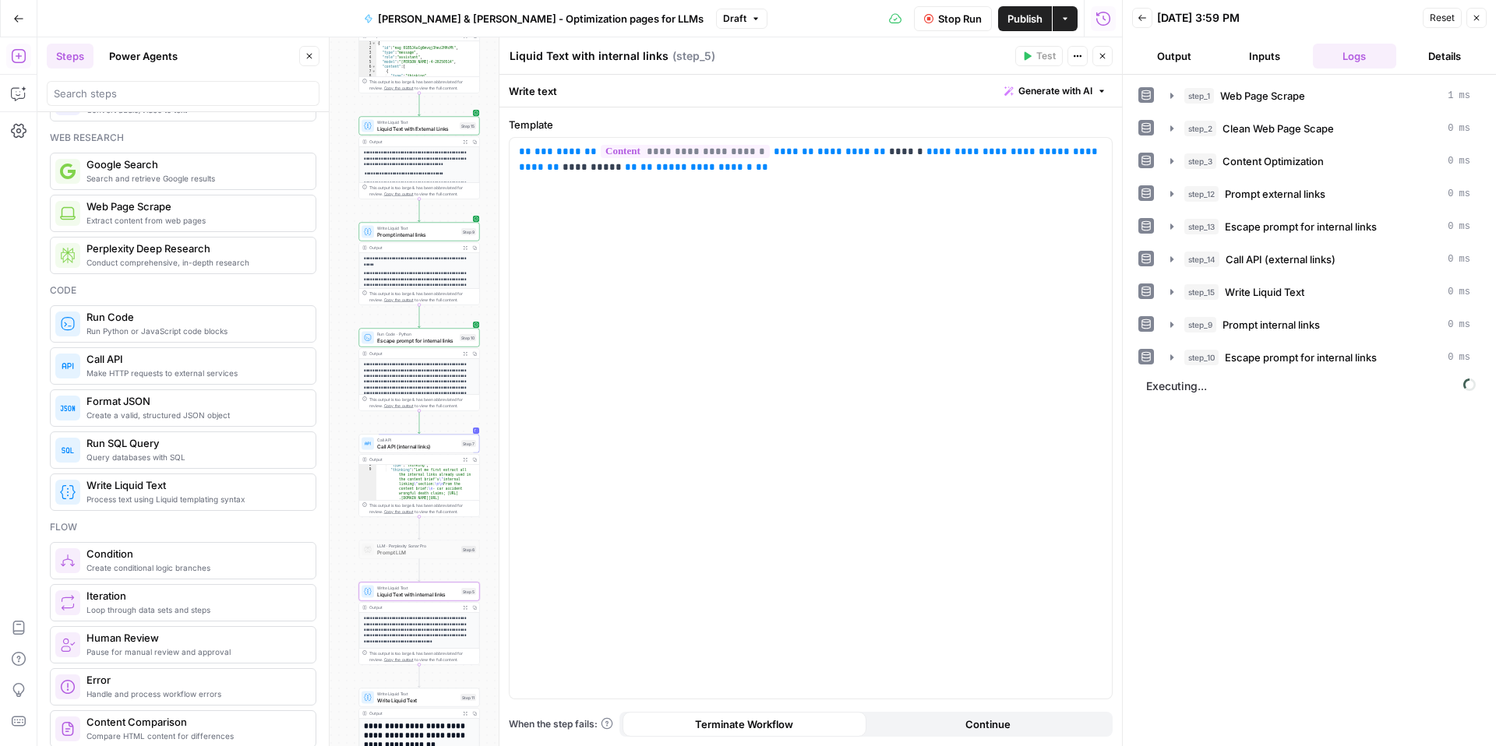
type textarea "Liquid Text with internal links"
click at [407, 701] on span "Write Liquid Text" at bounding box center [417, 701] width 80 height 8
drag, startPoint x: 540, startPoint y: 55, endPoint x: 510, endPoint y: 55, distance: 30.4
click at [510, 55] on textarea "Write Liquid Text" at bounding box center [555, 56] width 91 height 16
click at [567, 56] on div "Liquid Text Liquid Text" at bounding box center [539, 56] width 67 height 19
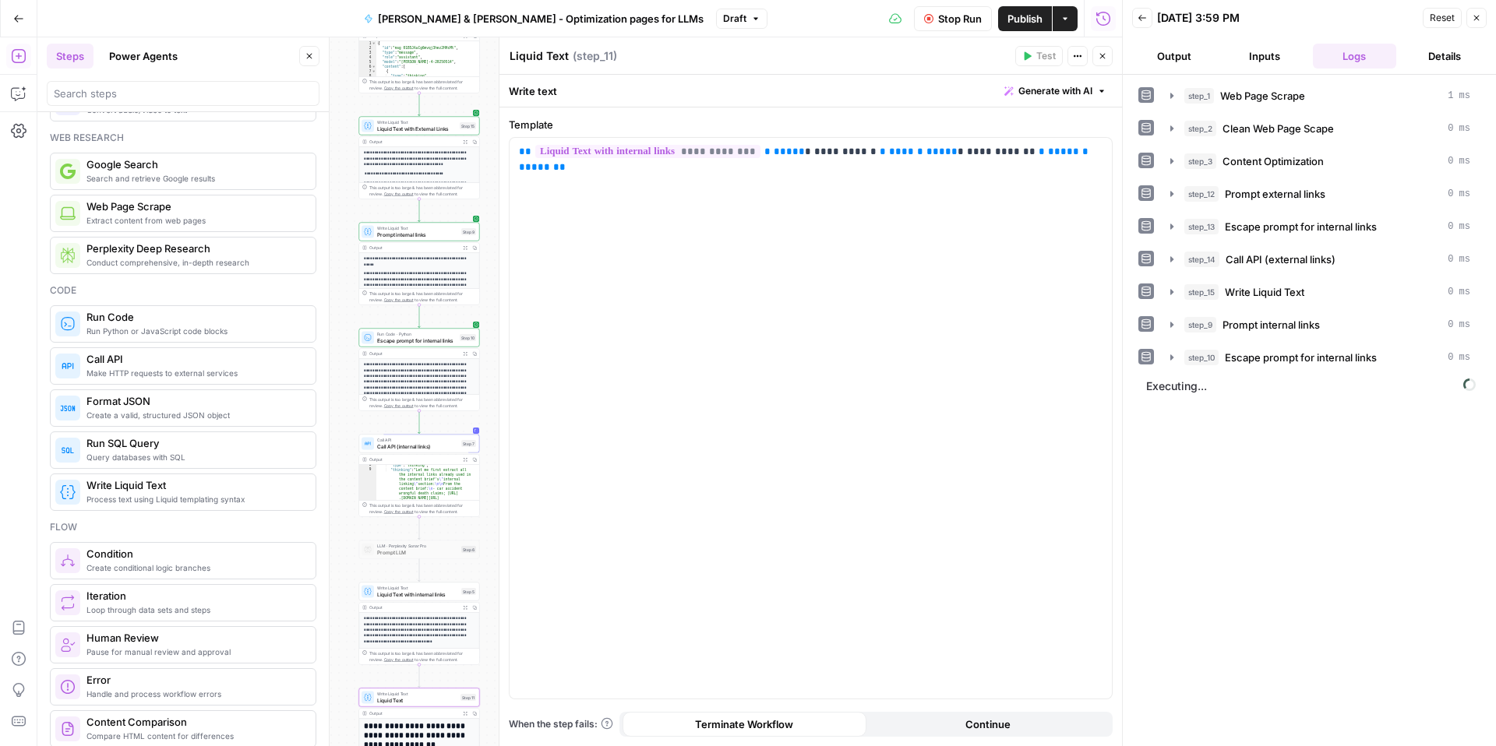
click at [565, 52] on textarea "Liquid Text" at bounding box center [539, 56] width 59 height 16
click at [633, 55] on textarea "Liquid Text with evetyting" at bounding box center [579, 56] width 139 height 16
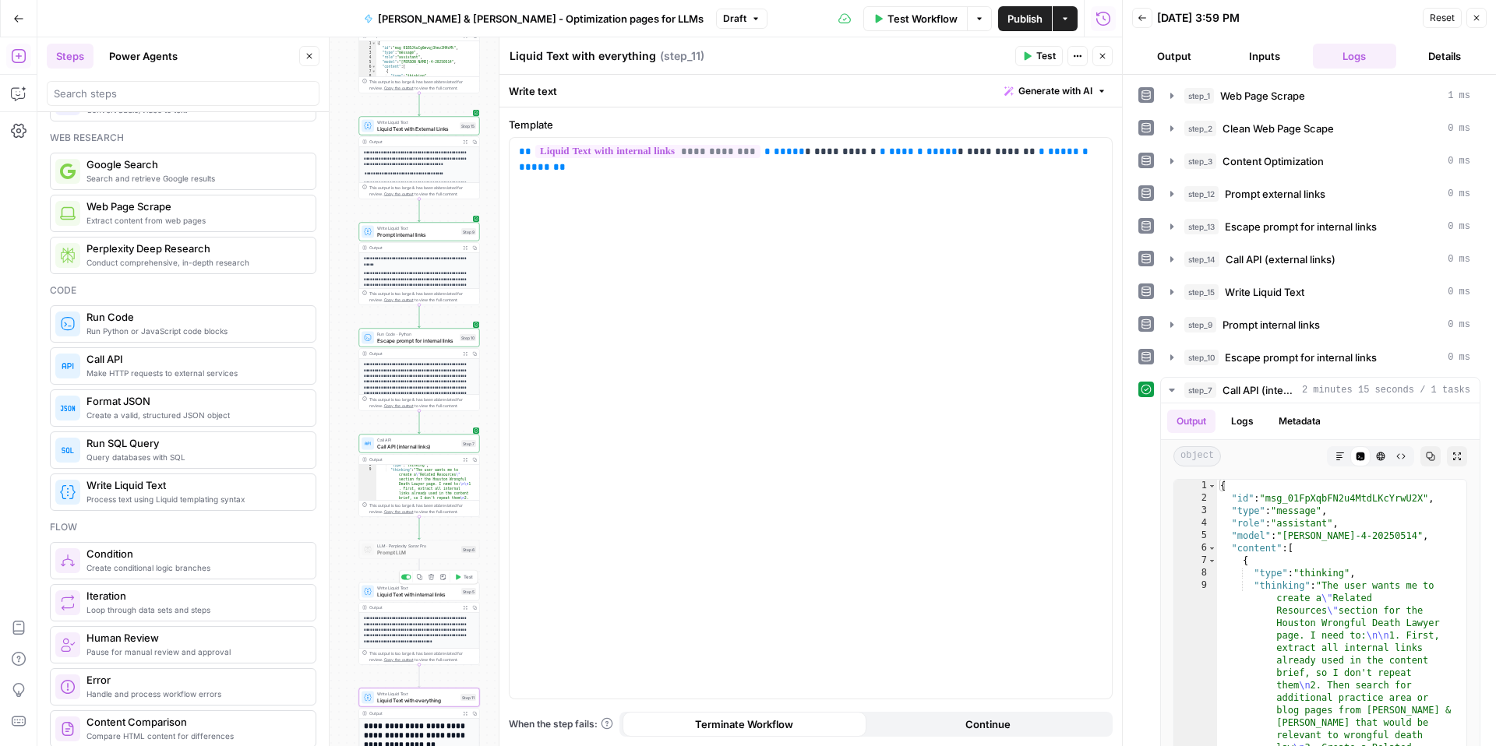
type textarea "Liquid Text with everything"
click at [464, 577] on span "Test" at bounding box center [468, 577] width 9 height 7
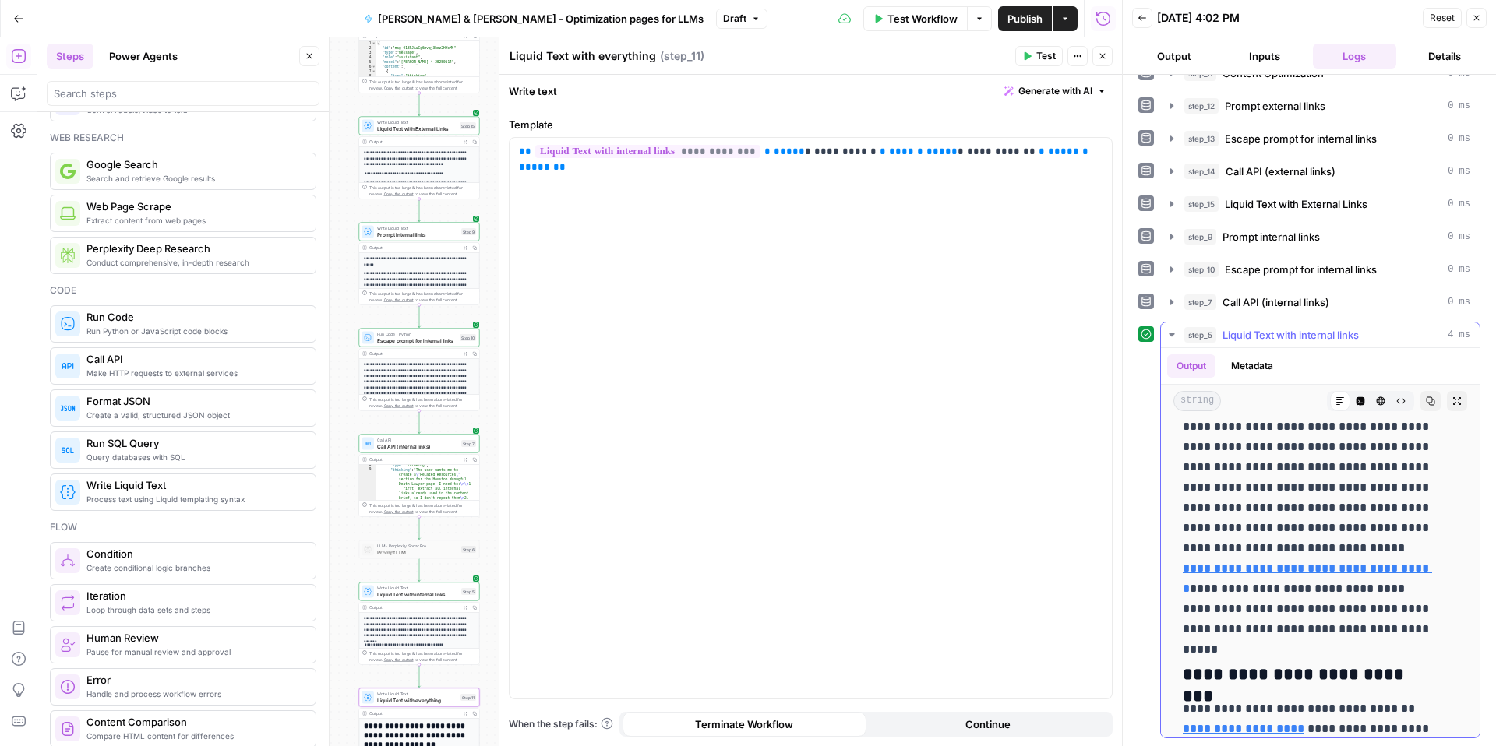
scroll to position [7752, 0]
click at [411, 701] on span "Liquid Text with everything" at bounding box center [417, 701] width 80 height 8
click at [386, 703] on span "Liquid Text with everything" at bounding box center [417, 701] width 80 height 8
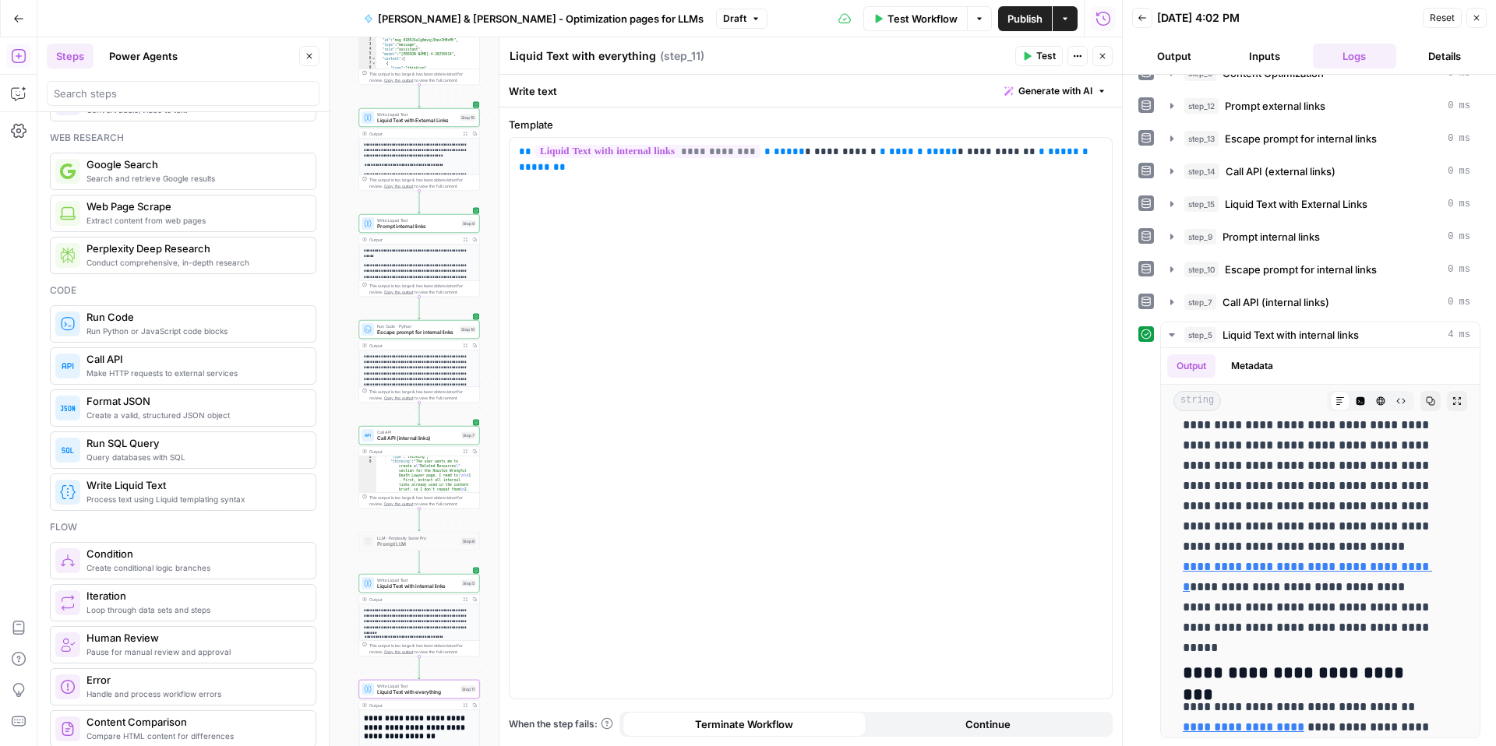
click at [1025, 58] on icon "button" at bounding box center [1028, 56] width 7 height 9
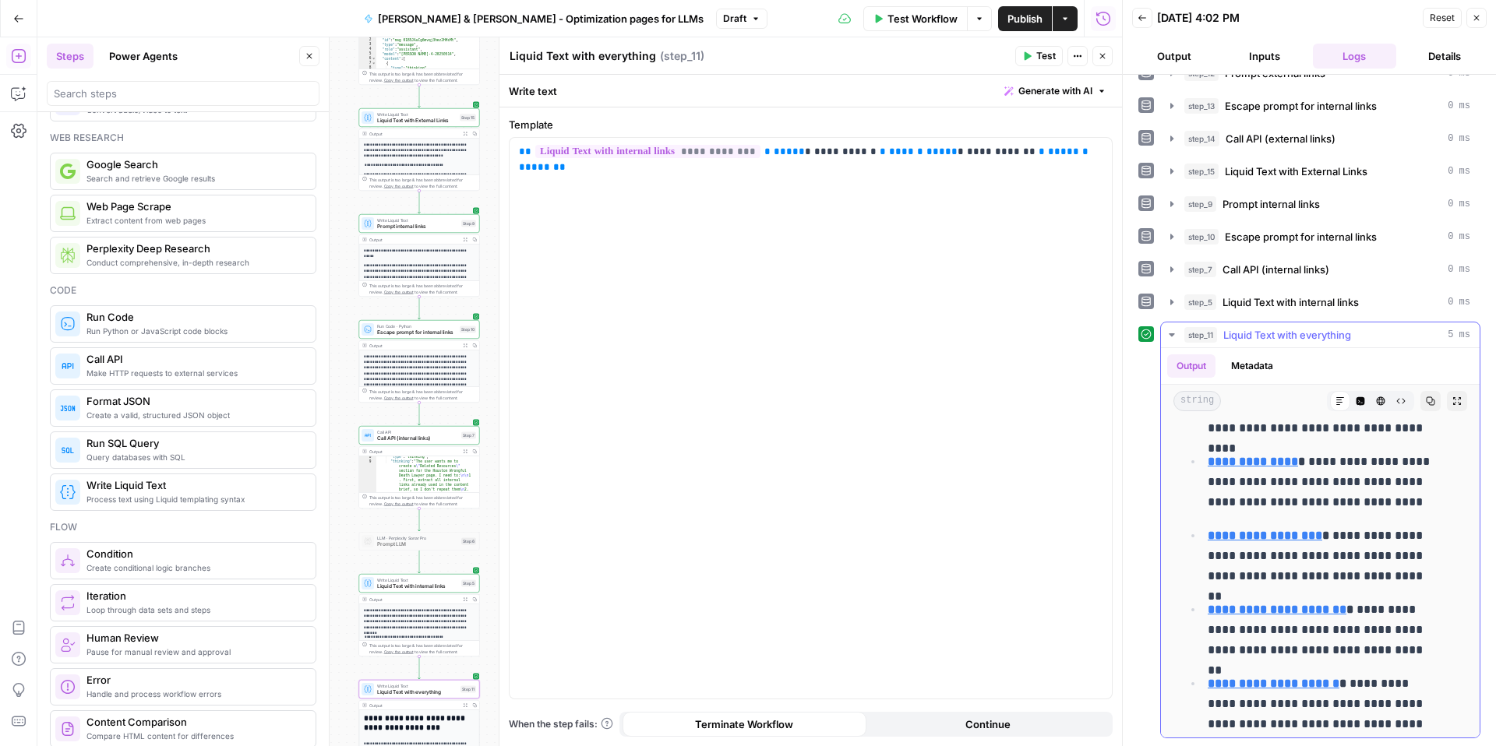
scroll to position [10342, 0]
click at [1012, 26] on button "Publish" at bounding box center [1025, 18] width 54 height 25
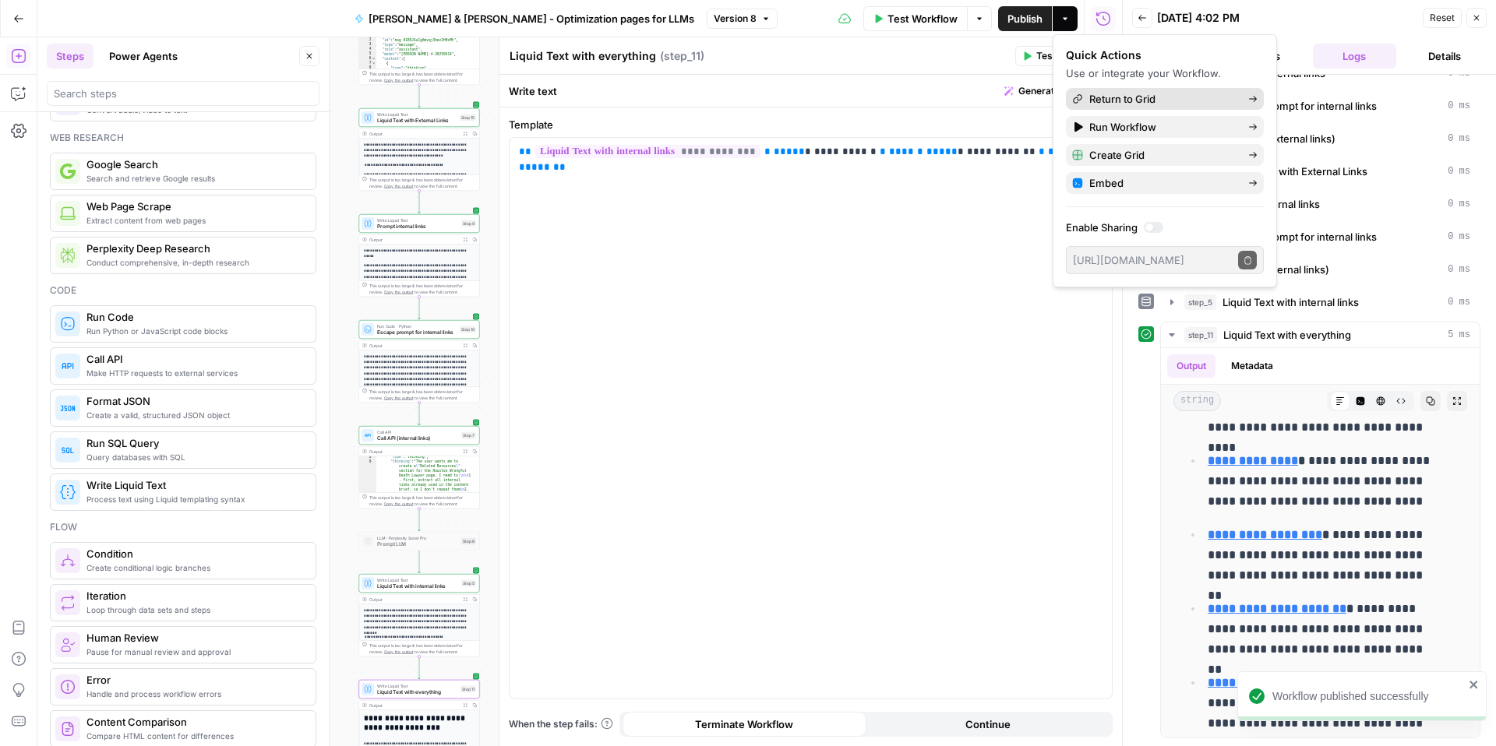
click at [1113, 95] on span "Return to Grid" at bounding box center [1162, 99] width 146 height 16
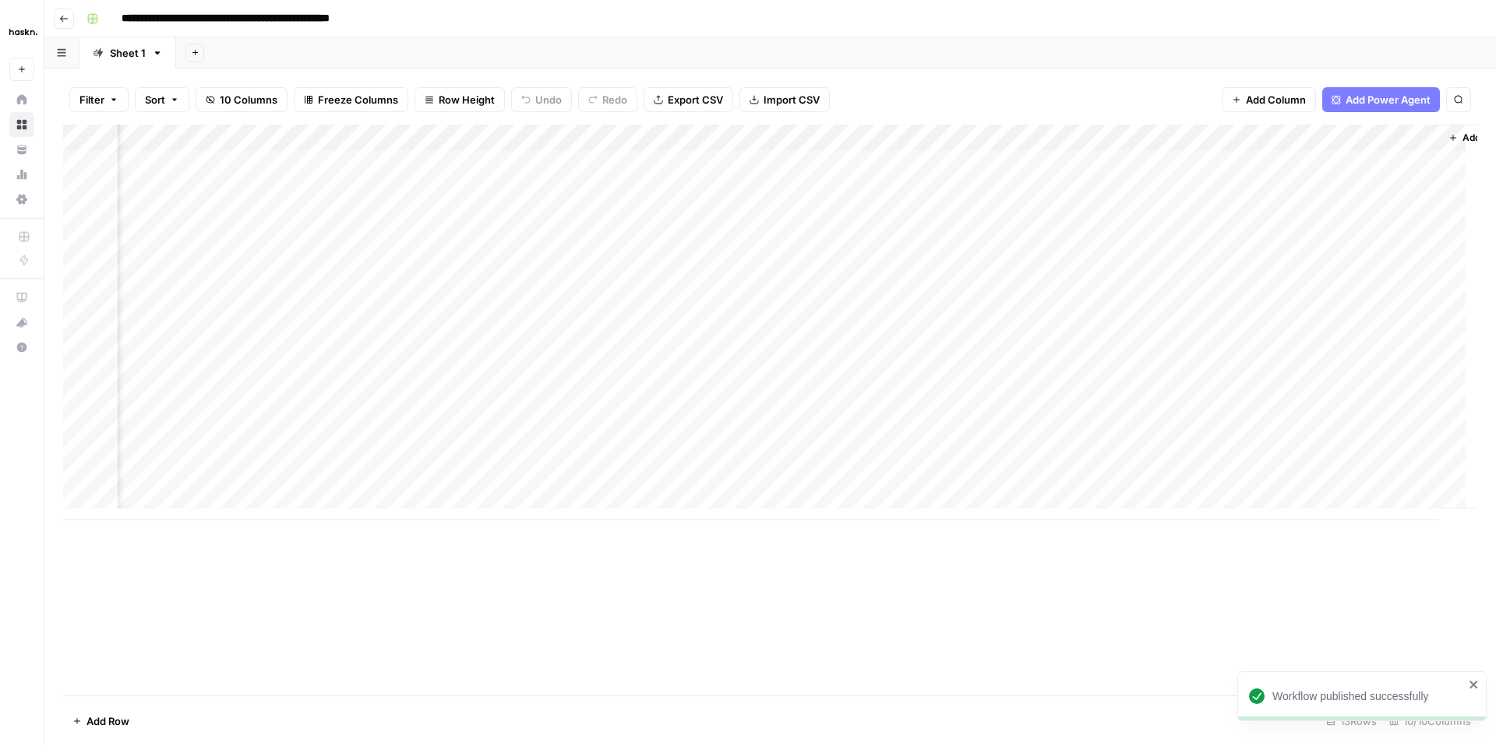
scroll to position [0, 142]
click at [1224, 162] on div "Add Column" at bounding box center [770, 323] width 1414 height 396
click at [1222, 159] on div "Add Column" at bounding box center [770, 323] width 1414 height 396
click at [484, 162] on div "Add Column" at bounding box center [770, 323] width 1414 height 396
click at [482, 162] on div "Add Column" at bounding box center [770, 323] width 1414 height 396
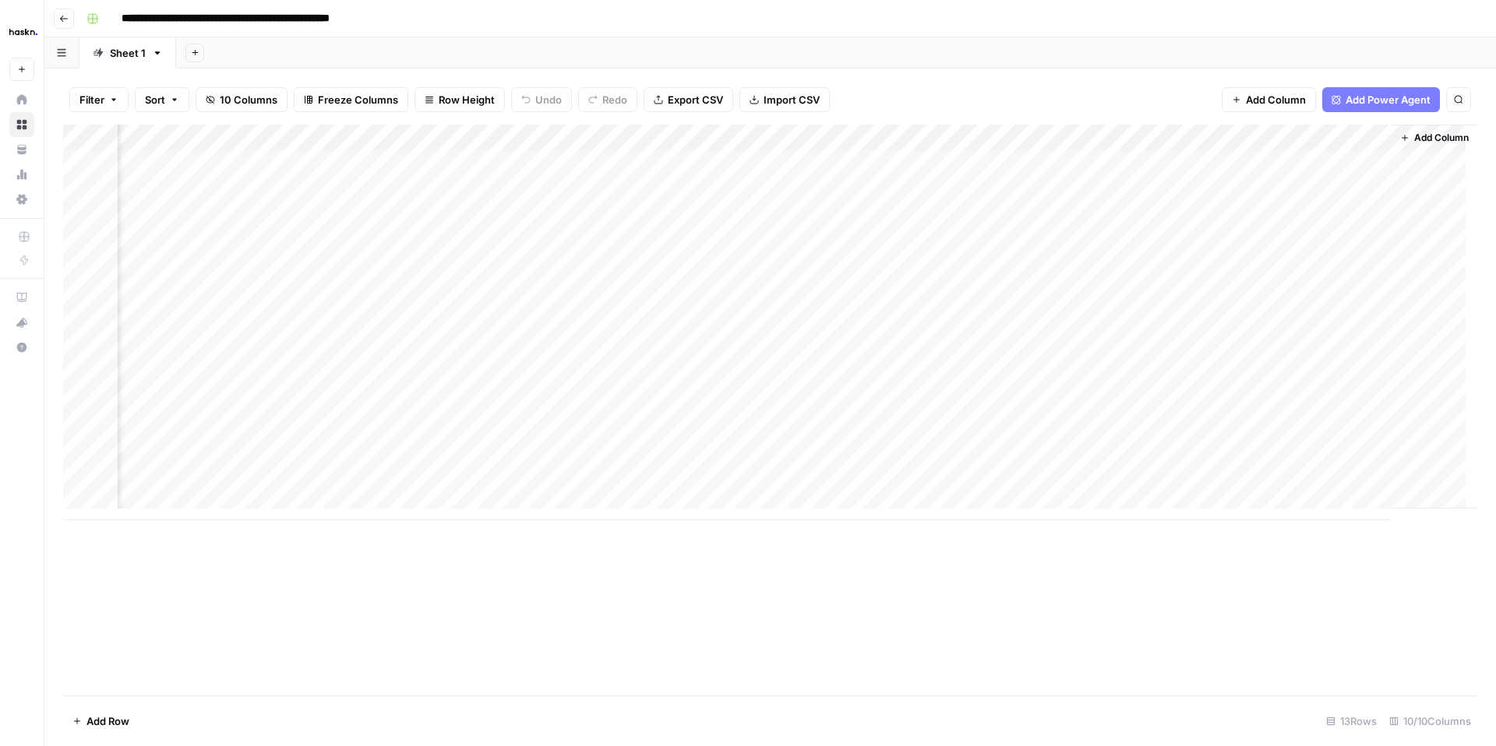
click at [482, 162] on body "**********" at bounding box center [748, 373] width 1496 height 746
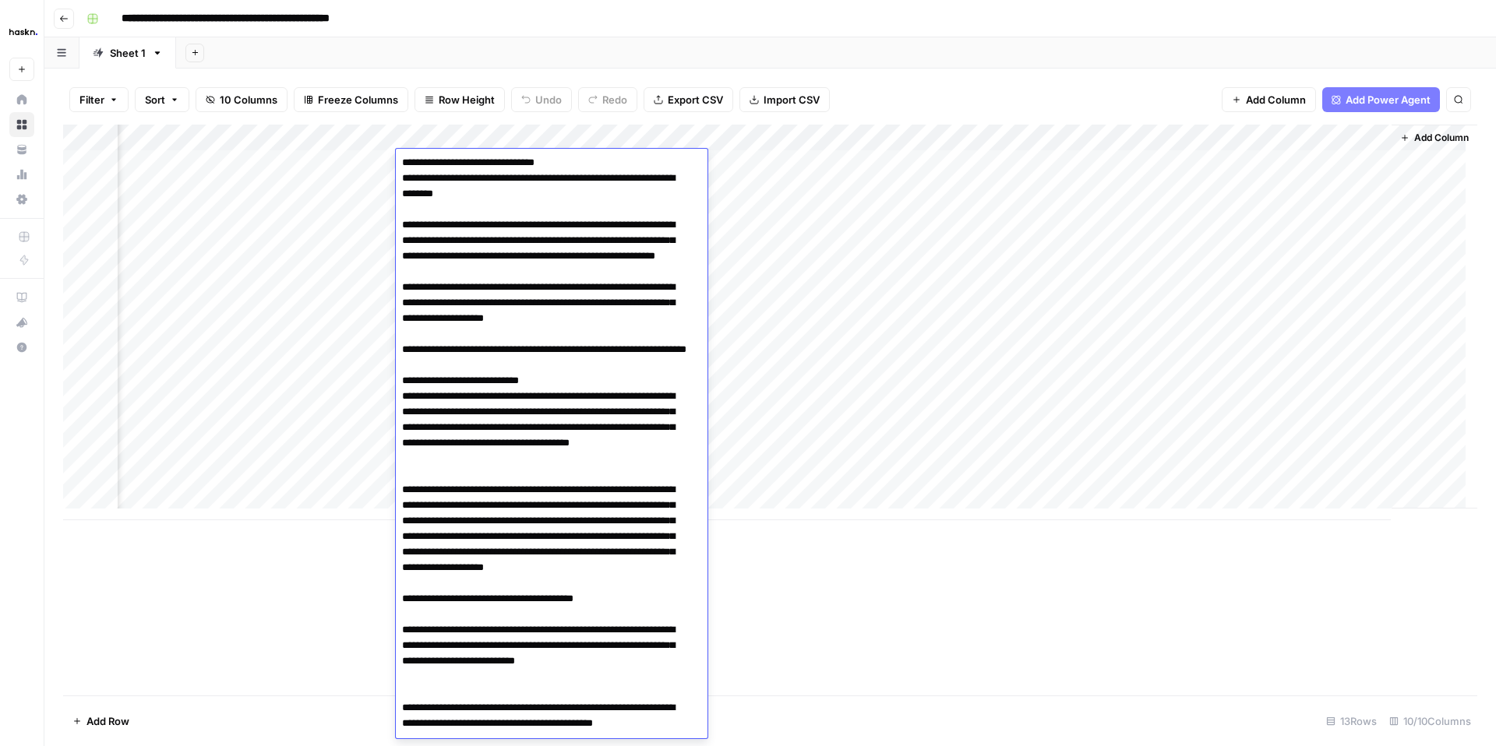
scroll to position [1894, 0]
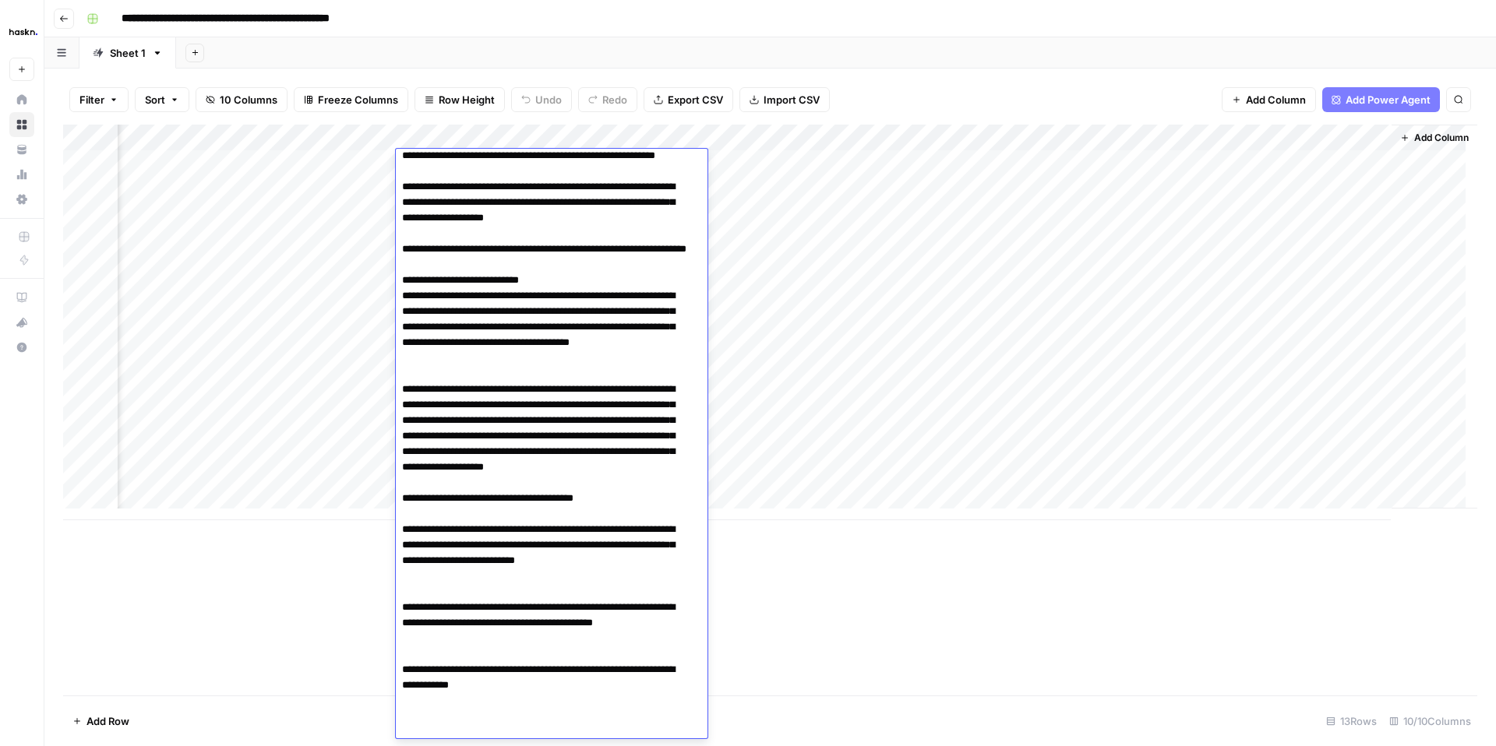
type textarea "**********"
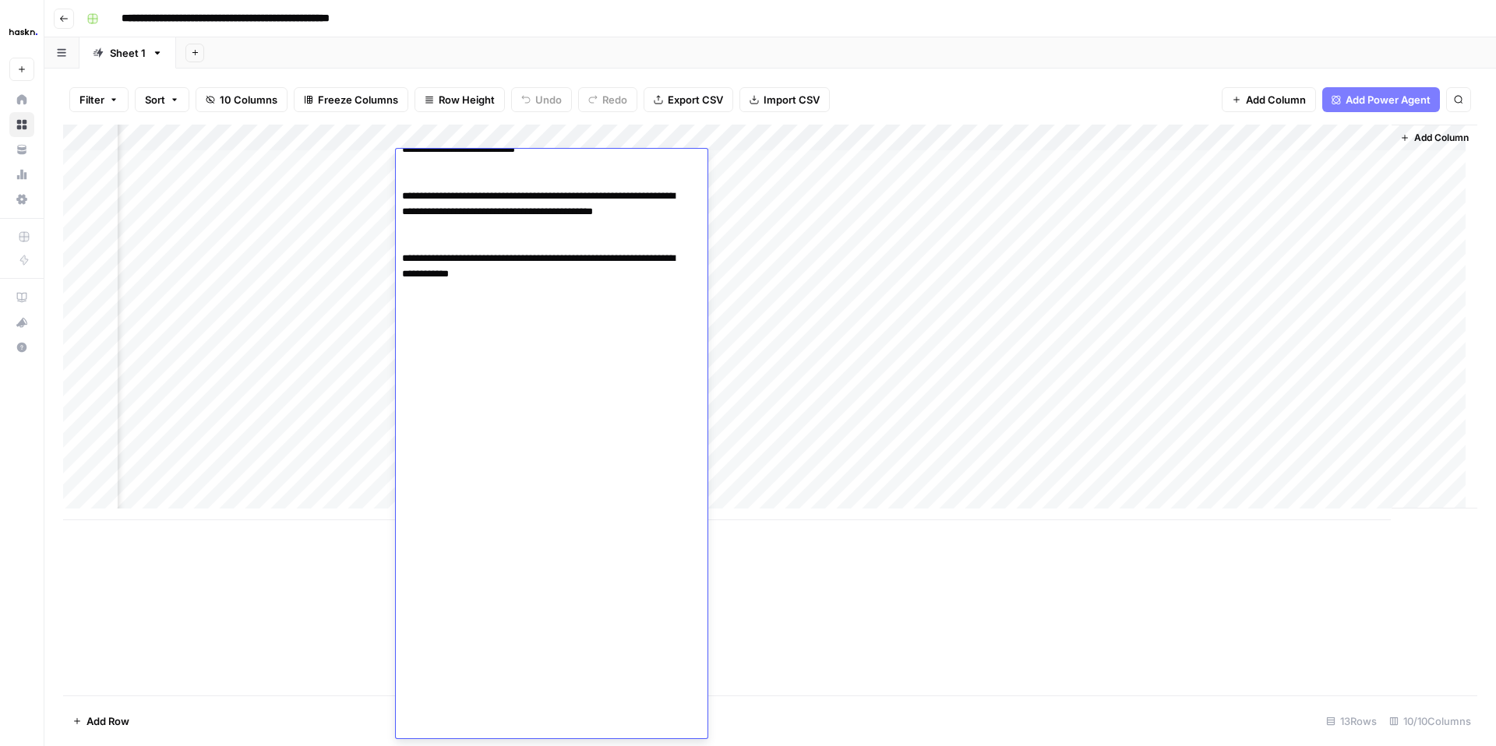
scroll to position [2304, 0]
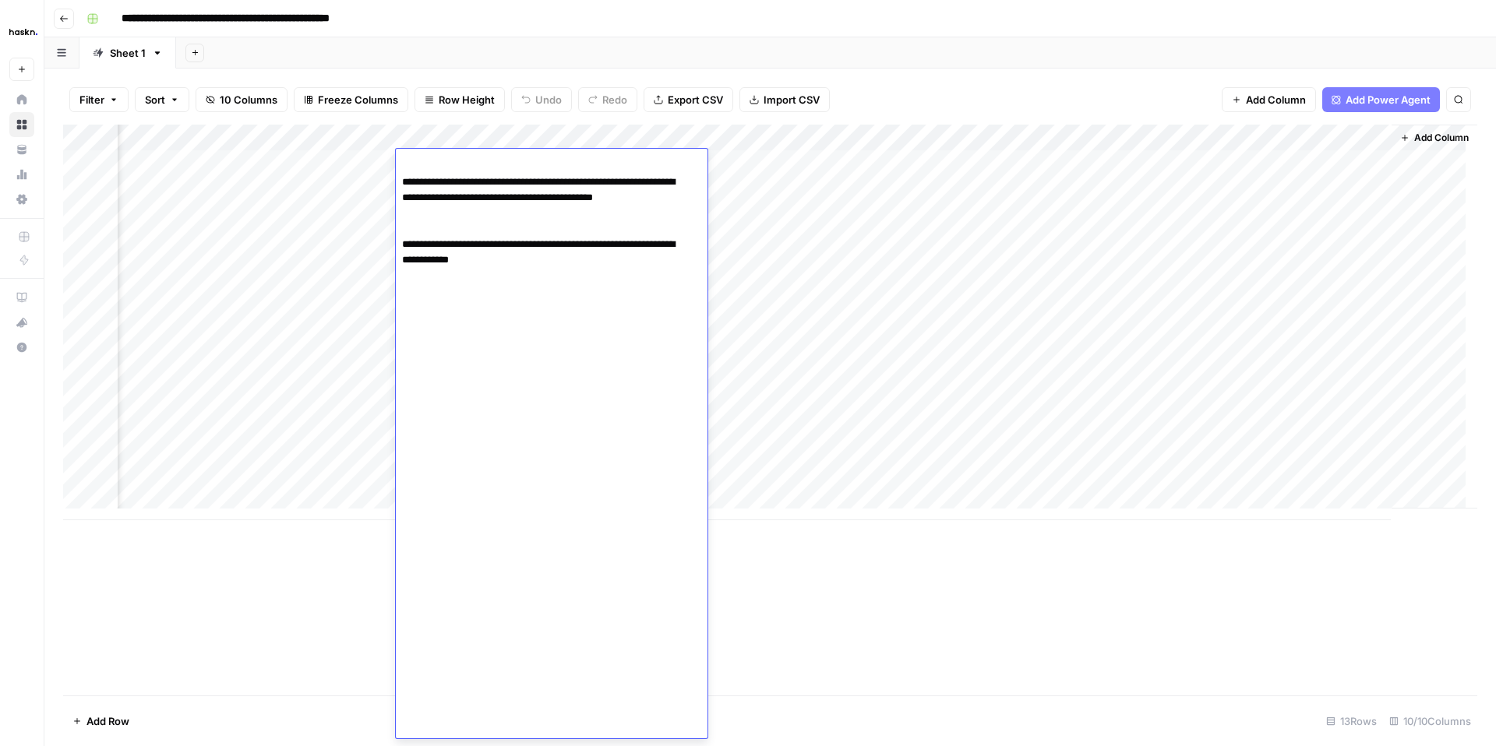
click at [873, 639] on div "Add Column" at bounding box center [770, 410] width 1414 height 571
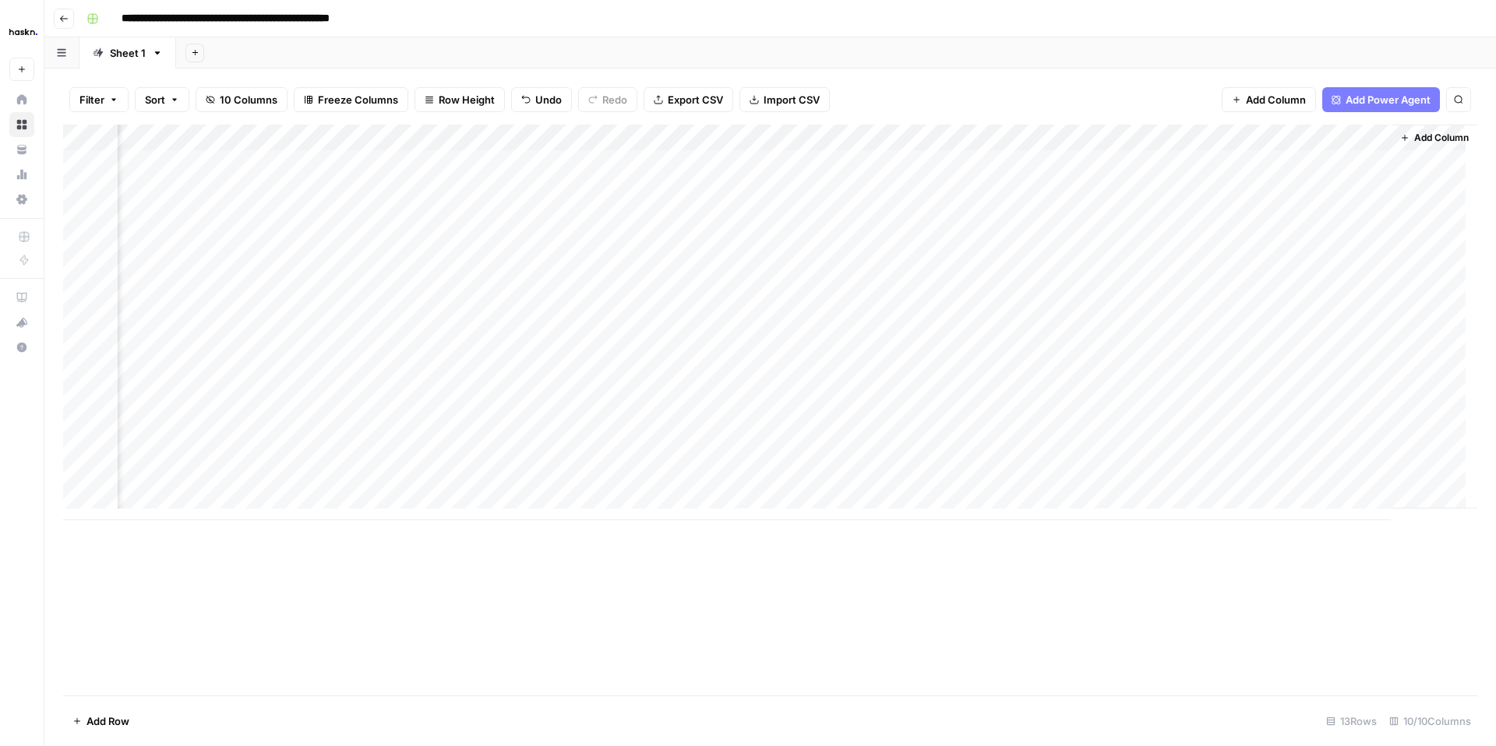
click at [1220, 160] on div "Add Column" at bounding box center [770, 323] width 1414 height 396
click at [469, 193] on div "Add Column" at bounding box center [770, 323] width 1414 height 396
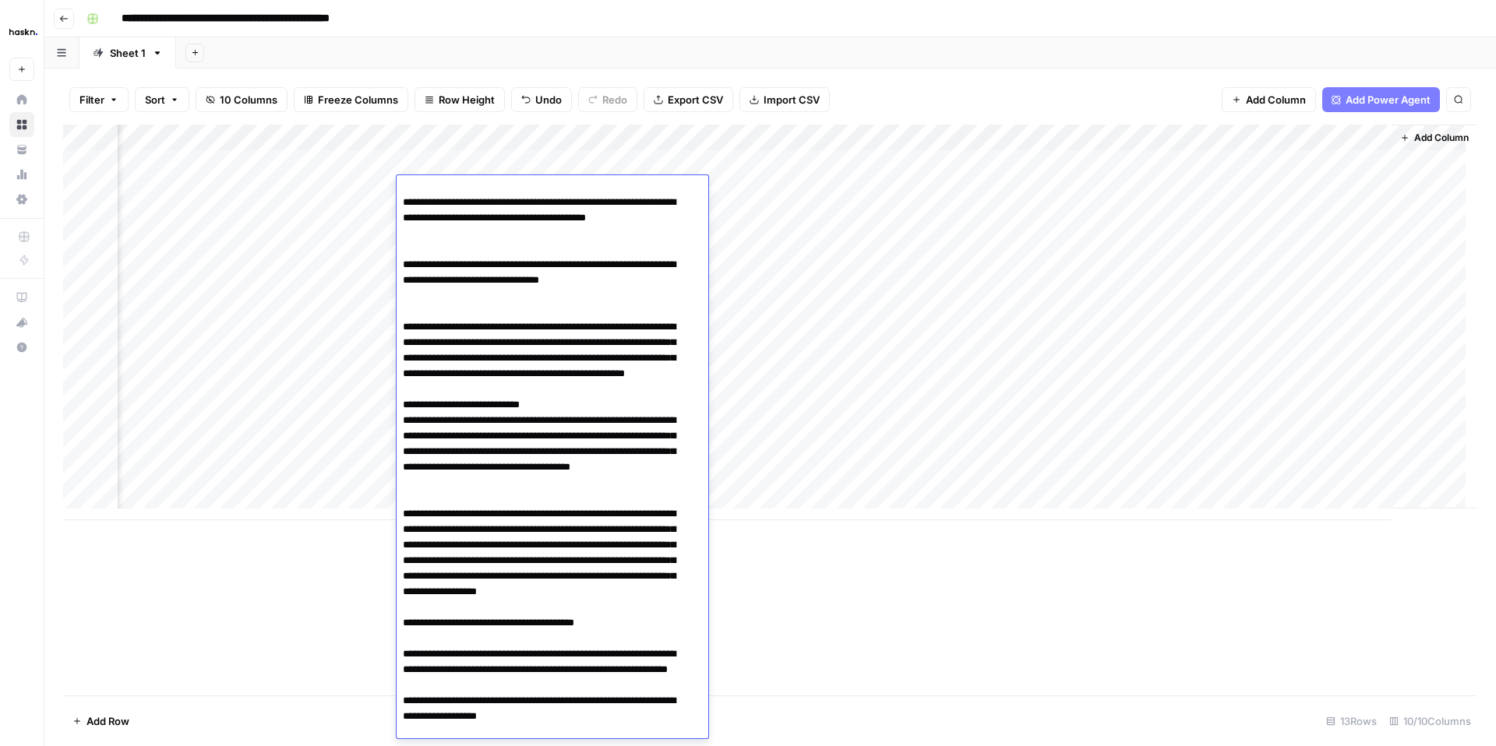
scroll to position [1904, 0]
type textarea "**********"
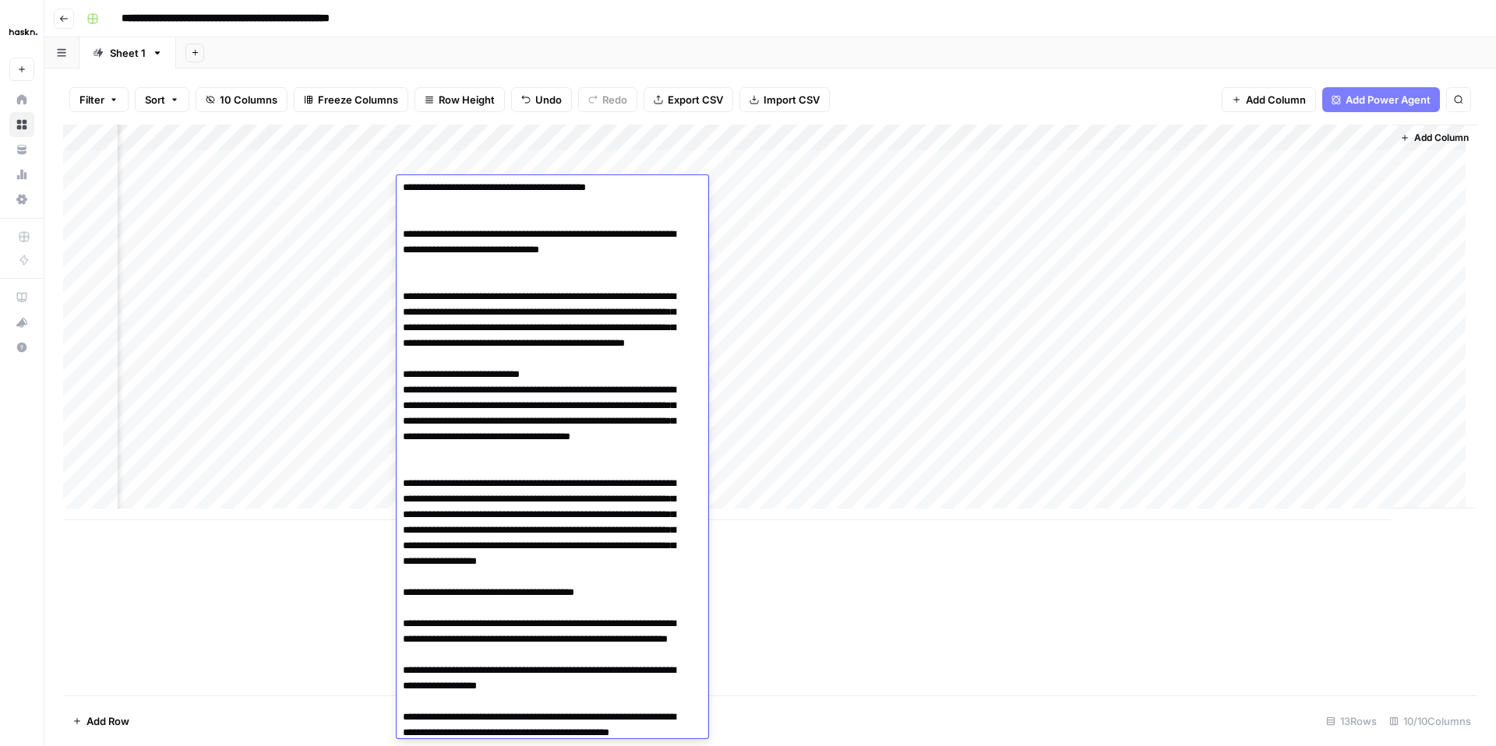
click at [325, 190] on div "Add Column" at bounding box center [770, 323] width 1414 height 396
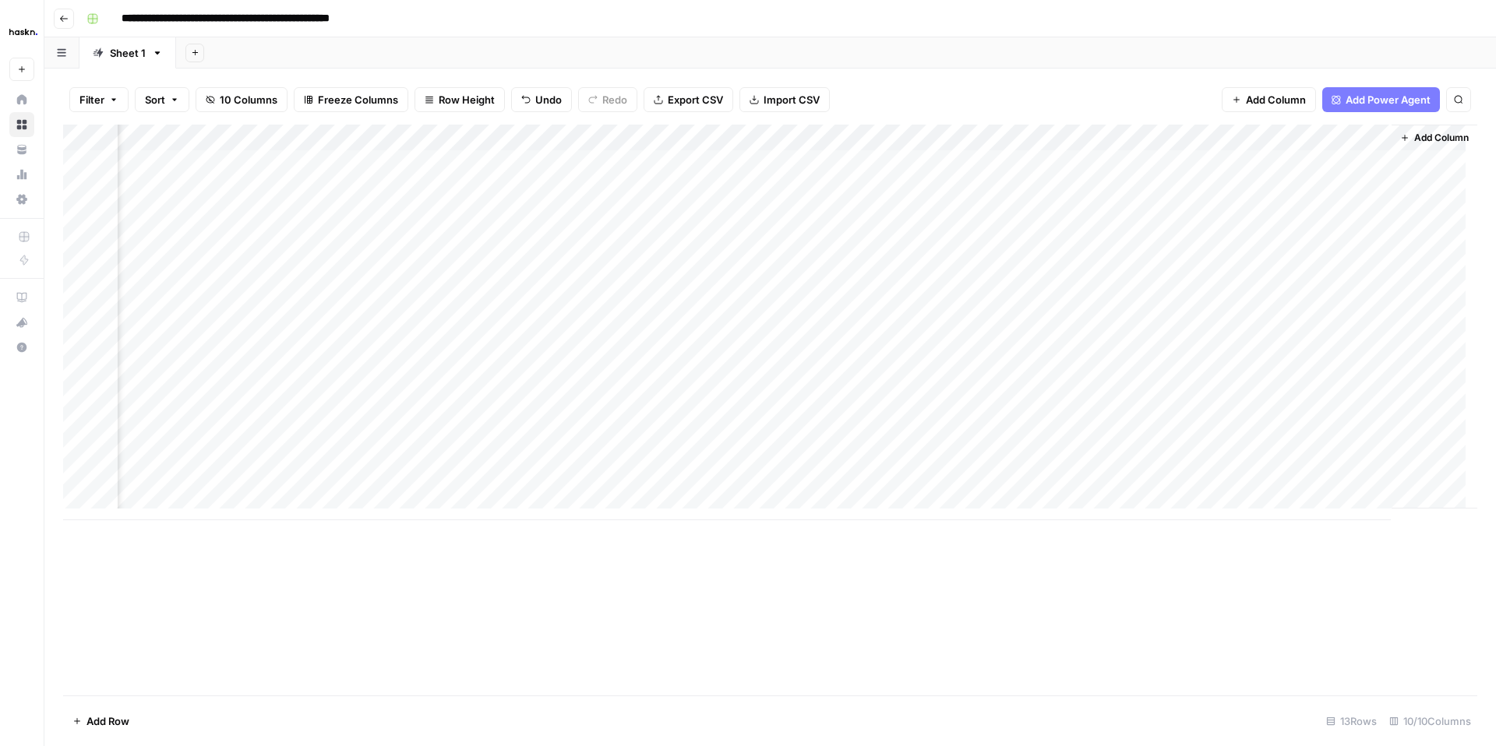
click at [432, 214] on div "Add Column" at bounding box center [770, 323] width 1414 height 396
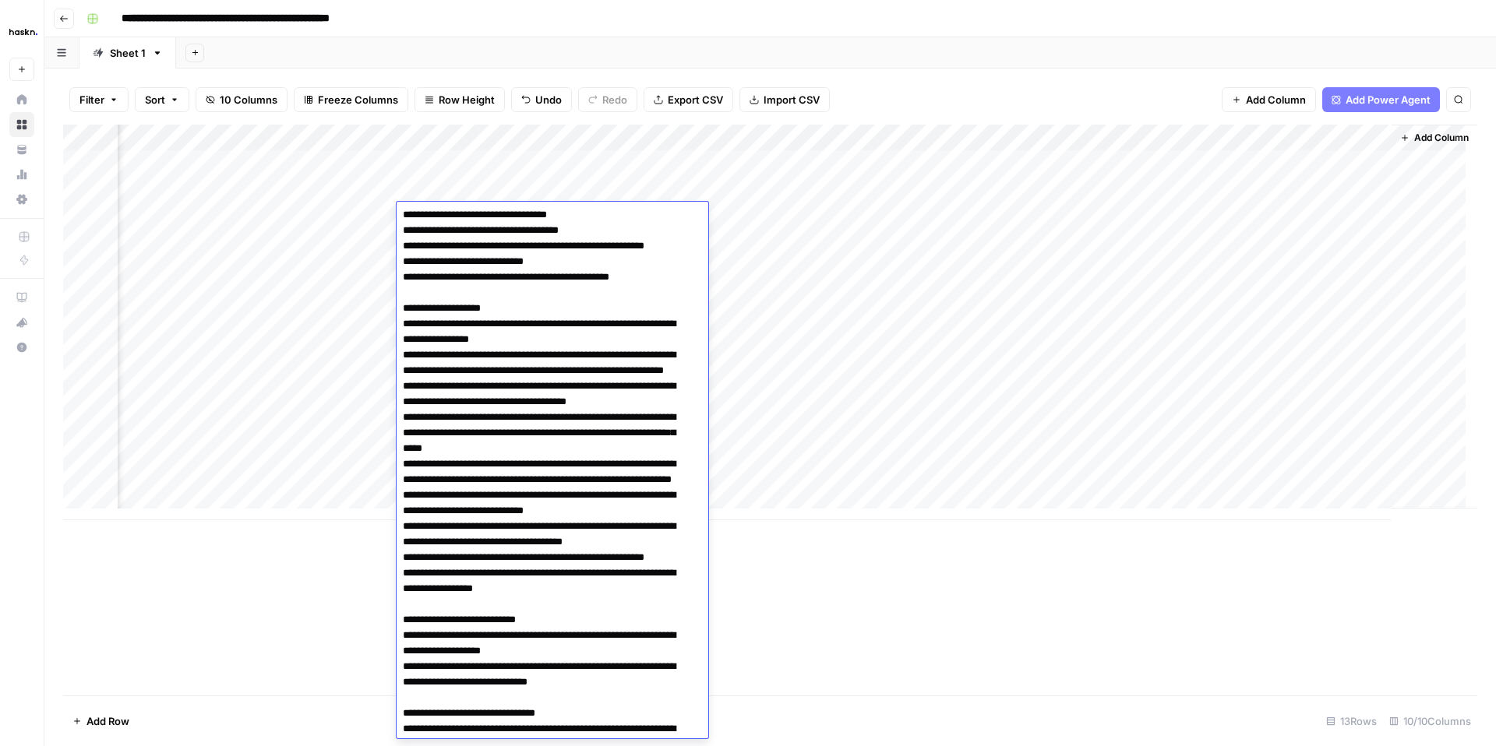
scroll to position [1667, 0]
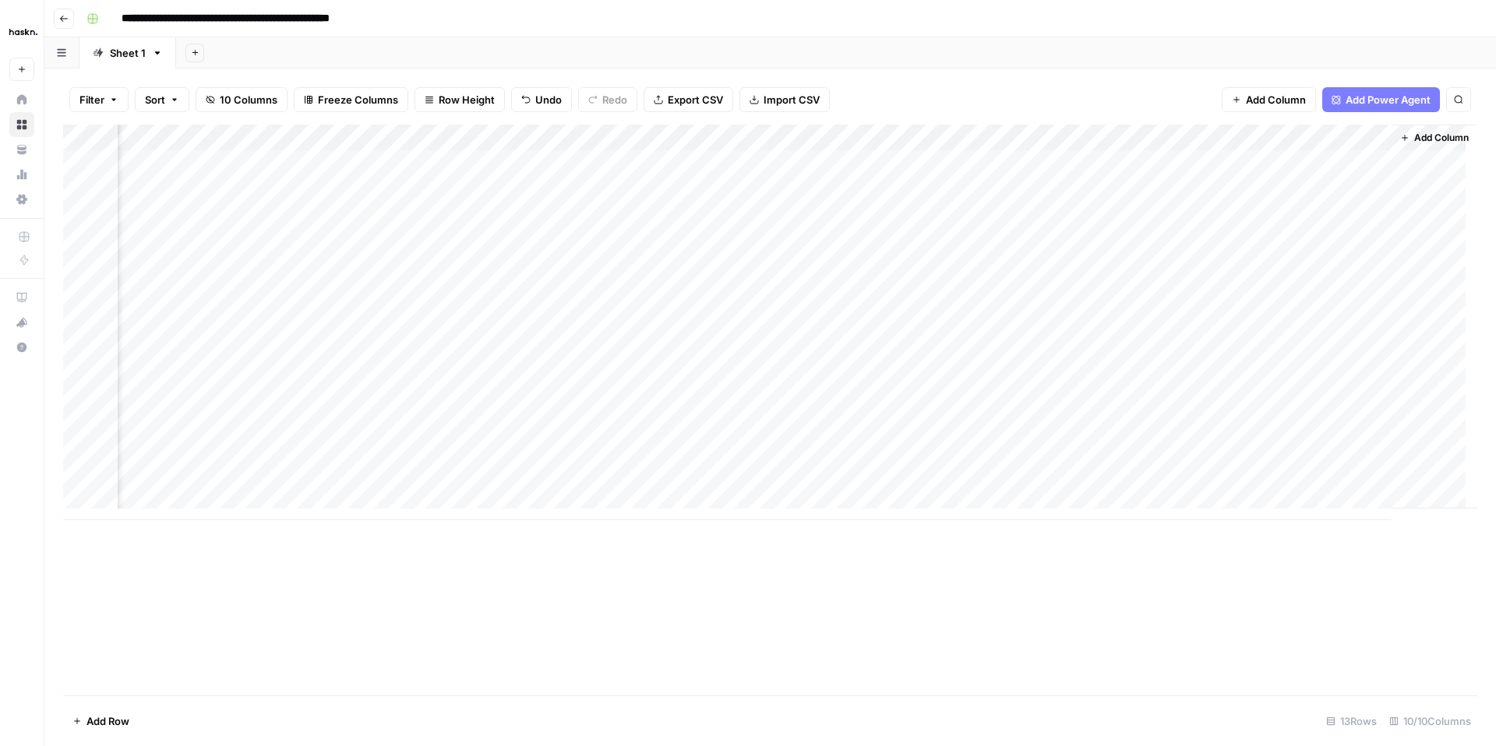
click at [326, 224] on div "Add Column" at bounding box center [770, 323] width 1414 height 396
click at [421, 246] on div "Add Column" at bounding box center [770, 323] width 1414 height 396
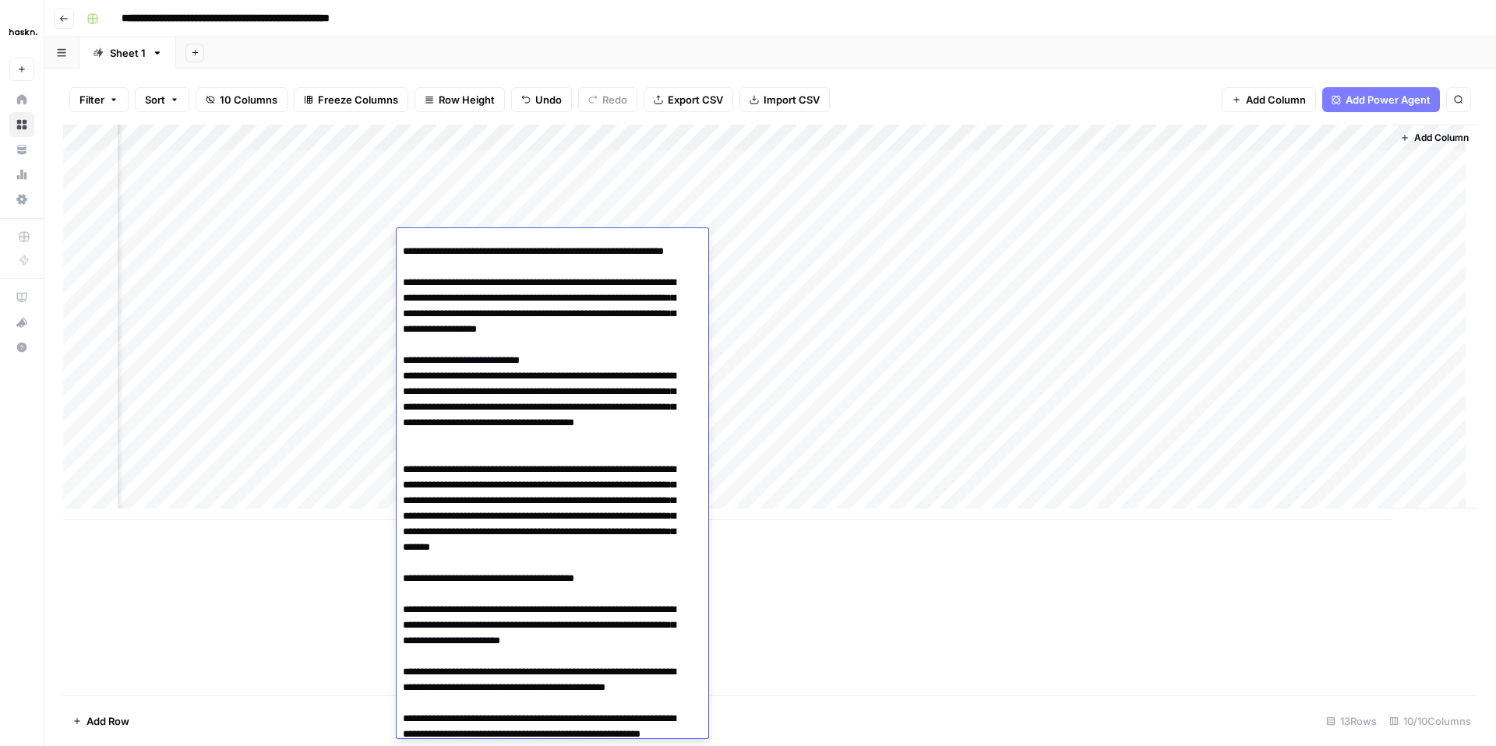
scroll to position [2150, 0]
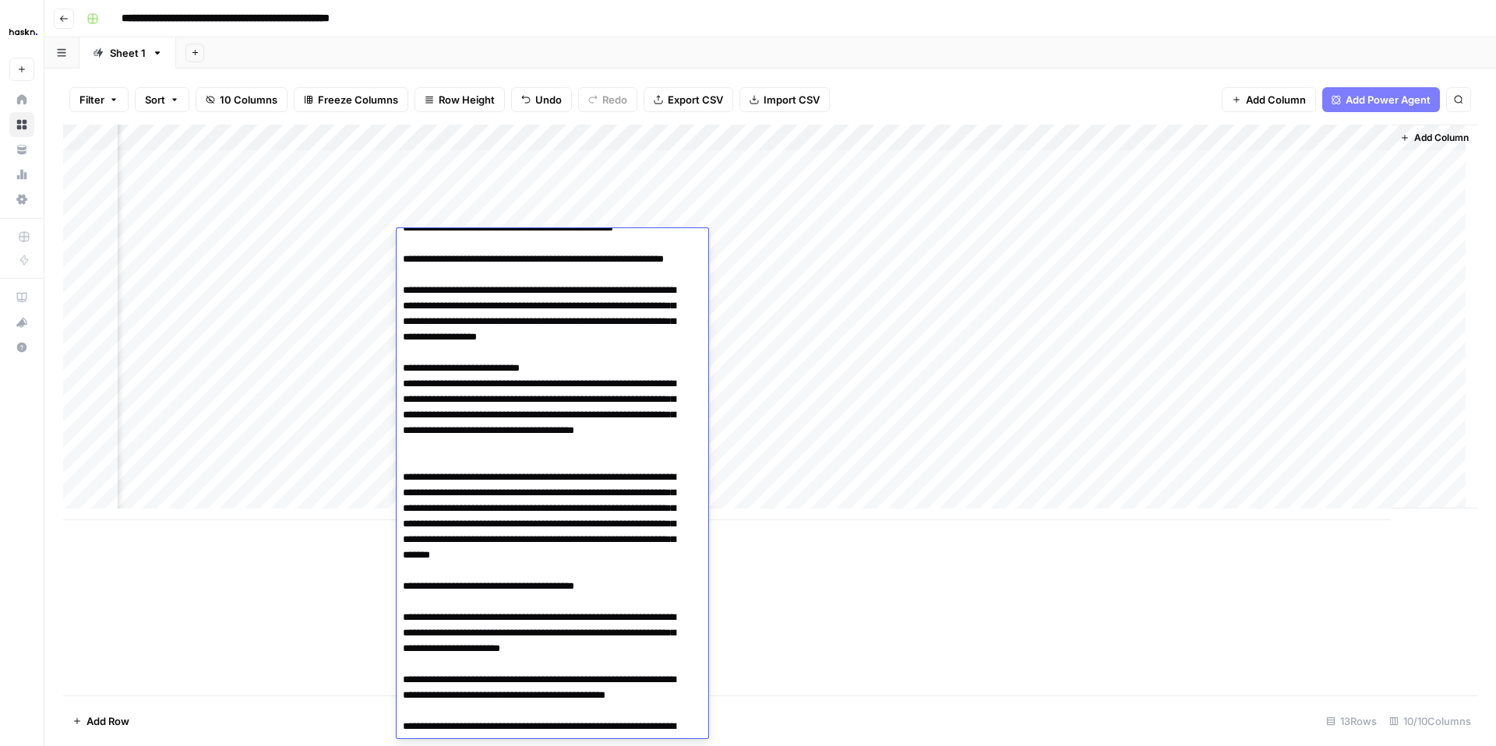
type textarea "**********"
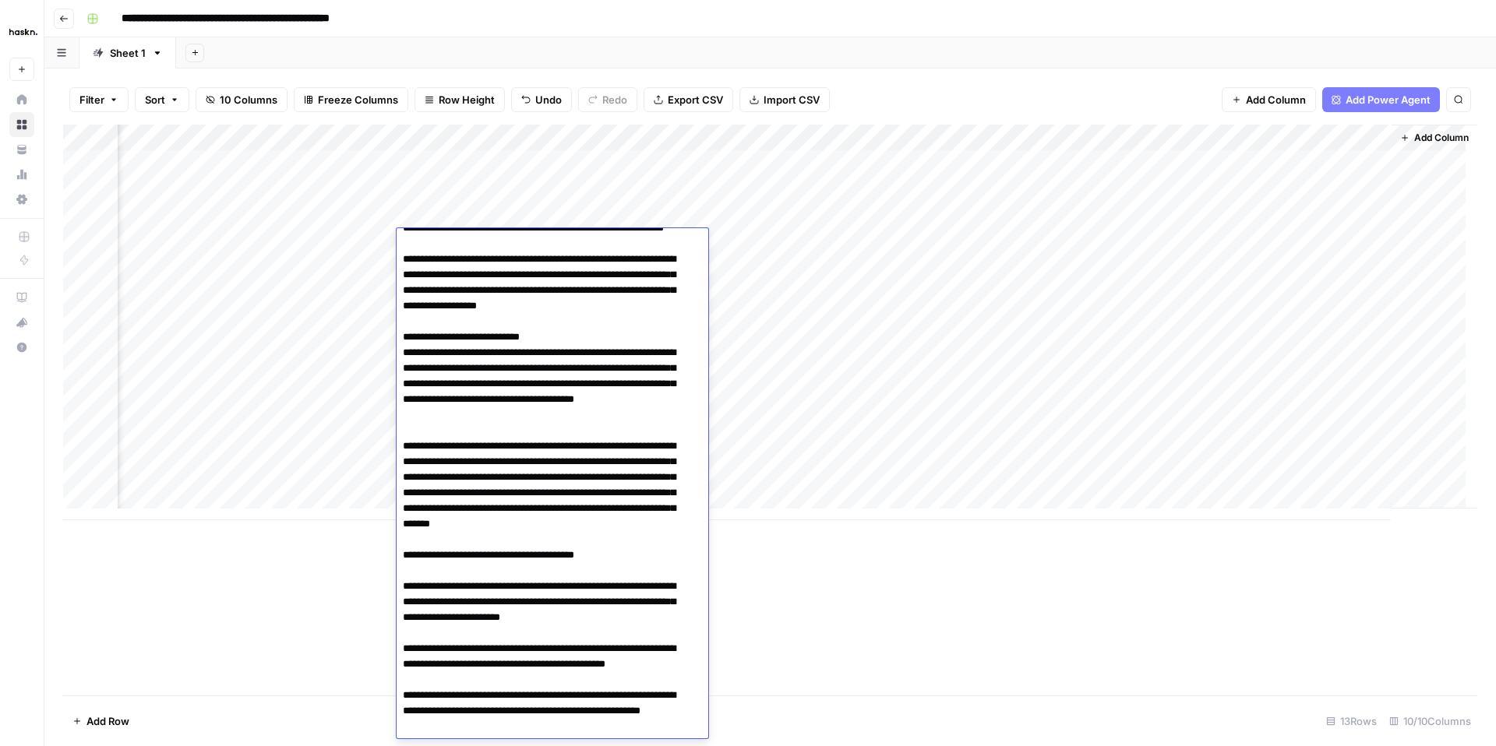
scroll to position [0, 122]
click at [339, 244] on div "Add Column" at bounding box center [770, 323] width 1414 height 396
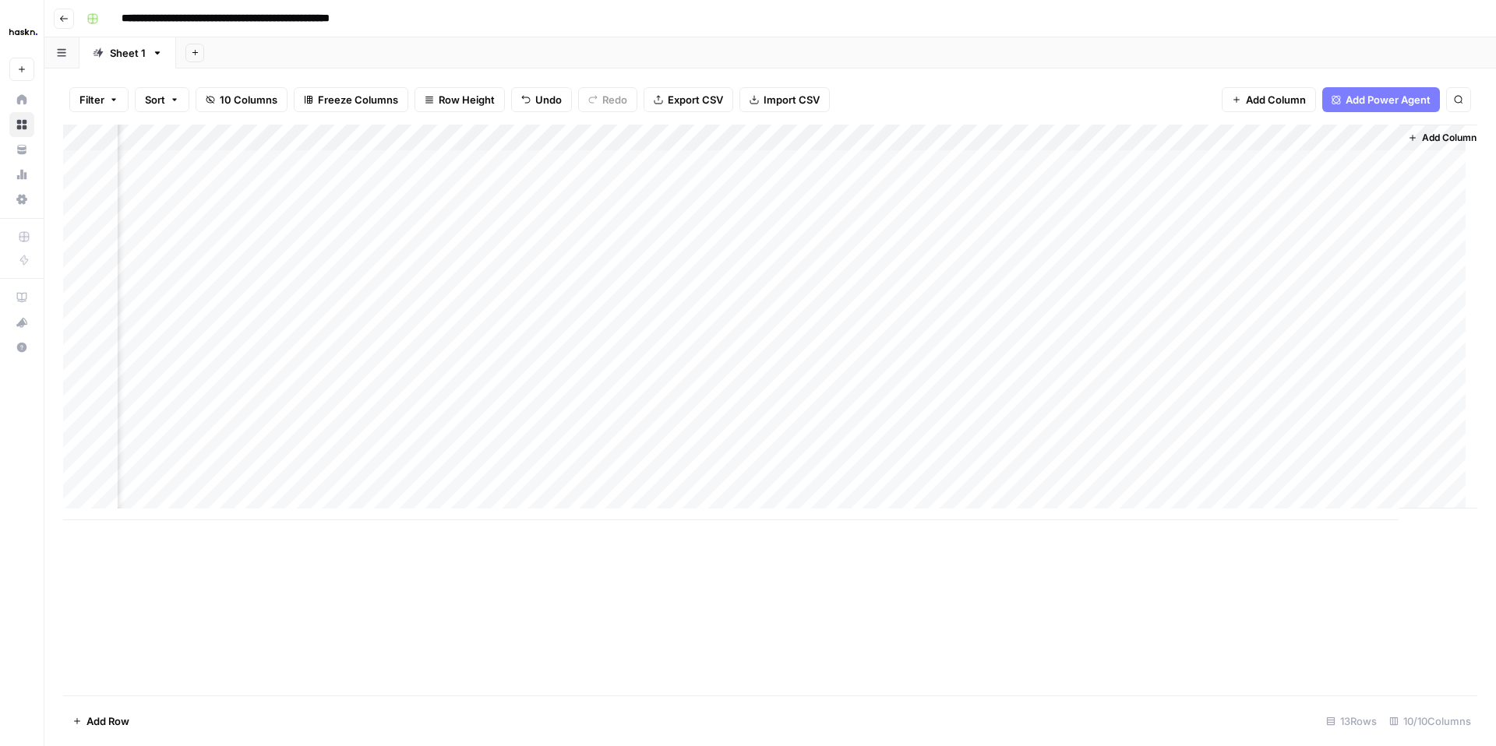
click at [457, 269] on div "Add Column" at bounding box center [770, 323] width 1414 height 396
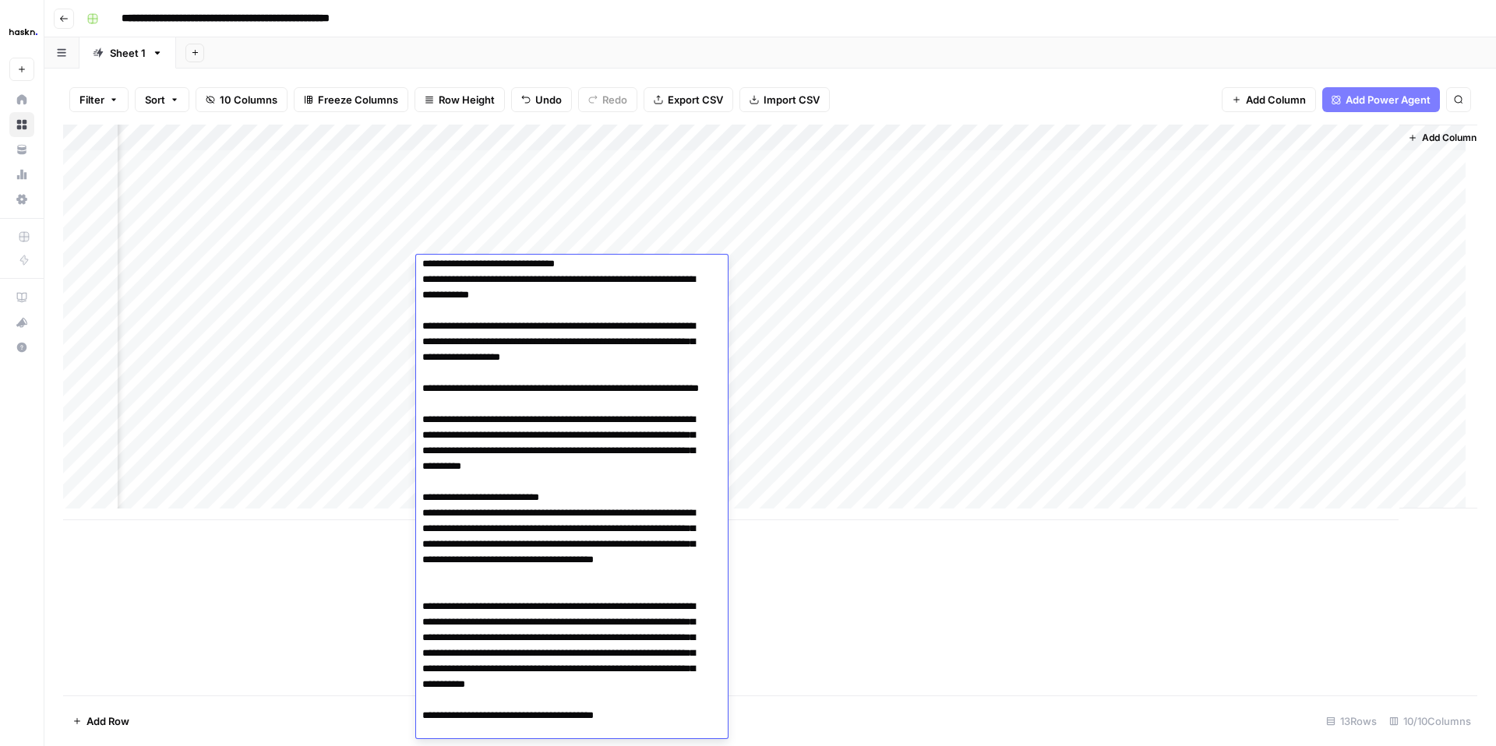
scroll to position [1984, 0]
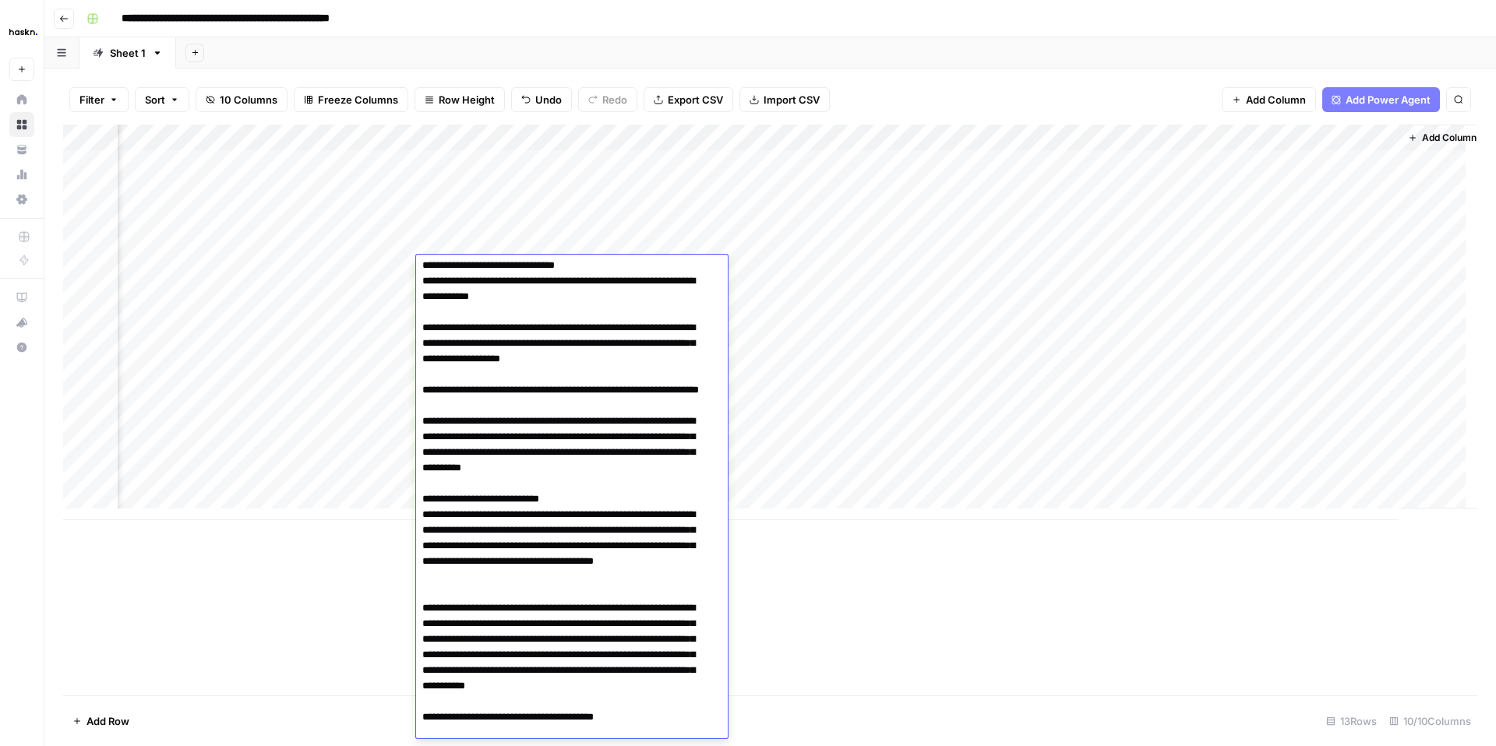
drag, startPoint x: 476, startPoint y: 426, endPoint x: 417, endPoint y: 393, distance: 68.0
type textarea "**********"
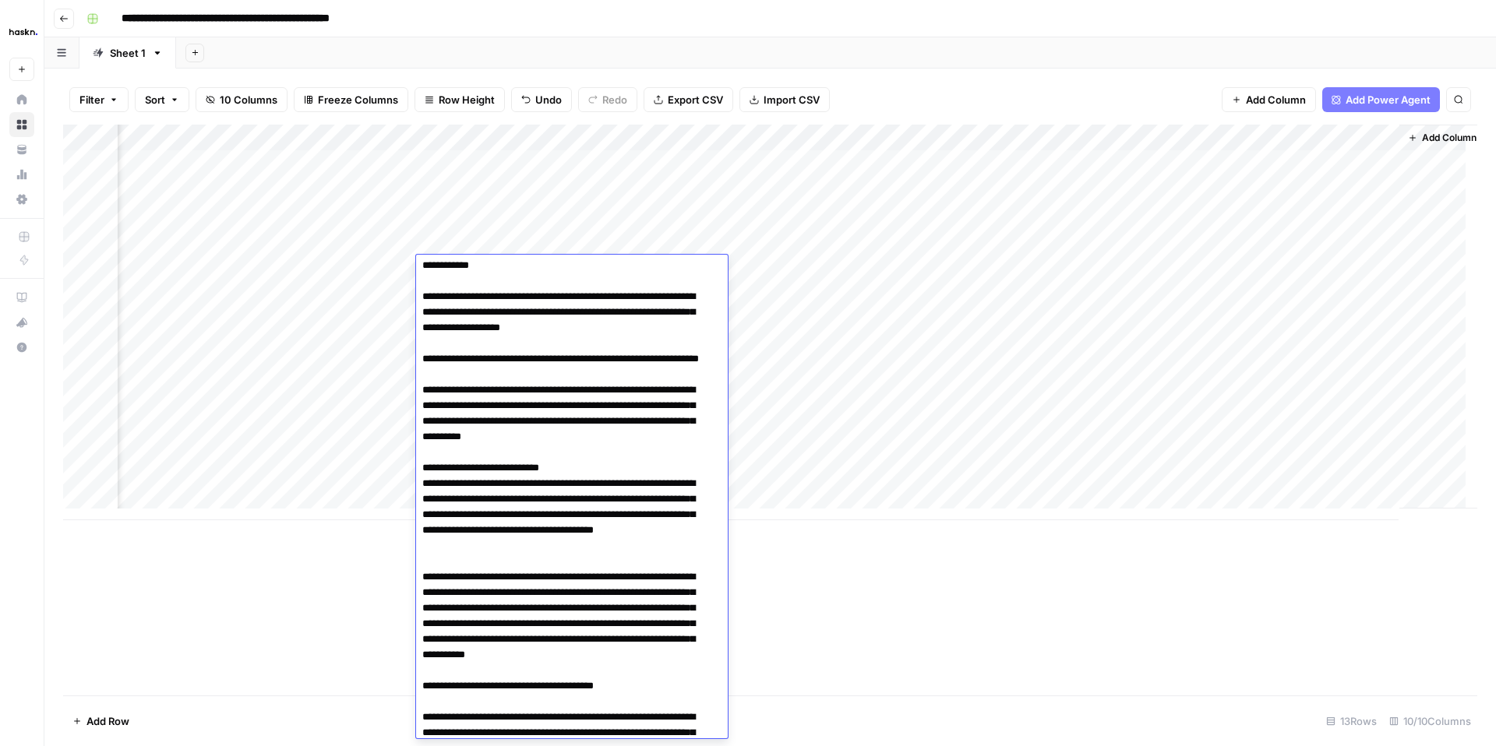
click at [369, 267] on div "Add Column" at bounding box center [770, 323] width 1414 height 396
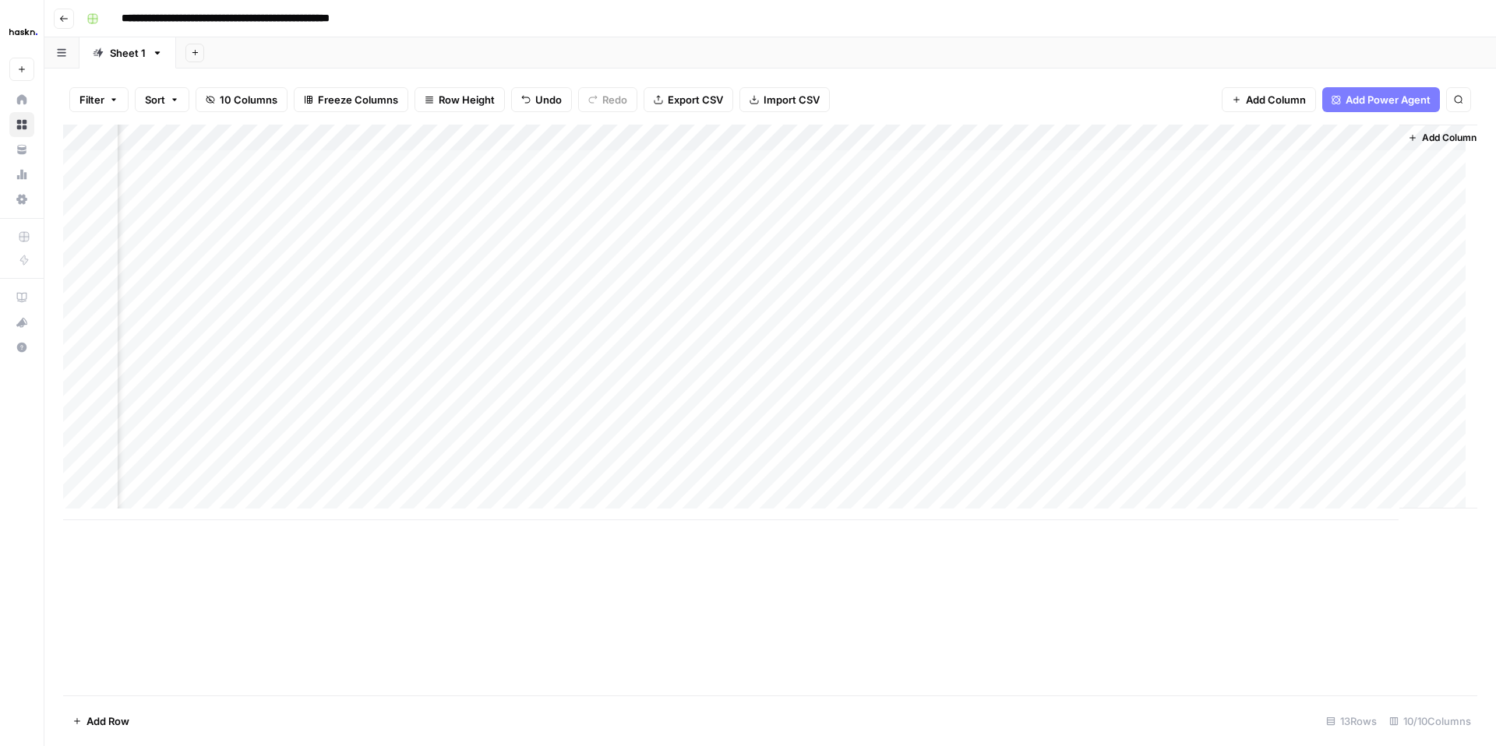
click at [464, 216] on div "Add Column" at bounding box center [770, 323] width 1414 height 396
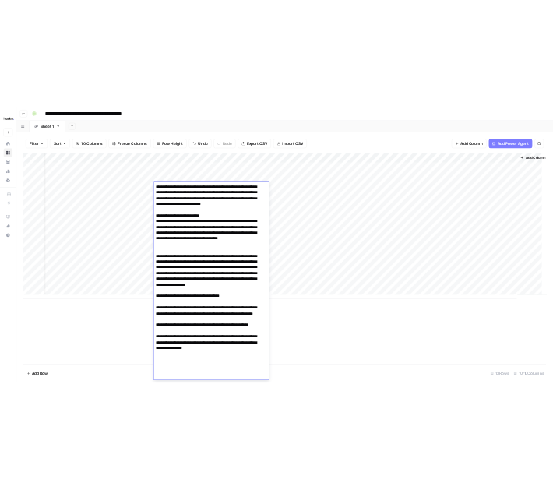
scroll to position [2368, 0]
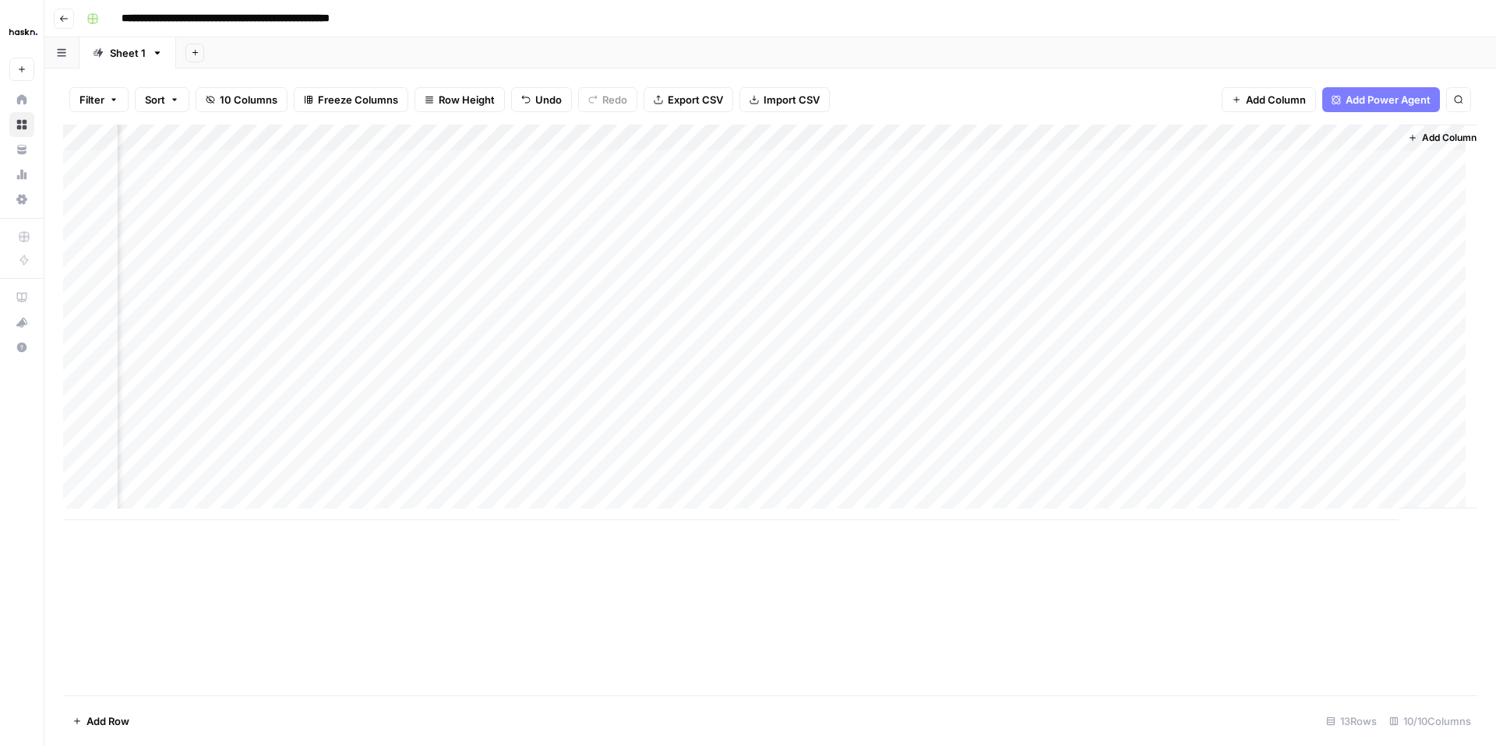
click at [369, 215] on div "Add Column" at bounding box center [770, 323] width 1414 height 396
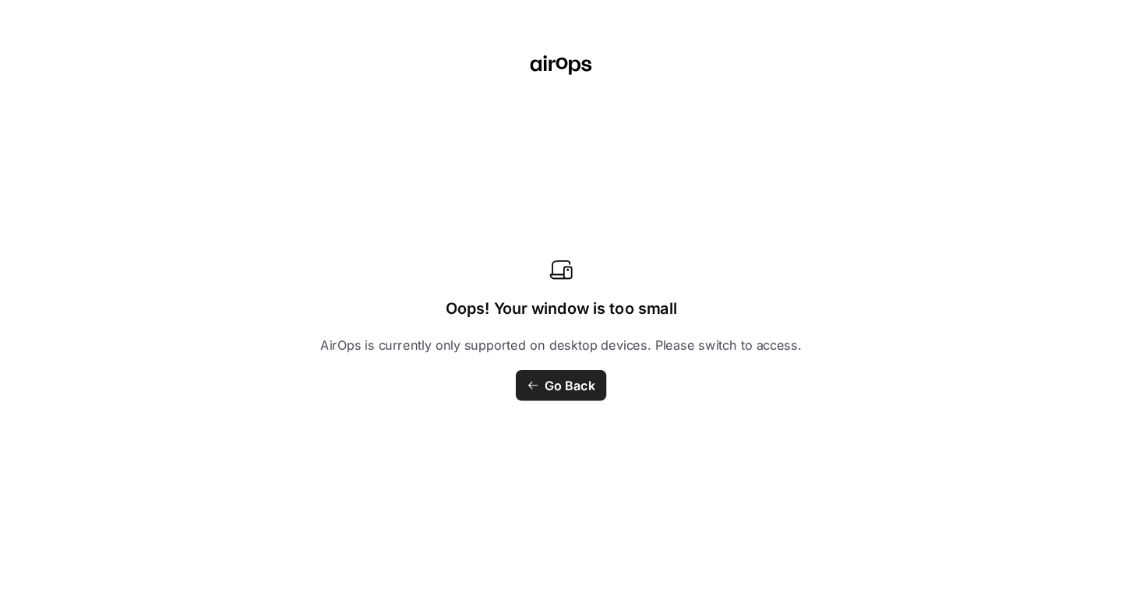
scroll to position [0, 122]
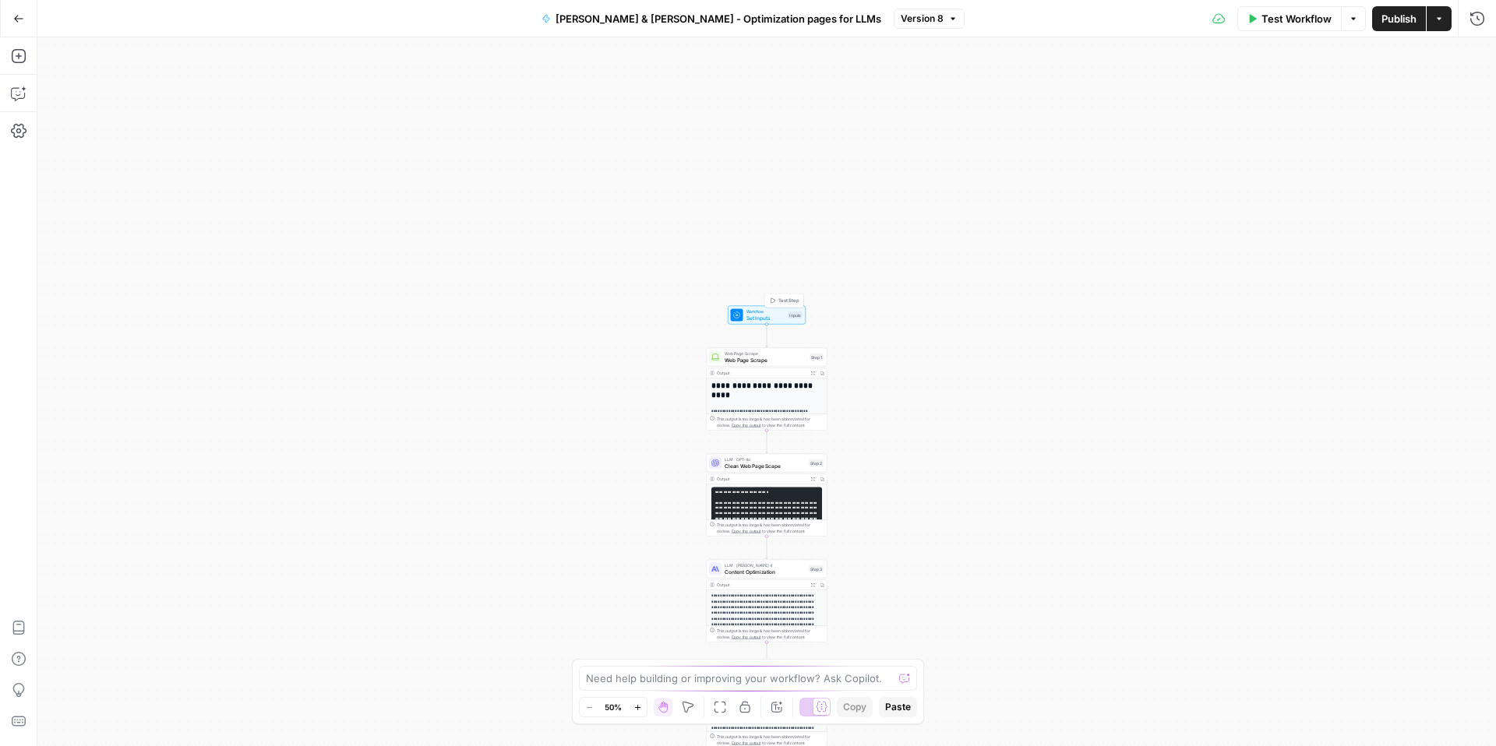
click at [785, 301] on span "Test Step" at bounding box center [788, 301] width 21 height 7
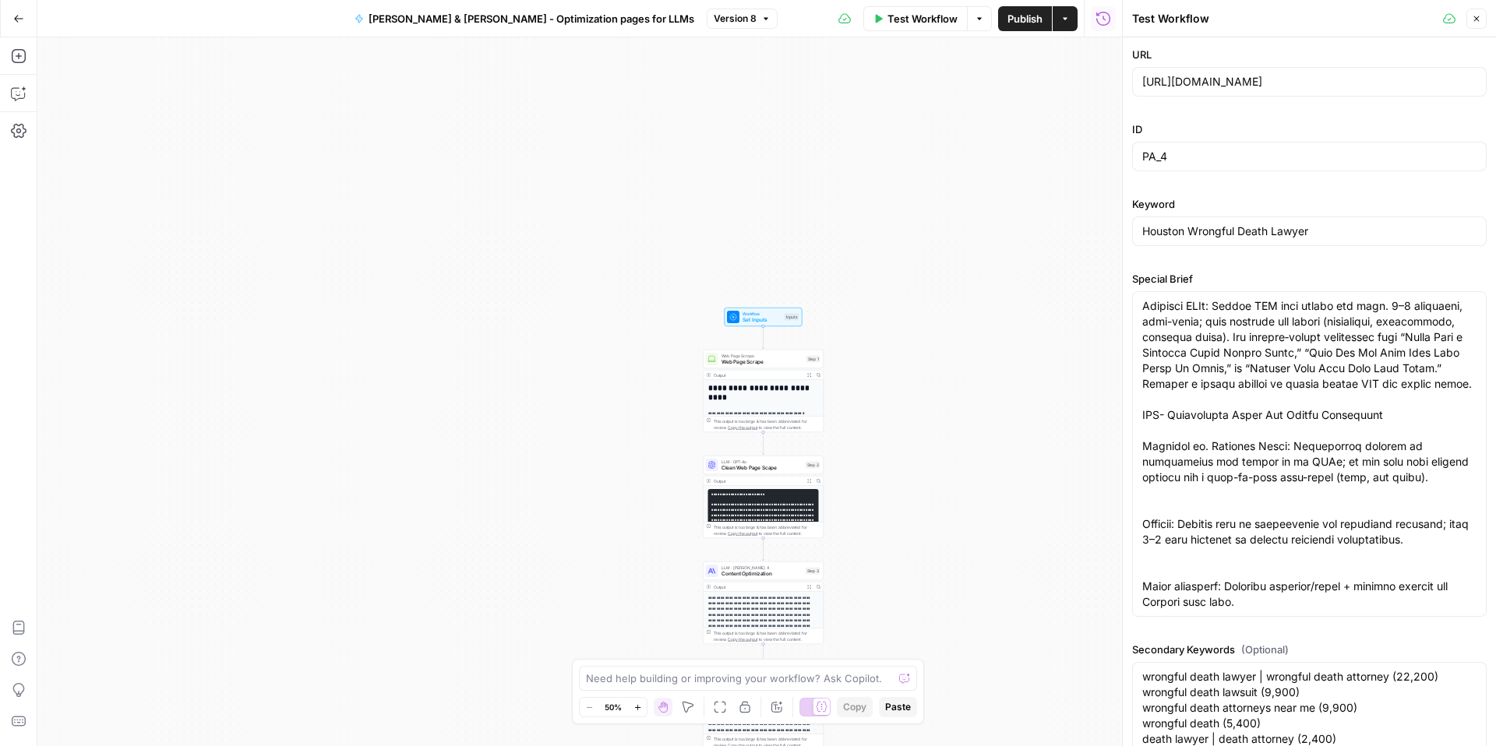
scroll to position [2524, 0]
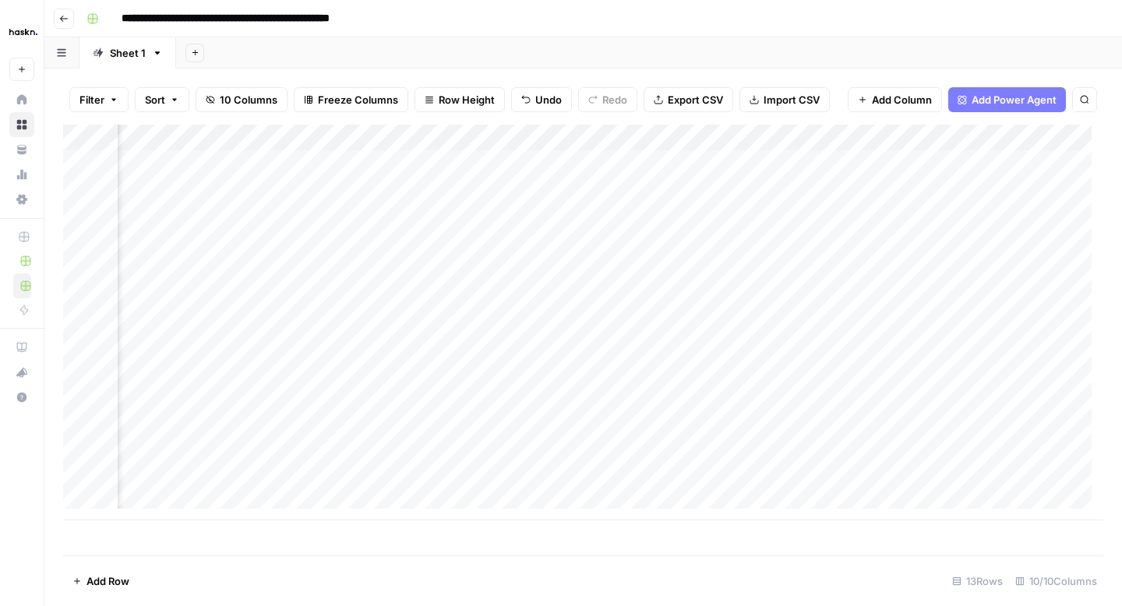
scroll to position [0, 516]
click at [834, 164] on div "Add Column" at bounding box center [583, 323] width 1040 height 396
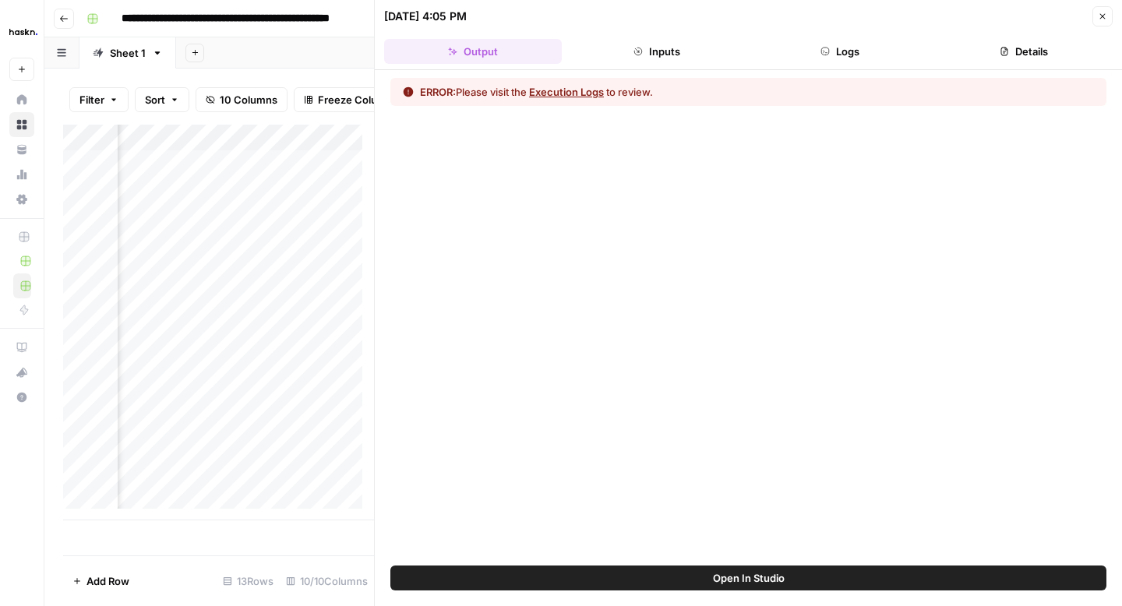
click at [841, 45] on button "Logs" at bounding box center [841, 51] width 178 height 25
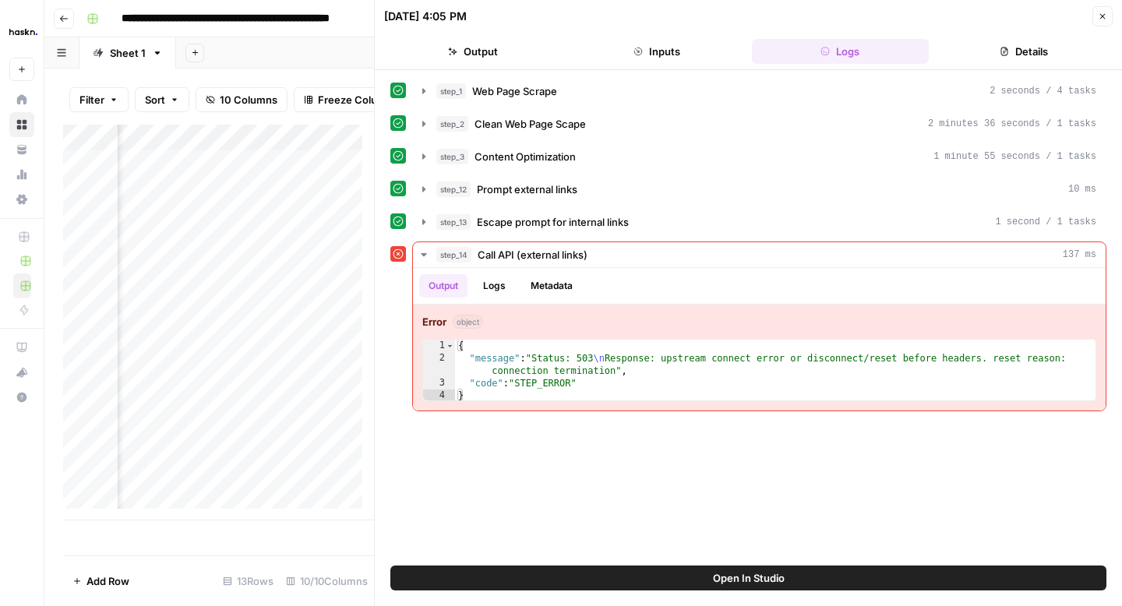
click at [1101, 17] on icon "button" at bounding box center [1102, 16] width 5 height 5
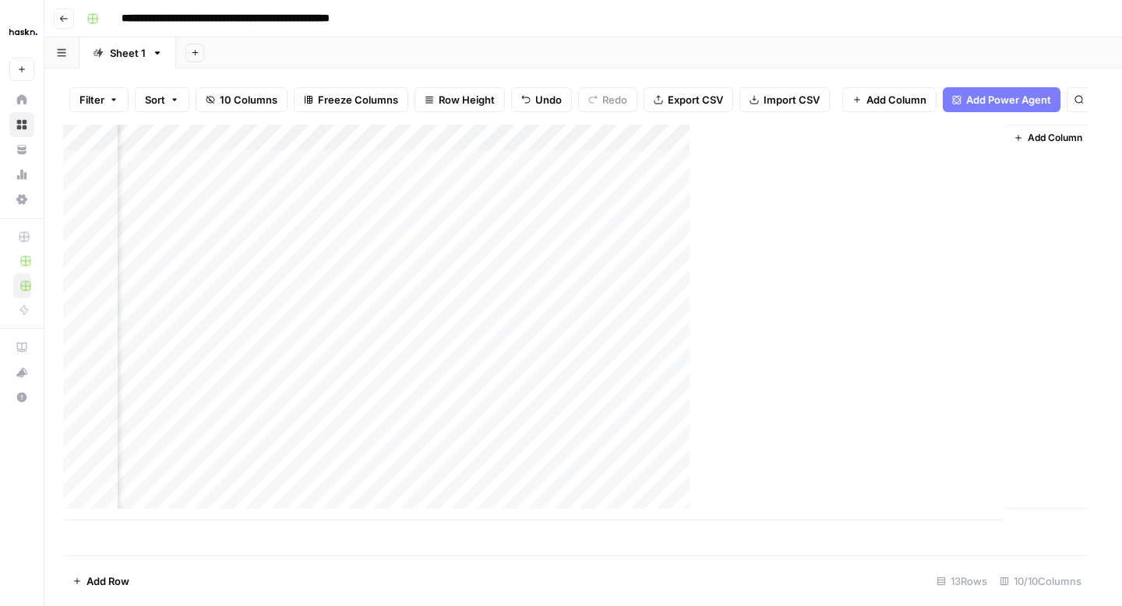
scroll to position [0, 497]
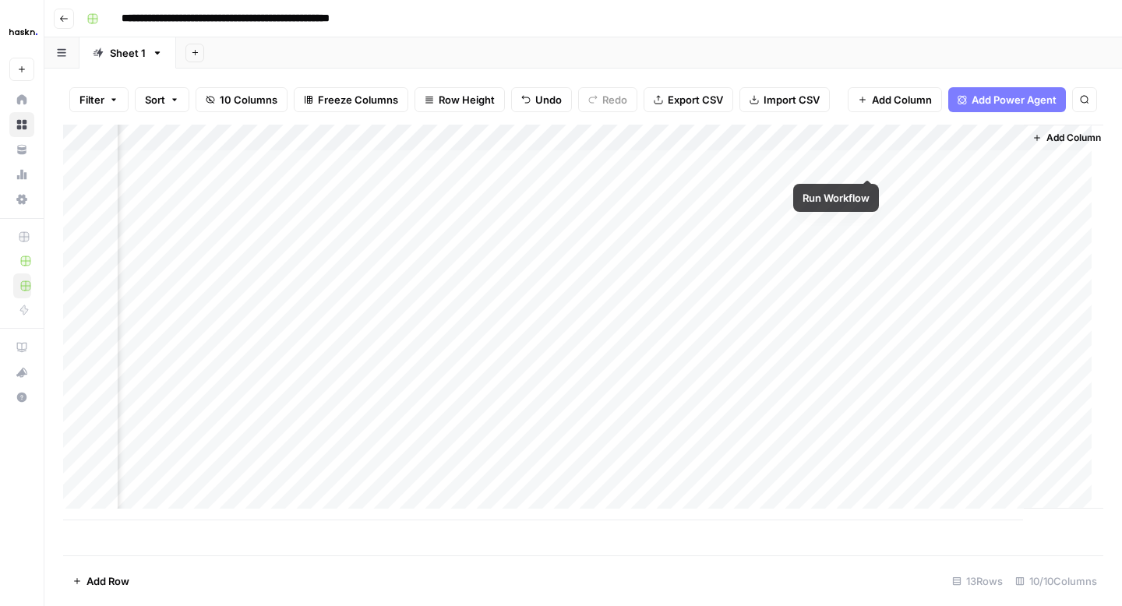
click at [866, 161] on div "Add Column" at bounding box center [583, 323] width 1040 height 396
click at [848, 162] on div "Add Column" at bounding box center [583, 323] width 1040 height 396
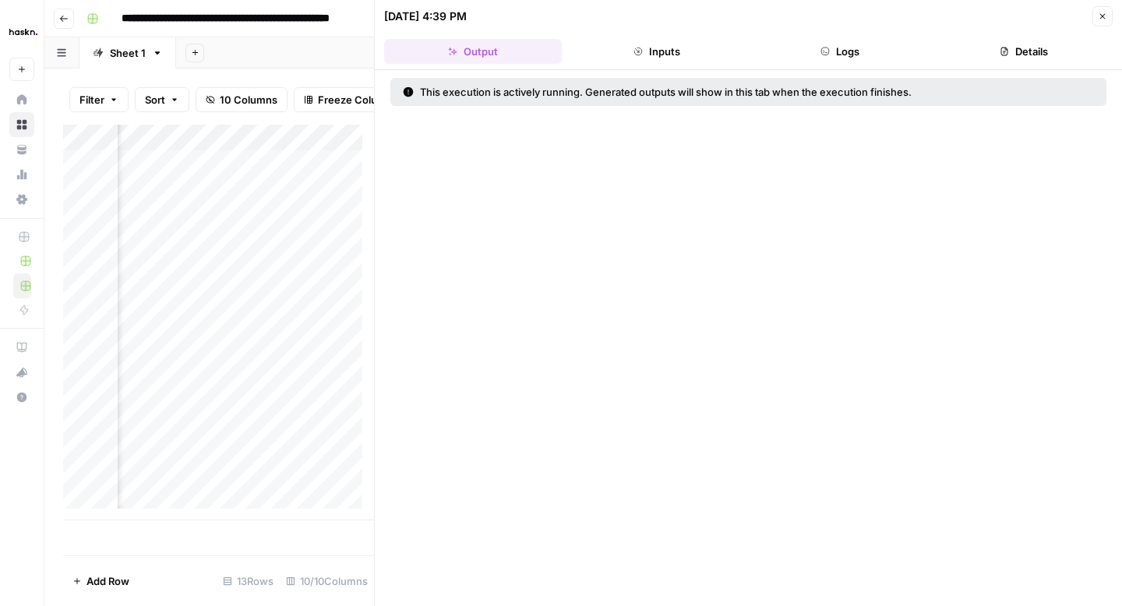
click at [847, 50] on button "Logs" at bounding box center [841, 51] width 178 height 25
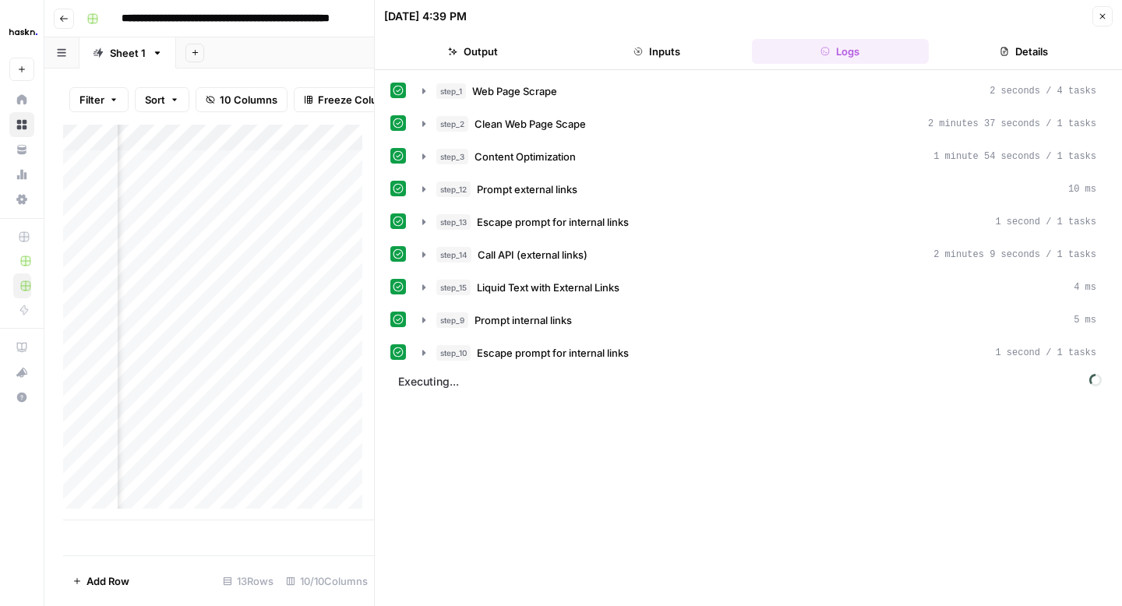
click at [491, 48] on button "Output" at bounding box center [473, 51] width 178 height 25
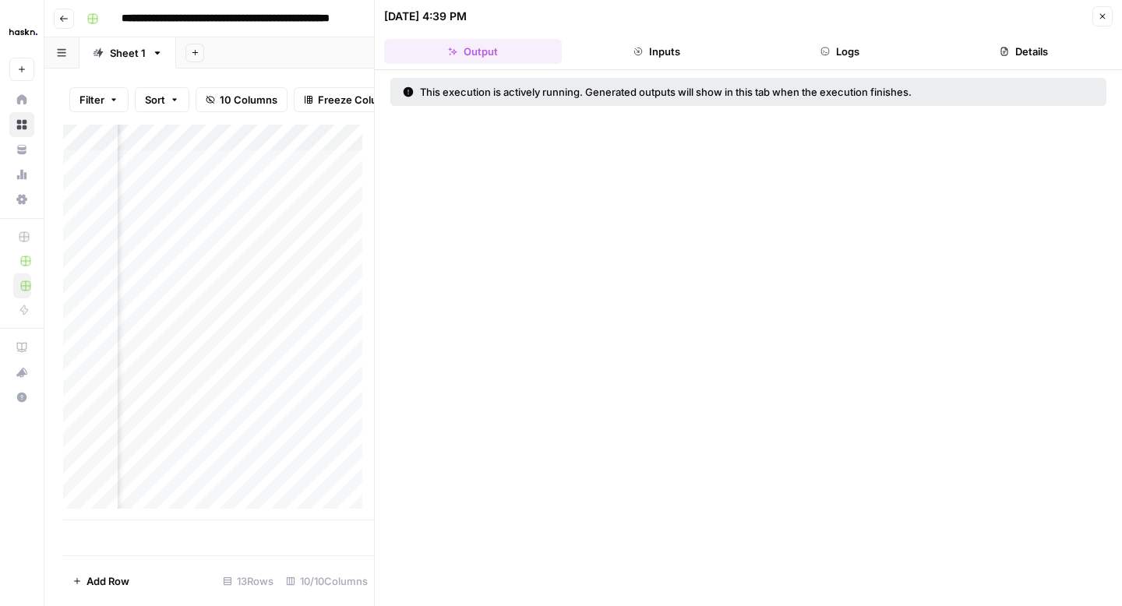
click at [843, 55] on button "Logs" at bounding box center [841, 51] width 178 height 25
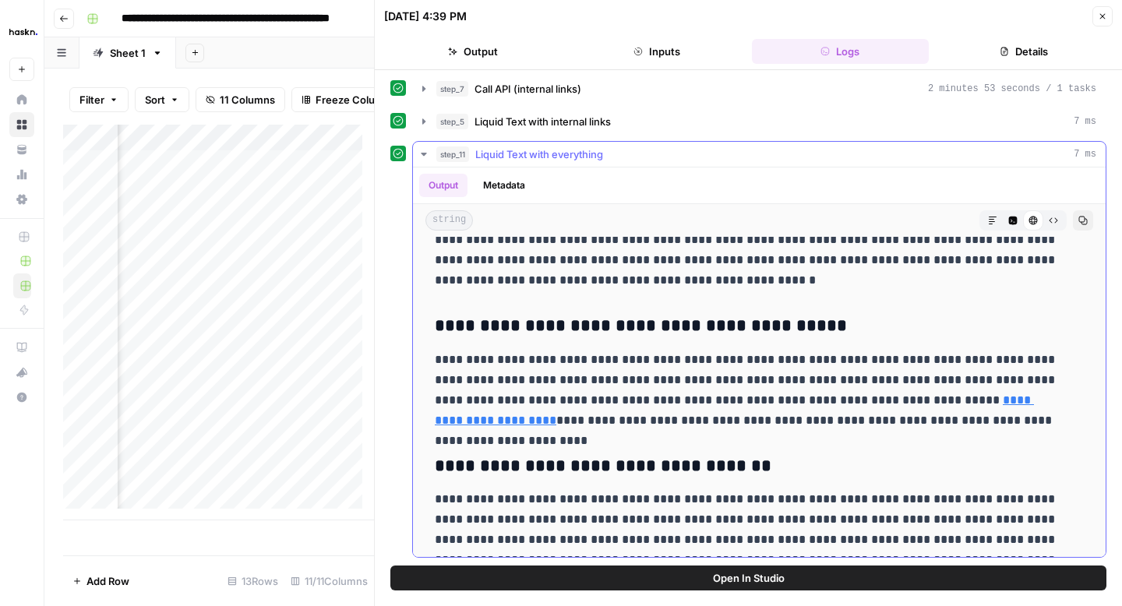
scroll to position [6715, 0]
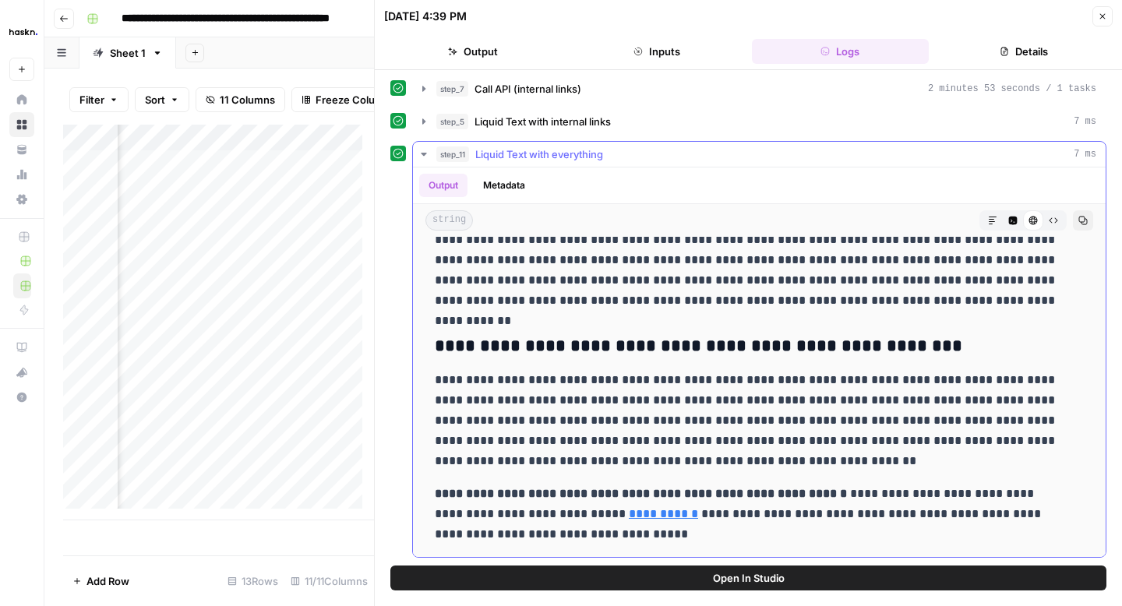
click at [1078, 224] on icon "button" at bounding box center [1082, 220] width 9 height 9
click at [1102, 23] on button "Close" at bounding box center [1102, 16] width 20 height 20
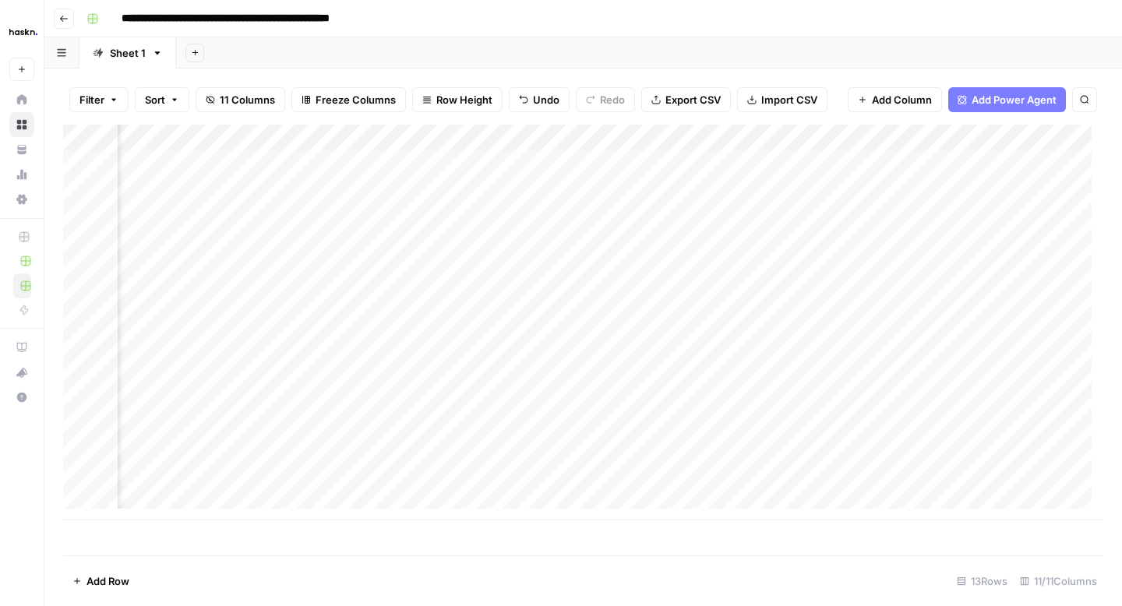
scroll to position [0, 656]
click at [708, 190] on div "Add Column" at bounding box center [583, 323] width 1040 height 396
click at [686, 192] on div "Add Column" at bounding box center [583, 323] width 1040 height 396
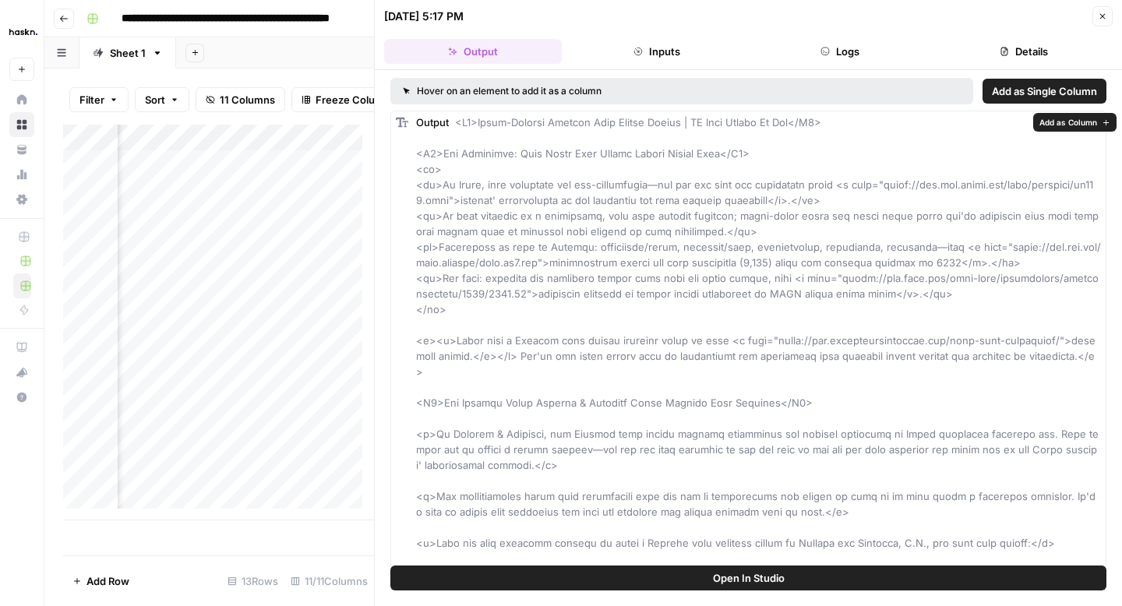
click at [1045, 123] on span "Add as Column" at bounding box center [1068, 122] width 58 height 12
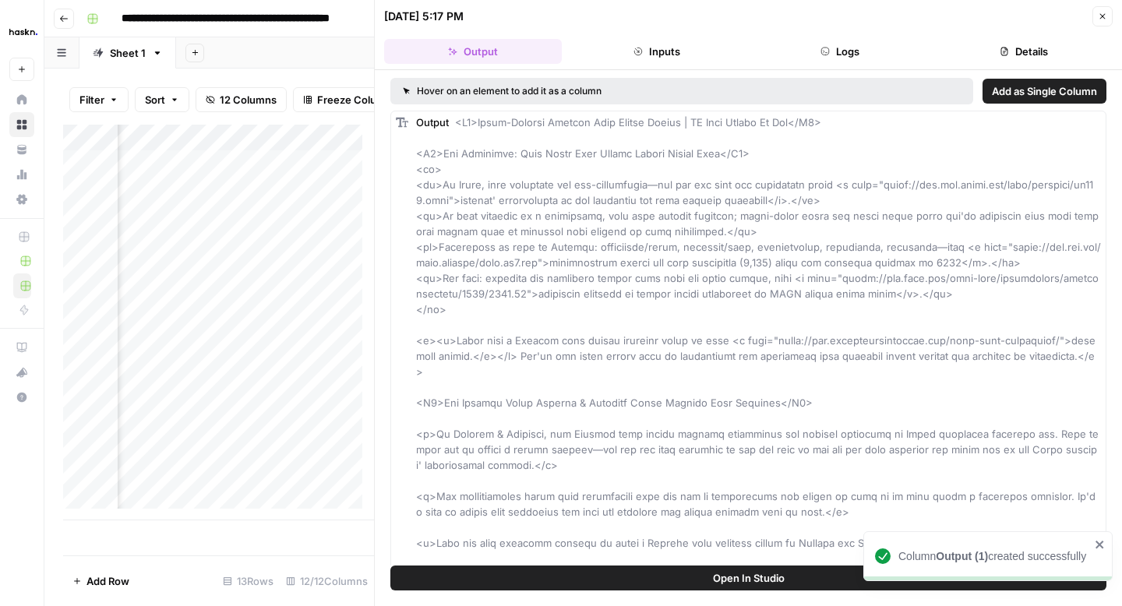
click at [1102, 12] on icon "button" at bounding box center [1102, 16] width 9 height 9
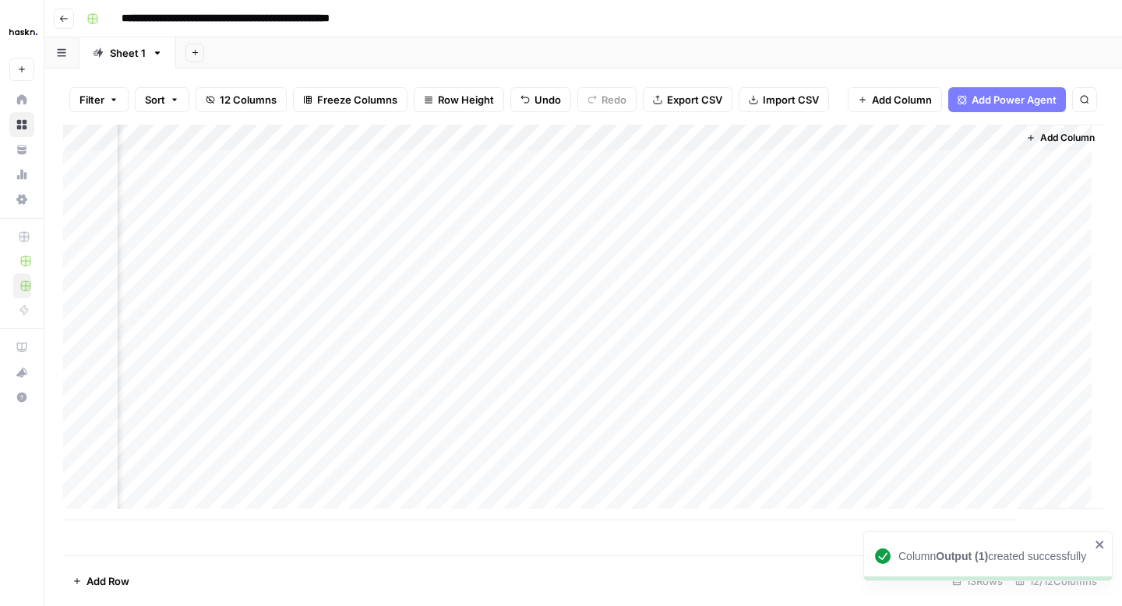
scroll to position [0, 778]
click at [648, 187] on div "Add Column" at bounding box center [583, 323] width 1040 height 396
